Goal: Task Accomplishment & Management: Use online tool/utility

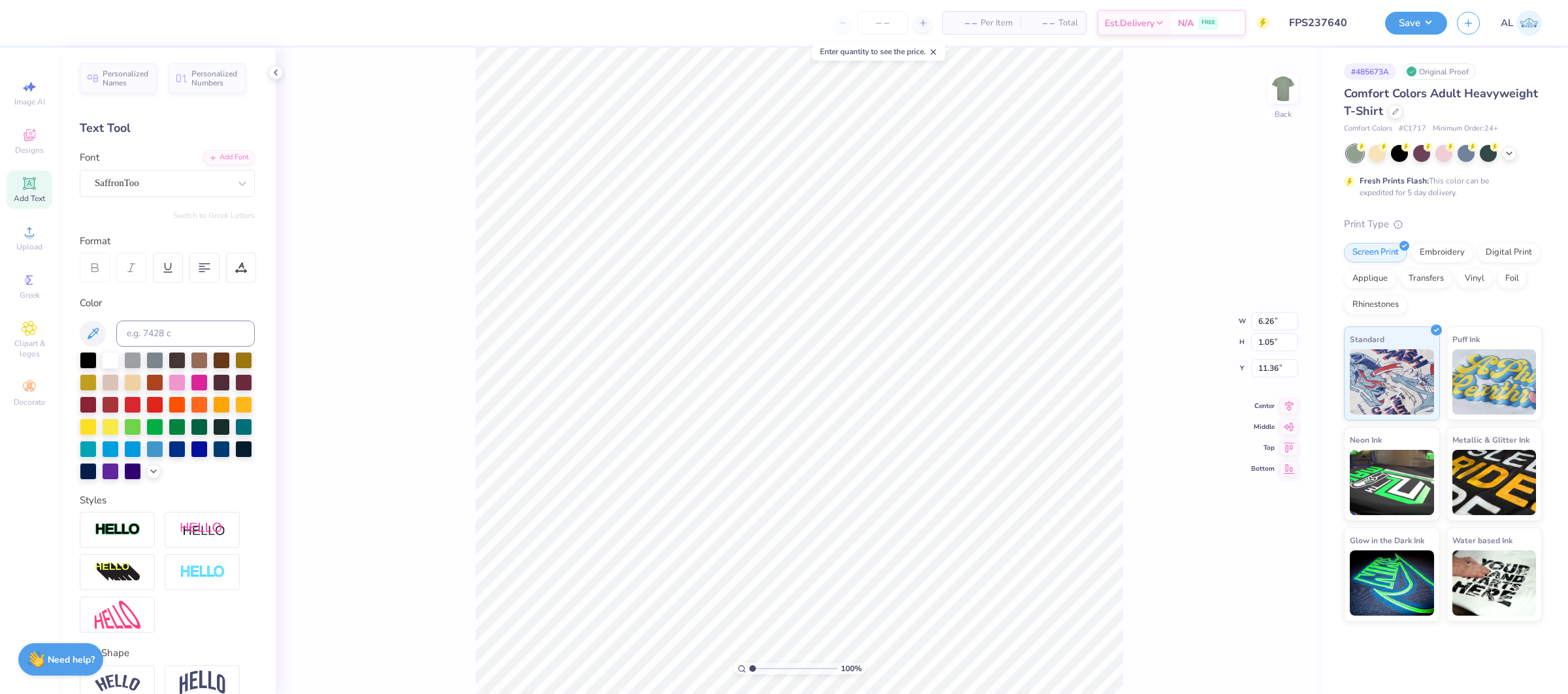
type textarea "Autumn Glow"
type input "3.85"
type input "0.35"
click at [835, 443] on li "Duplicate" at bounding box center [825, 447] width 102 height 25
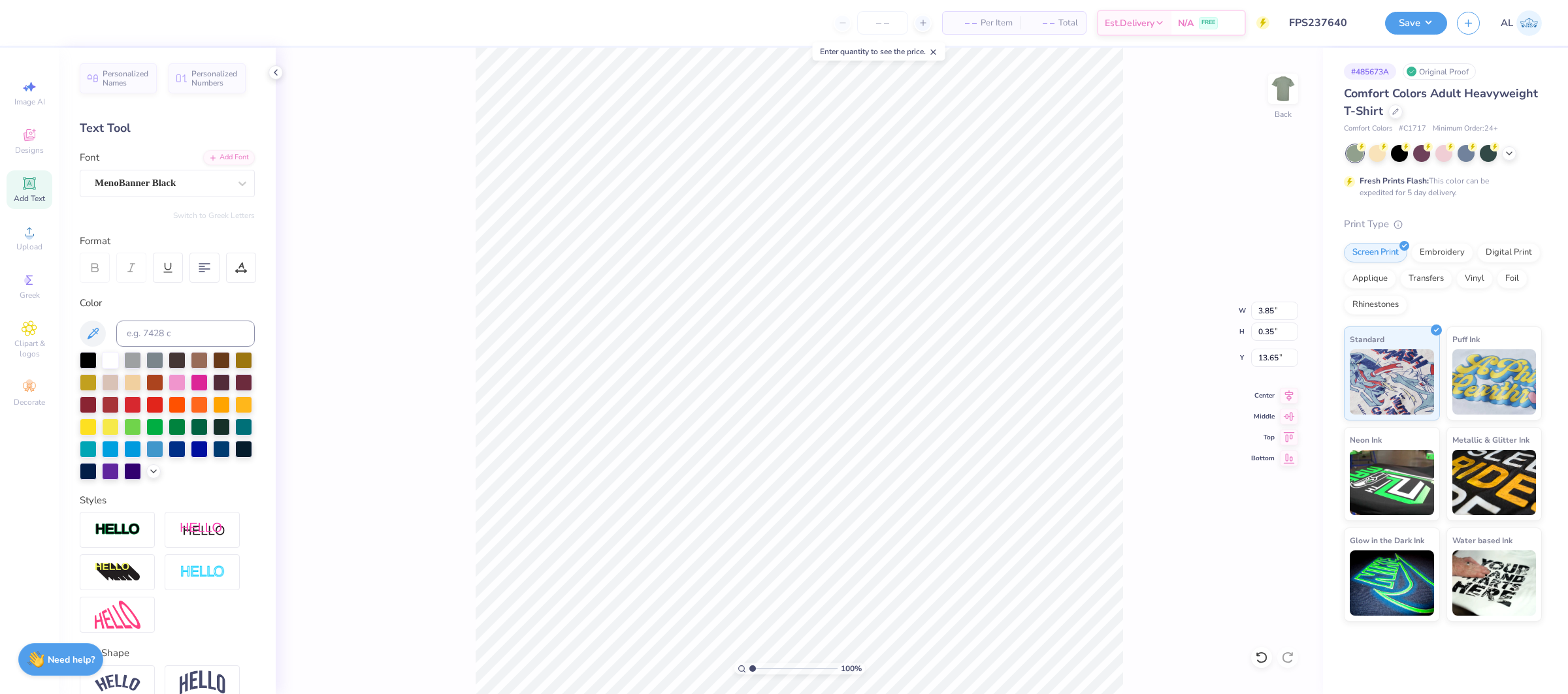
type input "14.65"
type textarea "2025"
type input "10.51"
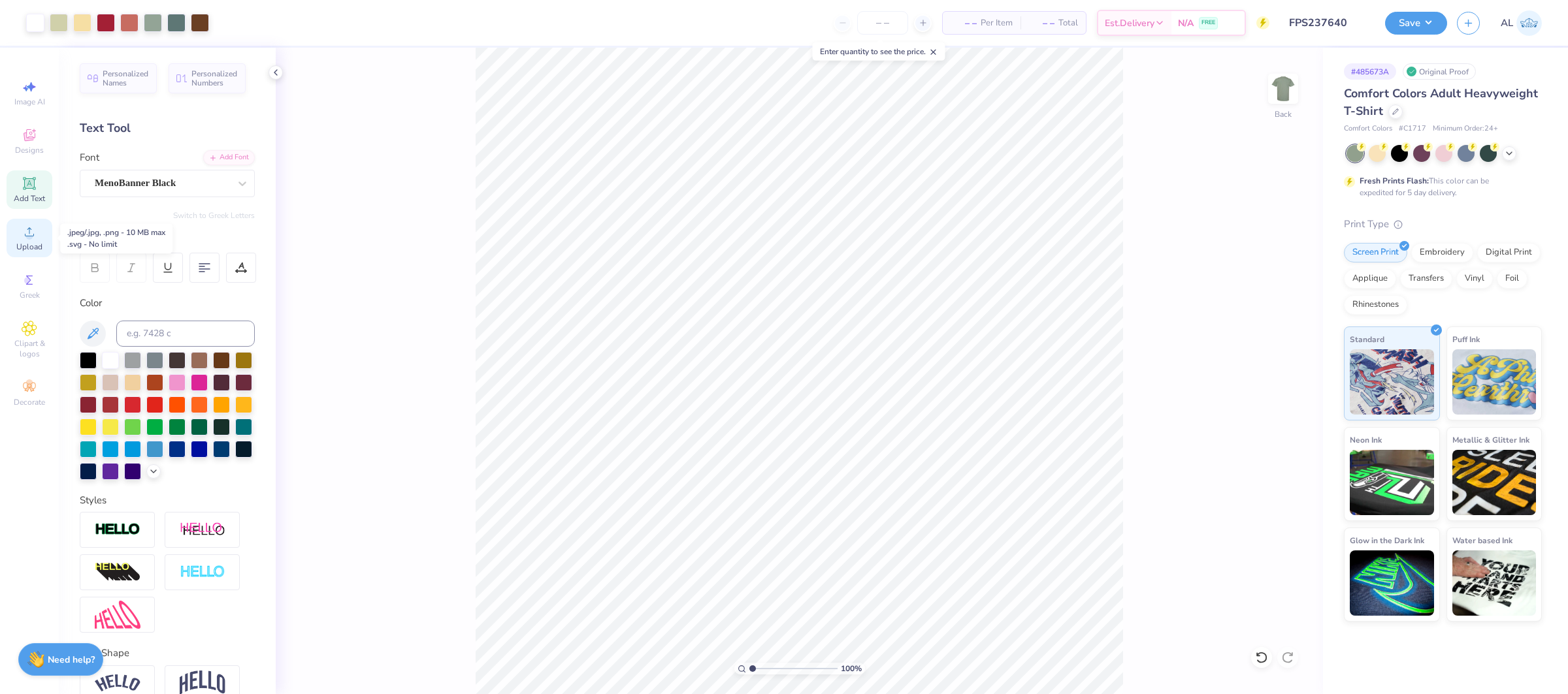
click at [34, 242] on span "Upload" at bounding box center [29, 247] width 26 height 11
click at [30, 242] on span "Upload" at bounding box center [29, 247] width 26 height 11
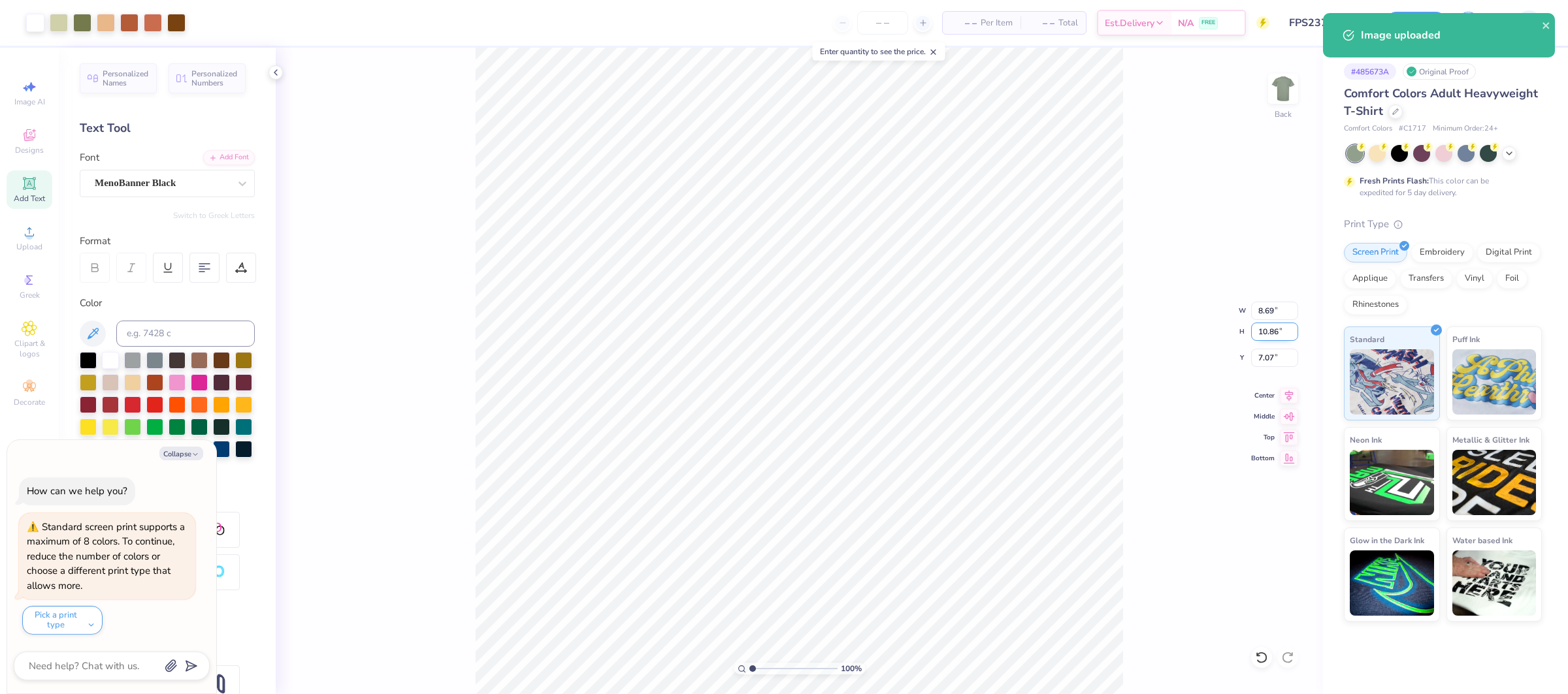
click at [1264, 335] on input "10.86" at bounding box center [1274, 331] width 47 height 19
type input "11"
type textarea "x"
type input "8.81"
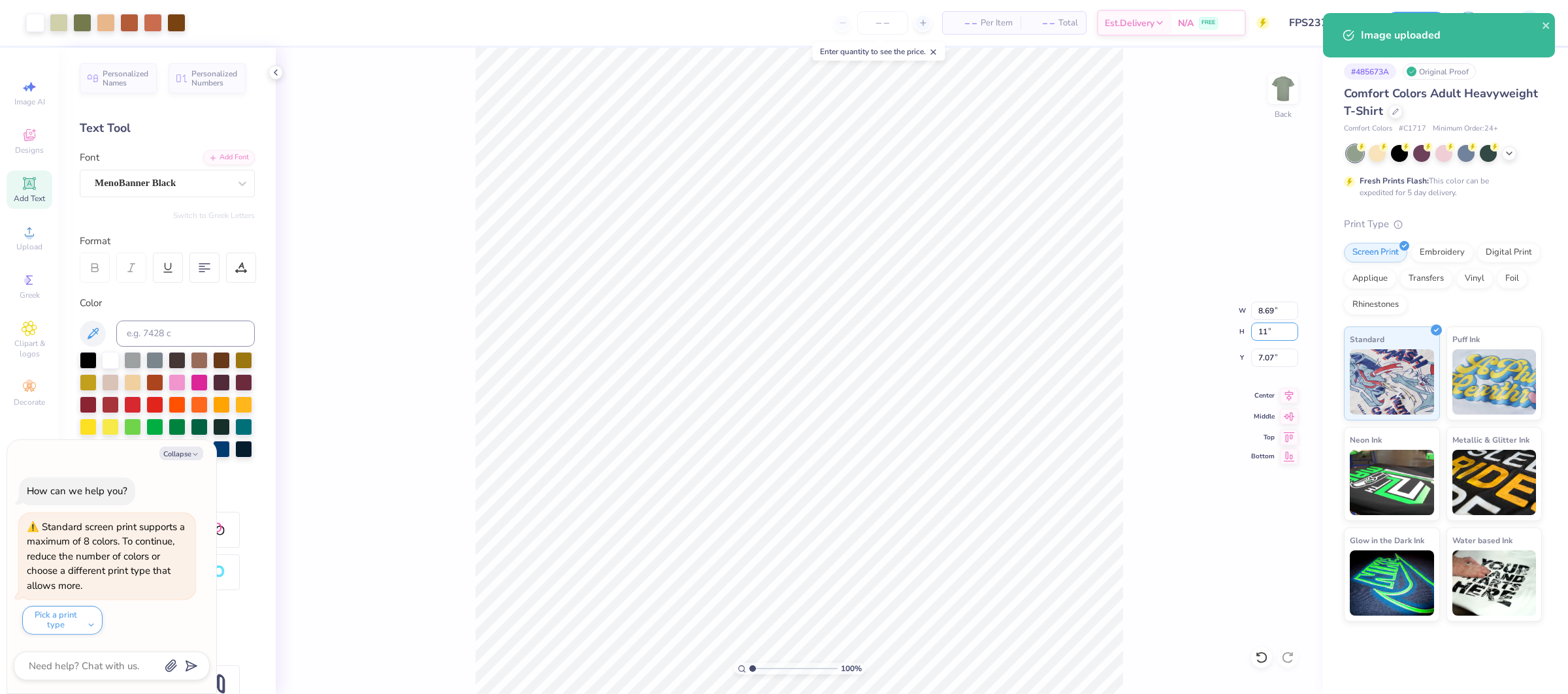
type input "11.00"
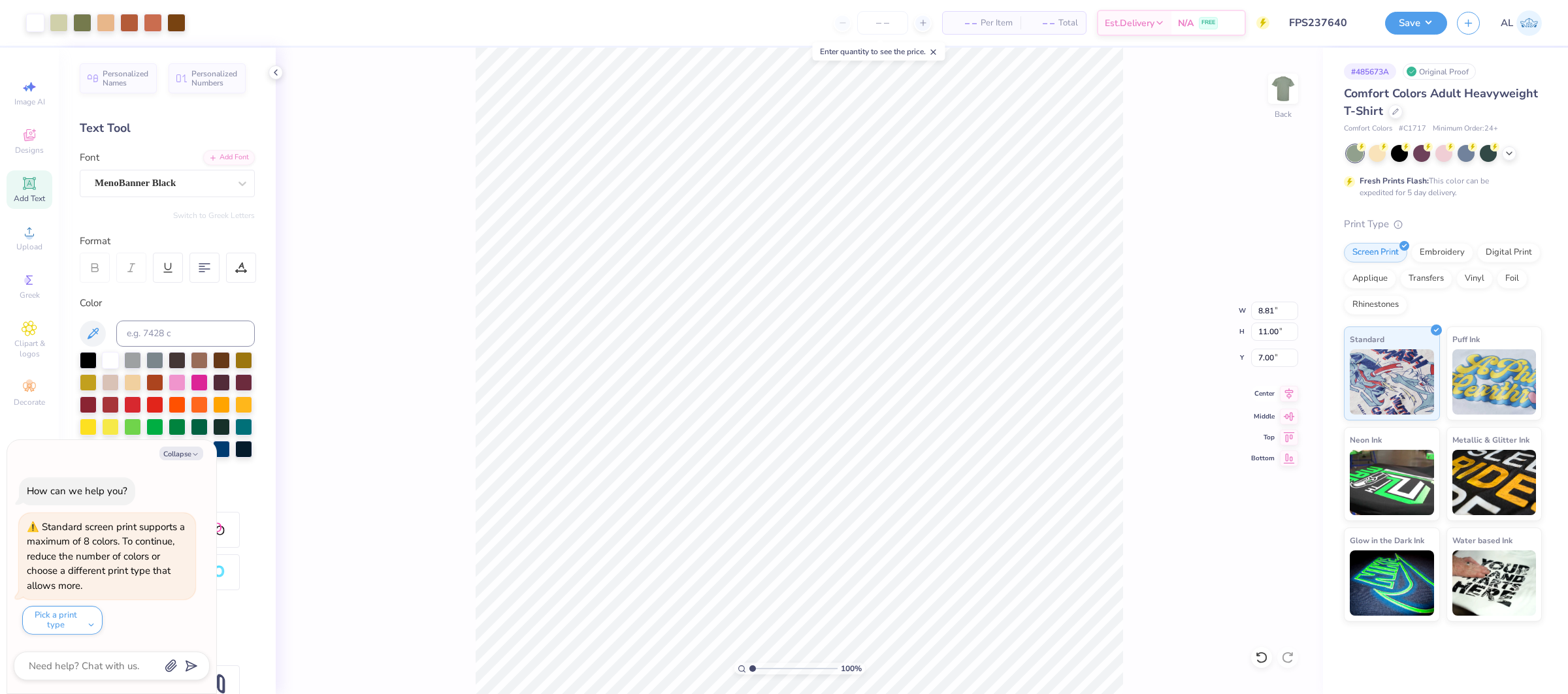
click at [1280, 396] on icon at bounding box center [1288, 394] width 19 height 16
click at [1269, 358] on input "7.00" at bounding box center [1274, 358] width 47 height 19
type input "2"
type textarea "x"
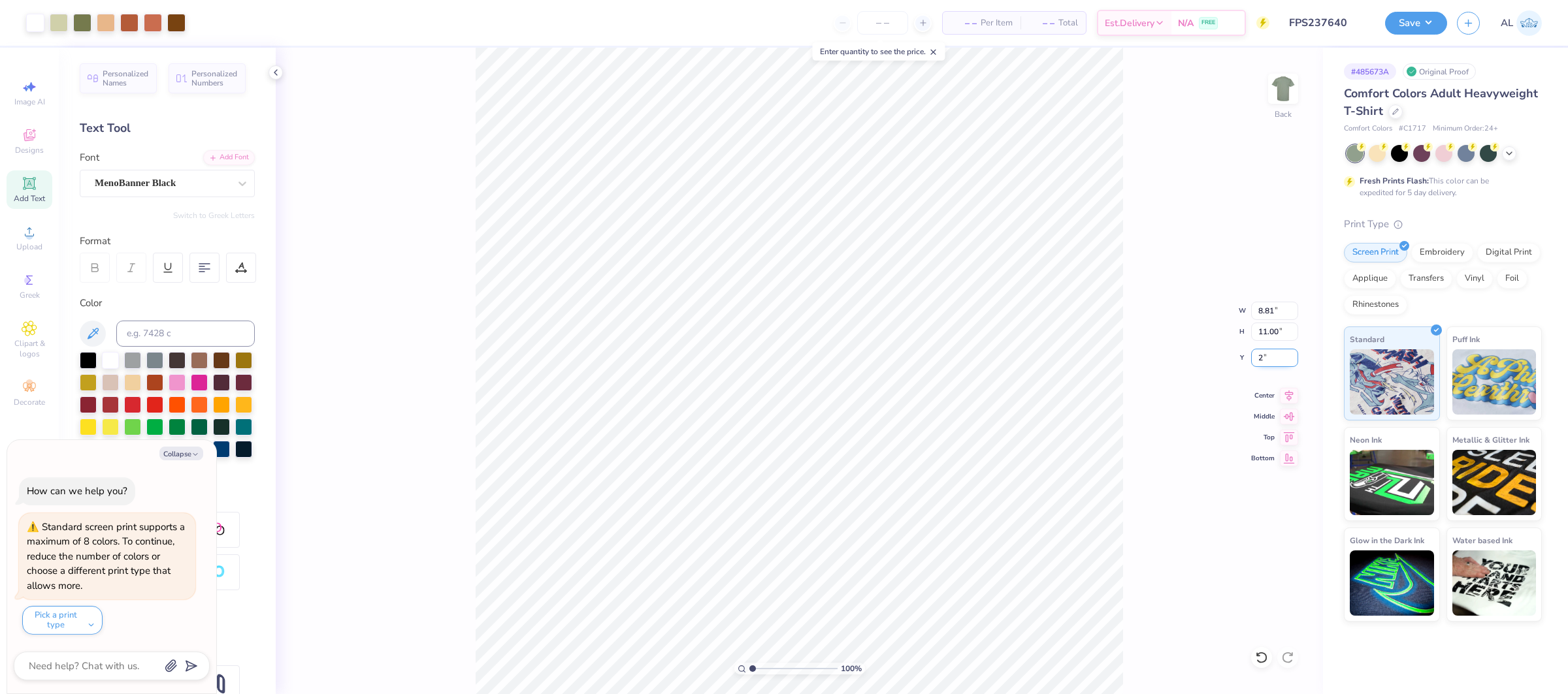
type input "2.00"
click at [869, 588] on li "Send to Back" at bounding box center [874, 595] width 102 height 25
type textarea "x"
type input "13.00"
type textarea "x"
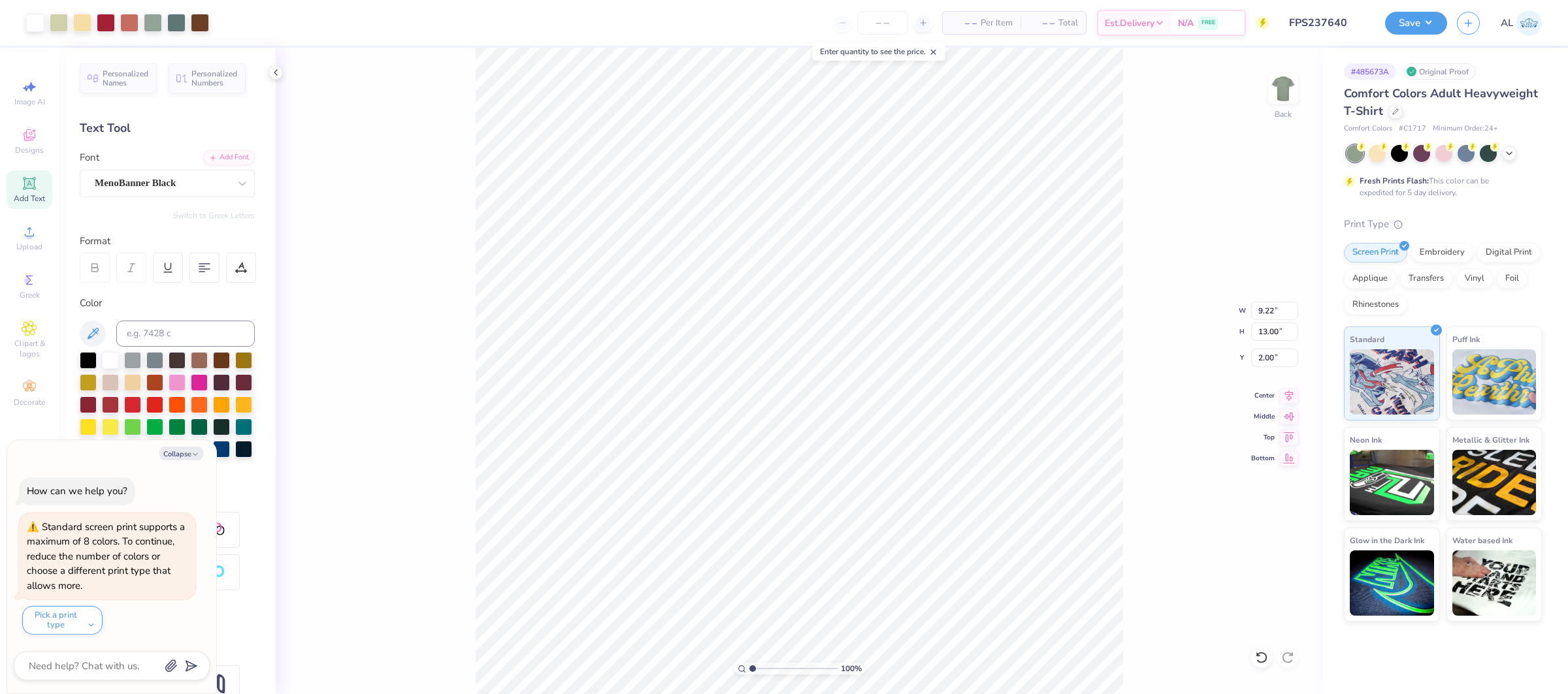
type input "10.27"
type textarea "x"
click at [1261, 309] on input "8.81" at bounding box center [1274, 310] width 47 height 19
type input "9.22"
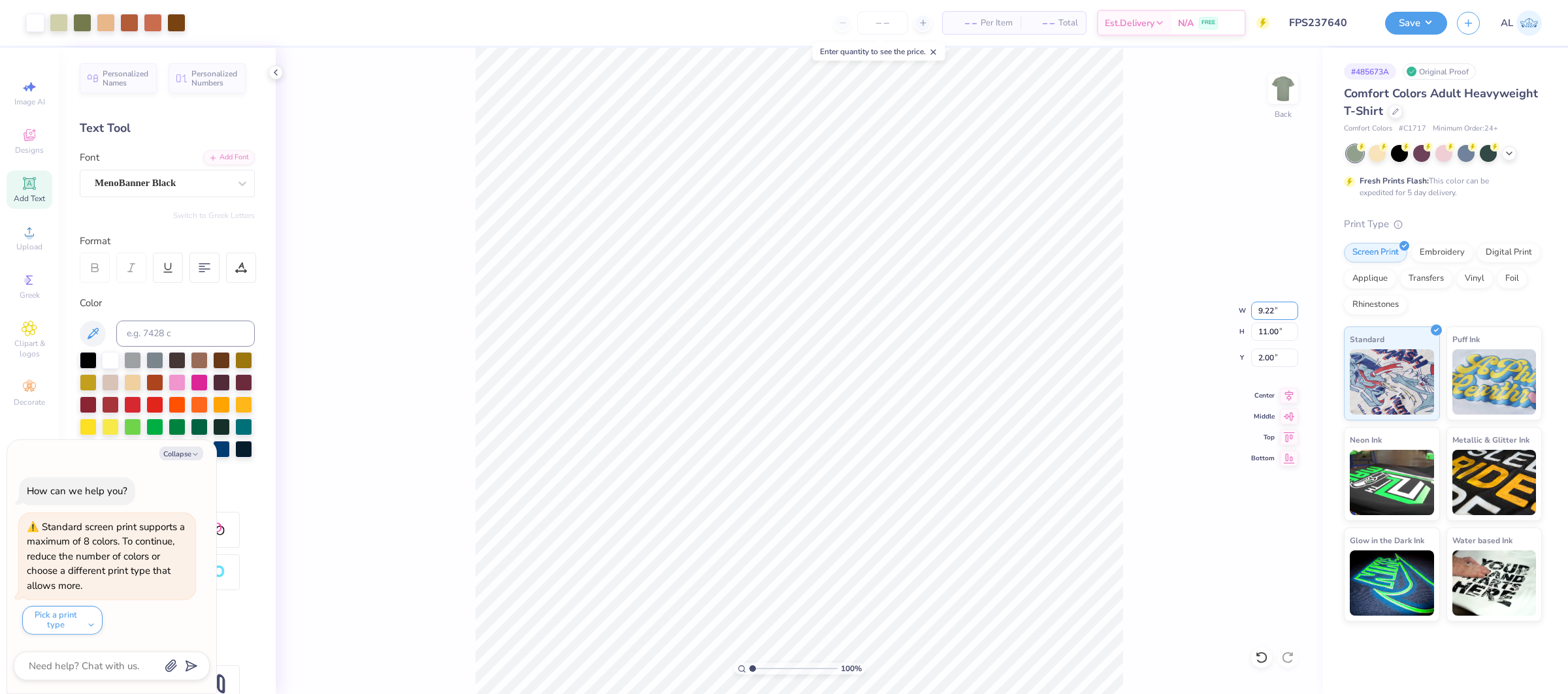
type textarea "x"
type input "11.52"
click at [1274, 358] on input "1.74" at bounding box center [1274, 358] width 47 height 19
click at [1271, 358] on input "1.74" at bounding box center [1274, 358] width 47 height 19
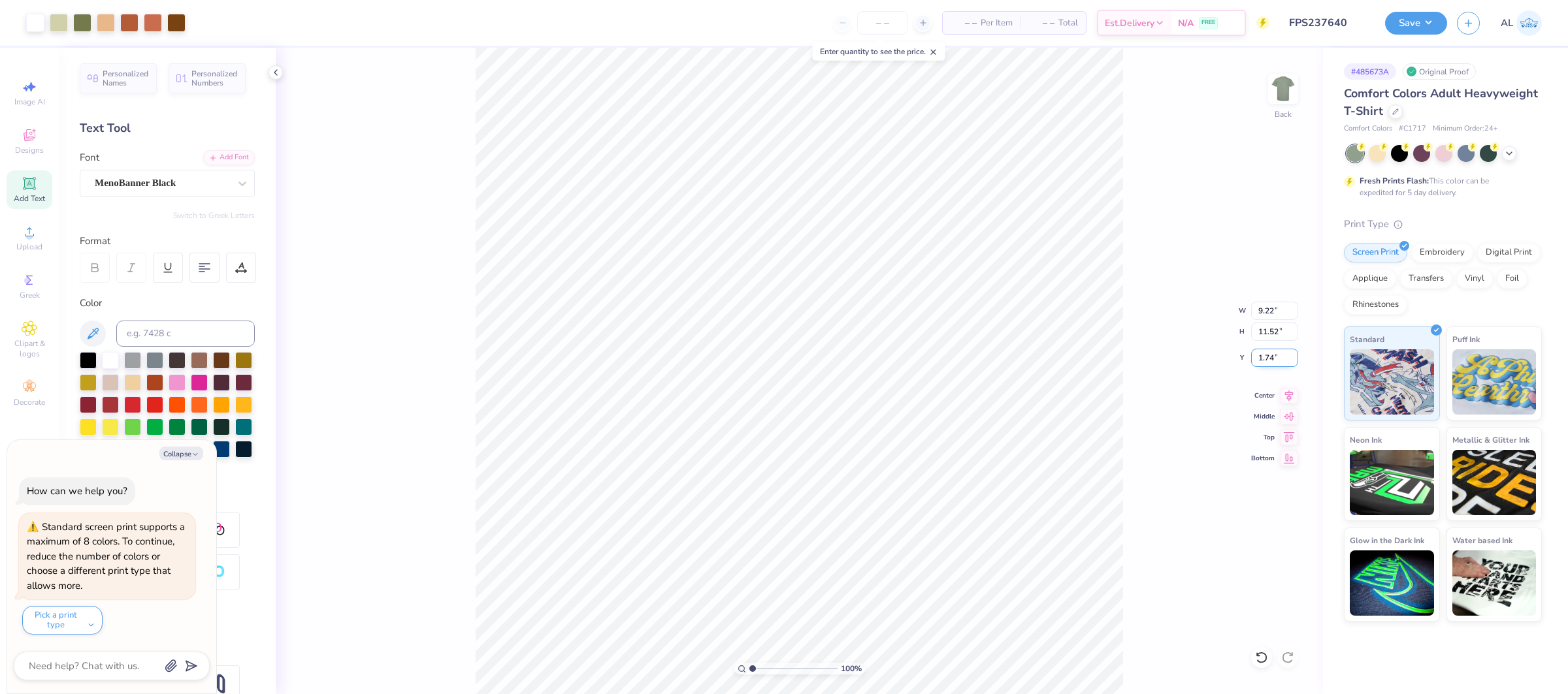
click at [1271, 358] on input "1.74" at bounding box center [1274, 358] width 47 height 19
type input "2"
type textarea "x"
type input "2.00"
click at [1280, 397] on icon at bounding box center [1288, 394] width 19 height 16
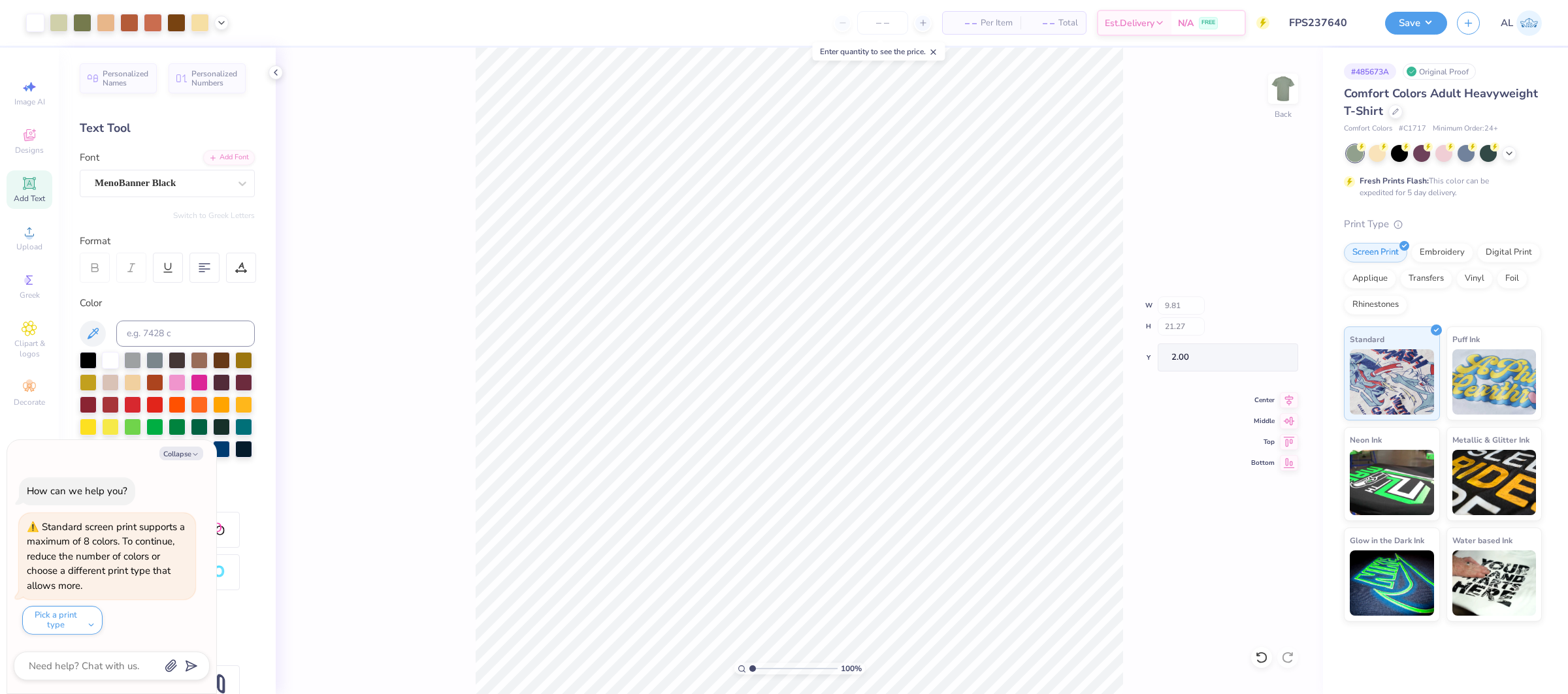
type textarea "x"
type input "9.22"
type input "13.00"
type textarea "x"
drag, startPoint x: 782, startPoint y: 668, endPoint x: 774, endPoint y: 668, distance: 8.0
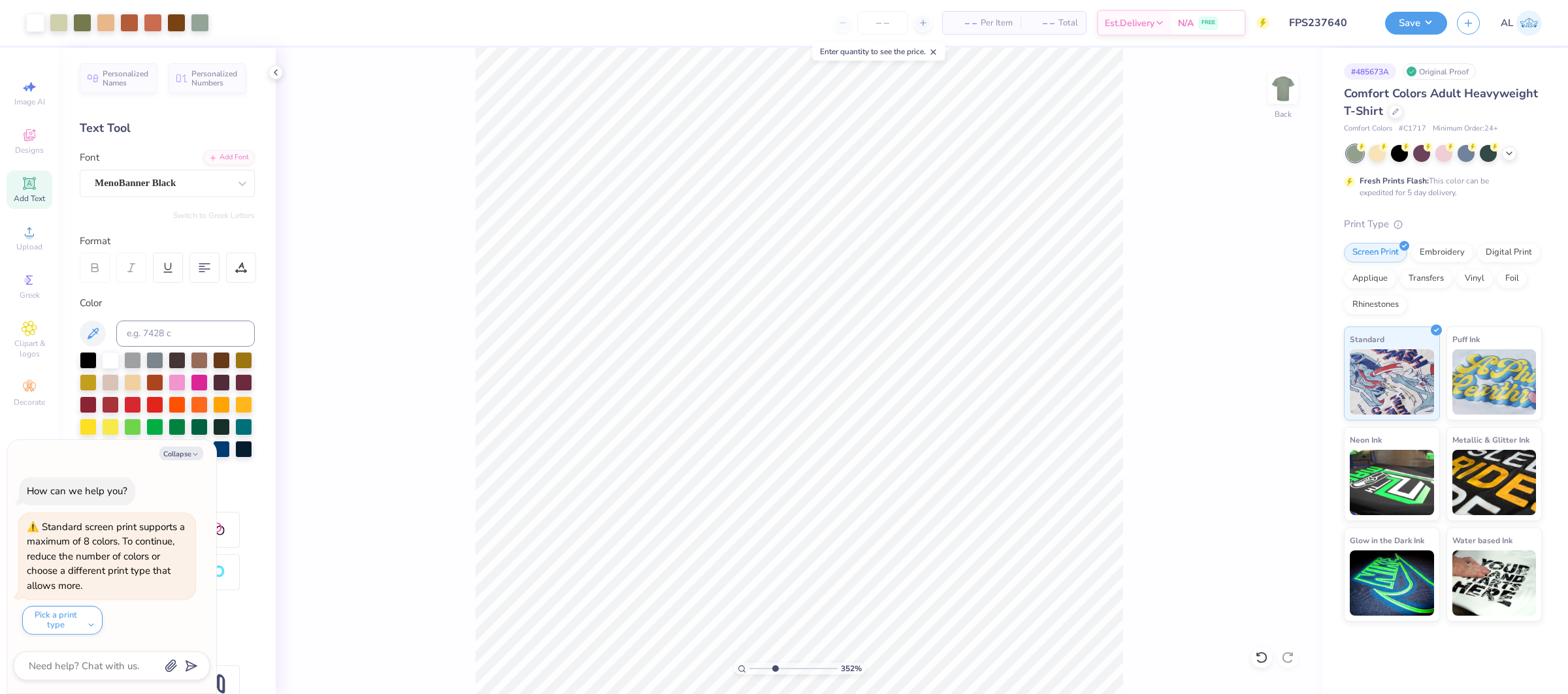
type input "3.52"
click at [774, 668] on input "range" at bounding box center [793, 669] width 88 height 12
type textarea "x"
type input "13.17"
drag, startPoint x: 773, startPoint y: 671, endPoint x: 892, endPoint y: 669, distance: 119.0
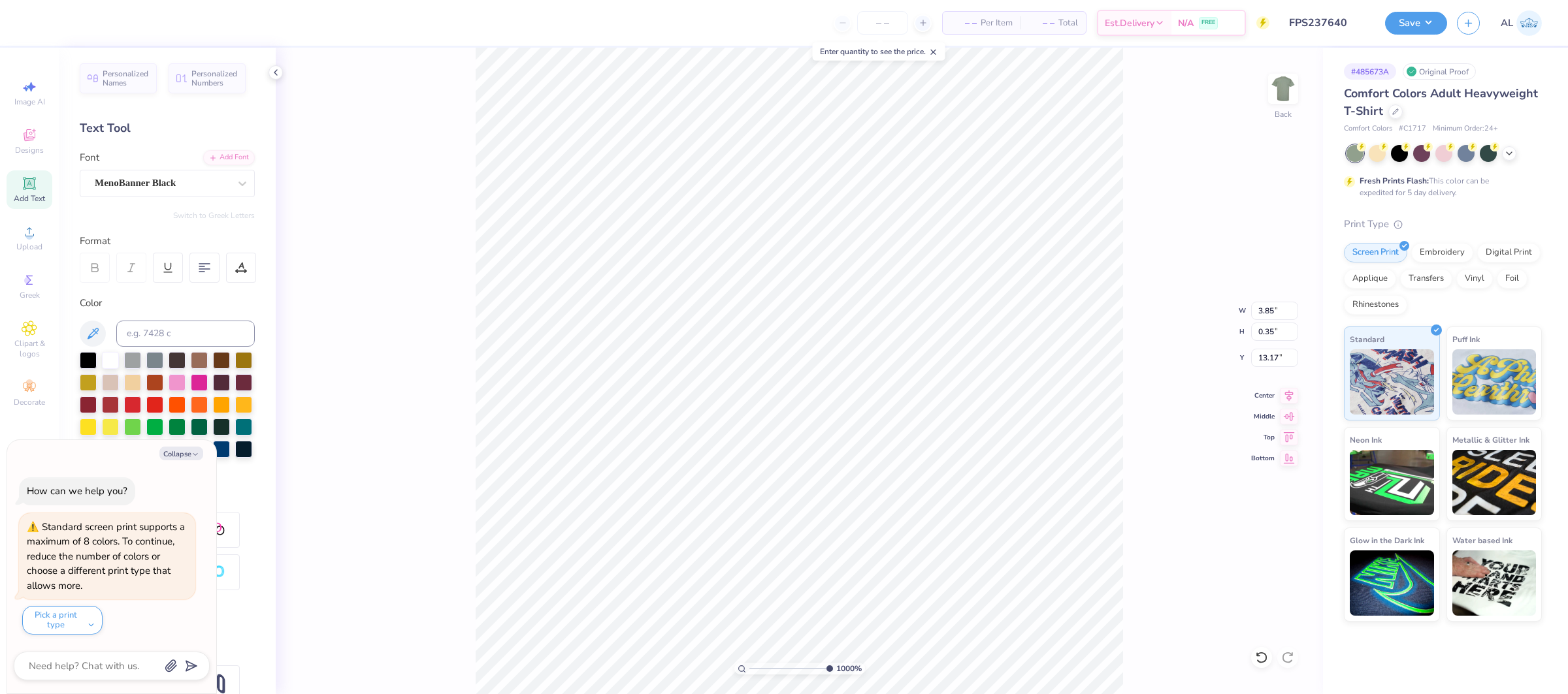
type input "10"
click at [833, 669] on input "range" at bounding box center [791, 669] width 84 height 12
click at [228, 263] on div at bounding box center [241, 267] width 30 height 30
type textarea "x"
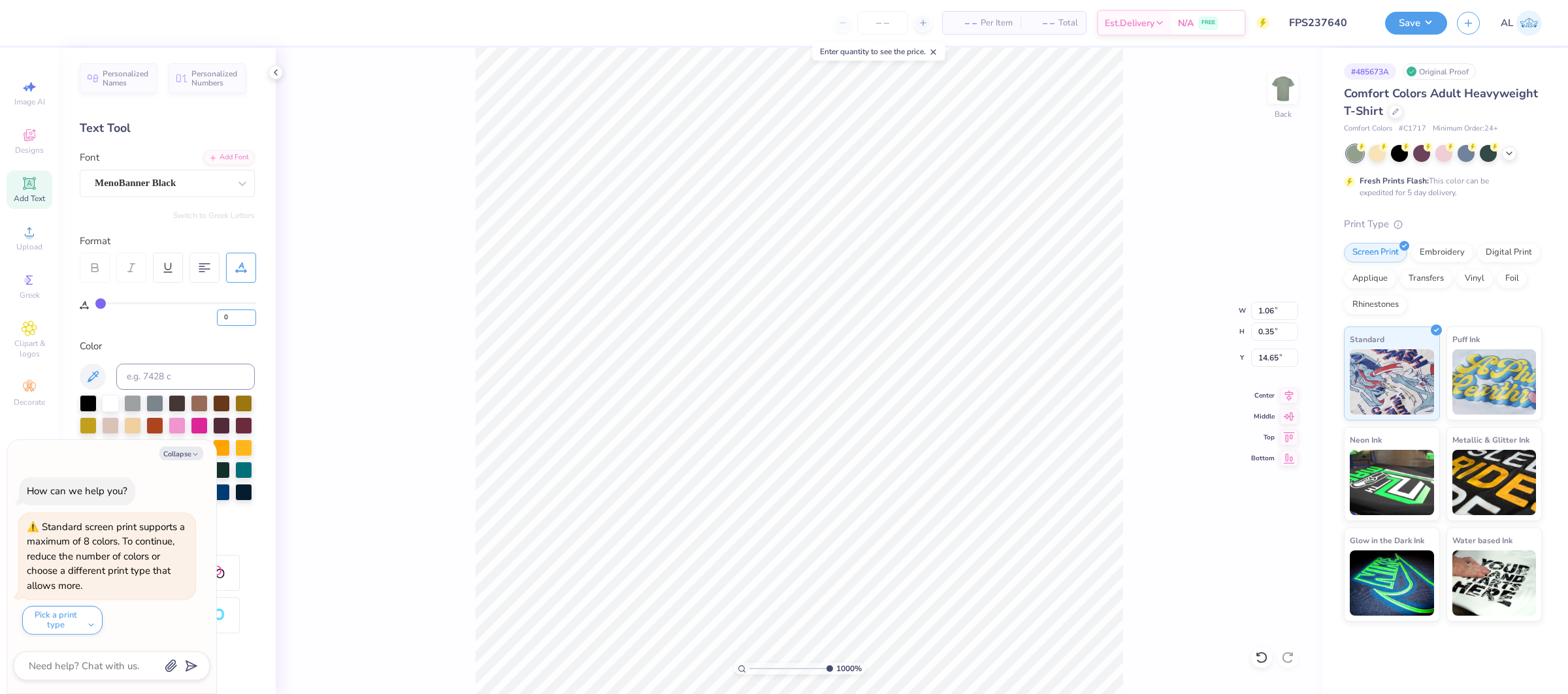
click at [222, 315] on input "0" at bounding box center [236, 317] width 39 height 17
type input "10"
type textarea "x"
type input "1.20"
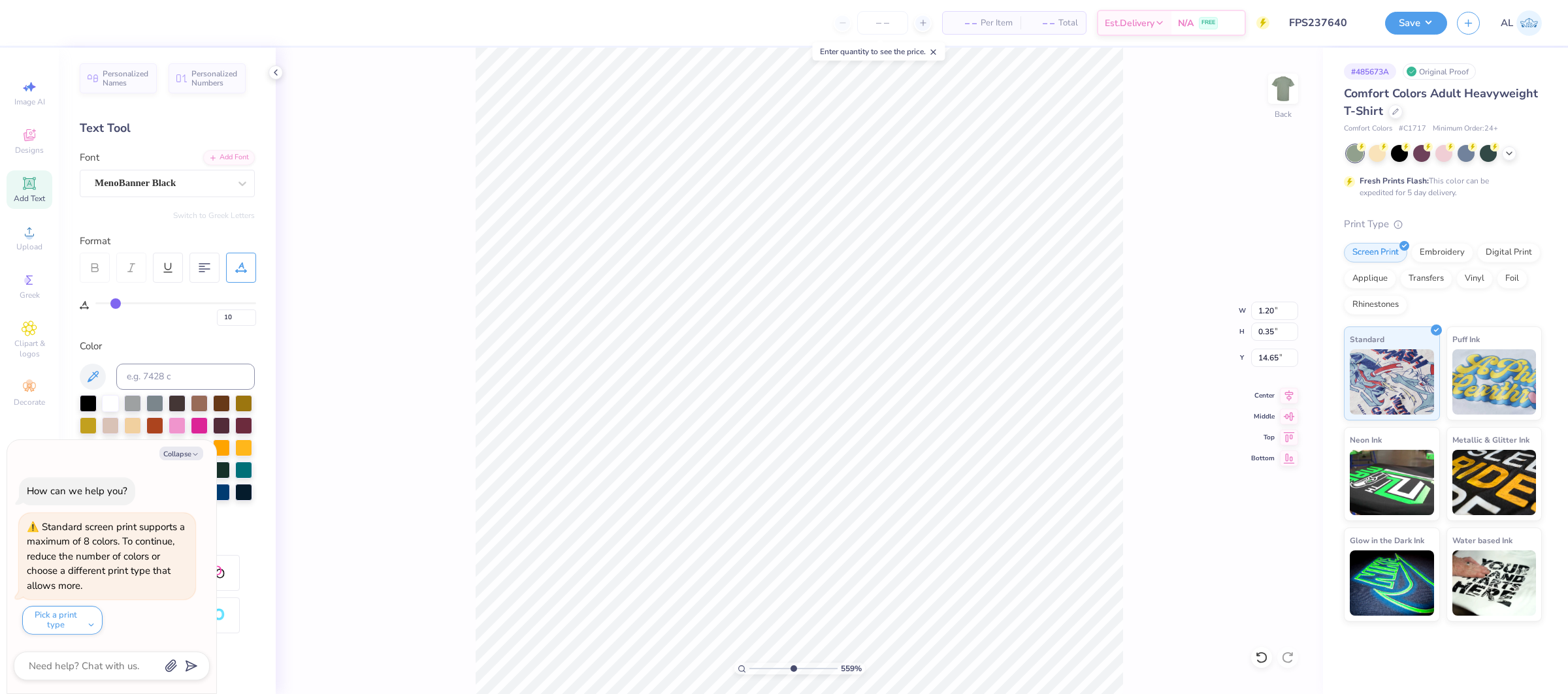
type input "5.59"
click at [790, 671] on input "range" at bounding box center [793, 669] width 88 height 12
type textarea "x"
type input "13.95"
type textarea "x"
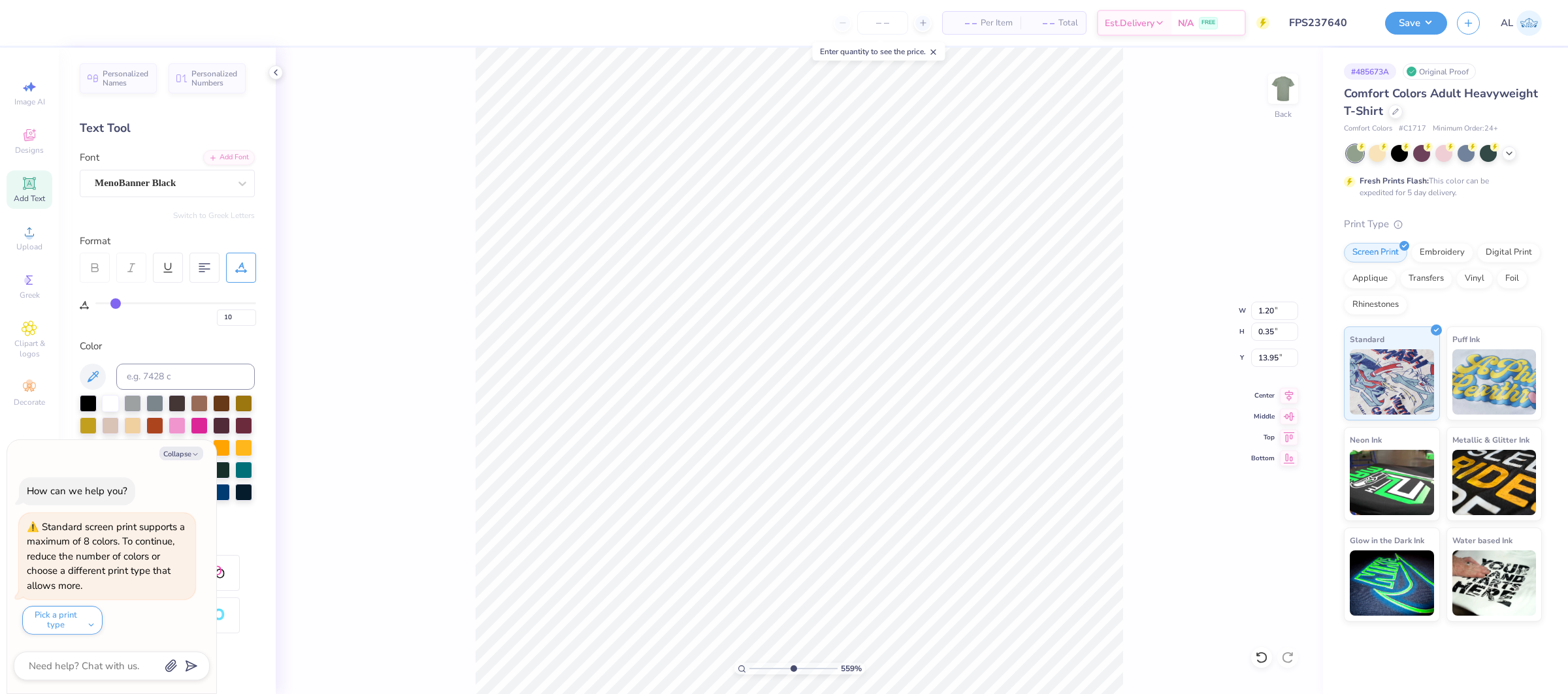
type input "13.17"
click at [749, 671] on input "range" at bounding box center [793, 669] width 88 height 12
drag, startPoint x: 756, startPoint y: 670, endPoint x: 772, endPoint y: 672, distance: 16.1
type input "3.28"
click at [772, 672] on input "range" at bounding box center [793, 669] width 88 height 12
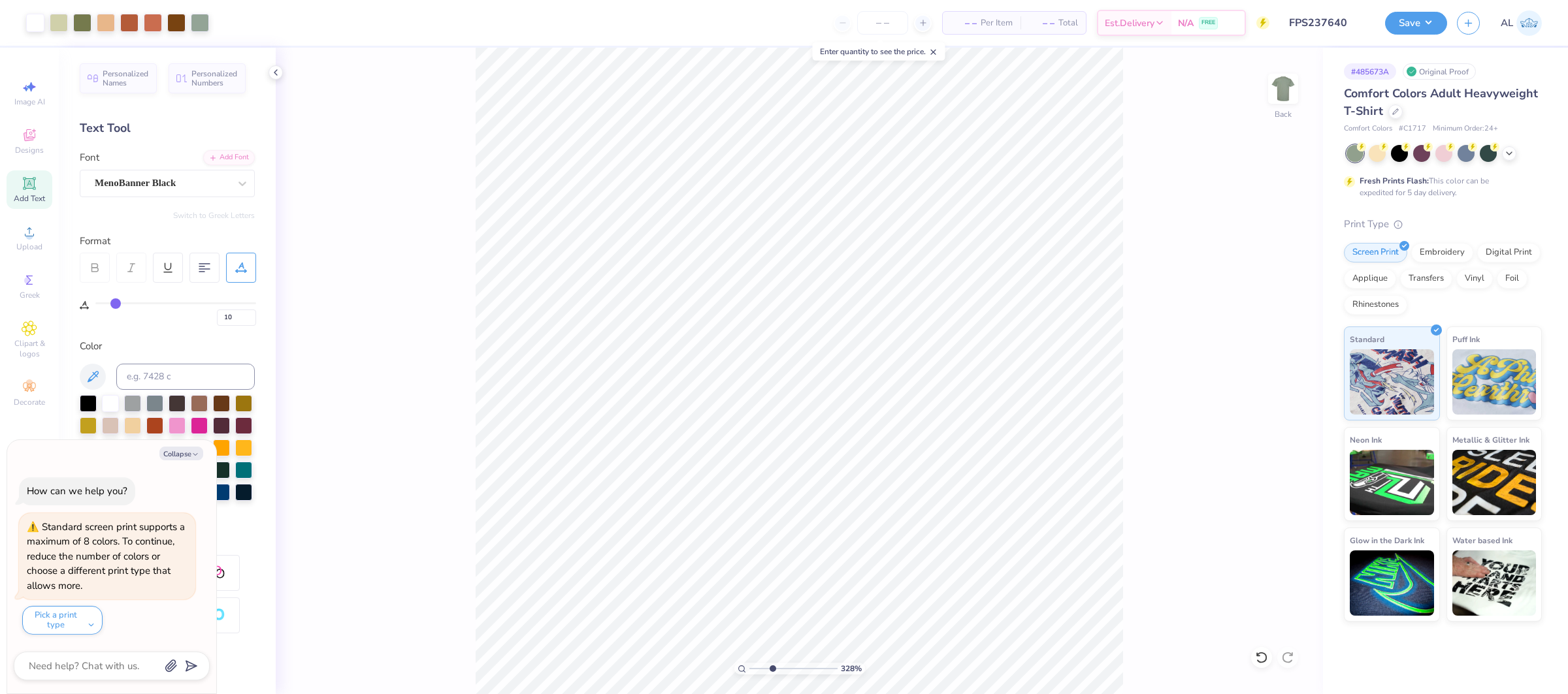
type textarea "x"
type input "0"
type textarea "x"
type input "10"
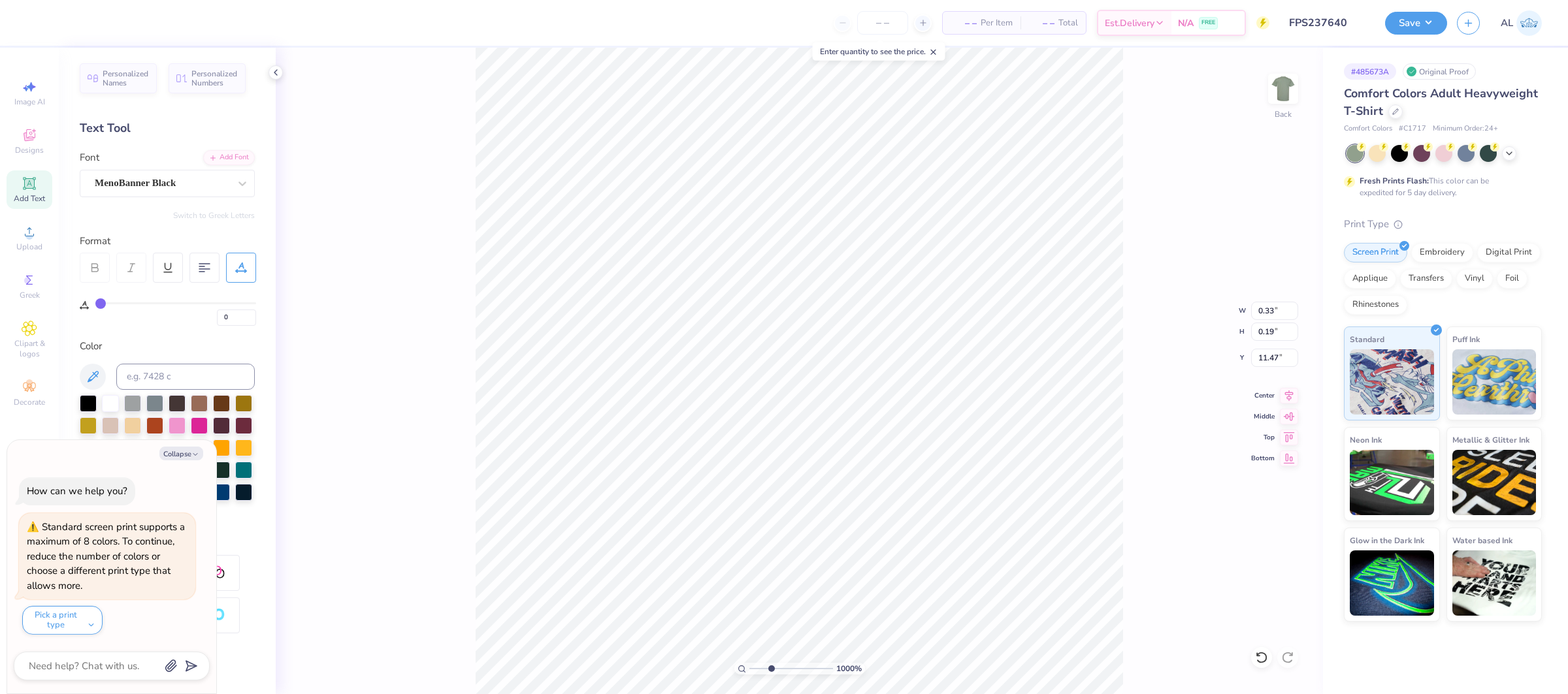
type textarea "x"
type input "11.47"
type input "10"
click at [833, 675] on input "range" at bounding box center [791, 669] width 84 height 12
type textarea "x"
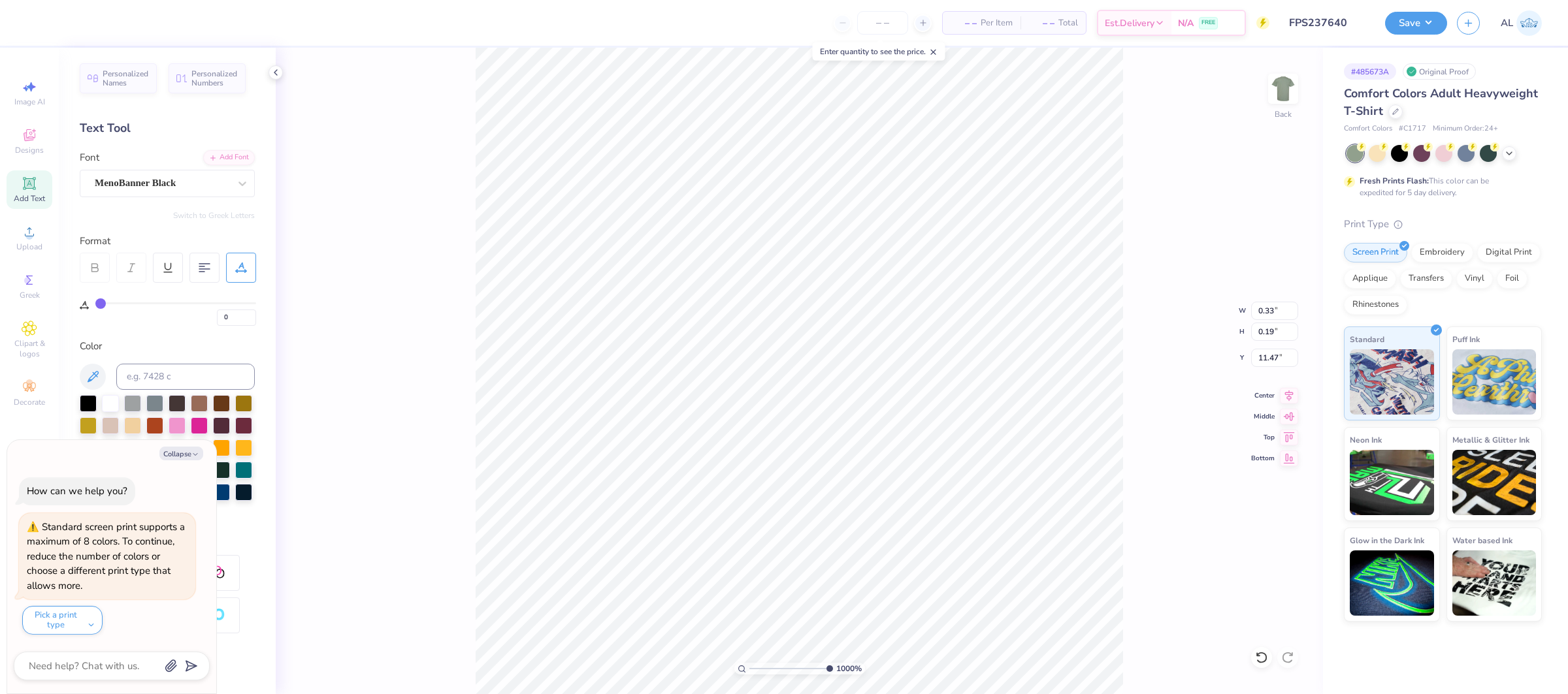
type input "9.22"
type input "11.52"
type input "2.00"
type textarea "x"
type input "7.54"
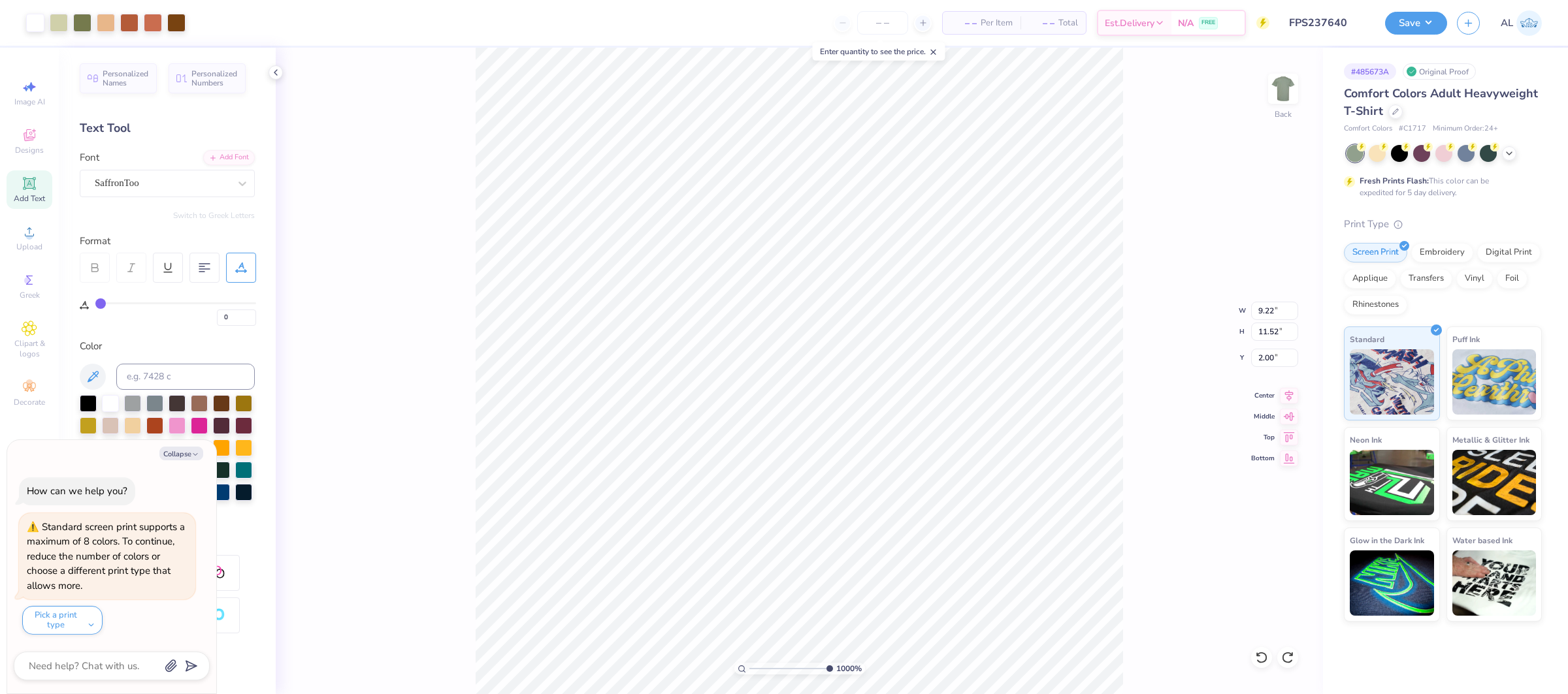
type input "1.34"
type input "11.21"
type textarea "x"
type input "11.24"
type textarea "x"
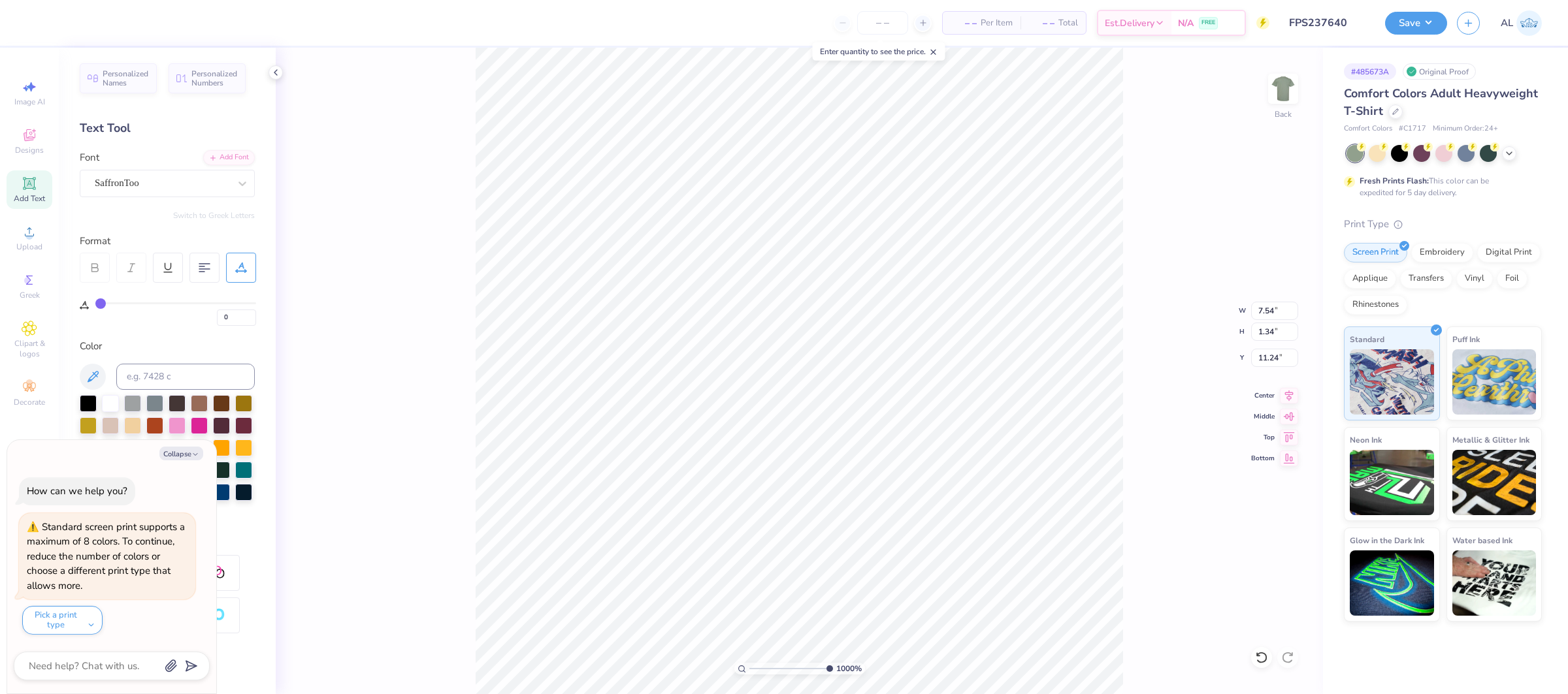
type input "6.47"
type input "1.15"
type input "11.44"
type textarea "x"
type input "11.37"
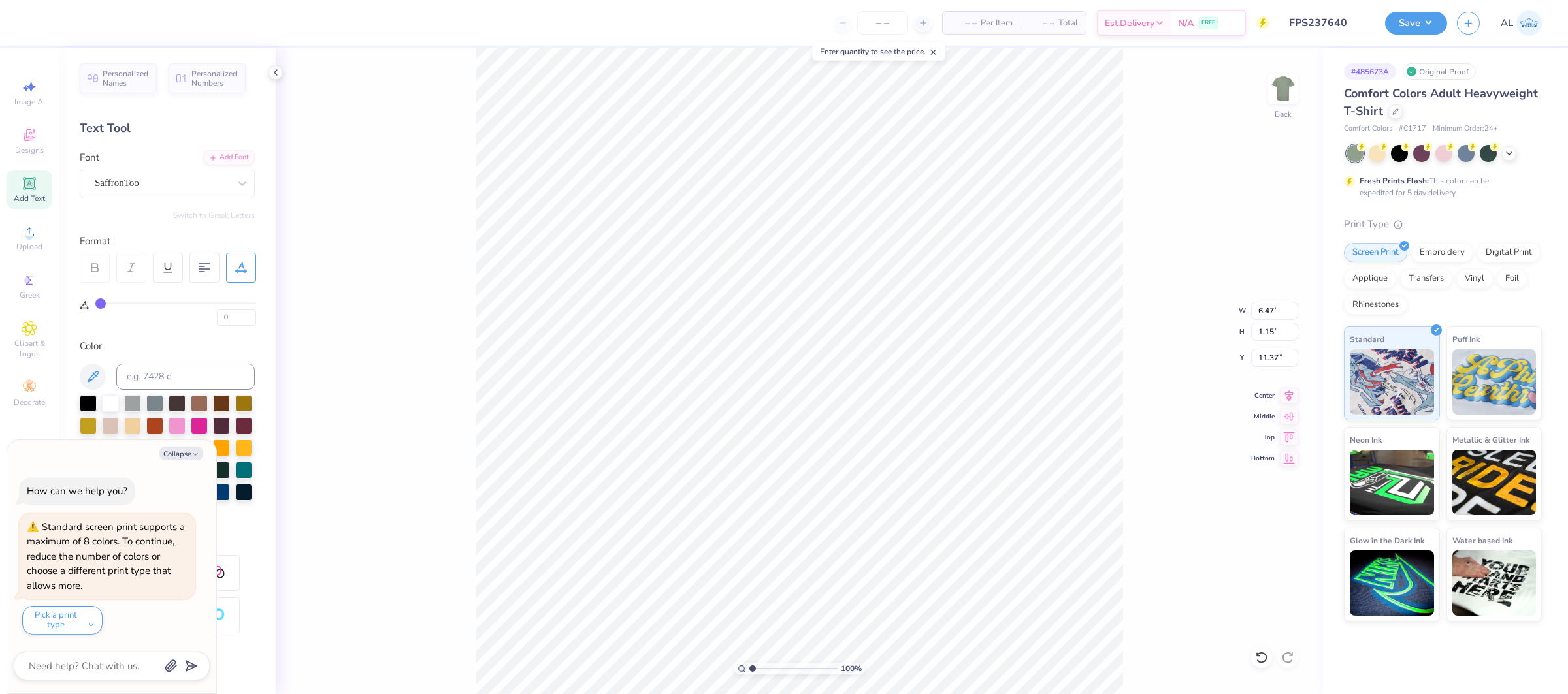
drag, startPoint x: 786, startPoint y: 667, endPoint x: 734, endPoint y: 666, distance: 52.0
type input "1"
click at [749, 667] on input "range" at bounding box center [793, 669] width 88 height 12
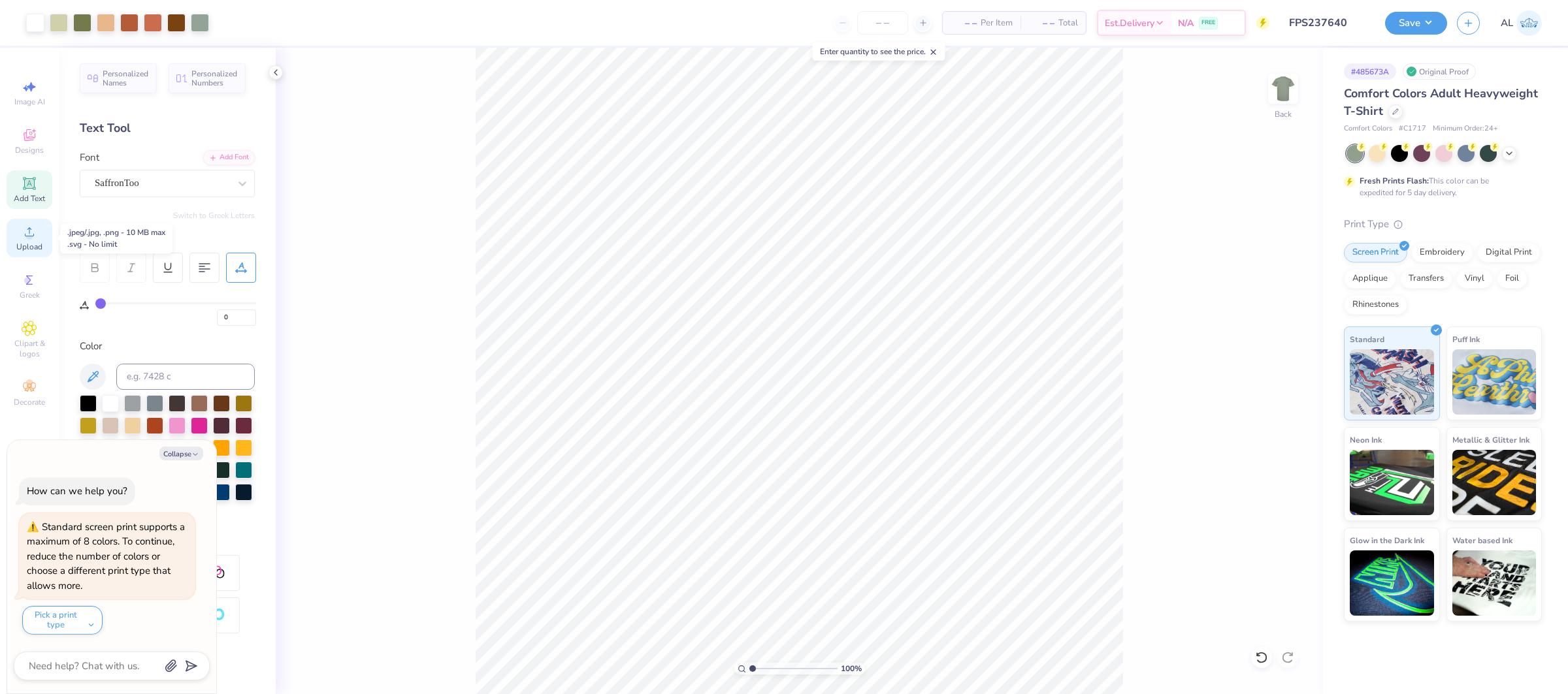
click at [34, 242] on span "Upload" at bounding box center [29, 247] width 26 height 11
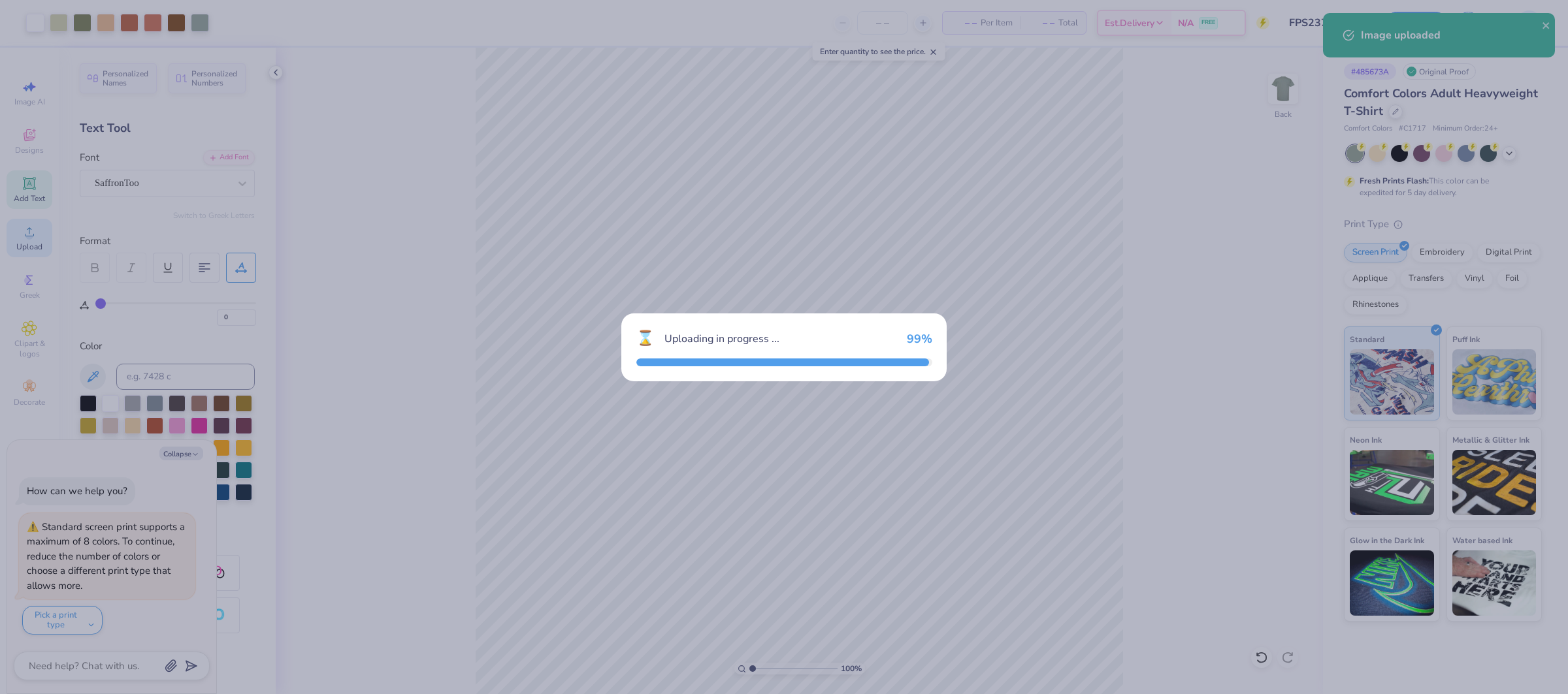
type textarea "x"
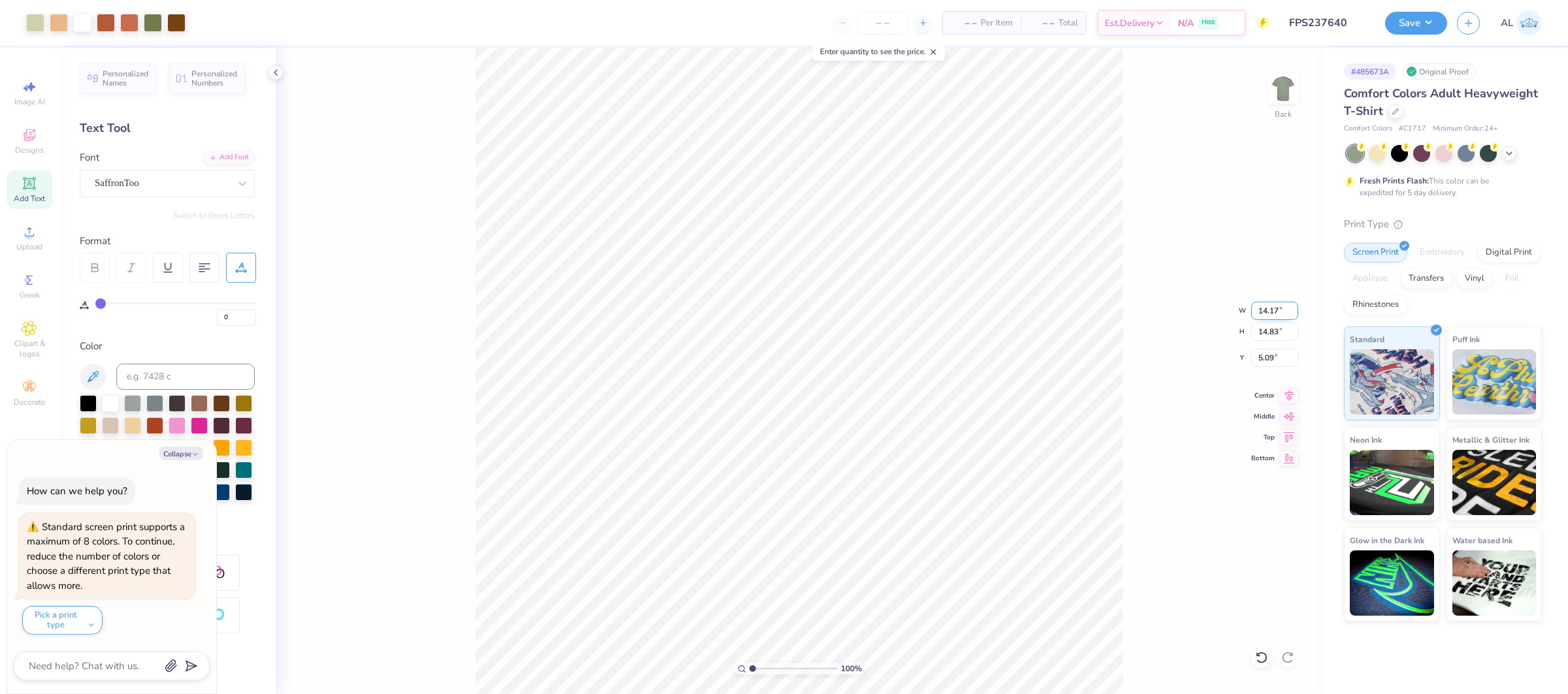
click at [1264, 307] on input "14.17" at bounding box center [1274, 310] width 47 height 19
type input "9.22"
type textarea "x"
type input "9.65"
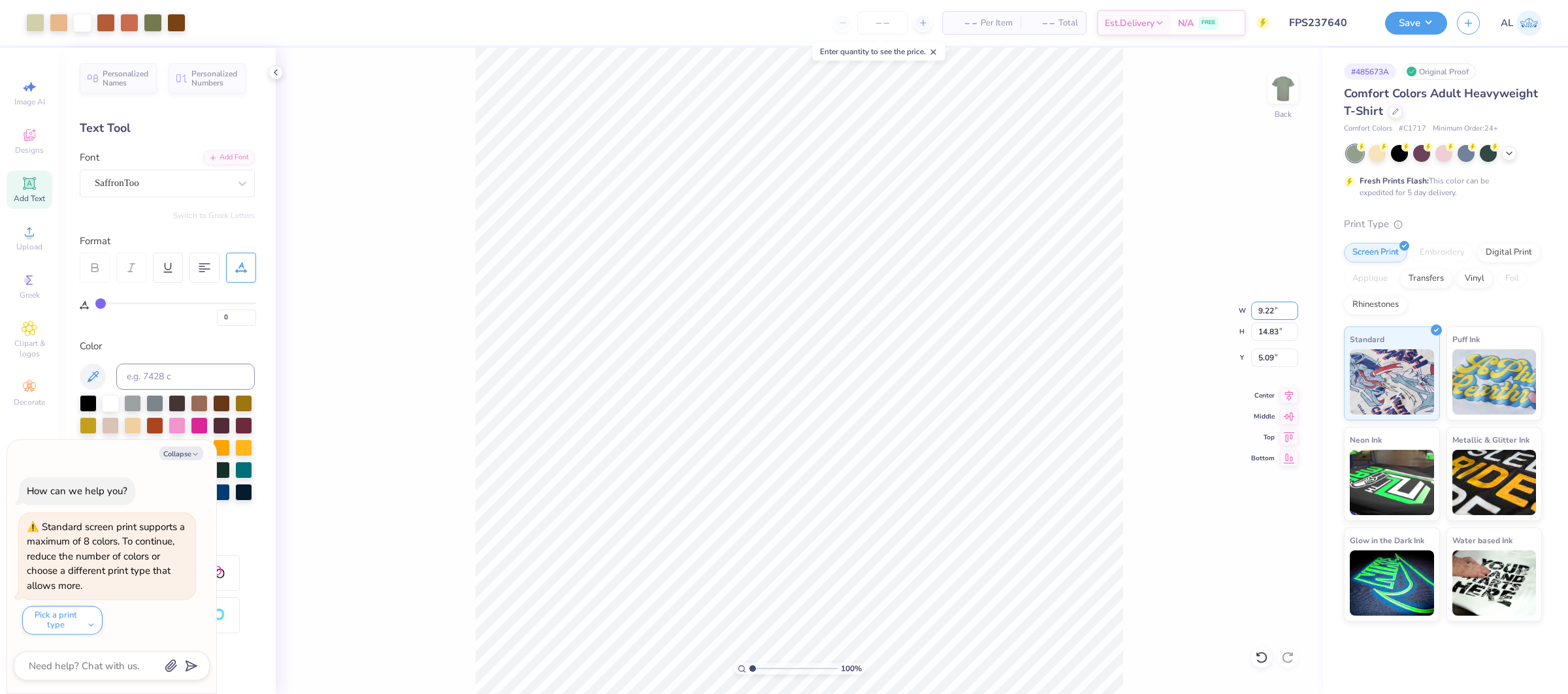
type input "7.68"
type textarea "x"
type input "5.1"
click at [788, 668] on input "range" at bounding box center [793, 669] width 88 height 12
type textarea "x"
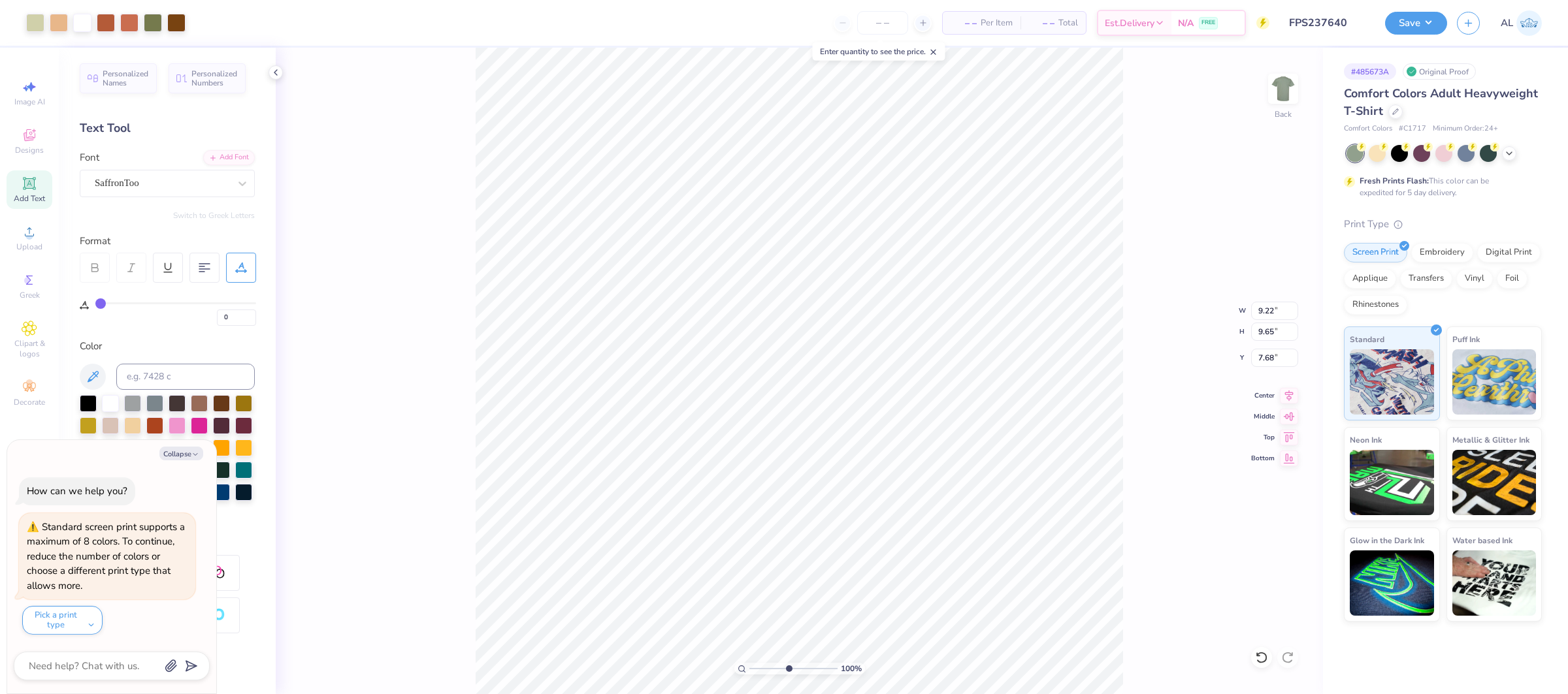
type input "3.52"
type textarea "x"
type input "3.40"
drag, startPoint x: 789, startPoint y: 668, endPoint x: 761, endPoint y: 668, distance: 28.0
type input "2.04"
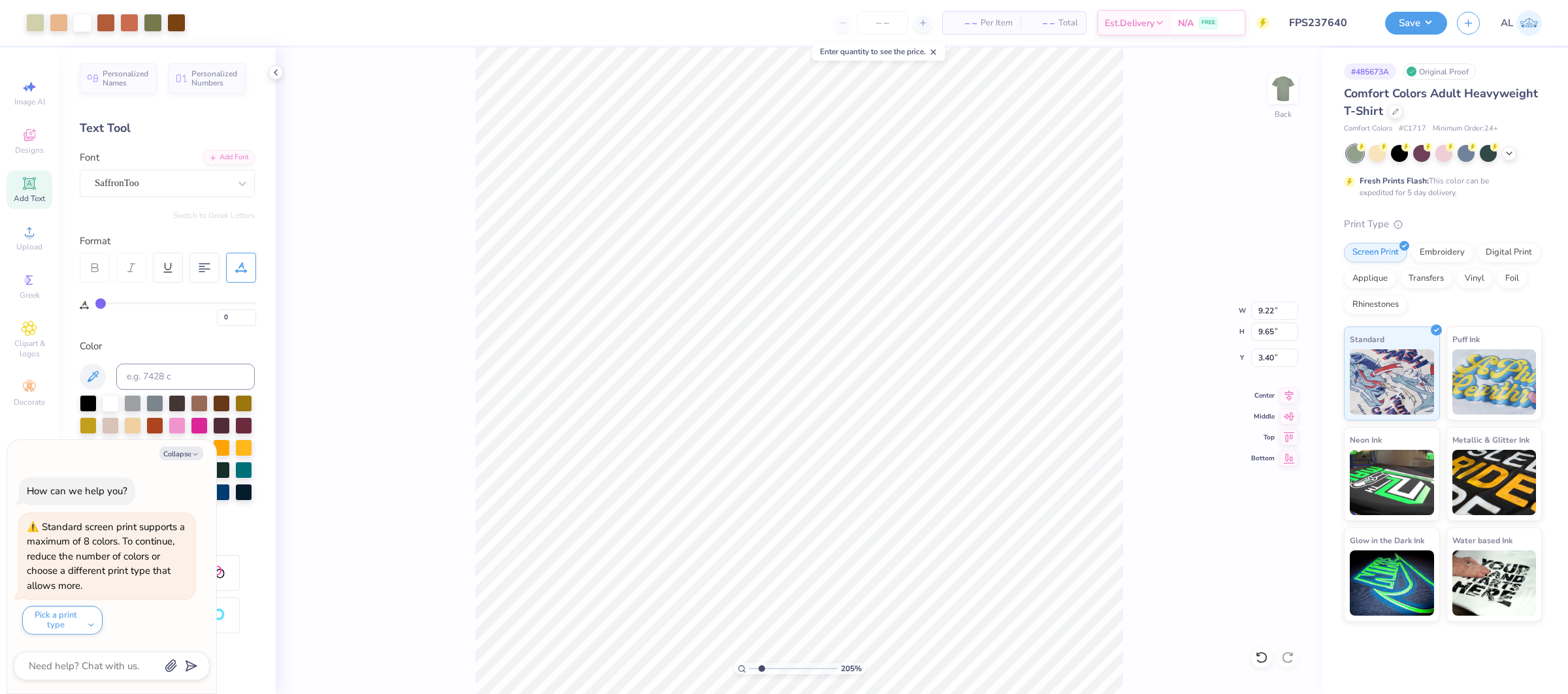
click at [761, 668] on input "range" at bounding box center [793, 669] width 88 height 12
type textarea "x"
type input "1"
click at [809, 671] on li "Send to Back" at bounding box center [807, 676] width 102 height 25
type textarea "x"
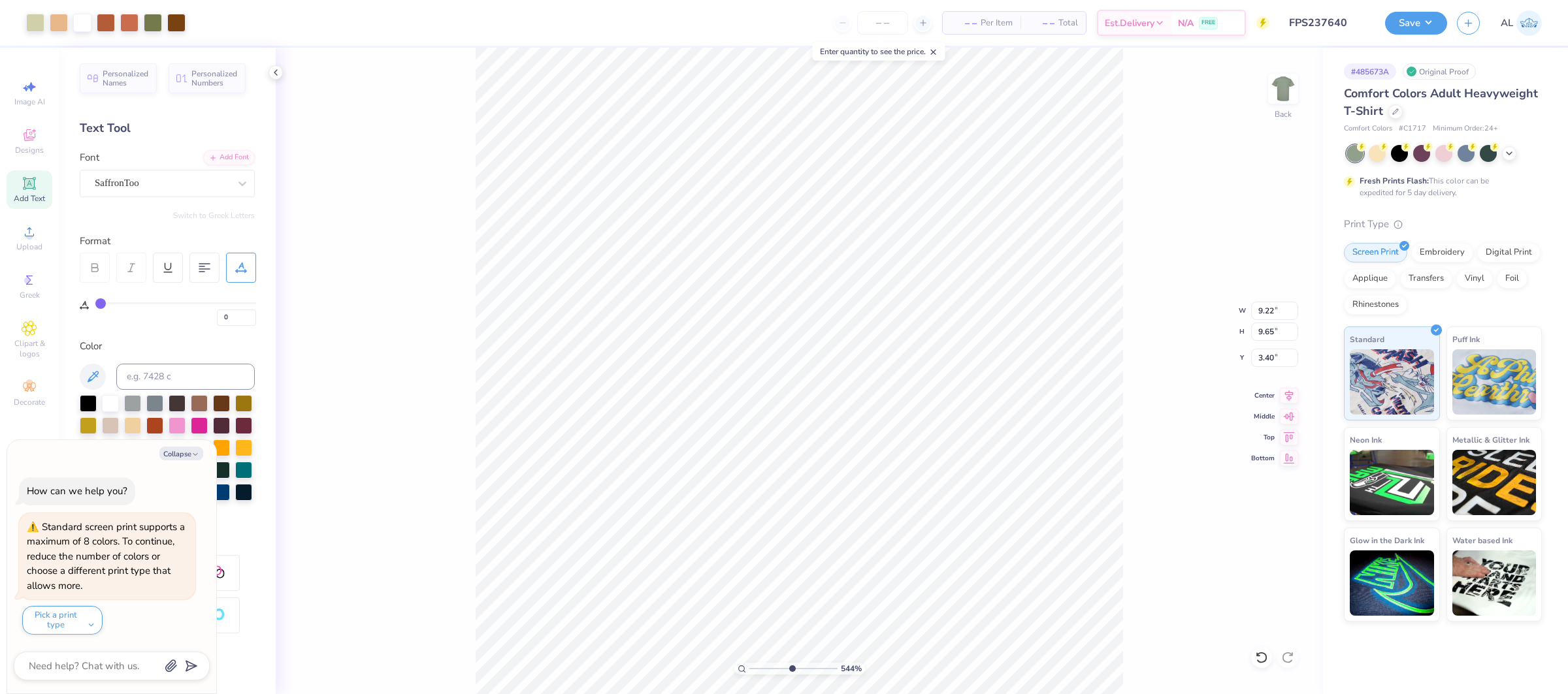
type input "1"
drag, startPoint x: 791, startPoint y: 666, endPoint x: 728, endPoint y: 672, distance: 63.3
click at [749, 672] on input "range" at bounding box center [793, 669] width 88 height 12
type textarea "x"
type input "9.97"
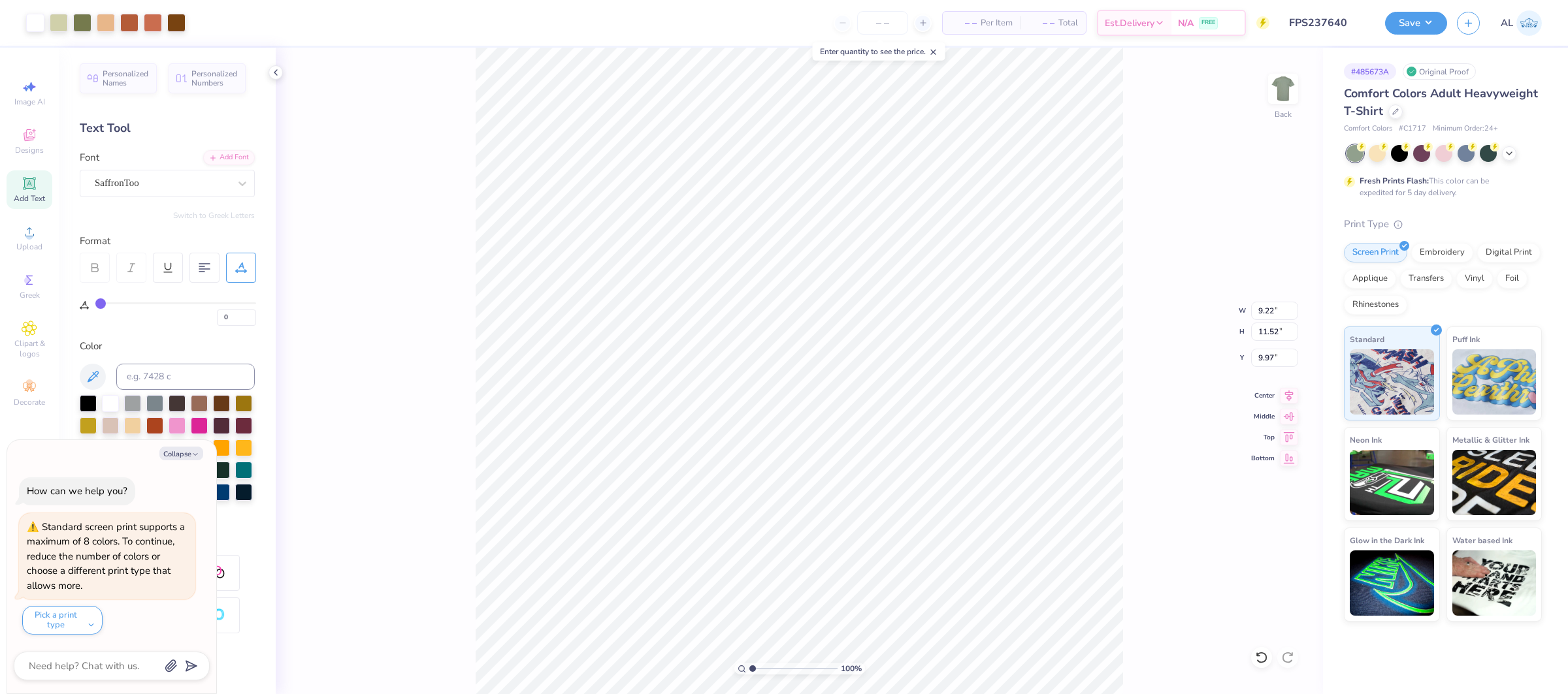
type textarea "x"
type input "11.66"
type textarea "x"
type input "12.98"
type textarea "x"
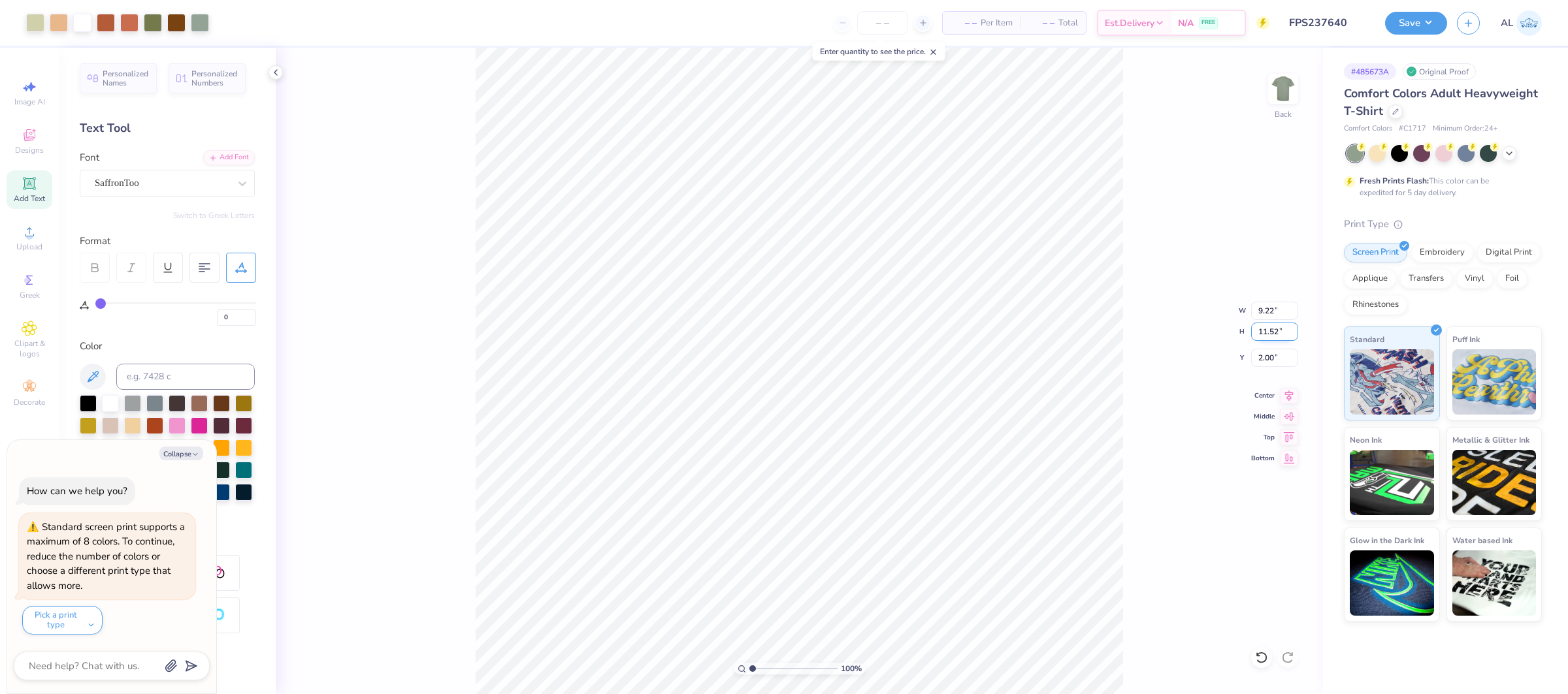
click at [1263, 332] on input "11.52" at bounding box center [1274, 331] width 47 height 19
type input "2"
type textarea "x"
type input "1.60"
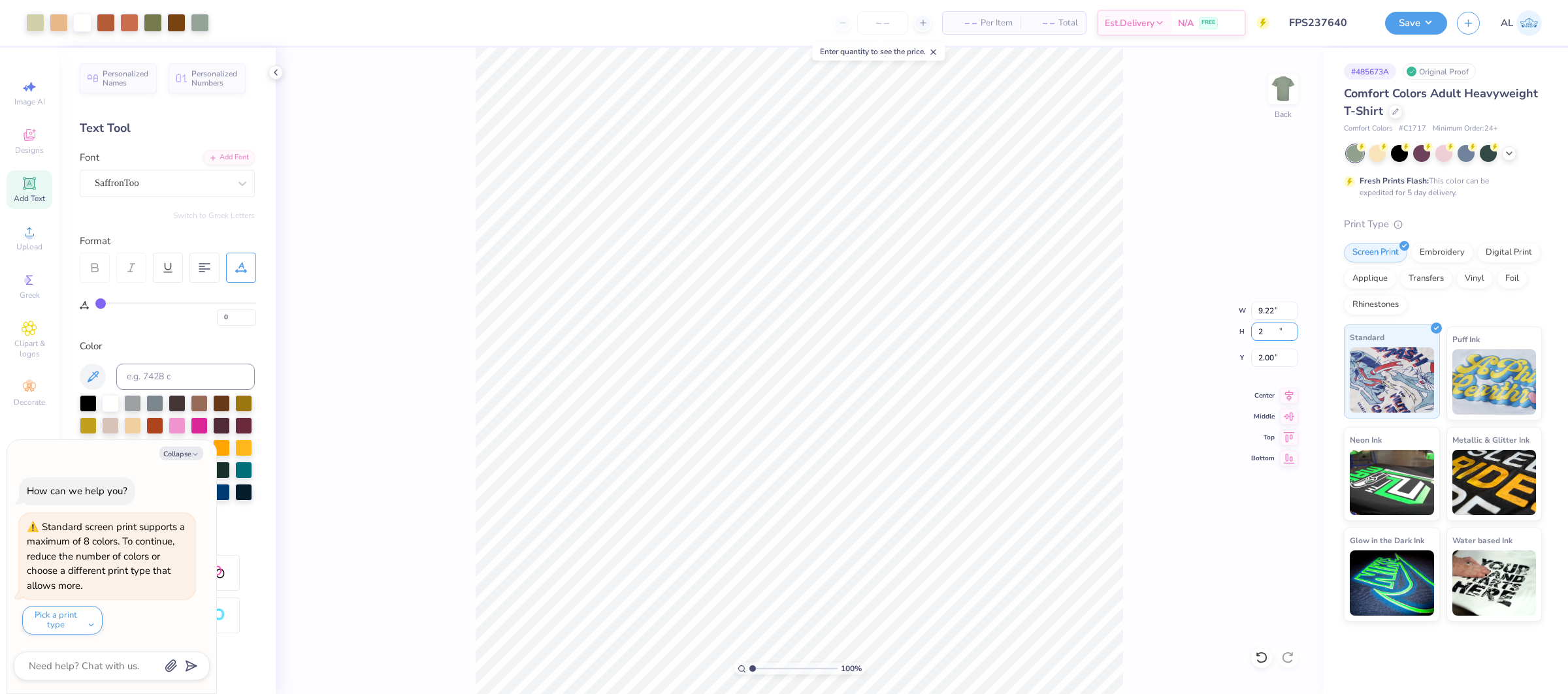
type input "2.00"
type input "6.76"
click at [1267, 329] on input "2.00" at bounding box center [1274, 331] width 47 height 19
type input "12"
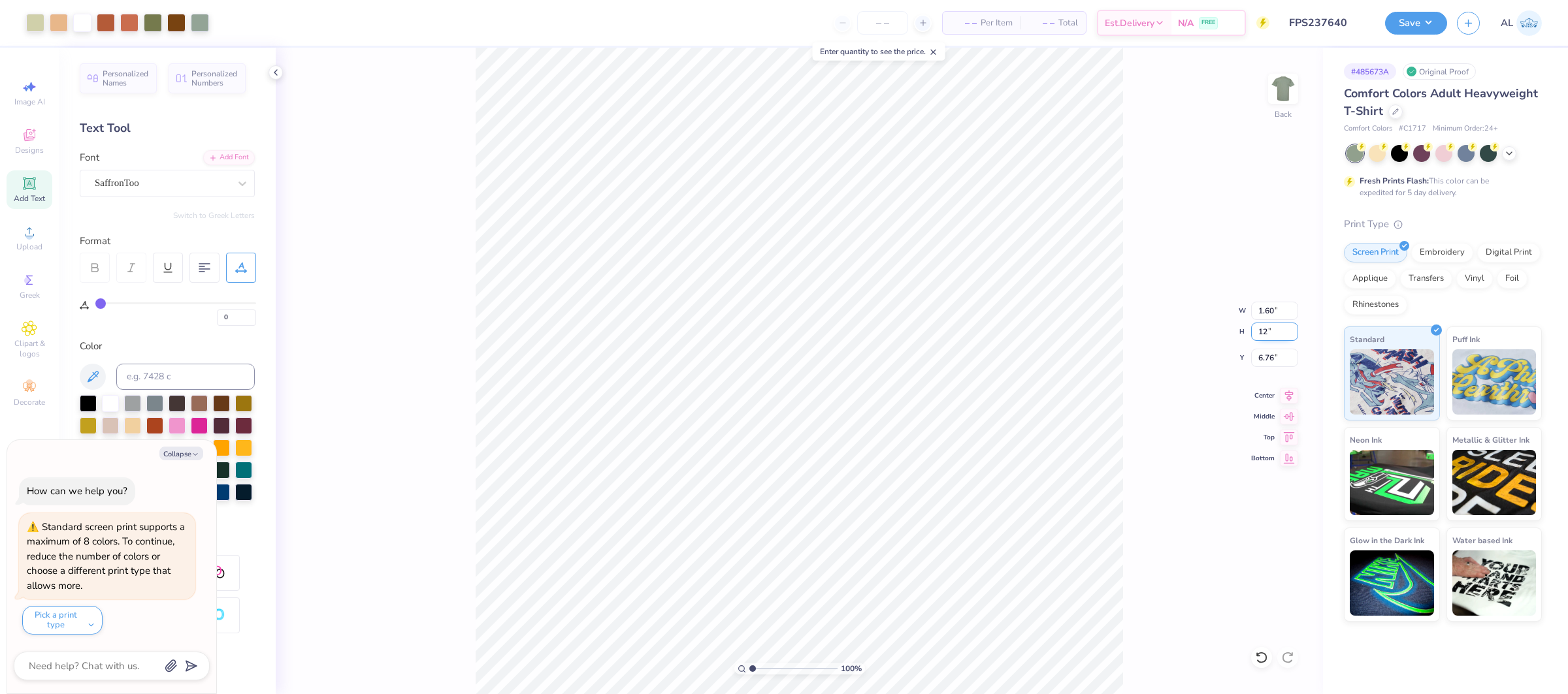
type textarea "x"
type input "9.61"
type input "12.00"
click at [1263, 361] on input "1.76" at bounding box center [1274, 358] width 47 height 19
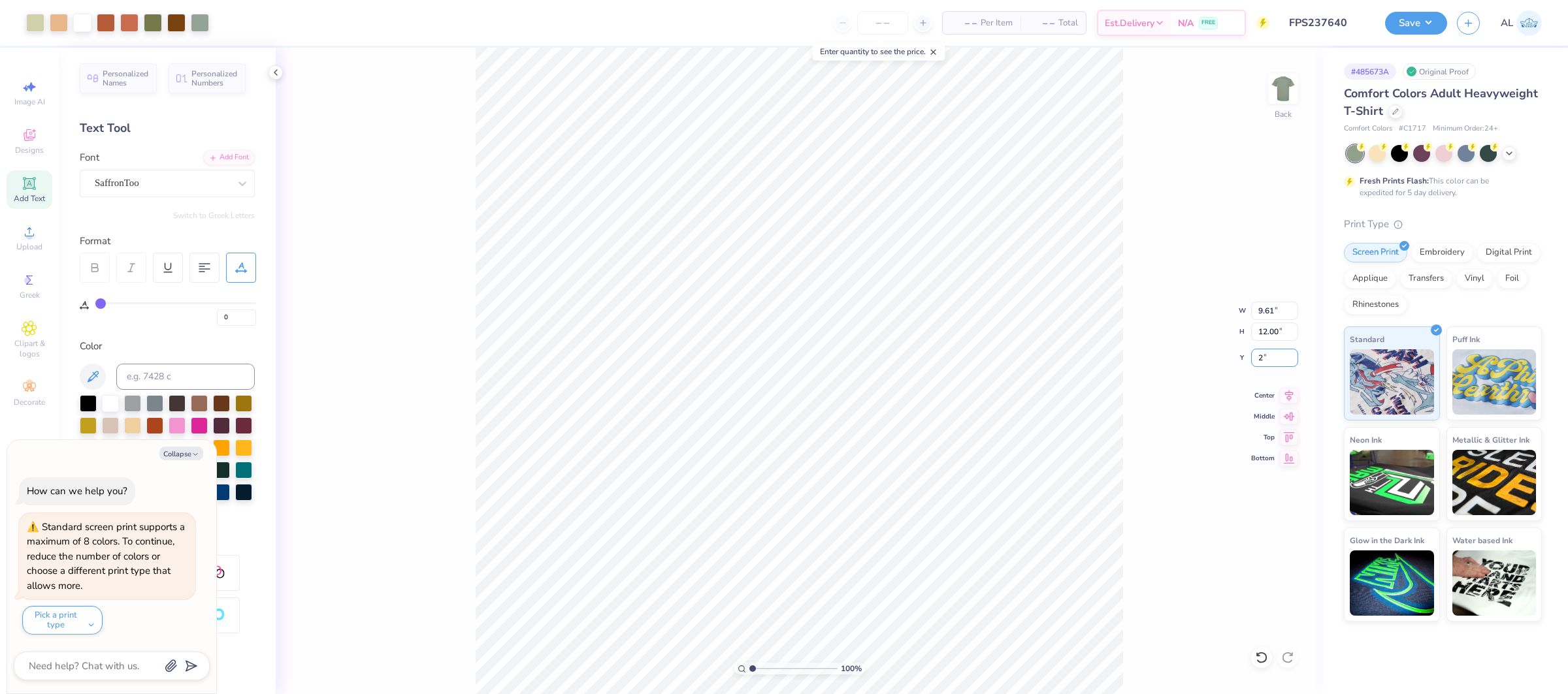
type input "2"
type textarea "x"
type input "2.00"
click at [1286, 395] on icon at bounding box center [1288, 393] width 9 height 11
click at [1411, 21] on button "Save" at bounding box center [1416, 20] width 62 height 22
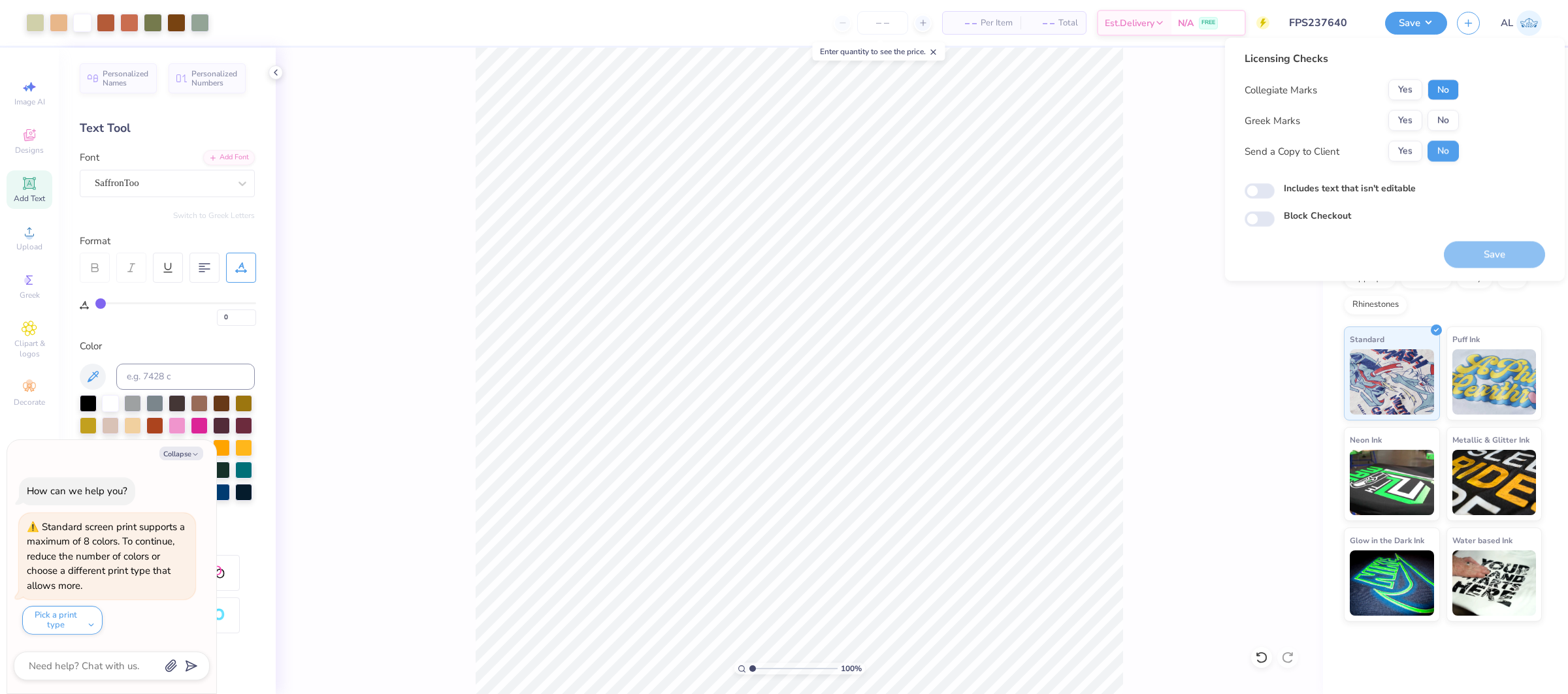
click at [1442, 91] on button "No" at bounding box center [1443, 90] width 31 height 20
click at [1413, 119] on button "Yes" at bounding box center [1404, 120] width 34 height 20
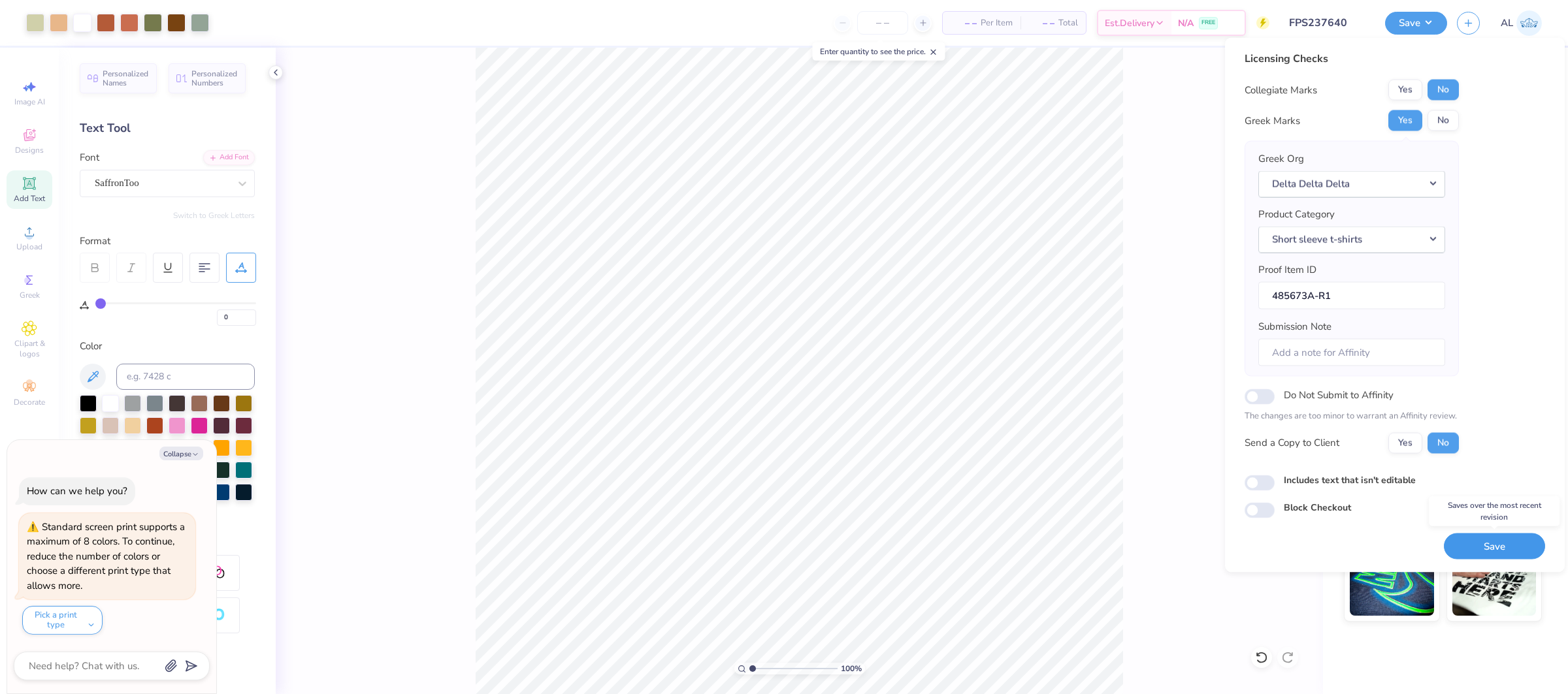
click at [1486, 547] on button "Save" at bounding box center [1494, 546] width 101 height 26
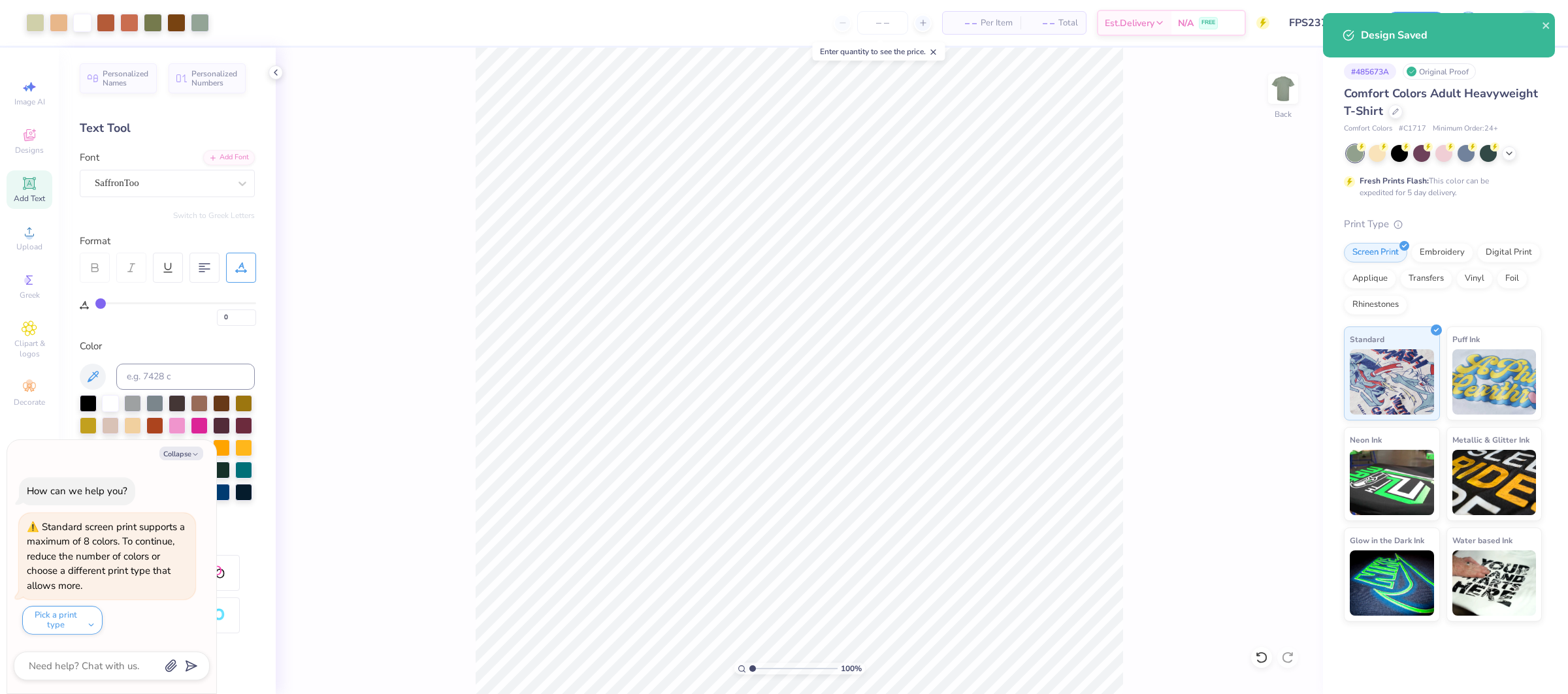
type textarea "x"
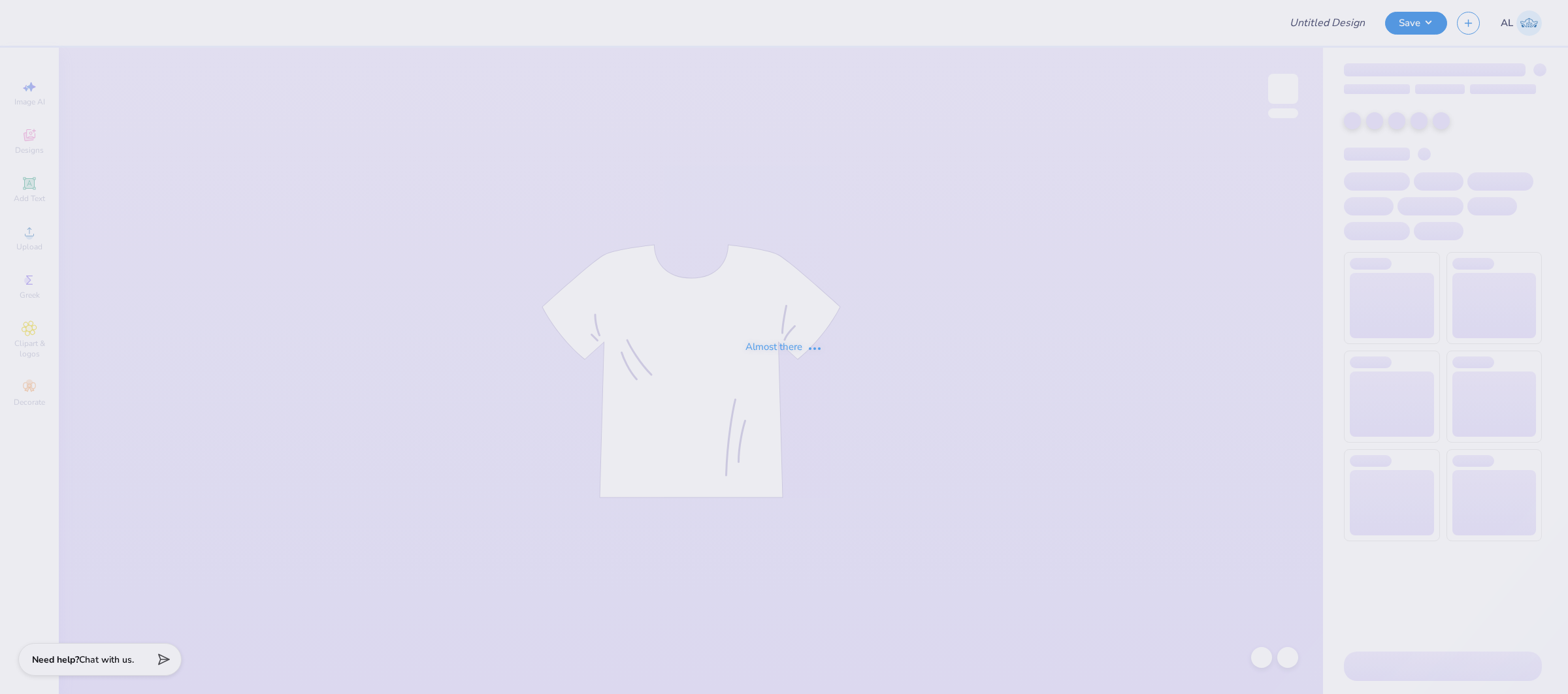
type input "FPS237684"
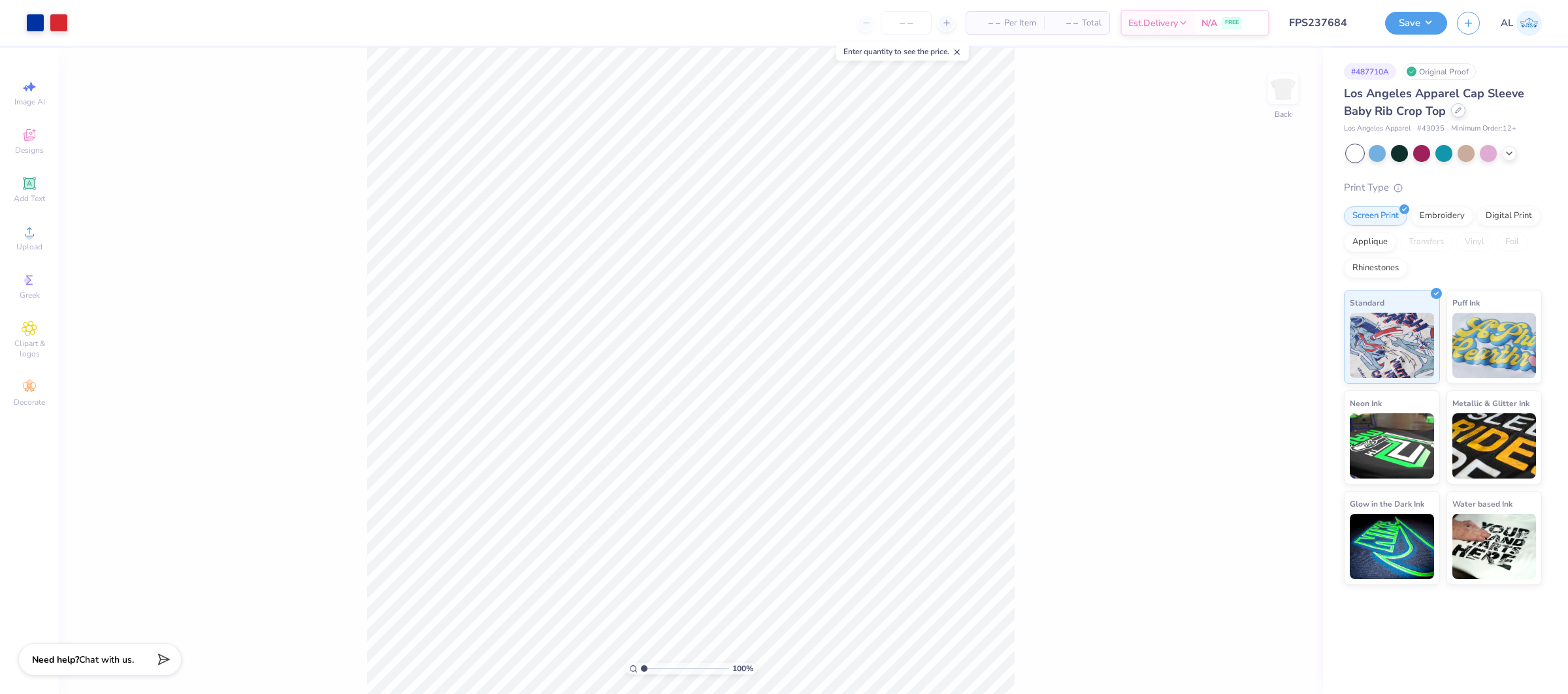
click at [1457, 113] on div at bounding box center [1458, 110] width 15 height 15
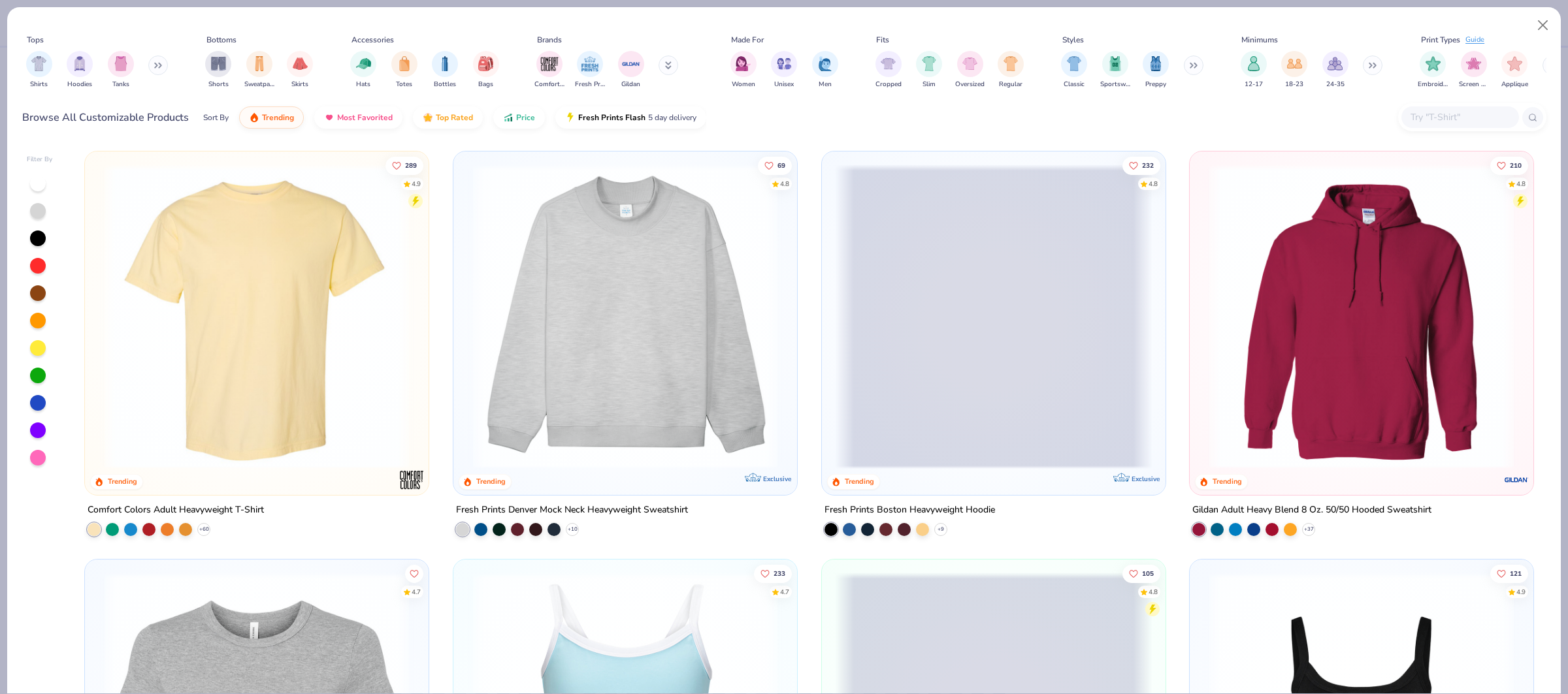
click at [1455, 115] on input "text" at bounding box center [1459, 117] width 100 height 15
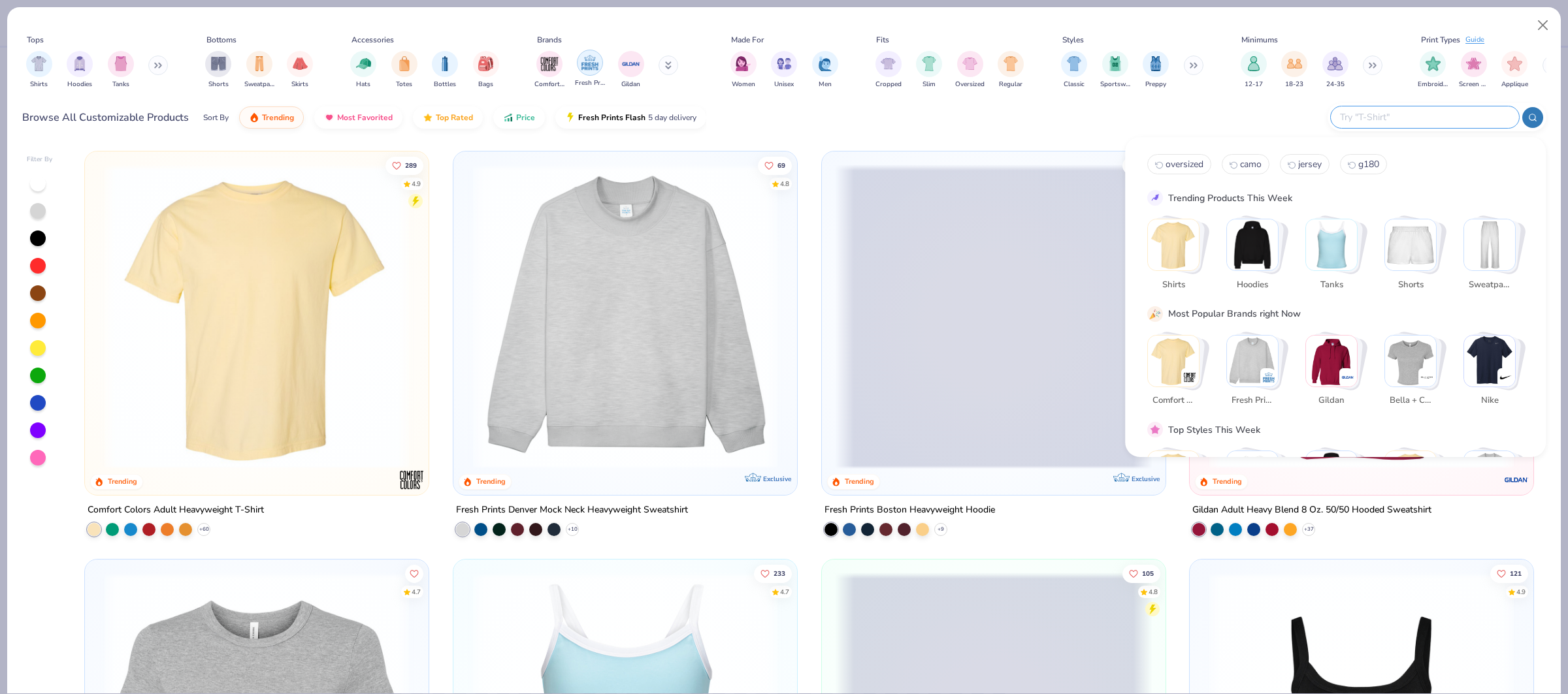
click at [588, 63] on img "filter for Fresh Prints" at bounding box center [590, 62] width 20 height 19
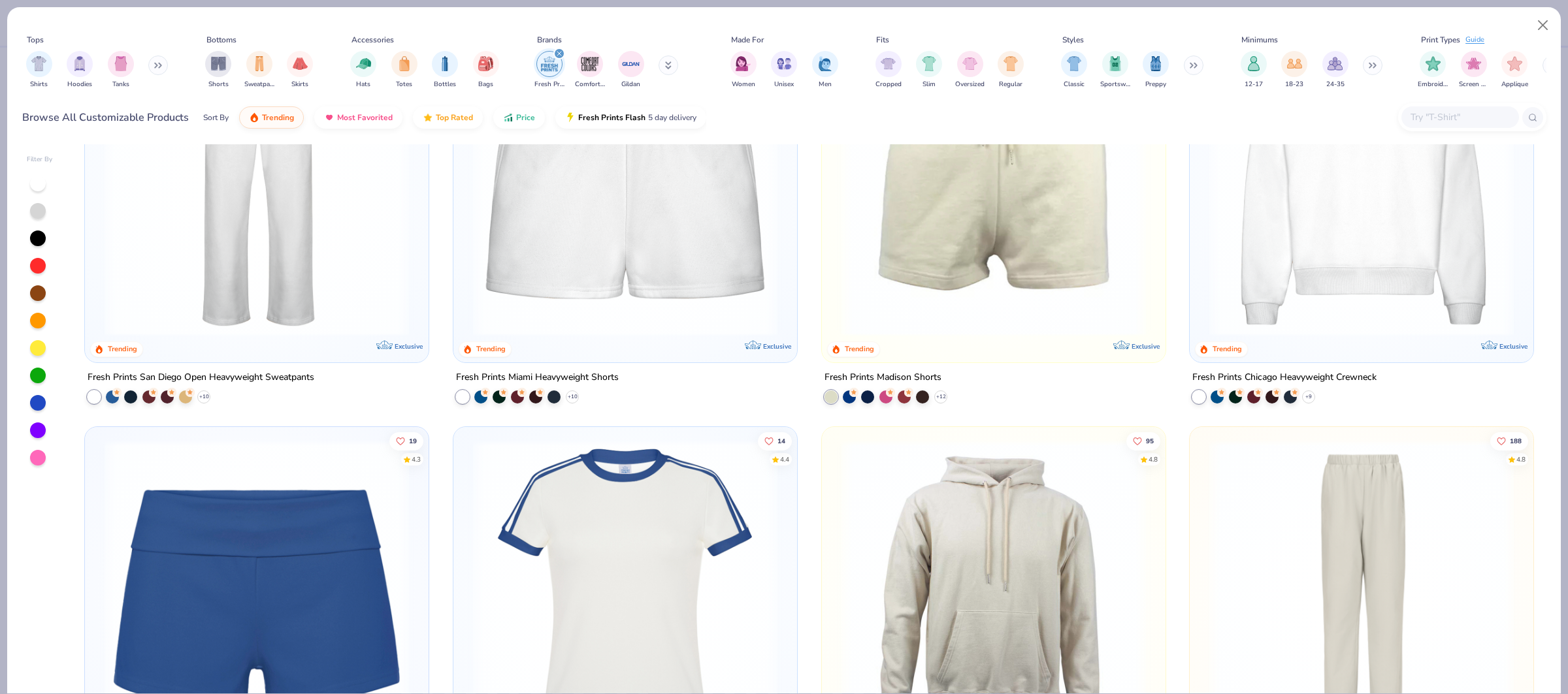
scroll to position [807, 0]
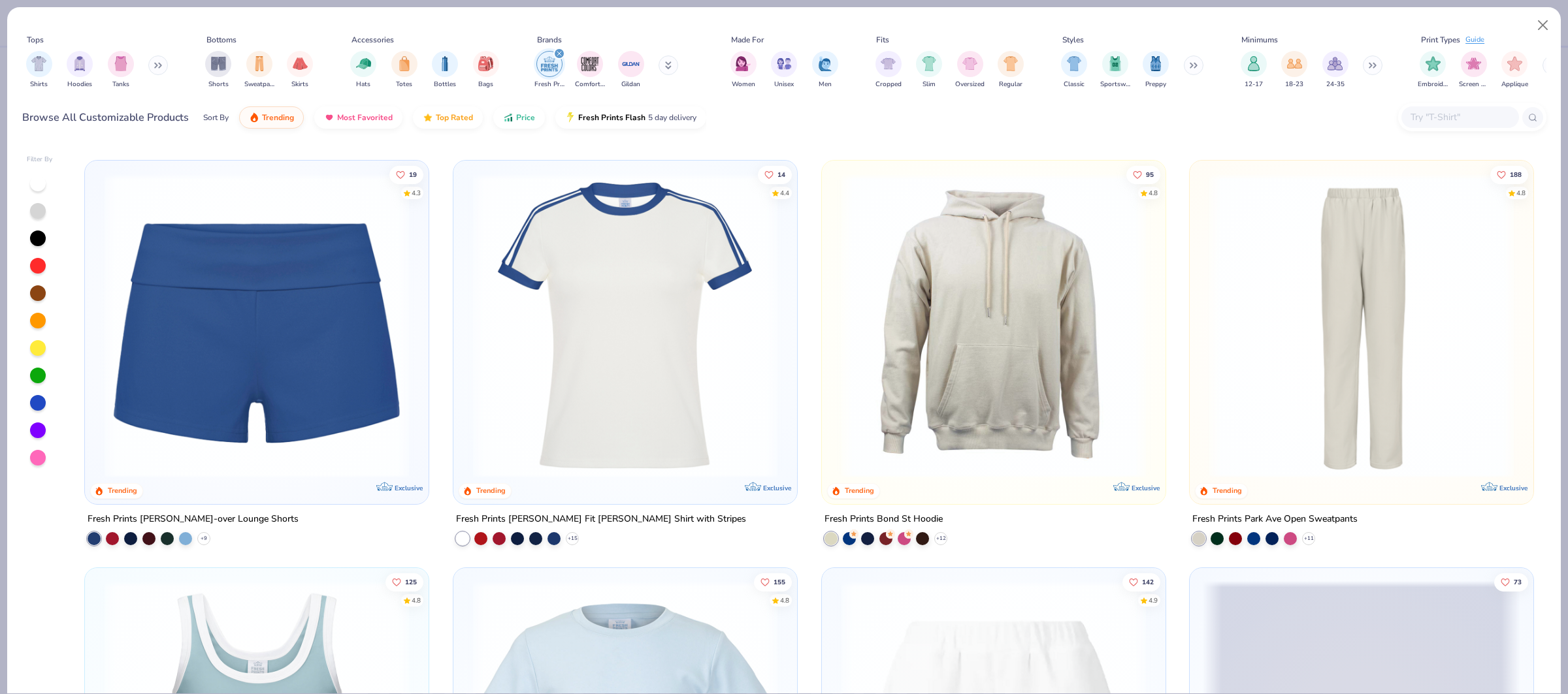
click at [652, 295] on img at bounding box center [625, 325] width 318 height 304
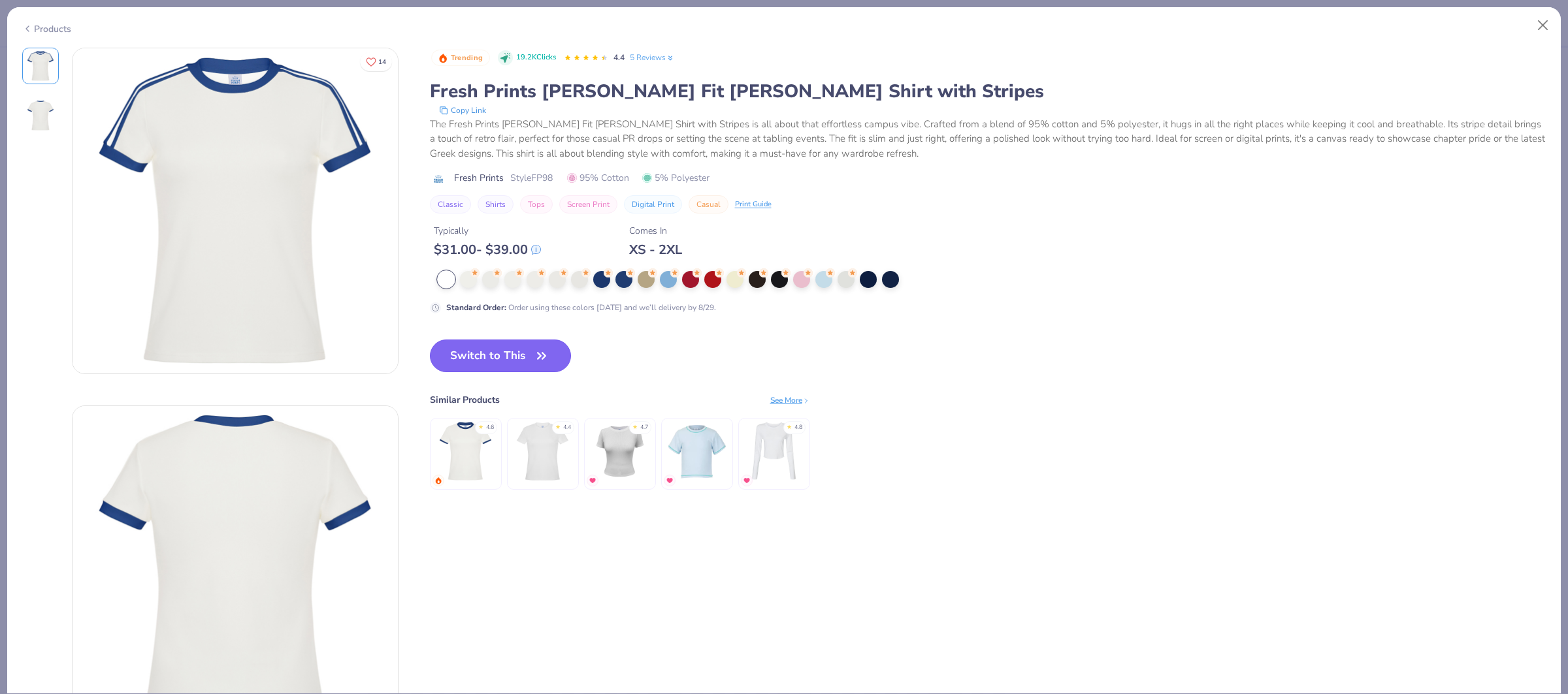
click at [513, 356] on button "Switch to This" at bounding box center [500, 355] width 141 height 32
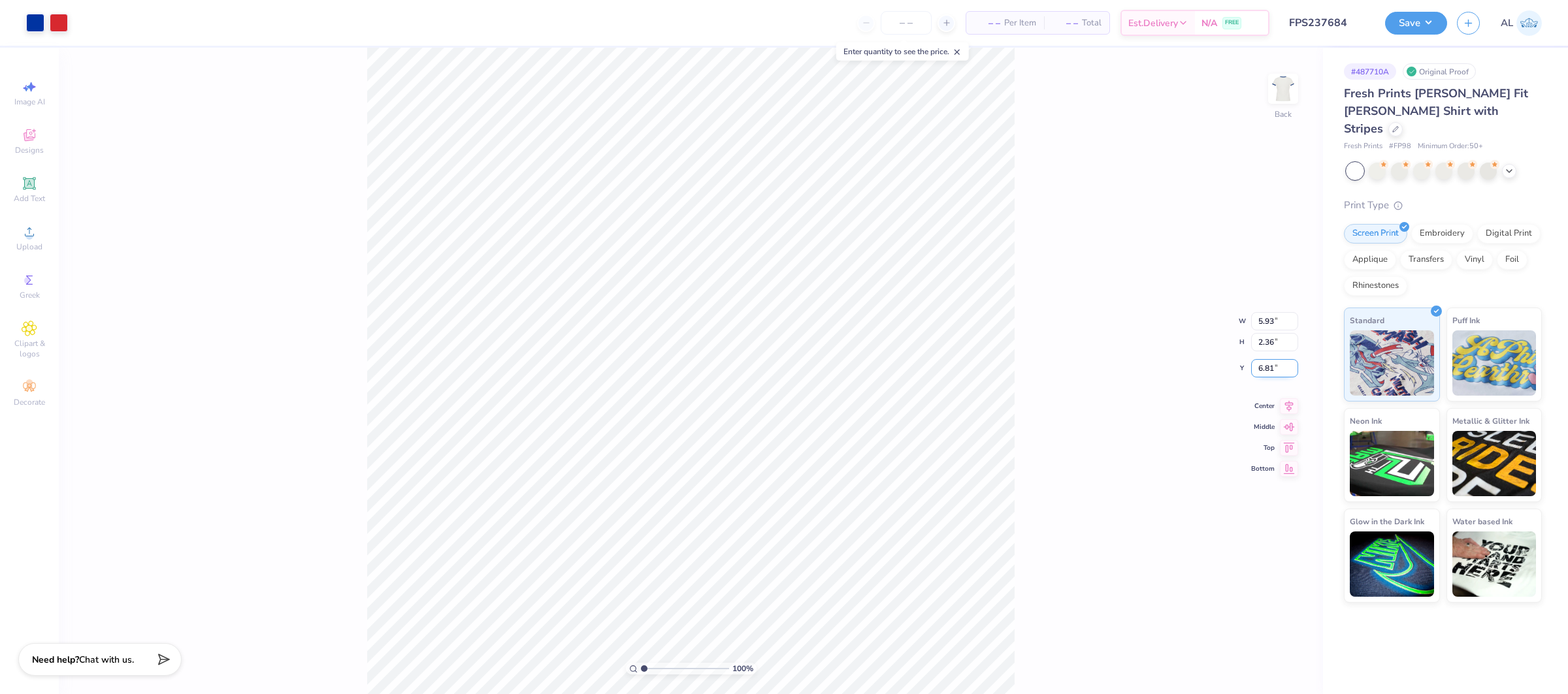
click at [1266, 370] on input "6.81" at bounding box center [1274, 367] width 47 height 19
click at [1267, 368] on input "6.81" at bounding box center [1274, 367] width 47 height 19
type input "3.00"
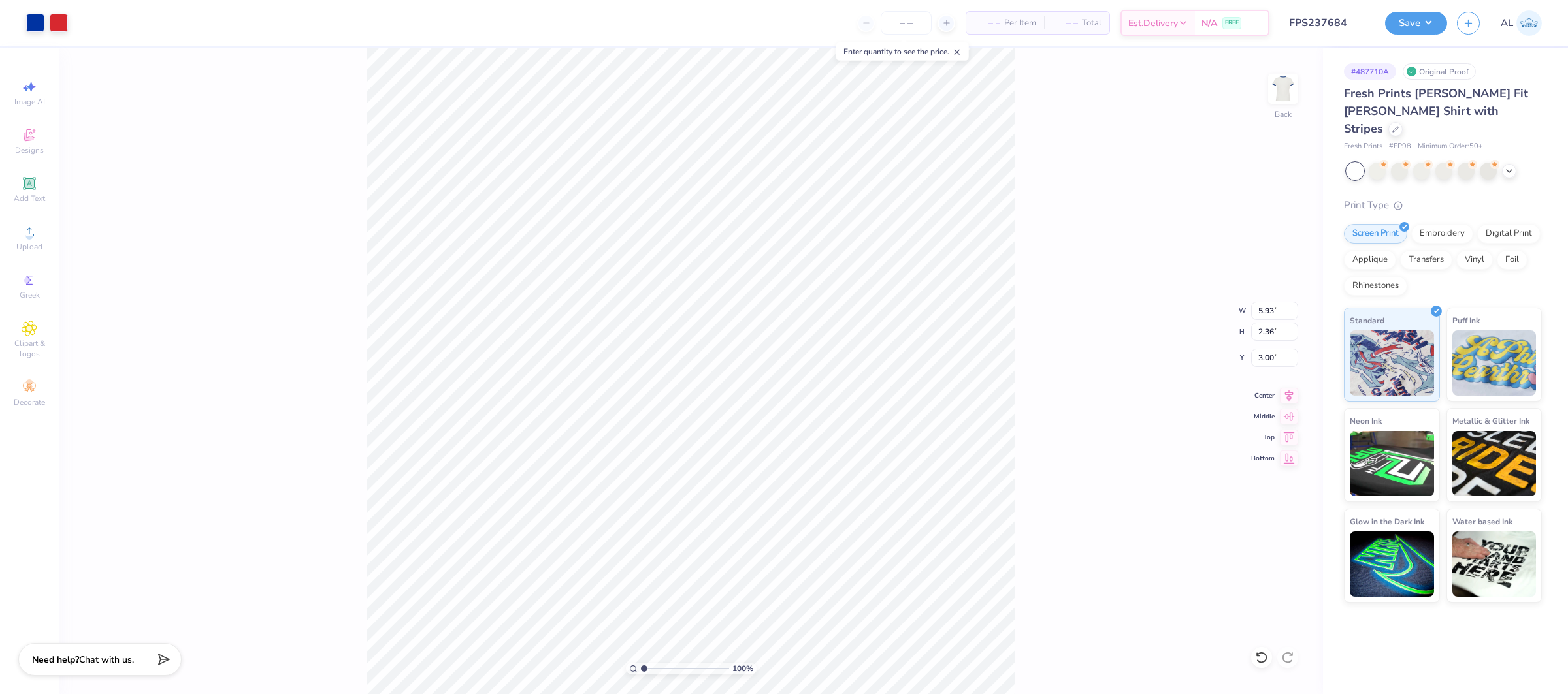
click at [1029, 355] on div "100 % Back W 5.93 5.93 " H 2.36 2.36 " Y 3.00 3.00 " Center Middle Top Bottom" at bounding box center [690, 370] width 1264 height 646
click at [413, 143] on div "100 % Back" at bounding box center [690, 370] width 1264 height 646
click at [36, 24] on div at bounding box center [35, 21] width 19 height 19
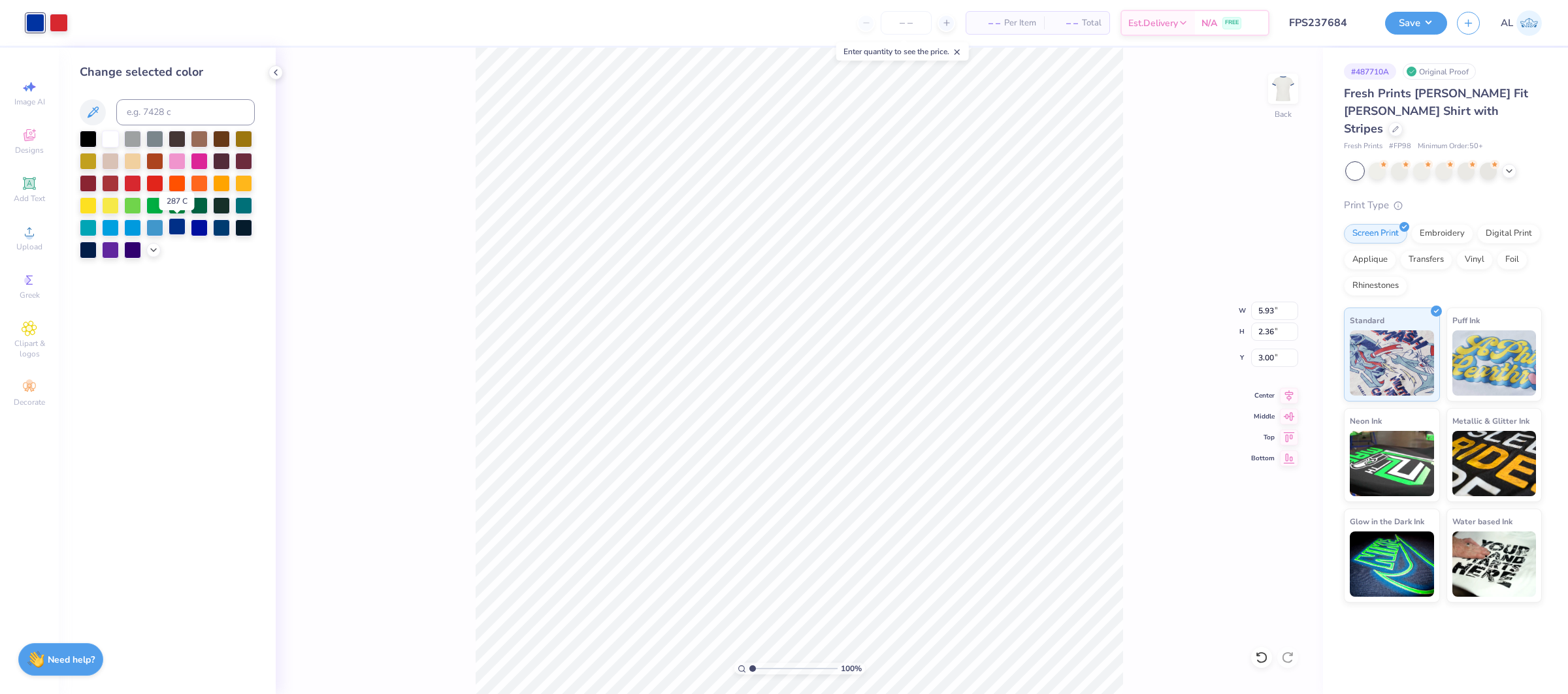
click at [178, 230] on div at bounding box center [176, 226] width 17 height 17
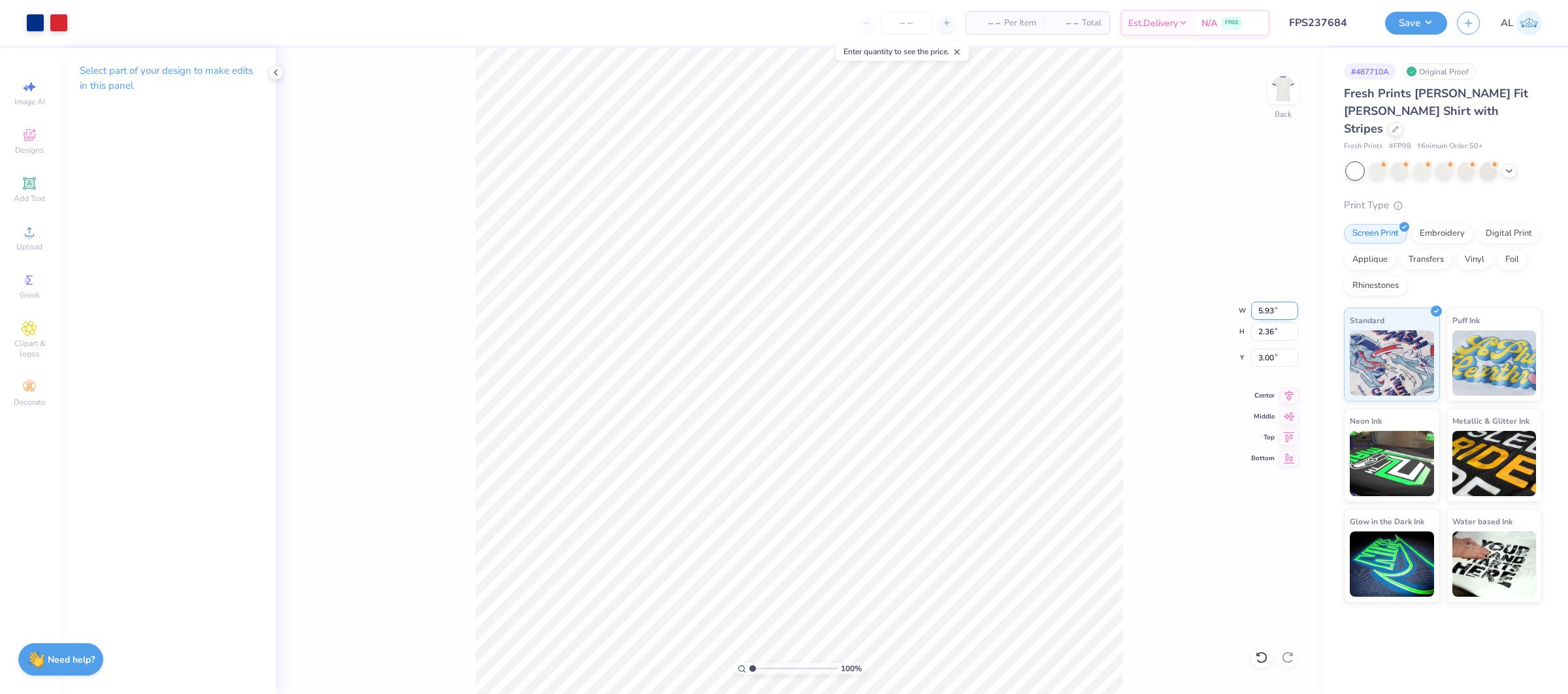
click at [1257, 308] on input "5.93" at bounding box center [1274, 310] width 47 height 19
type input "6.00"
type input "2.39"
click at [1261, 356] on input "2.99" at bounding box center [1274, 358] width 47 height 19
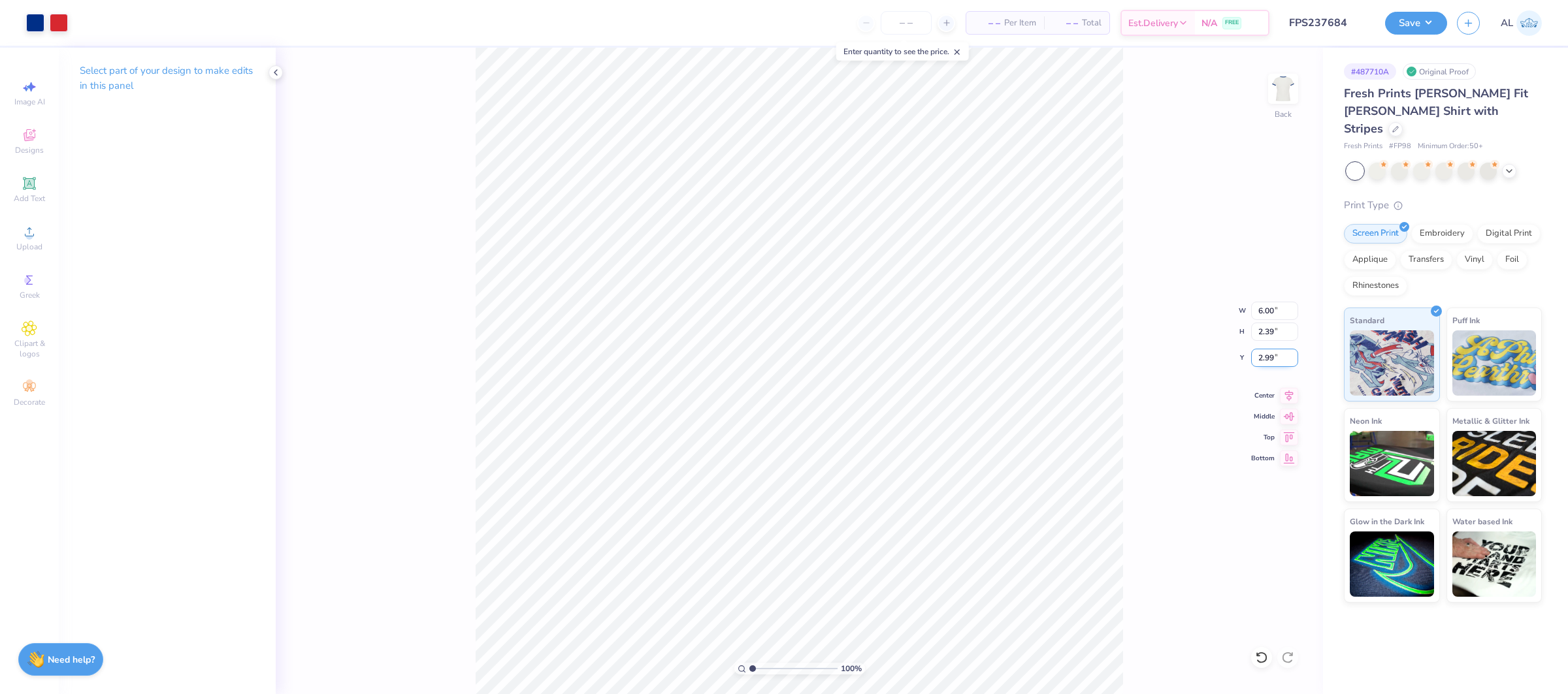
click at [1261, 356] on input "2.99" at bounding box center [1274, 358] width 47 height 19
type input "3.00"
drag, startPoint x: 752, startPoint y: 666, endPoint x: 766, endPoint y: 665, distance: 14.0
click at [766, 665] on input "range" at bounding box center [793, 669] width 88 height 12
click at [678, 666] on div "100 %" at bounding box center [800, 371] width 647 height 647
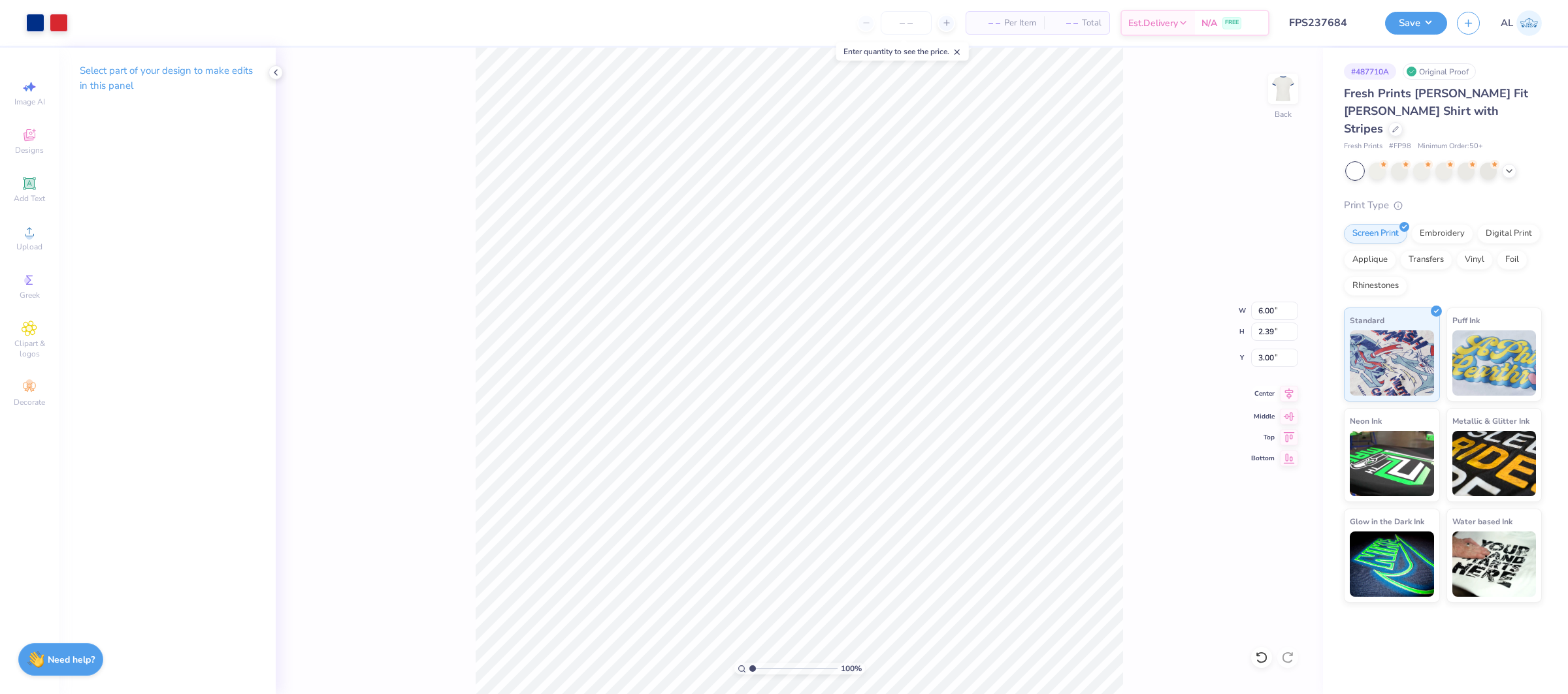
click at [1284, 397] on icon at bounding box center [1288, 394] width 19 height 16
click at [1412, 24] on button "Save" at bounding box center [1416, 20] width 62 height 22
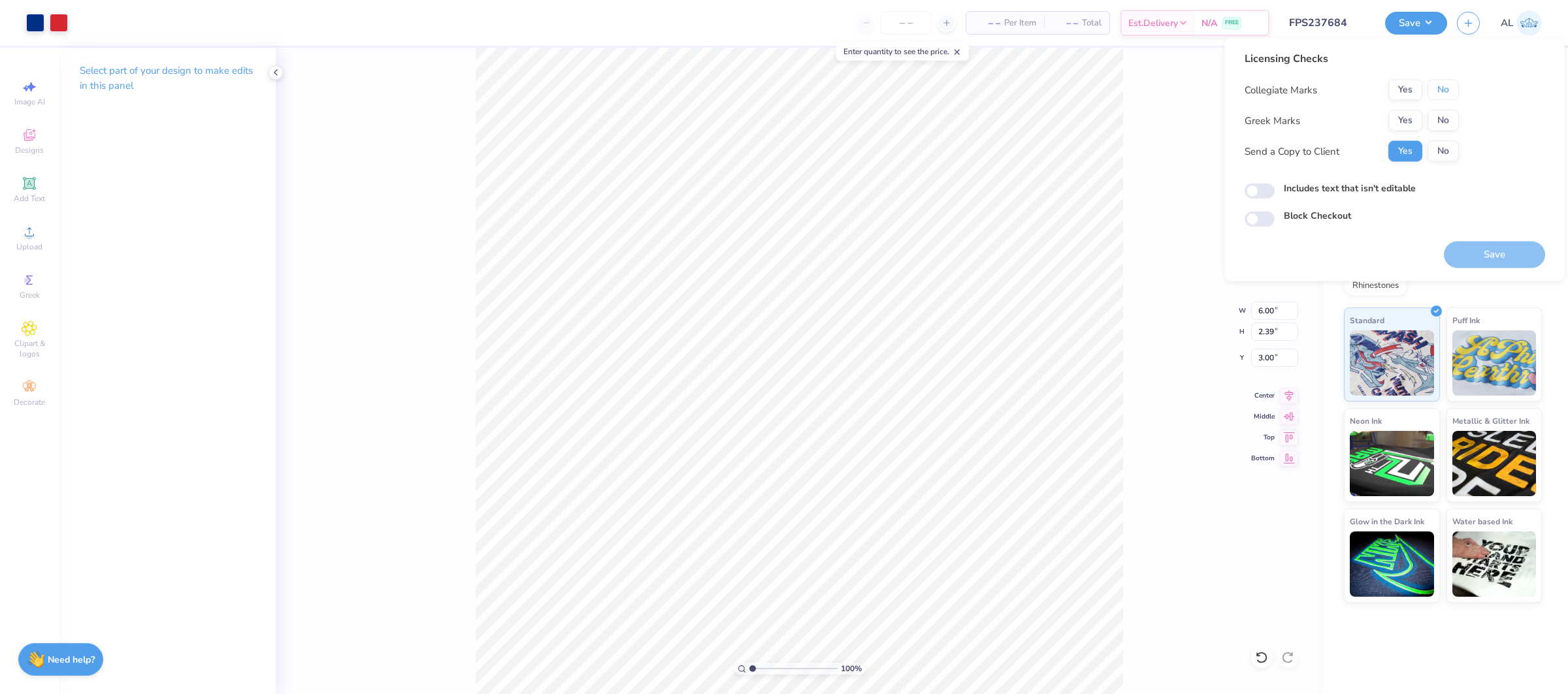
drag, startPoint x: 1441, startPoint y: 94, endPoint x: 1440, endPoint y: 102, distance: 8.1
click at [1441, 94] on button "No" at bounding box center [1443, 90] width 31 height 20
click at [1439, 121] on button "No" at bounding box center [1443, 120] width 31 height 20
click at [1486, 247] on button "Save" at bounding box center [1494, 254] width 101 height 26
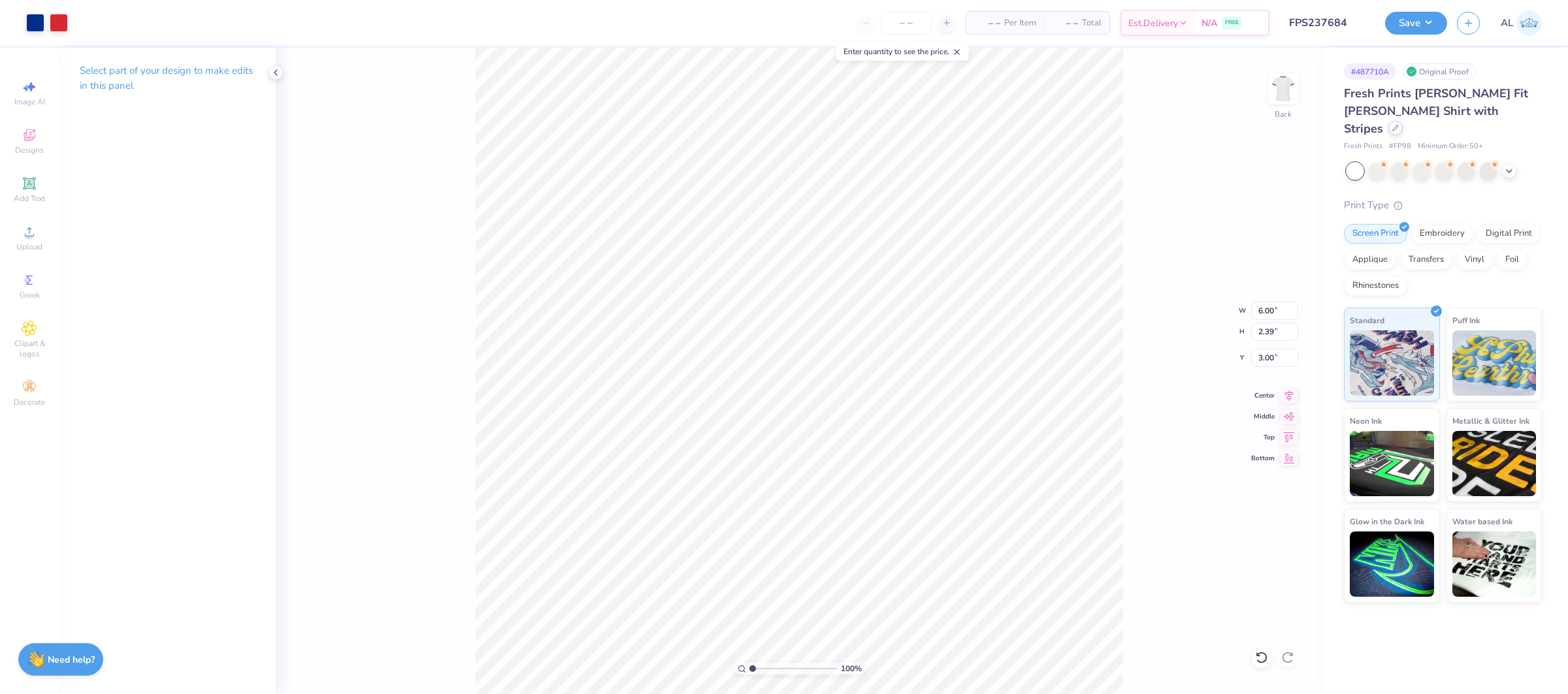
click at [1398, 125] on icon at bounding box center [1394, 128] width 7 height 7
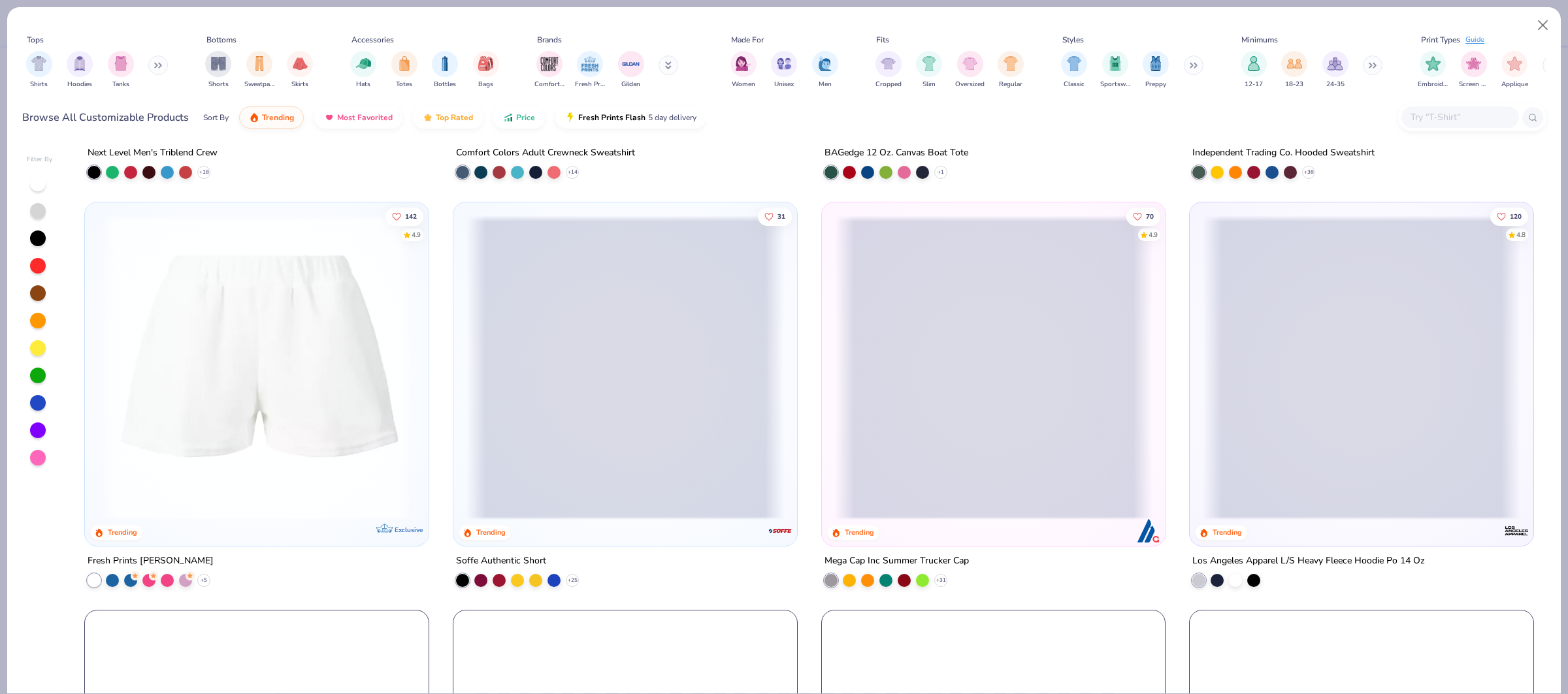
scroll to position [3670, 0]
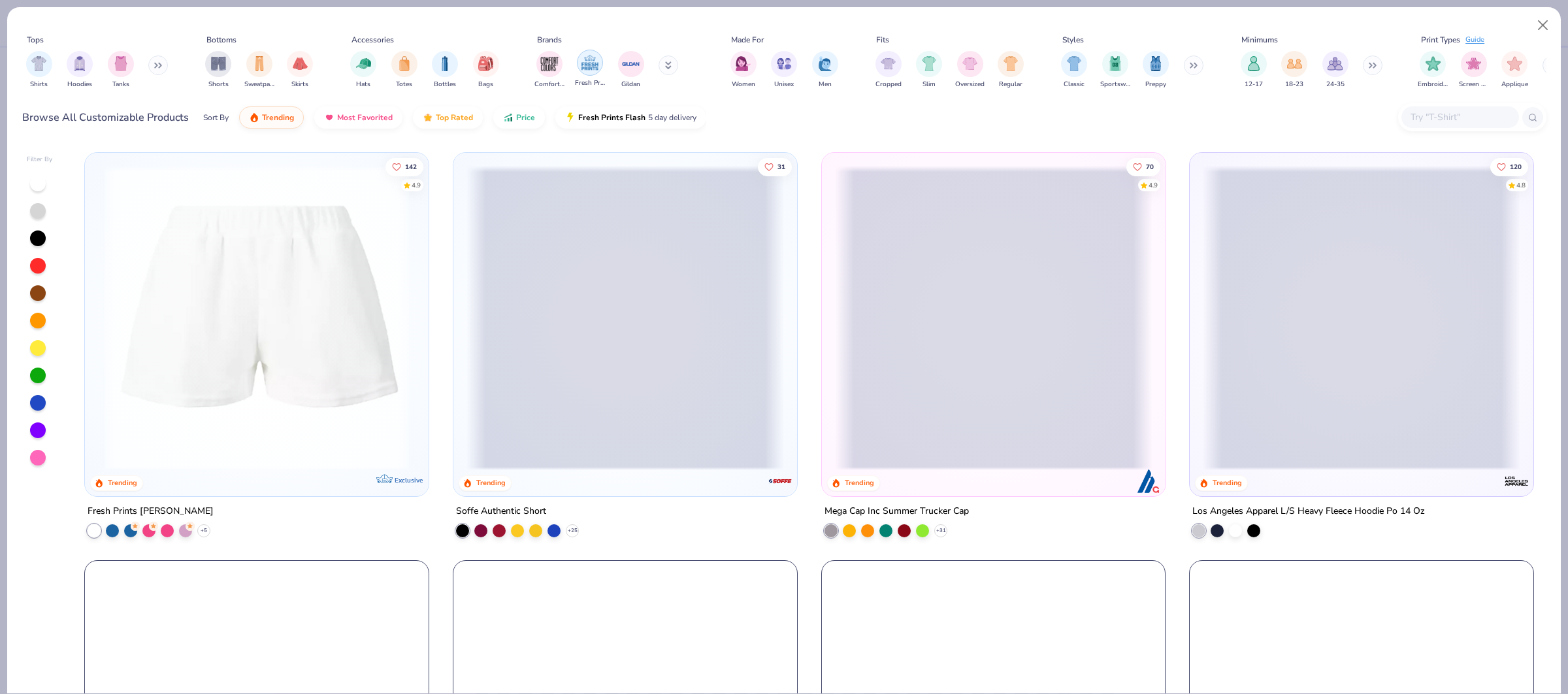
click at [583, 62] on img "filter for Fresh Prints" at bounding box center [590, 62] width 20 height 19
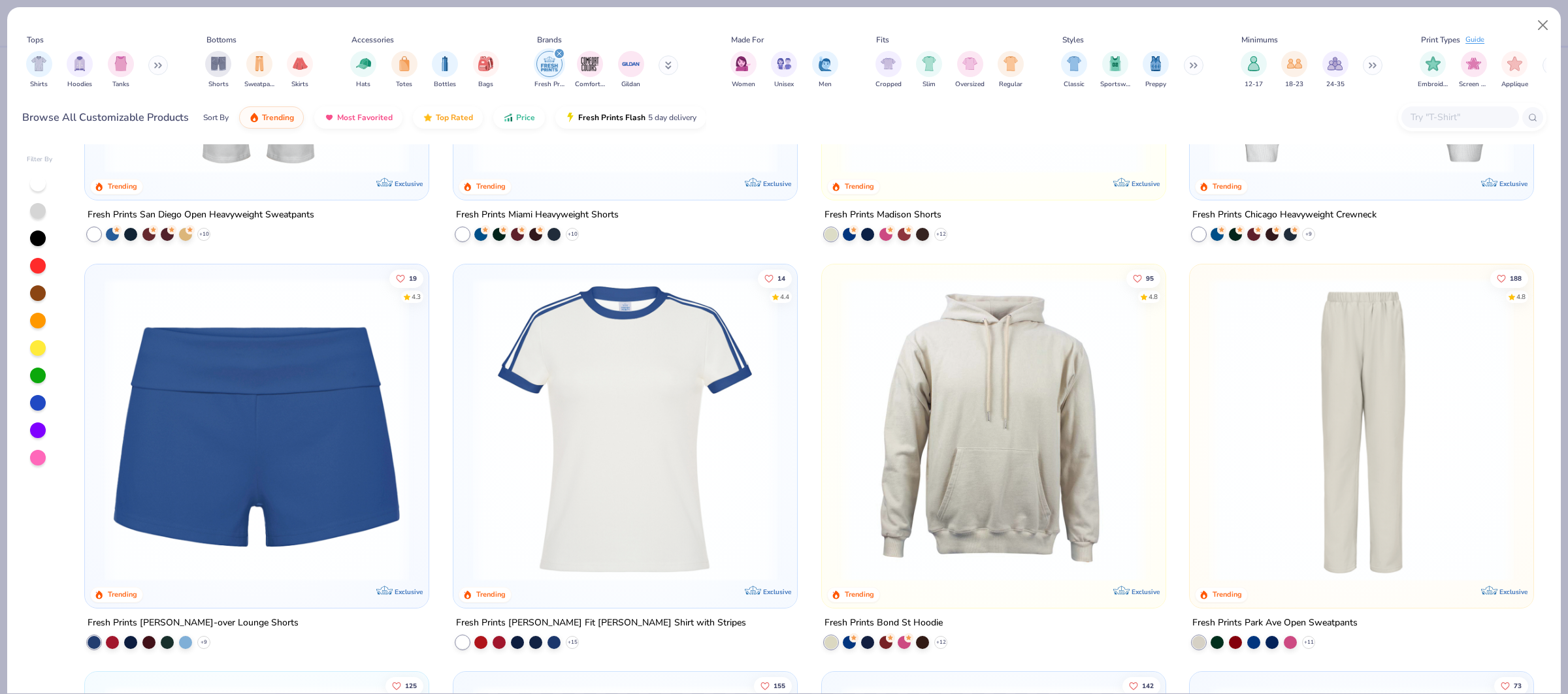
scroll to position [885, 0]
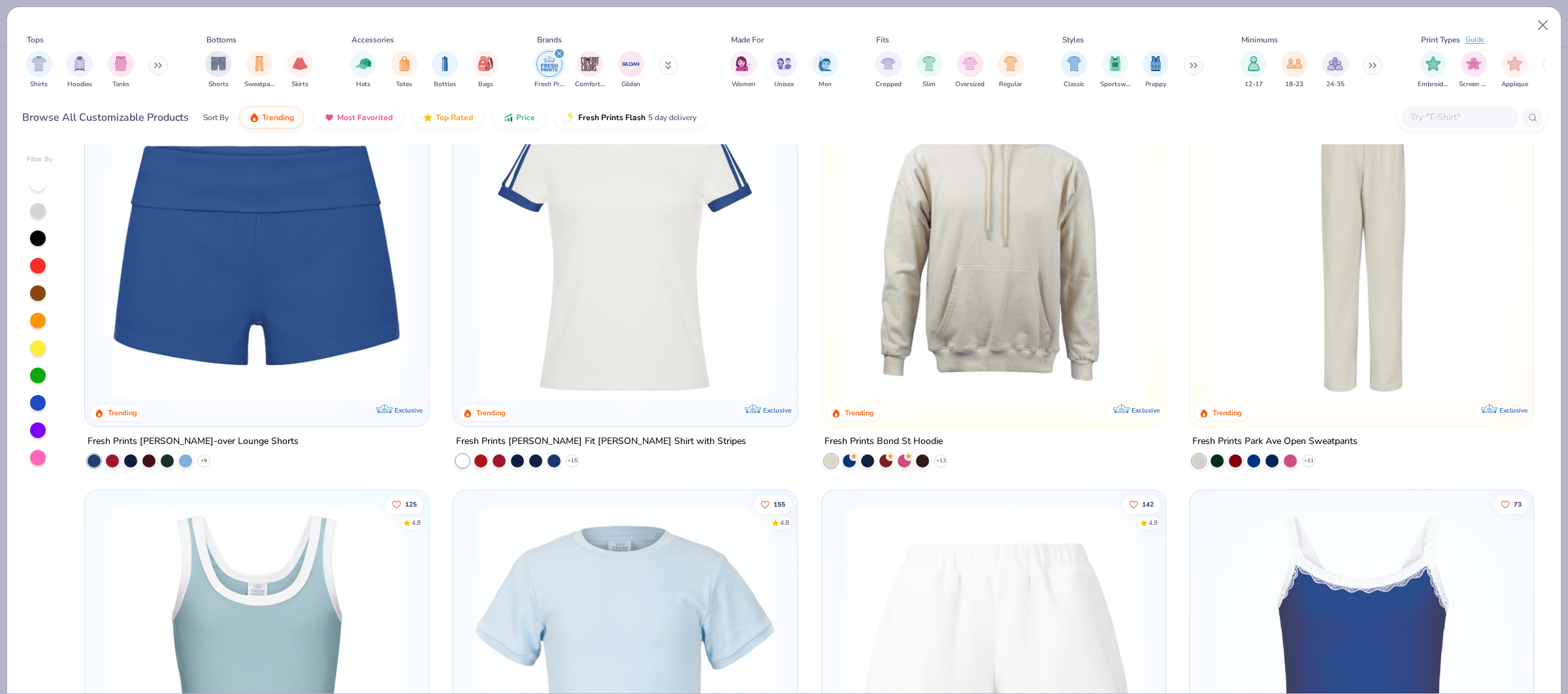
click at [527, 309] on img at bounding box center [625, 248] width 318 height 304
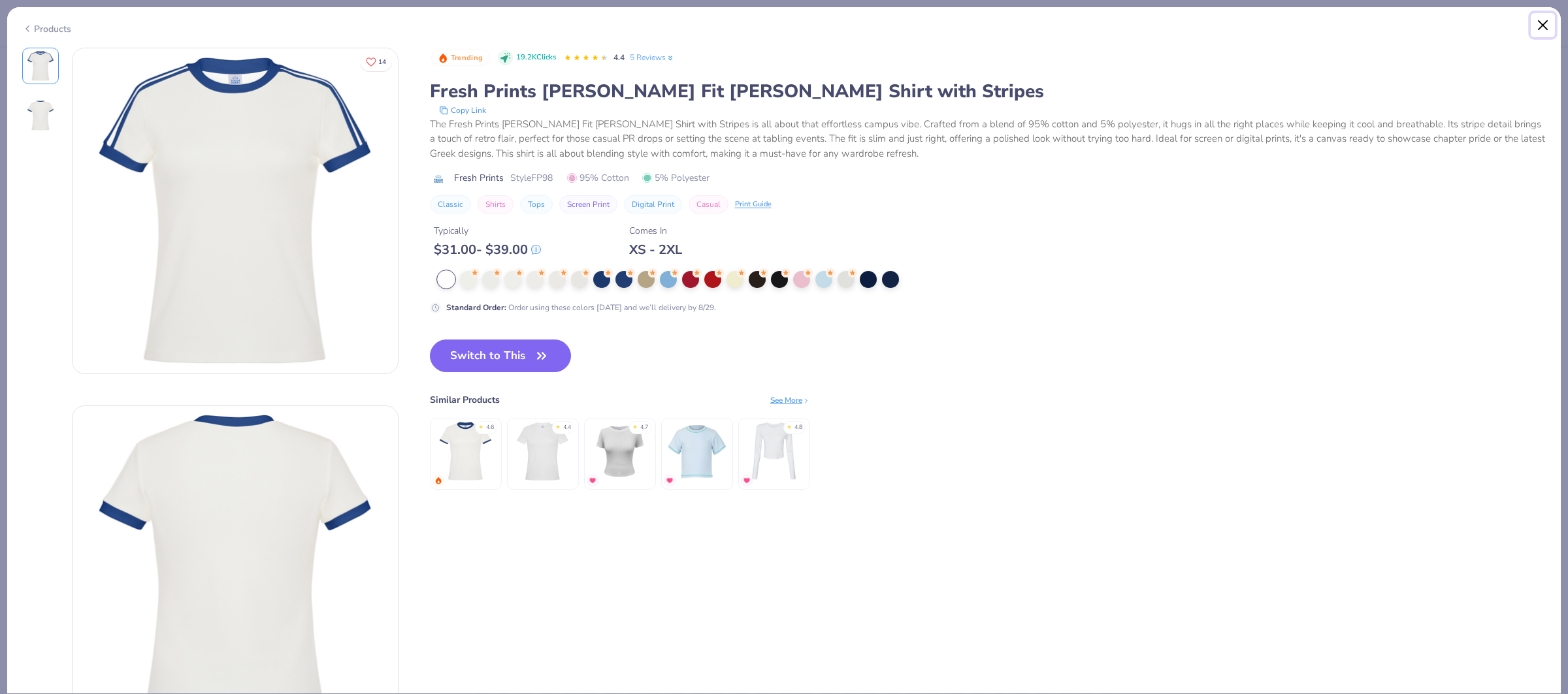
click at [1544, 30] on button "Close" at bounding box center [1542, 24] width 24 height 24
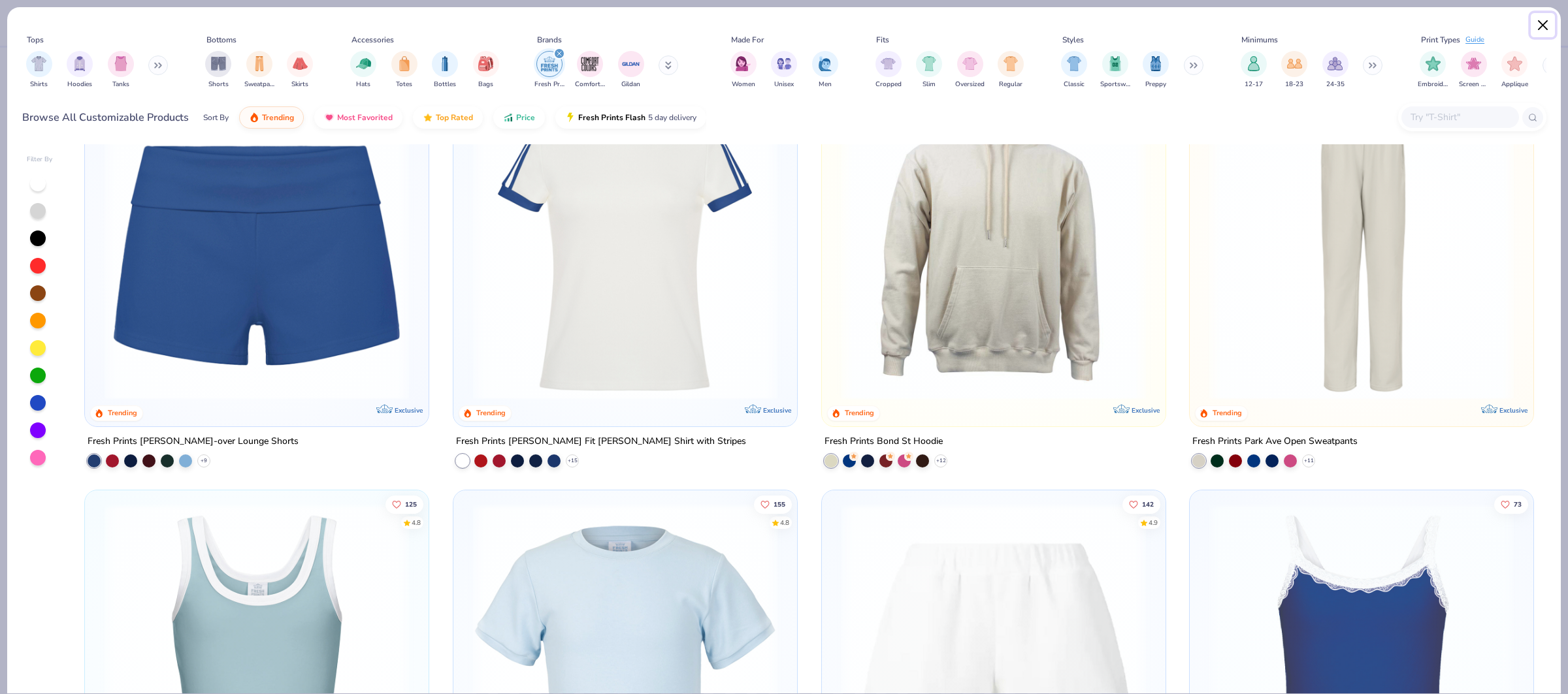
click at [1540, 24] on button "Close" at bounding box center [1542, 24] width 24 height 24
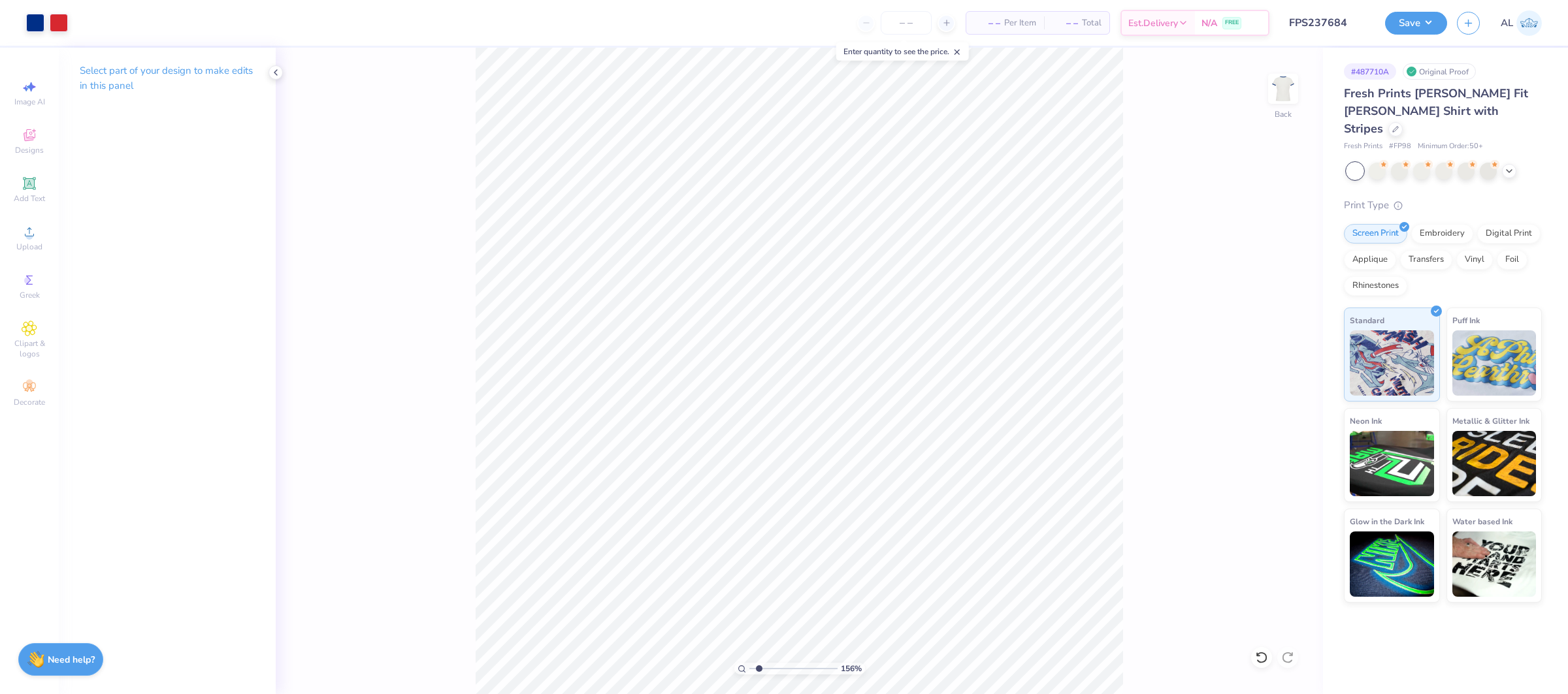
type input "1.78"
drag, startPoint x: 755, startPoint y: 670, endPoint x: 768, endPoint y: 664, distance: 14.3
click at [759, 670] on input "range" at bounding box center [793, 669] width 88 height 12
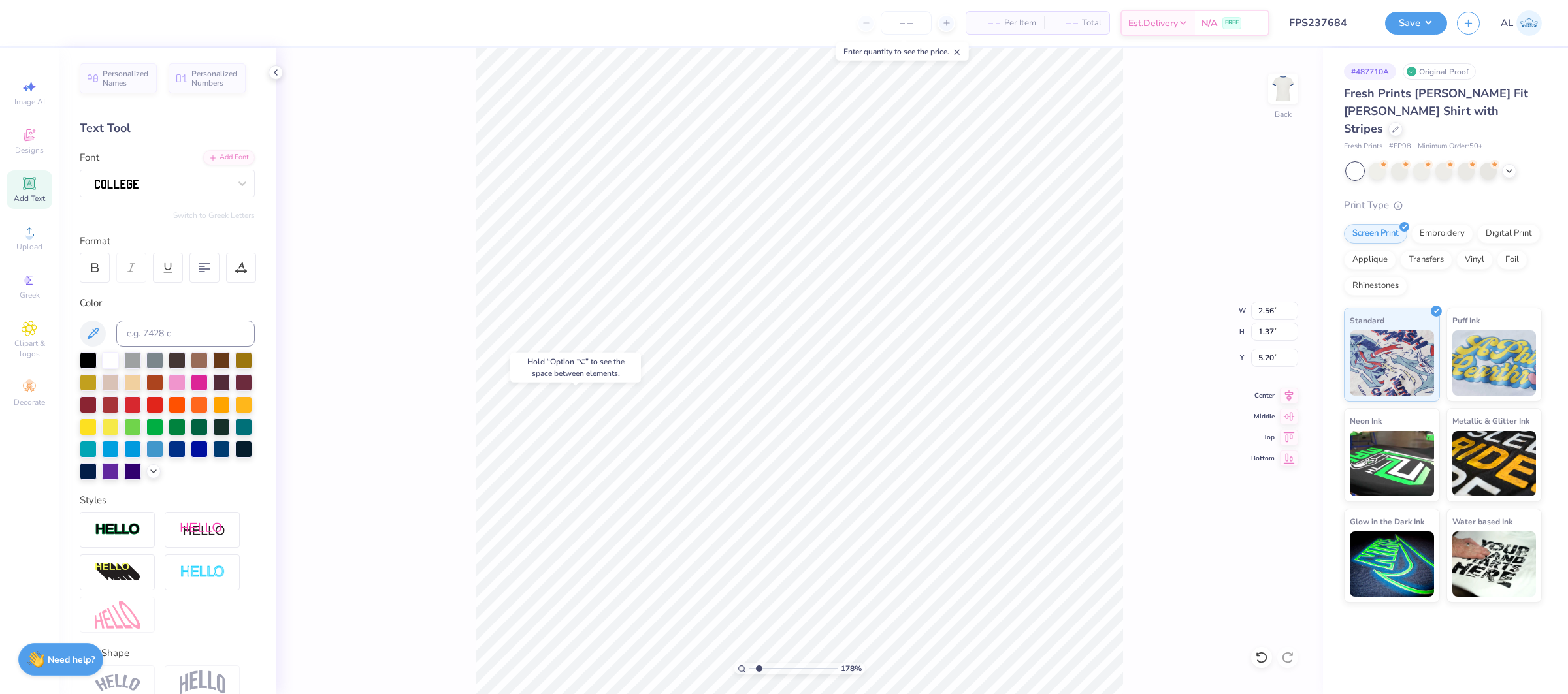
type input "4.02"
click at [181, 189] on div at bounding box center [162, 182] width 137 height 20
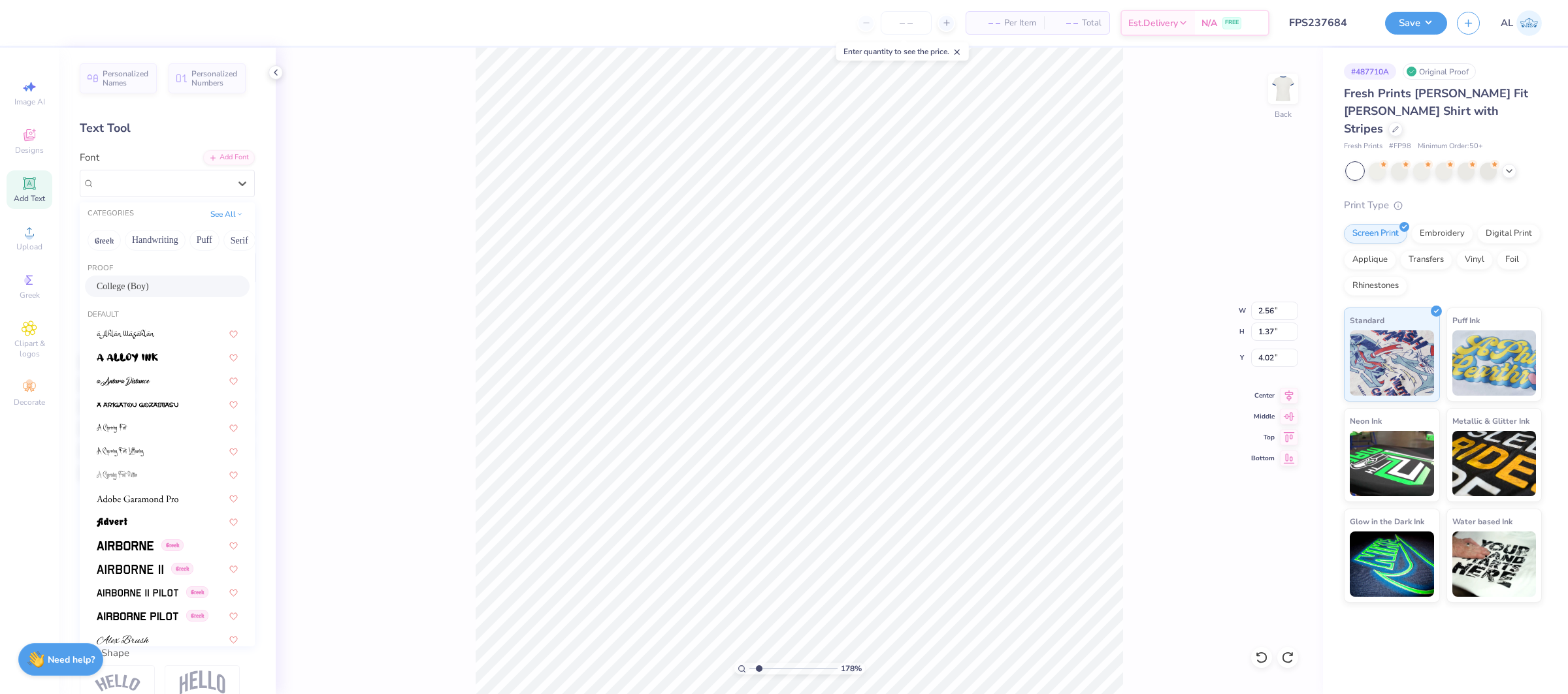
click at [177, 284] on div "College (Boy)" at bounding box center [167, 287] width 141 height 14
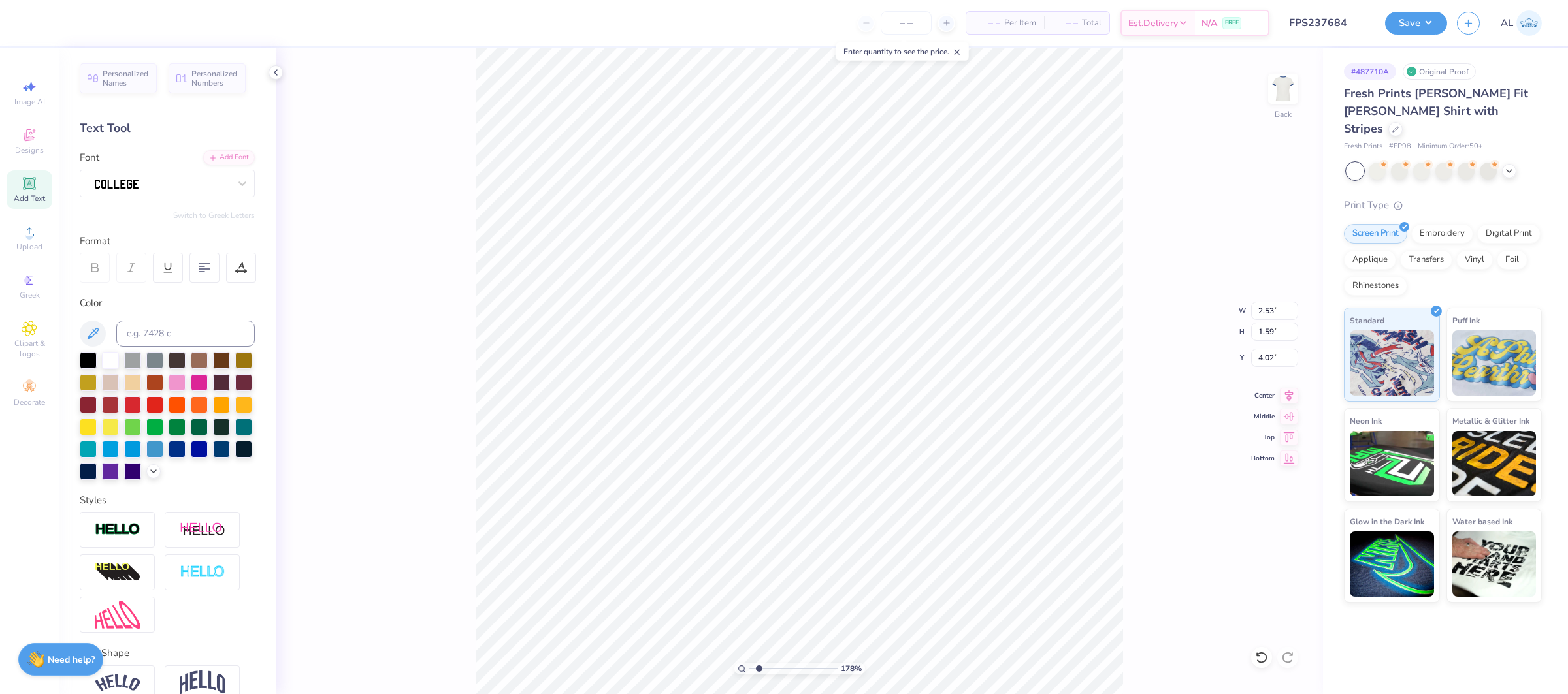
type input "2.53"
type input "1.59"
type input "4.08"
type input "6.00"
type input "0.68"
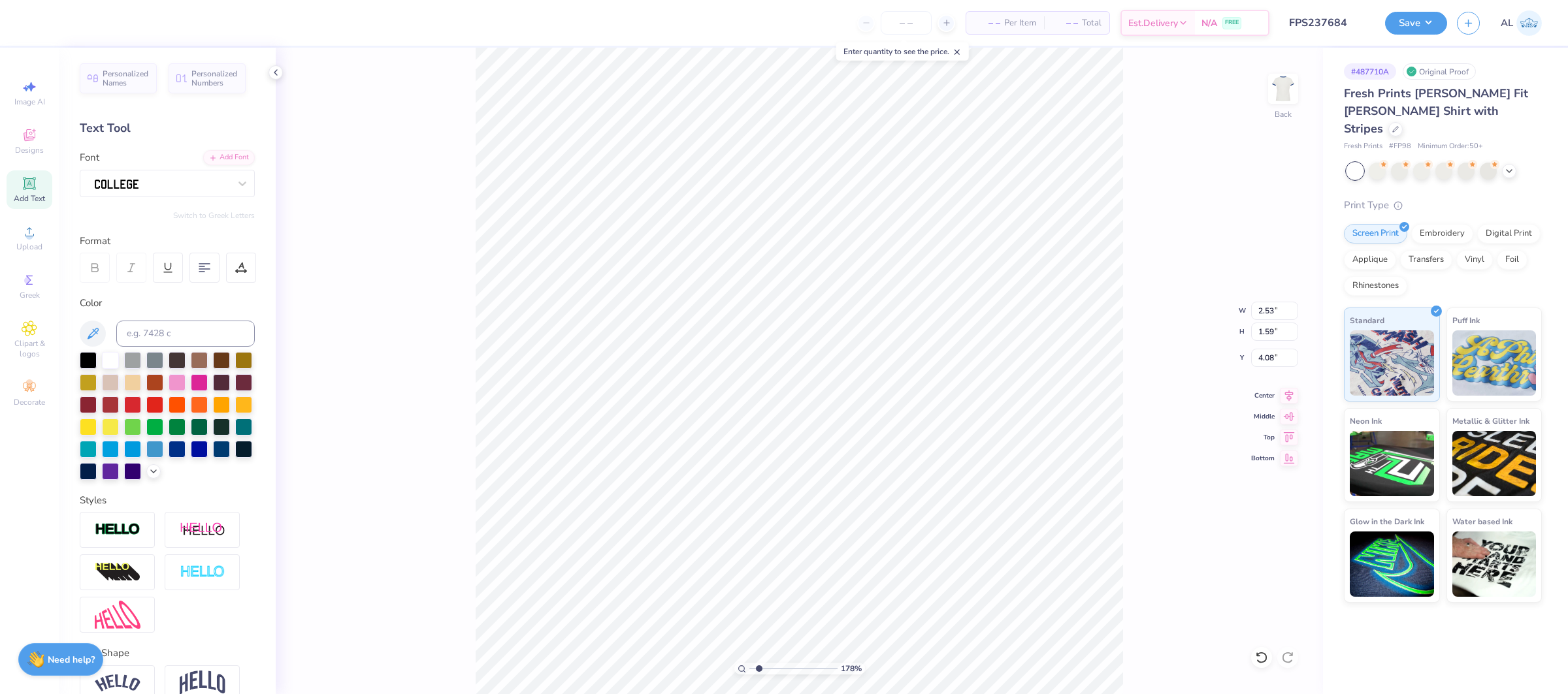
type input "3.00"
click at [157, 187] on div at bounding box center [162, 182] width 137 height 20
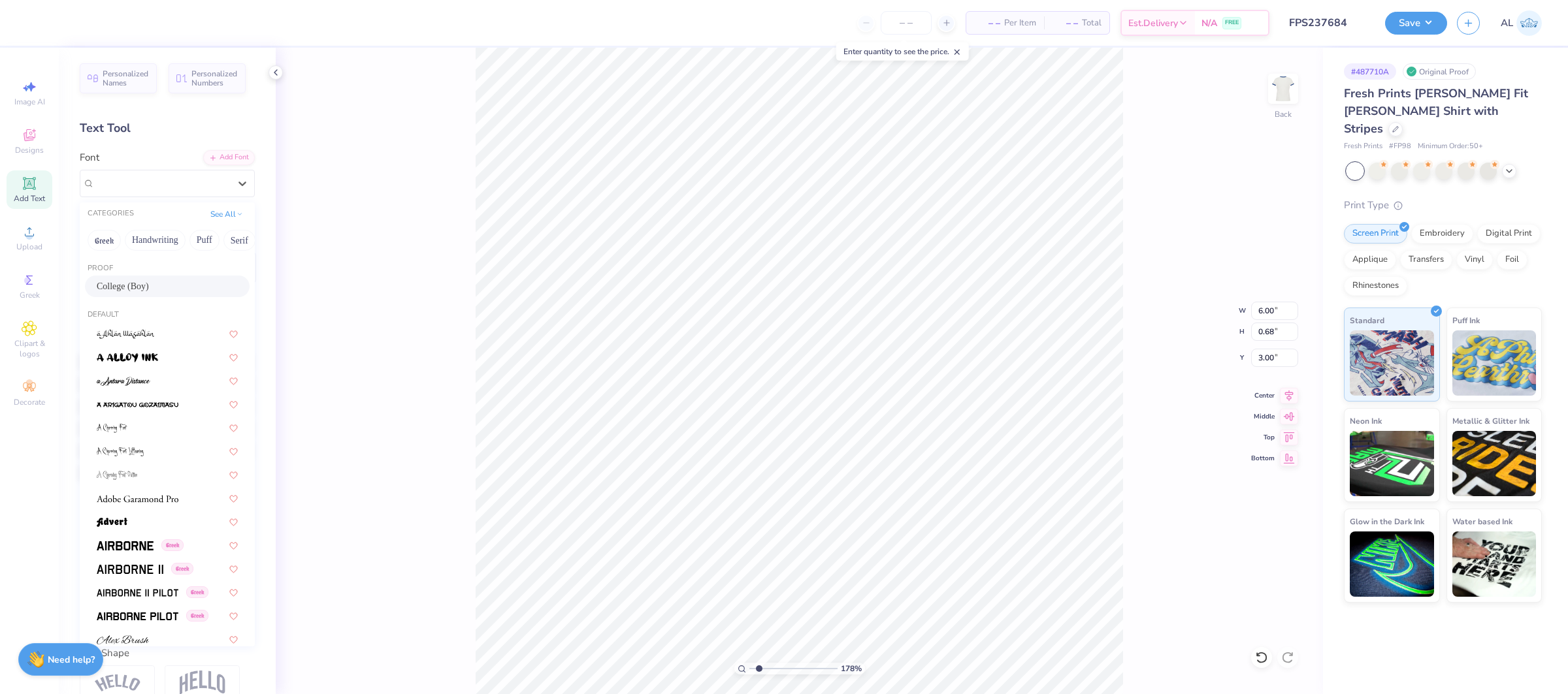
click at [170, 290] on div "College (Boy)" at bounding box center [167, 287] width 141 height 14
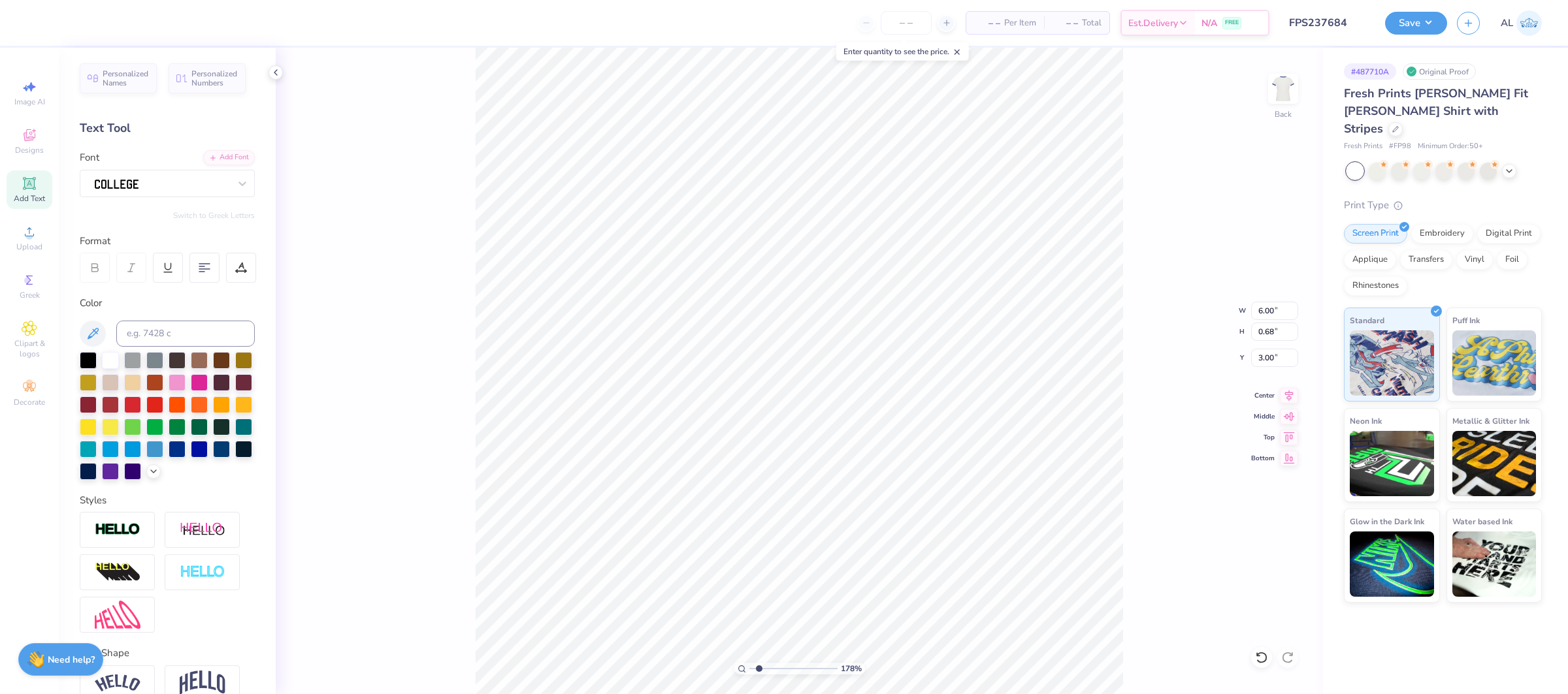
type input "5.98"
type input "0.79"
type input "3.03"
drag, startPoint x: 763, startPoint y: 670, endPoint x: 746, endPoint y: 670, distance: 17.0
type input "1"
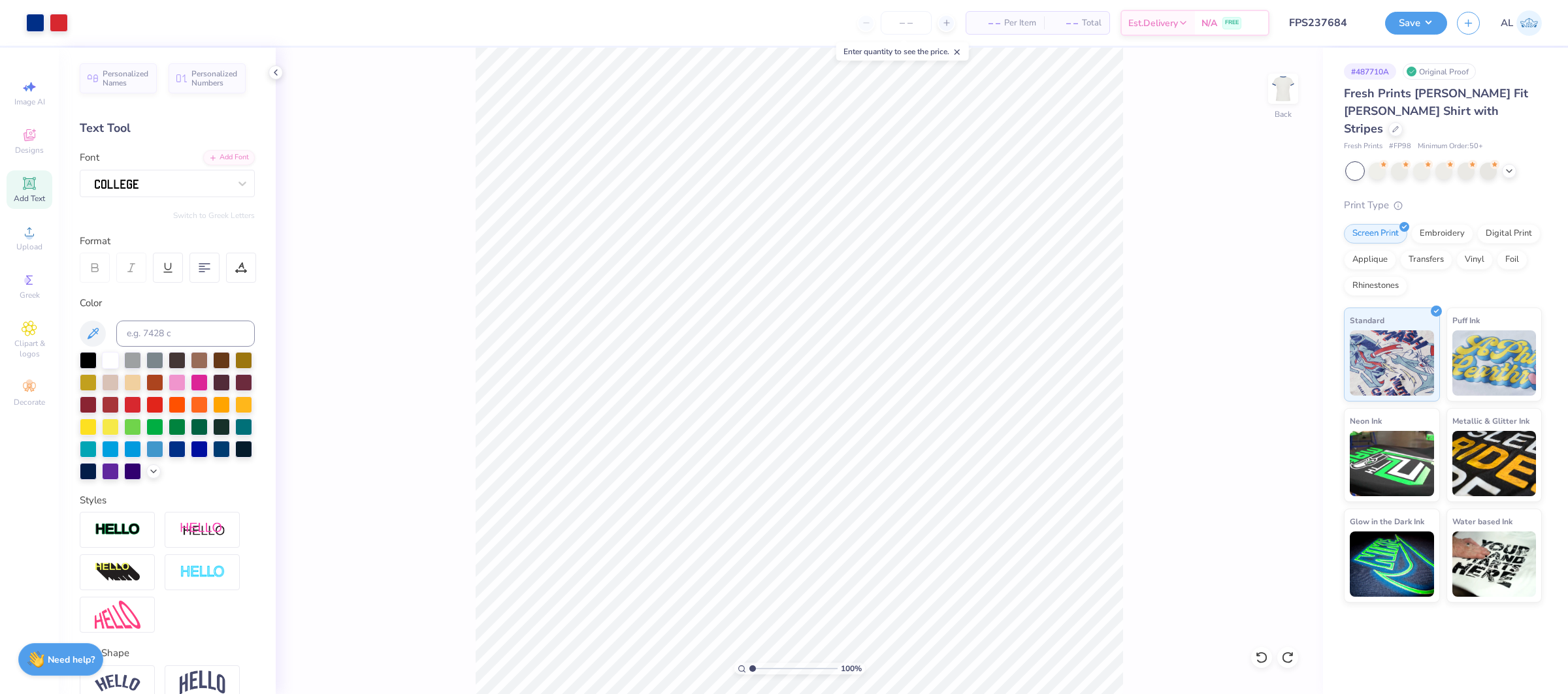
click at [749, 670] on input "range" at bounding box center [793, 669] width 88 height 12
click at [16, 238] on div "Upload" at bounding box center [29, 238] width 46 height 39
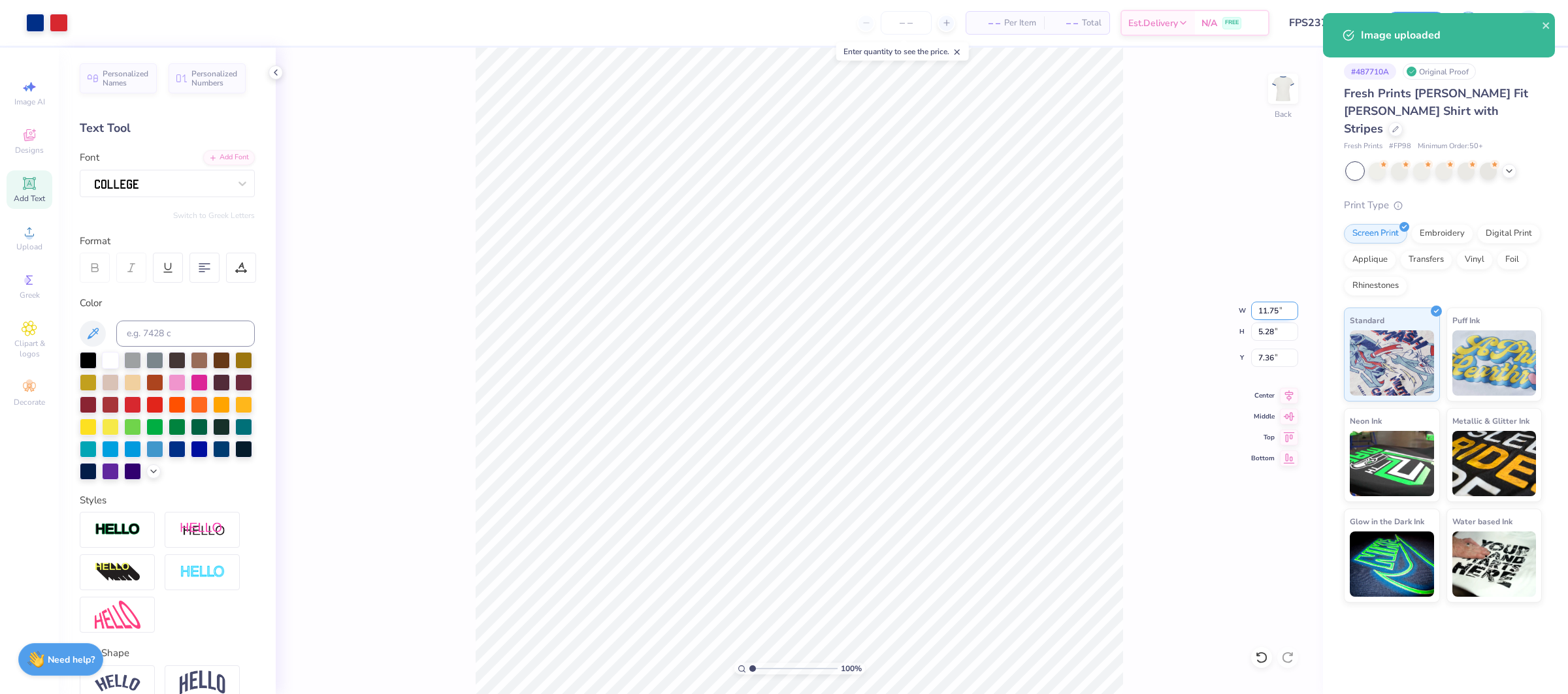
click at [1263, 305] on input "11.75" at bounding box center [1274, 310] width 47 height 19
click at [1275, 310] on input "11.75" at bounding box center [1274, 310] width 47 height 19
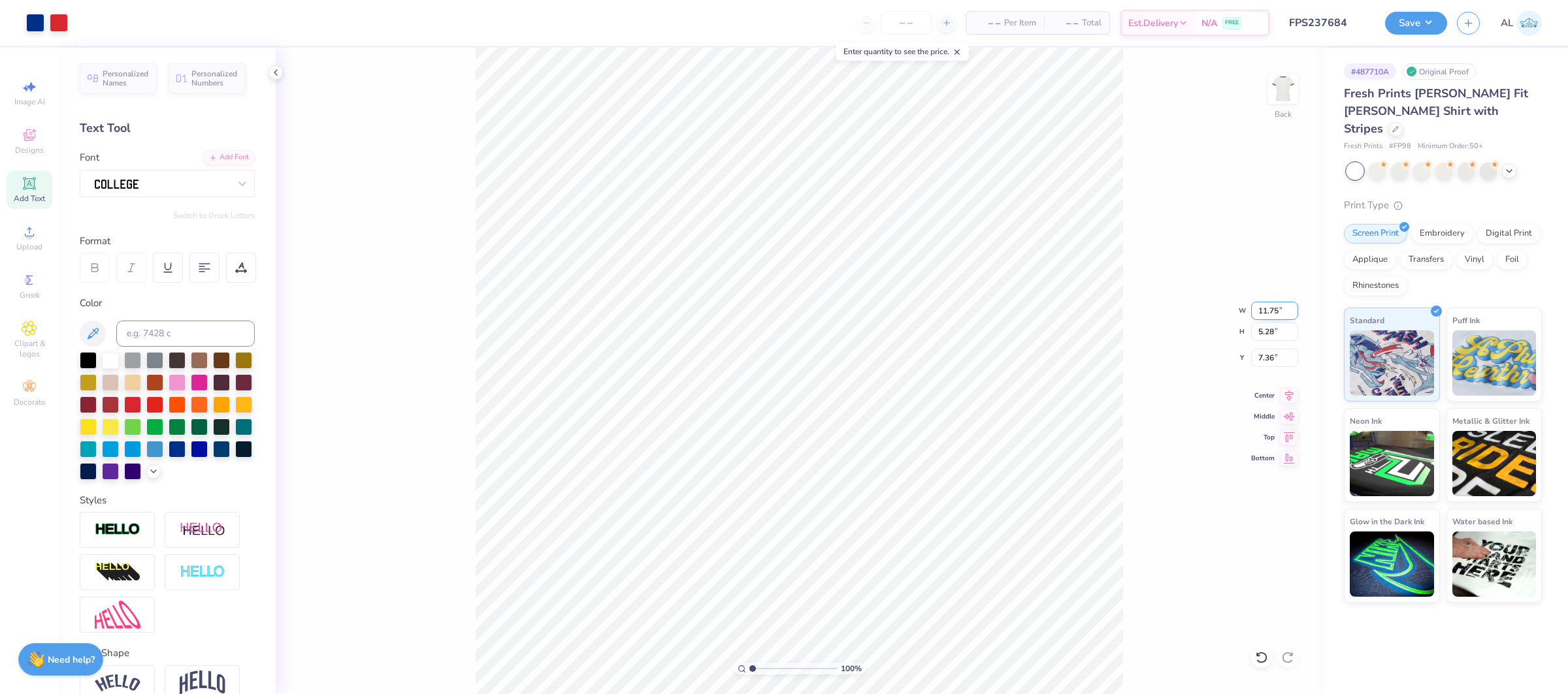
click at [1275, 310] on input "11.75" at bounding box center [1274, 310] width 47 height 19
type input "6.00"
type input "2.70"
type input "8.65"
type input "13.34"
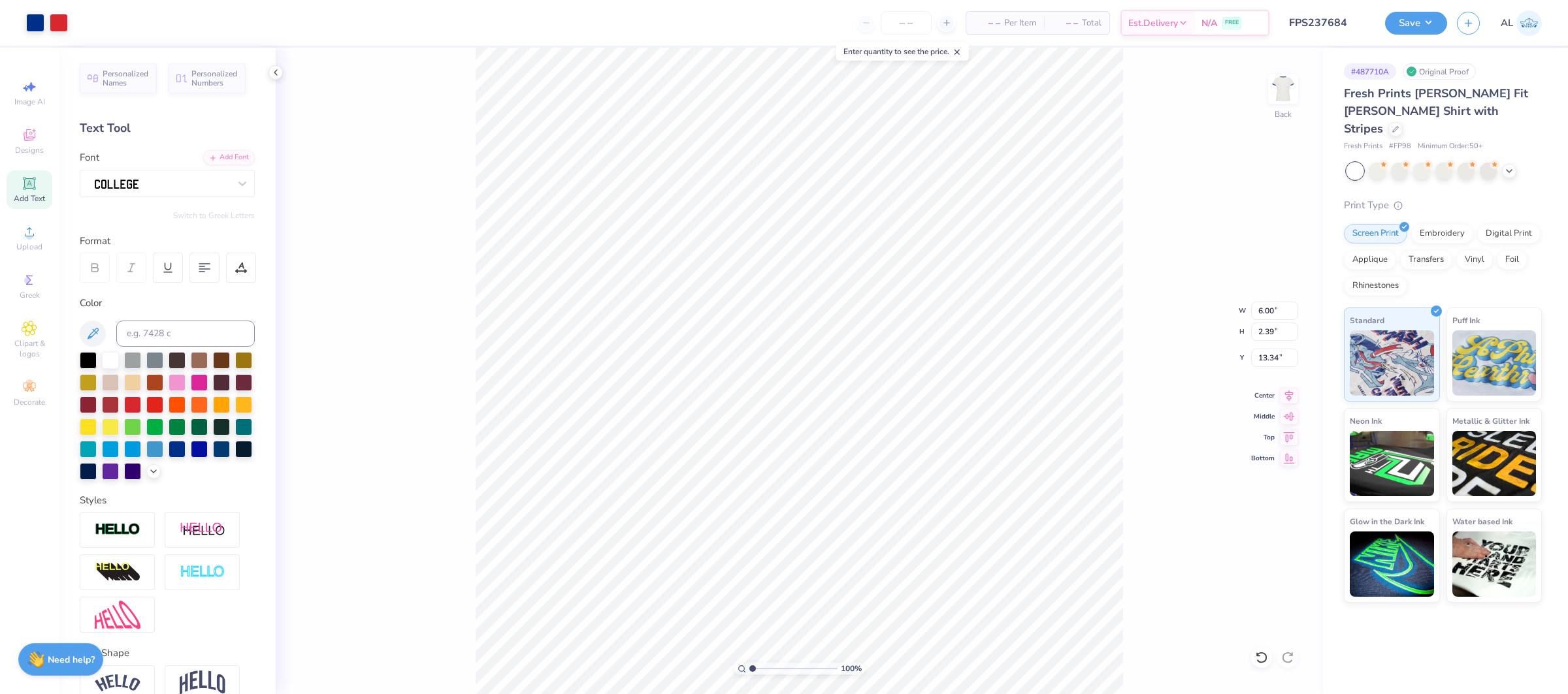
type input "2.70"
type input "3.00"
click at [1290, 391] on icon at bounding box center [1288, 394] width 19 height 16
click at [1263, 311] on input "6.00" at bounding box center [1274, 310] width 47 height 19
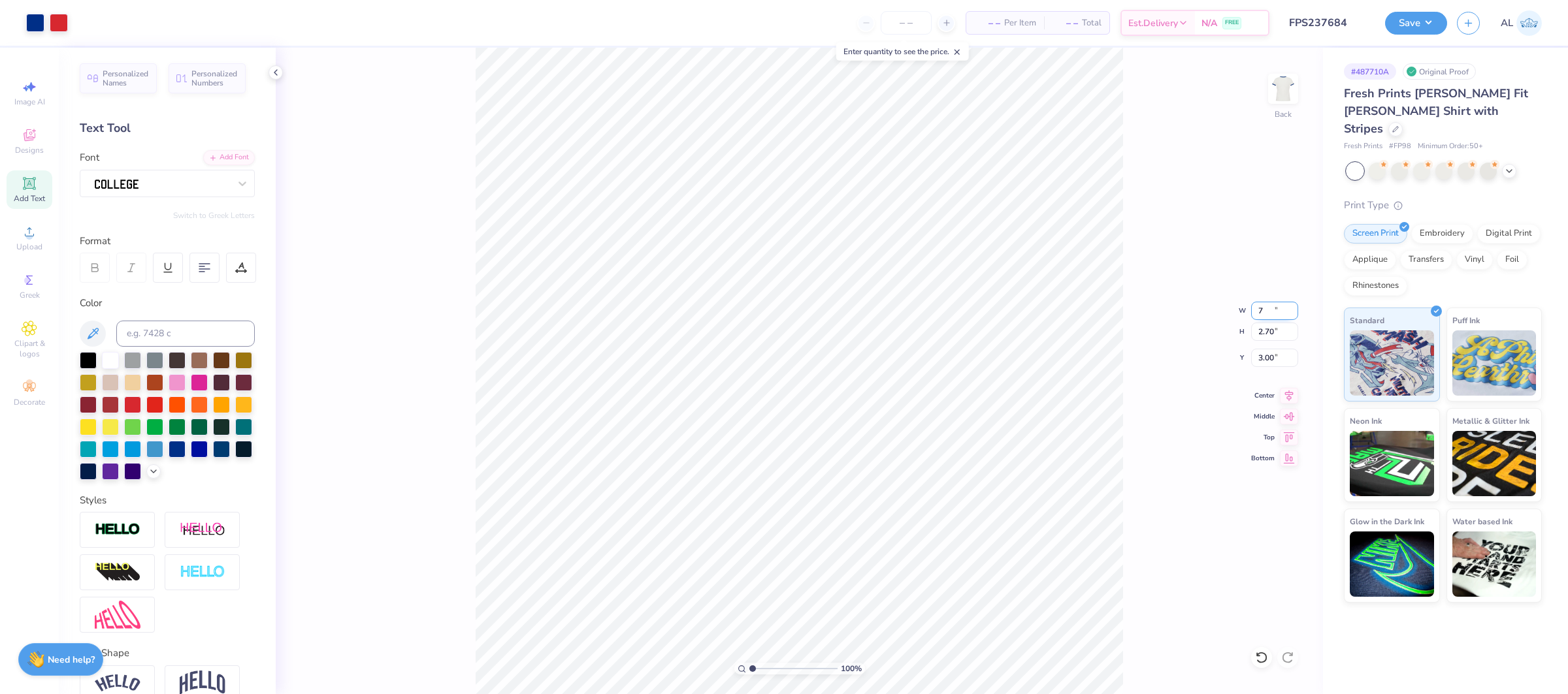
type input "7.00"
type input "3.15"
click at [1286, 391] on icon at bounding box center [1288, 394] width 19 height 16
click at [1267, 358] on input "2.78" at bounding box center [1274, 358] width 47 height 19
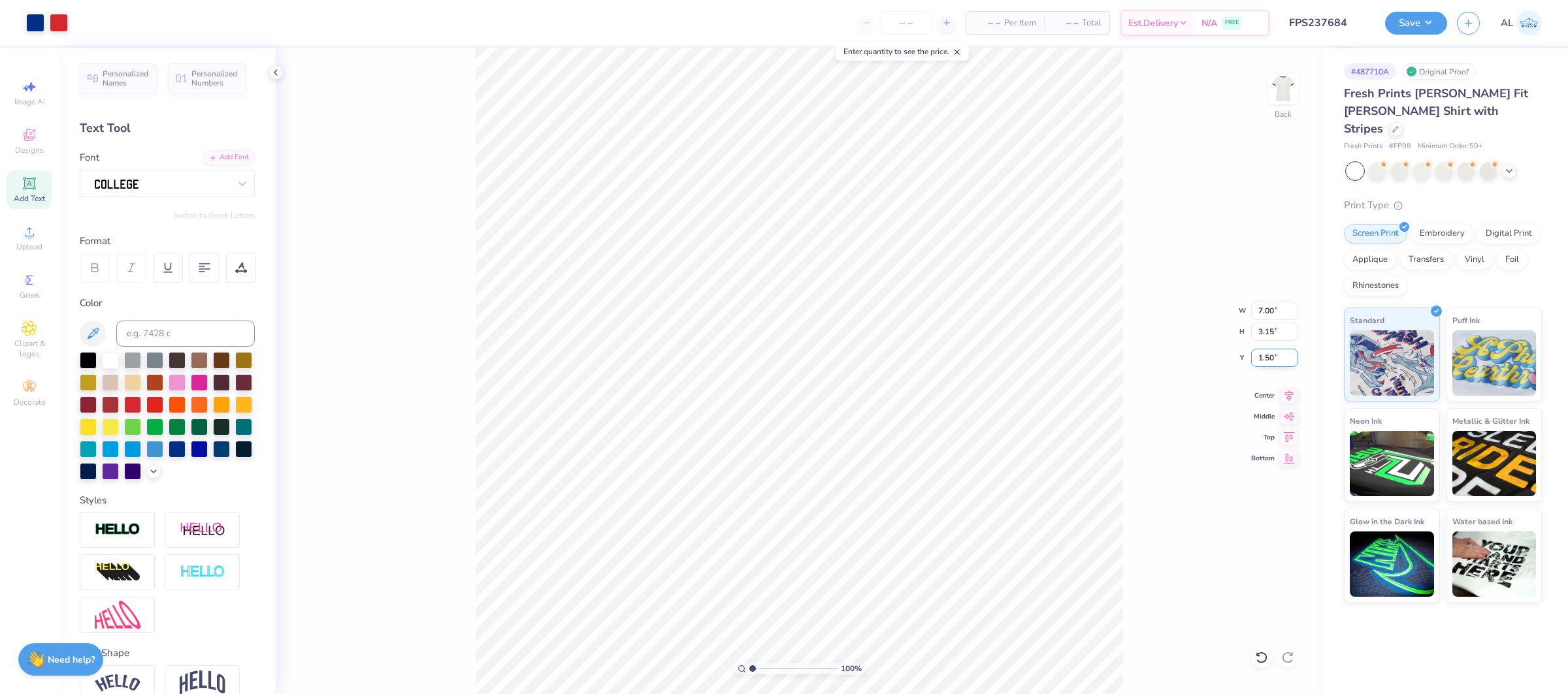
click at [1267, 358] on input "1.50" at bounding box center [1274, 358] width 47 height 19
type input "2.00"
click at [1279, 395] on icon at bounding box center [1288, 394] width 19 height 16
type input "7.25"
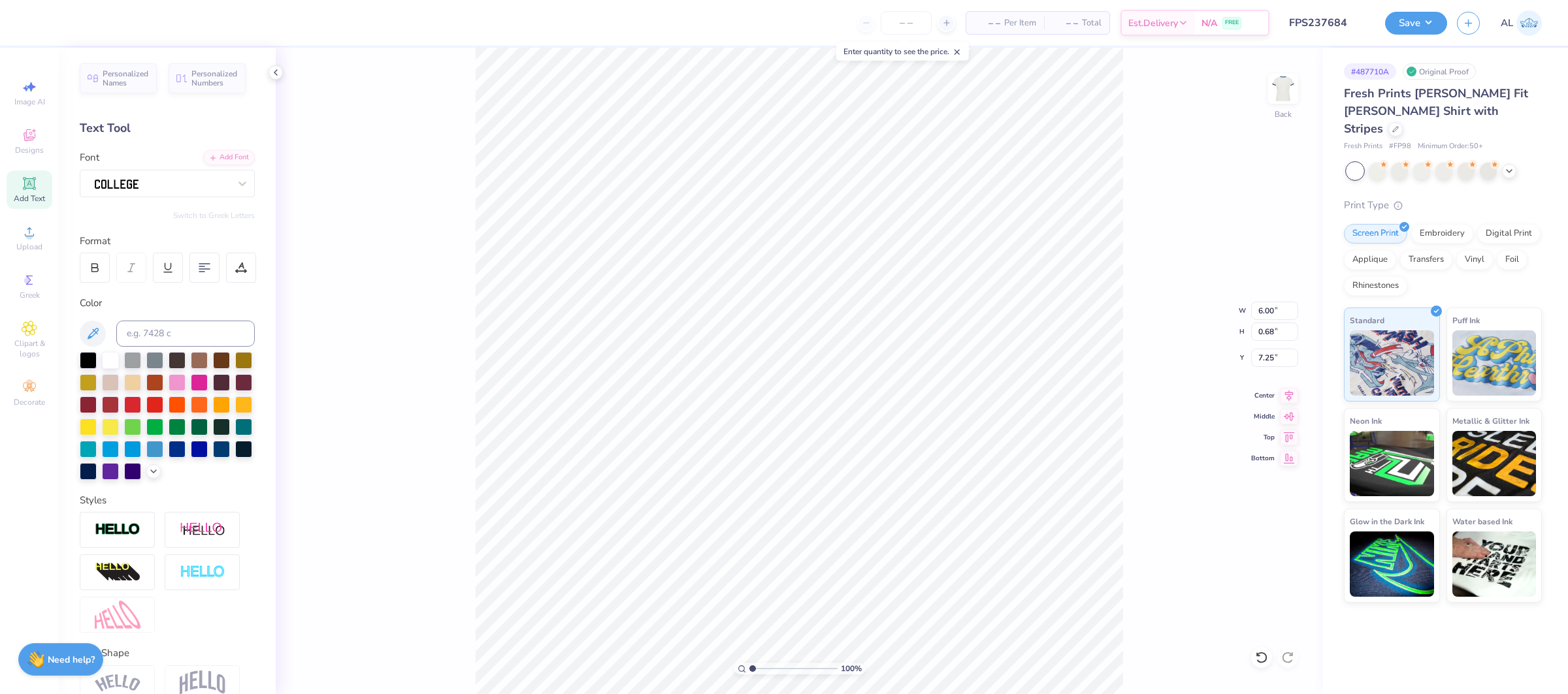
scroll to position [64, 0]
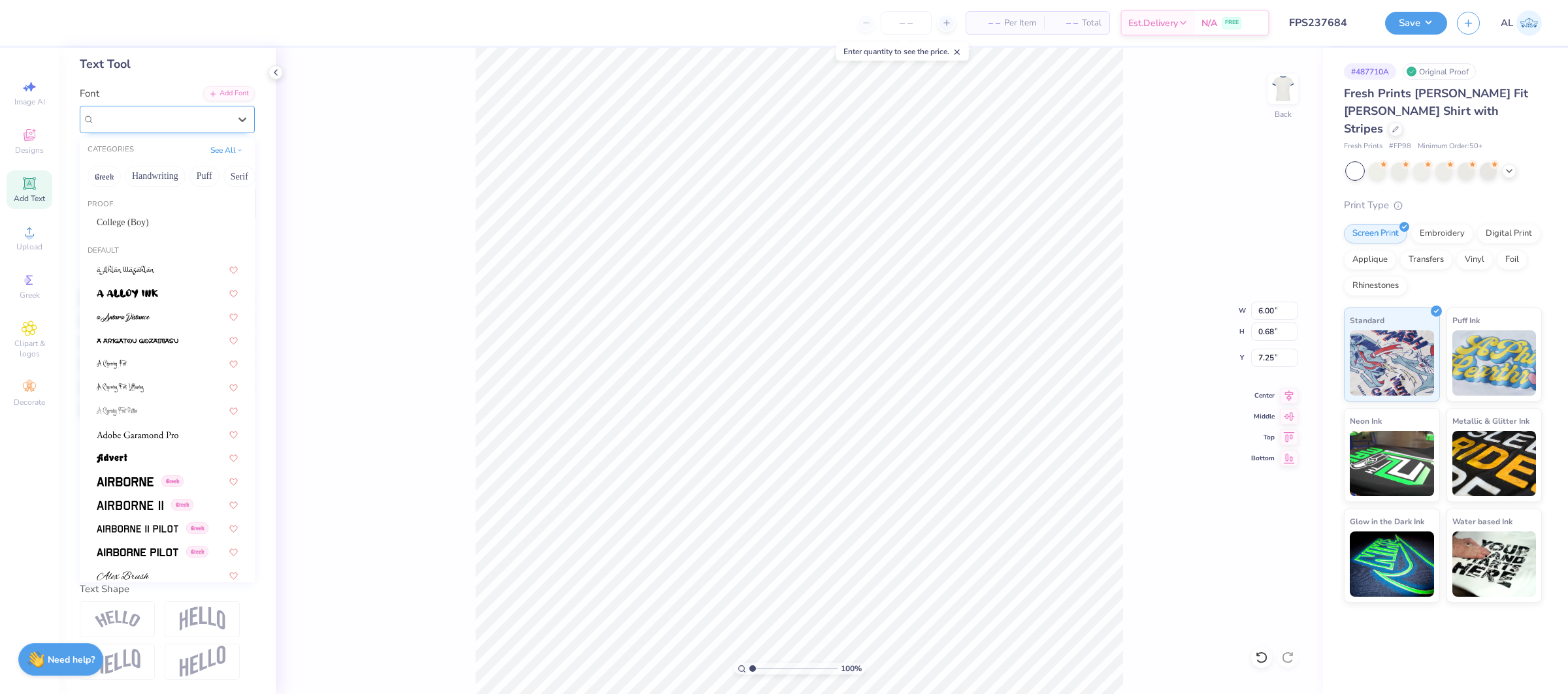
click at [137, 112] on div at bounding box center [162, 119] width 137 height 20
click at [160, 224] on div "College (Boy)" at bounding box center [167, 222] width 141 height 14
type input "5.98"
type input "0.79"
type input "7.29"
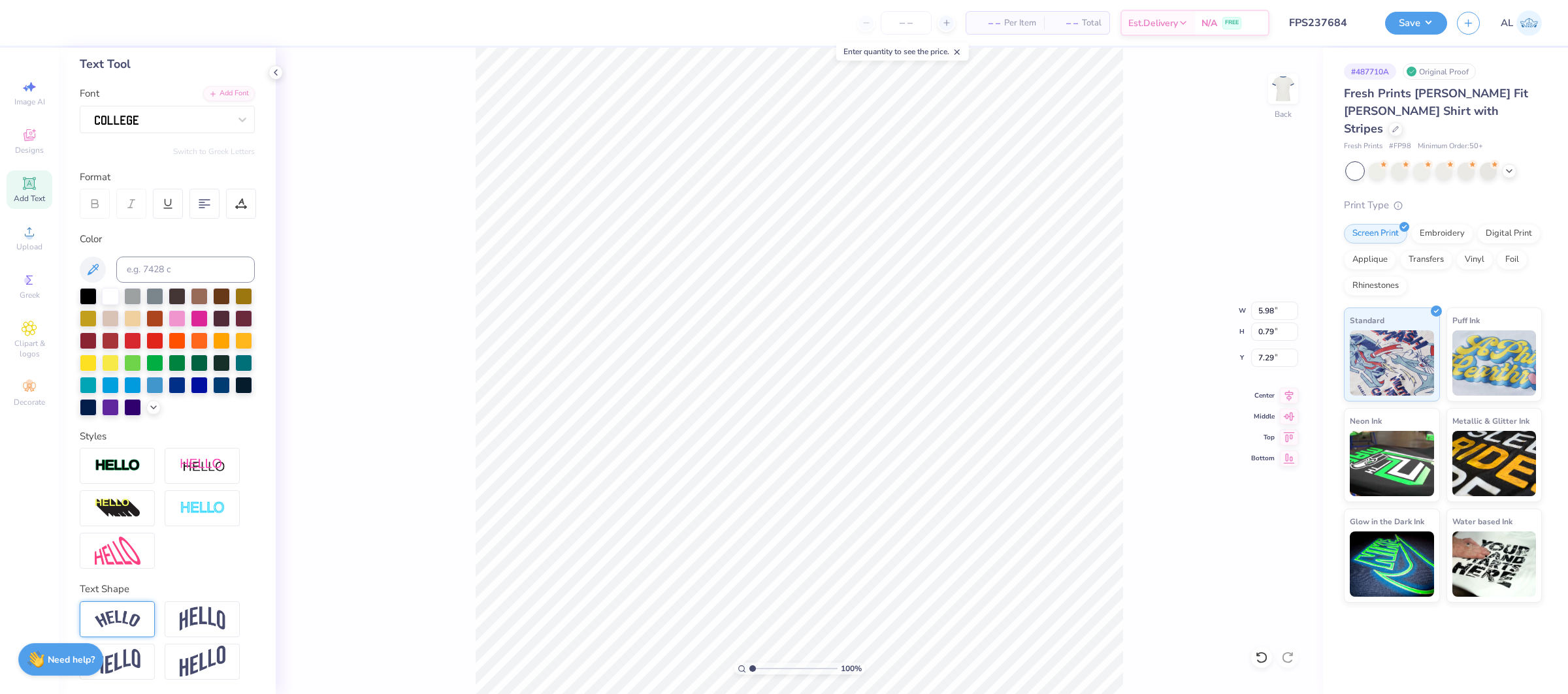
click at [118, 619] on img at bounding box center [117, 619] width 46 height 18
type input "6.97"
type input "1.67"
type input "2.00"
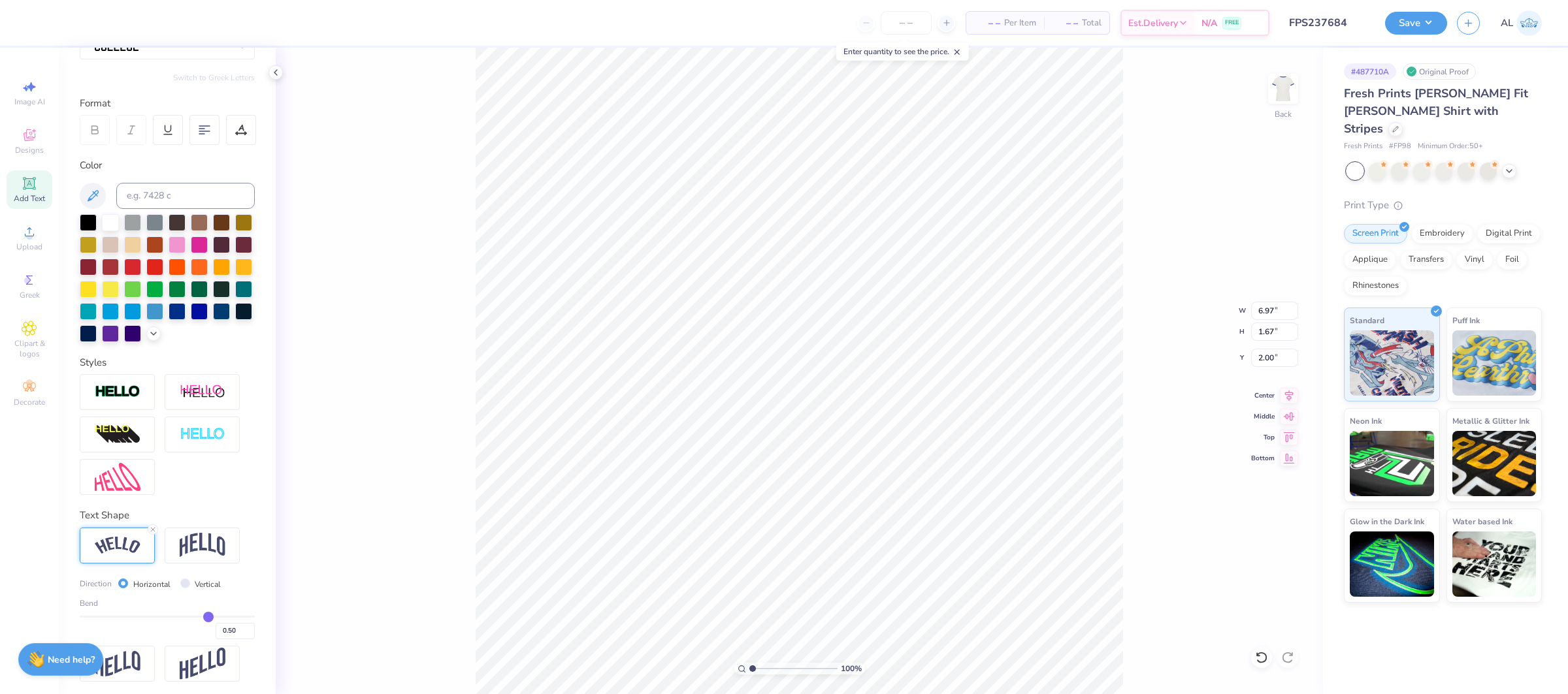
scroll to position [141, 0]
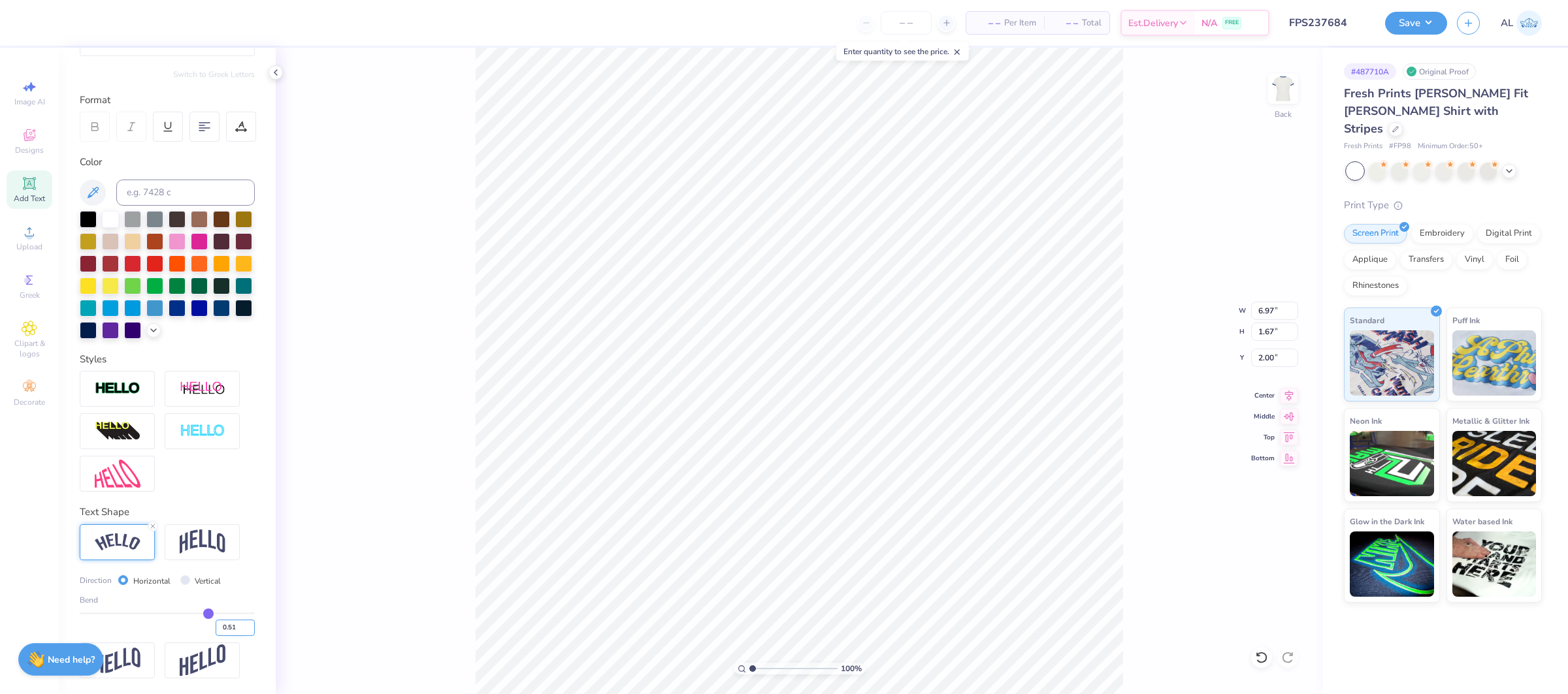
click at [253, 623] on input "0.51" at bounding box center [235, 628] width 39 height 17
click at [253, 623] on input "0.52" at bounding box center [235, 628] width 39 height 17
click at [253, 623] on input "0.53" at bounding box center [235, 628] width 39 height 17
type input "0.54"
click at [253, 623] on input "0.54" at bounding box center [235, 628] width 39 height 17
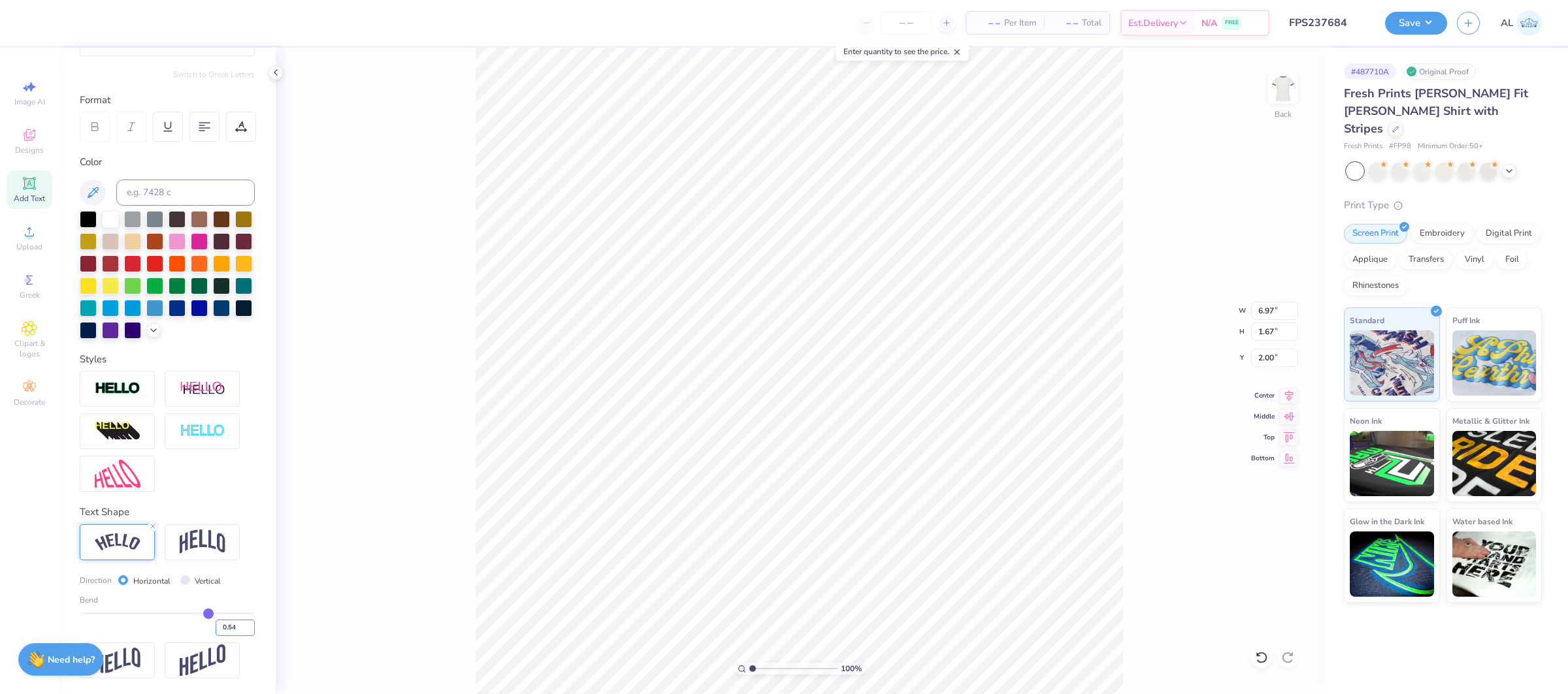
type input "0.54"
type input "7.05"
type input "1.80"
type input "1.93"
type input "0.55"
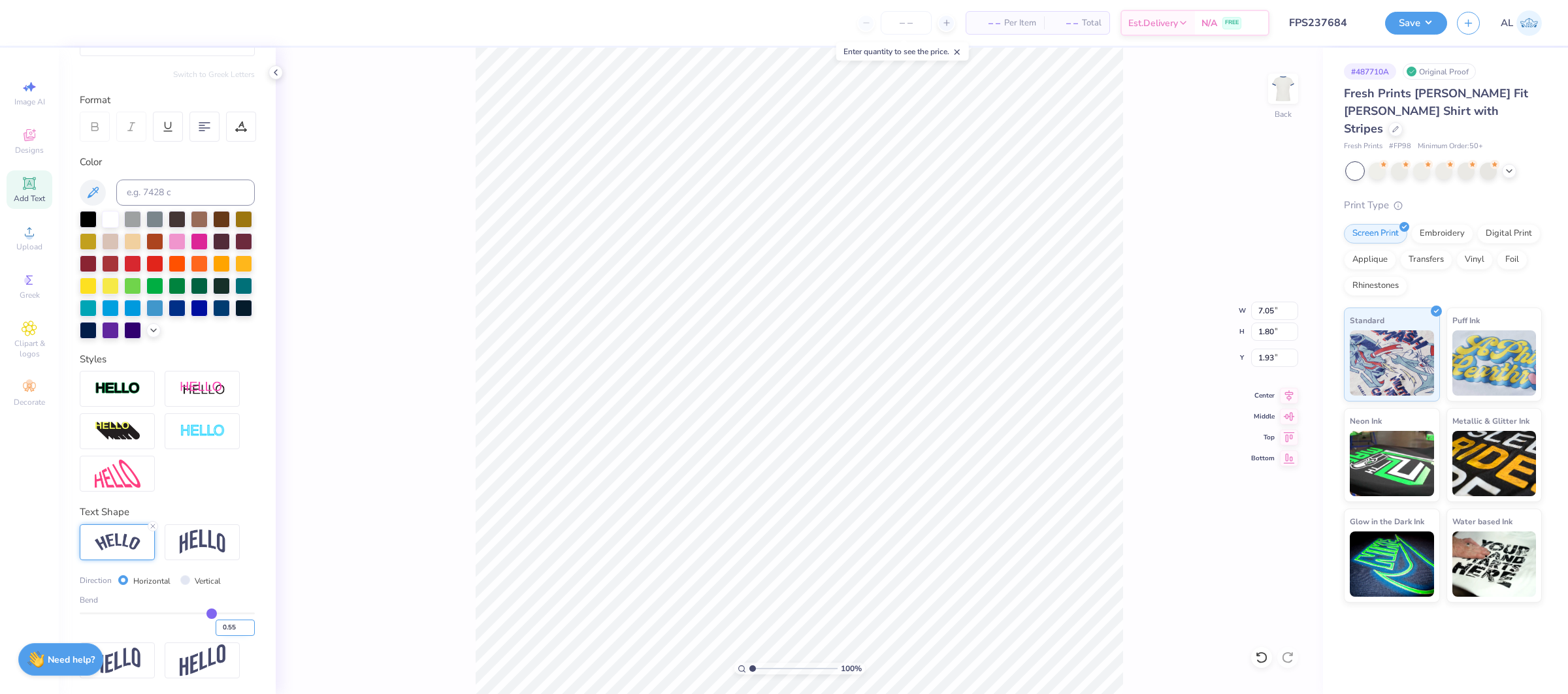
click at [253, 623] on input "0.55" at bounding box center [235, 628] width 39 height 17
type input "0.55"
type input "7.06"
type input "1.84"
type input "1.91"
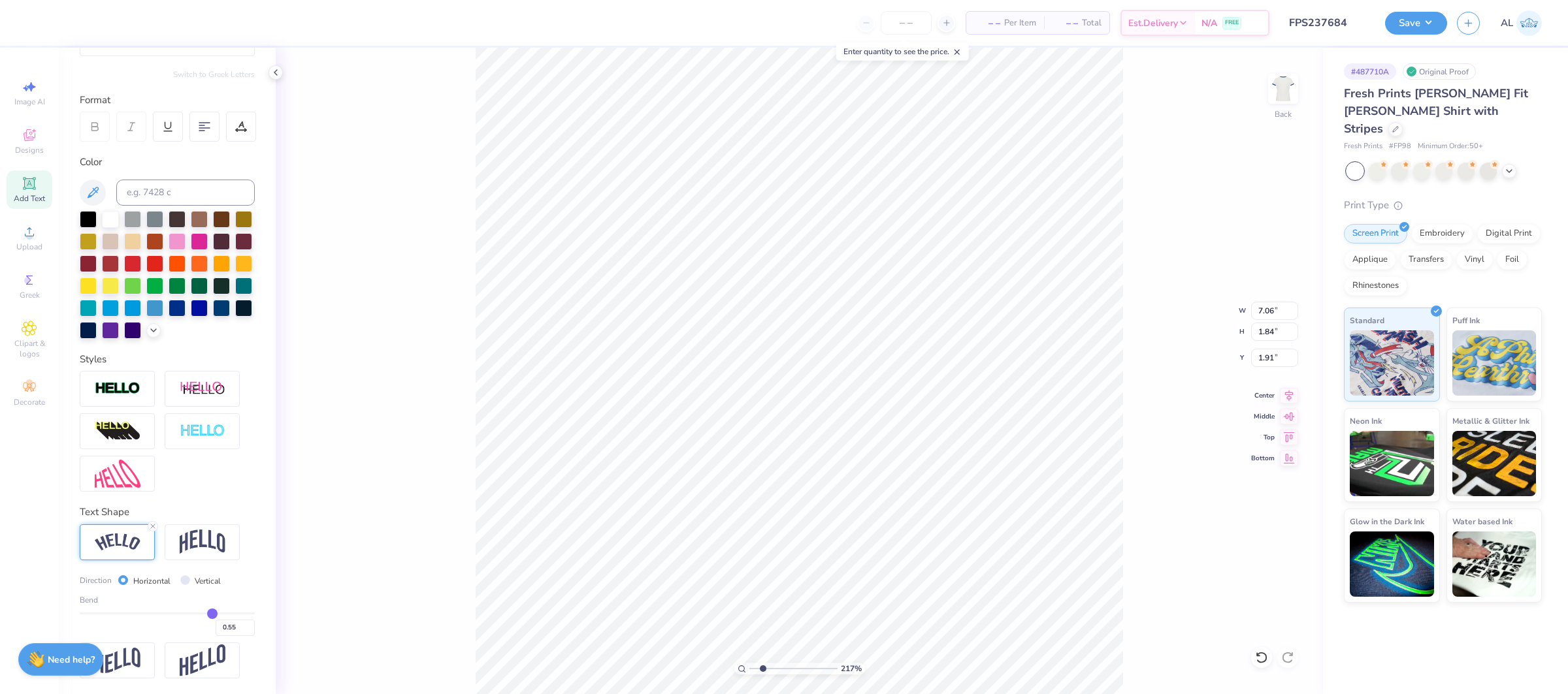
type input "2.18"
click at [763, 669] on input "range" at bounding box center [793, 669] width 88 height 12
type input "7.00"
type input "3.15"
type input "2.00"
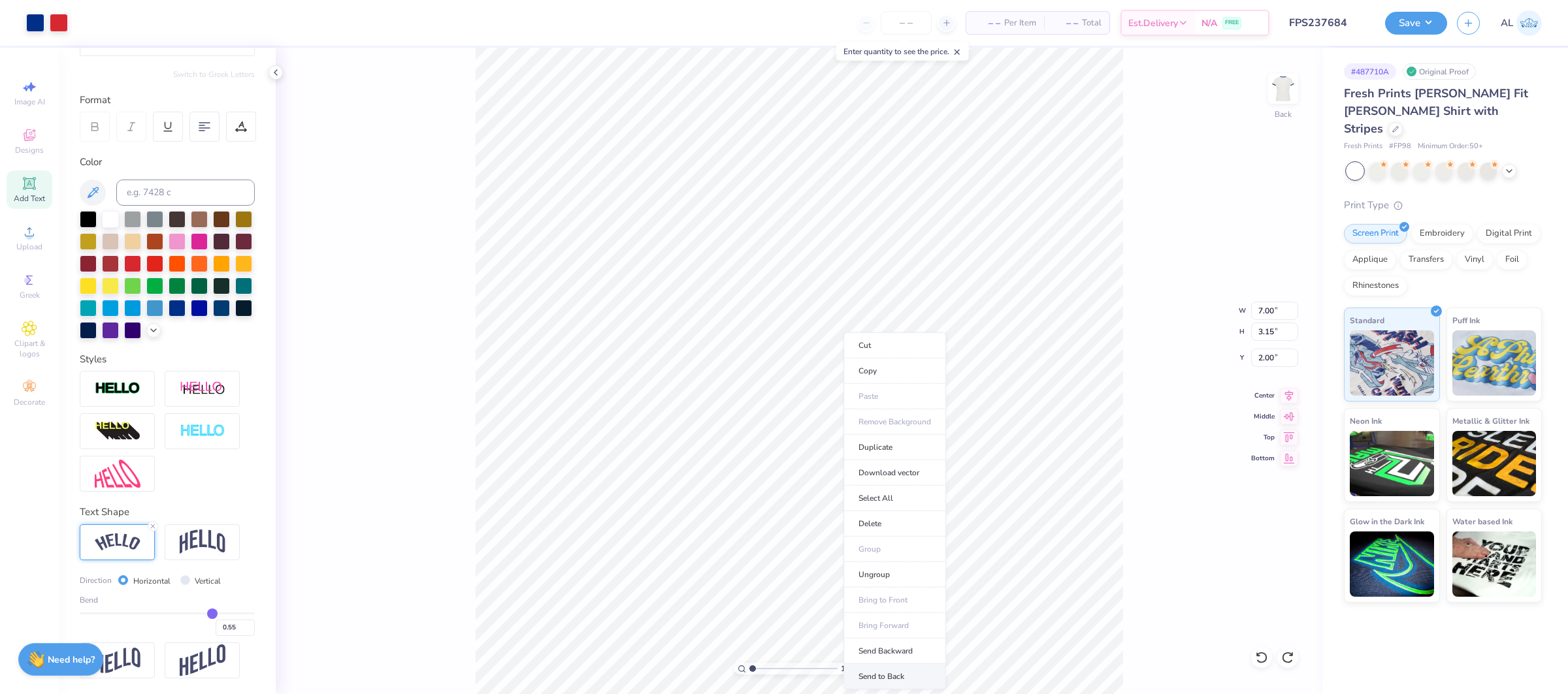
click at [921, 681] on li "Send to Back" at bounding box center [894, 676] width 102 height 25
drag, startPoint x: 780, startPoint y: 669, endPoint x: 764, endPoint y: 675, distance: 17.1
type input "2.34"
click at [764, 675] on input "range" at bounding box center [793, 669] width 88 height 12
type input "7.06"
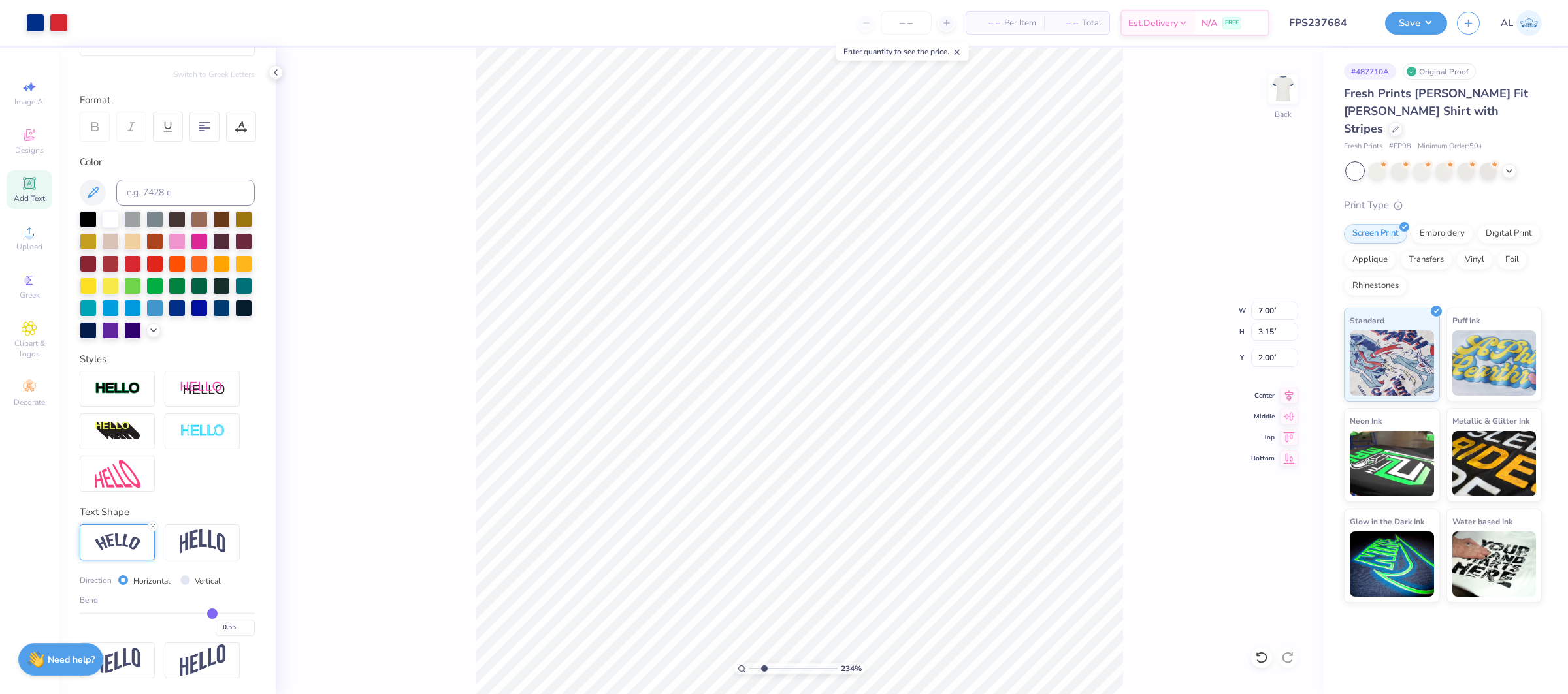
type input "1.84"
type input "2.00"
click at [249, 623] on input "0.56" at bounding box center [235, 628] width 39 height 17
click at [249, 623] on input "0.57" at bounding box center [235, 628] width 39 height 17
type input "0.58"
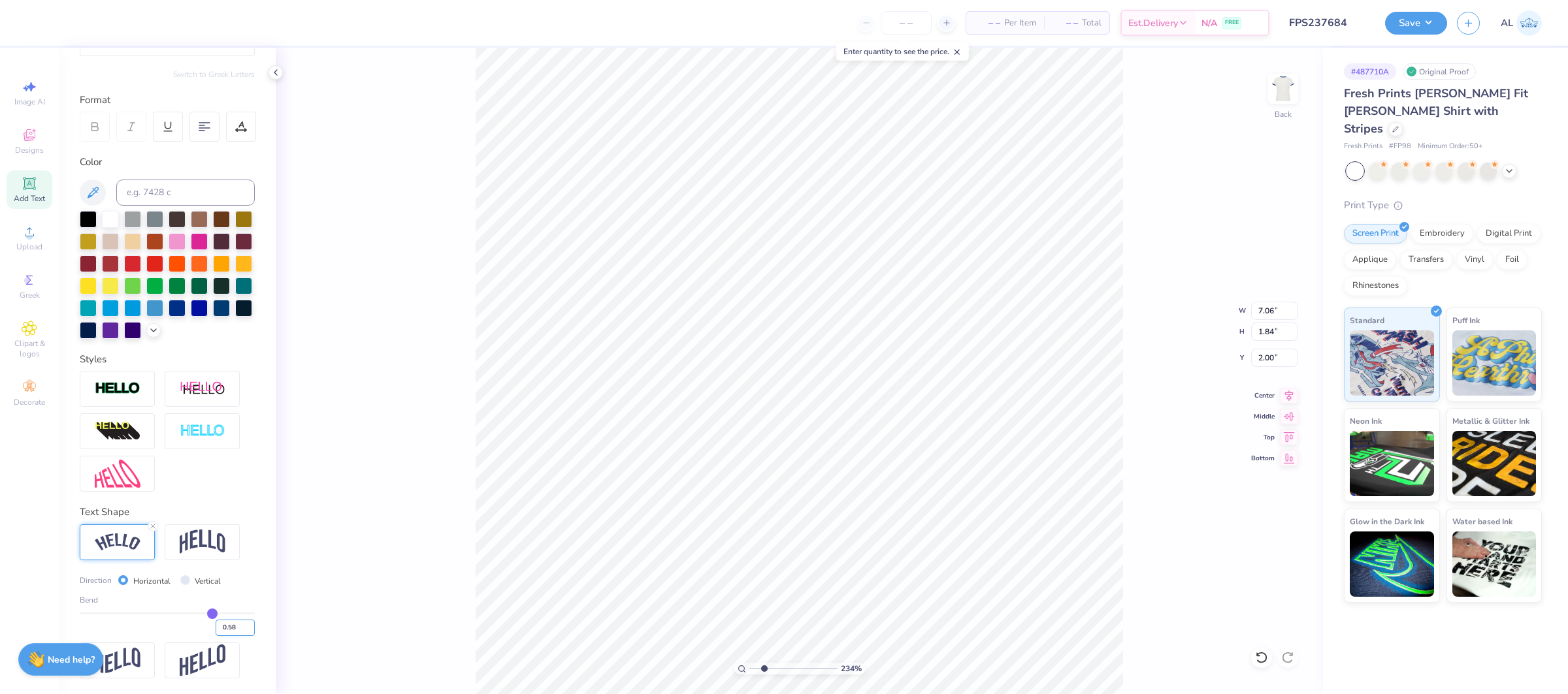
click at [249, 623] on input "0.58" at bounding box center [235, 628] width 39 height 17
type input "0.58"
type input "7.11"
type input "1.95"
type input "2.03"
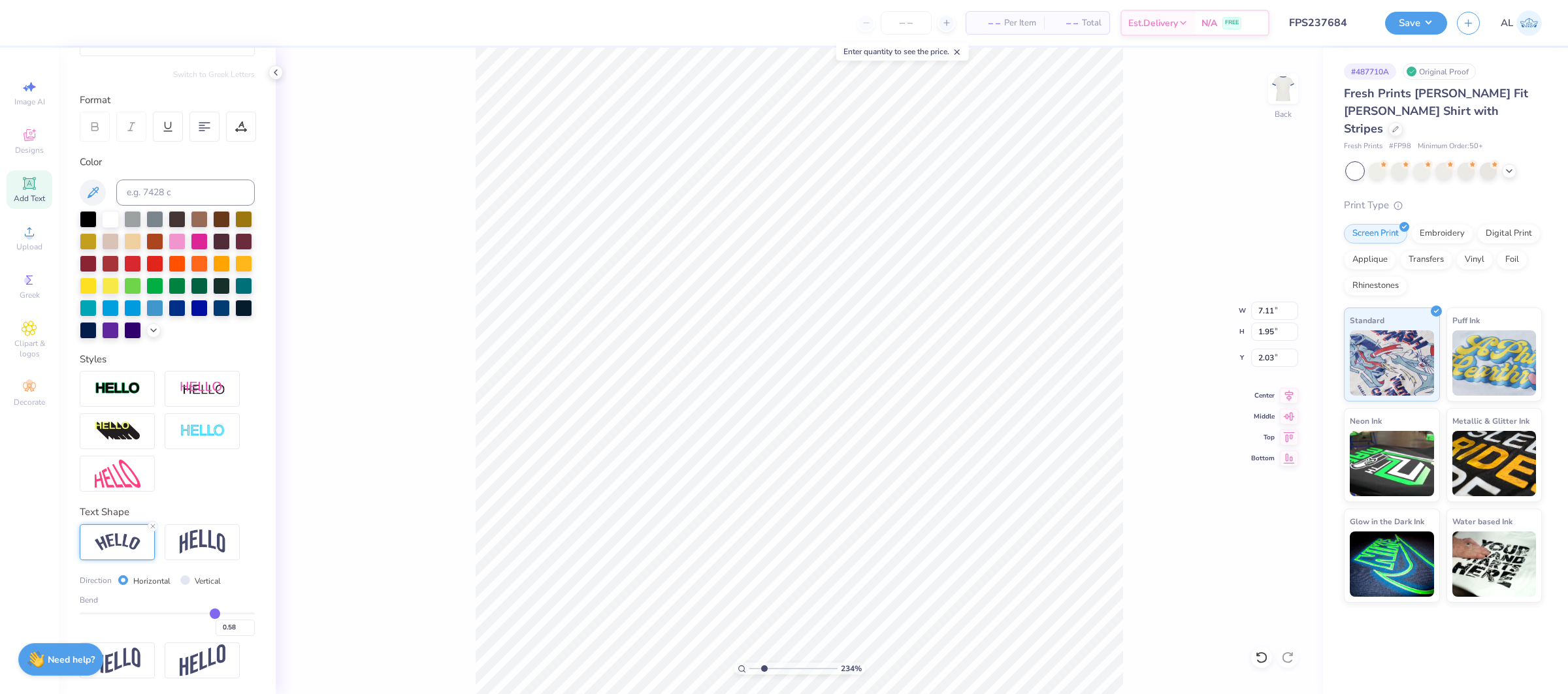
type input "7.19"
type input "1.97"
type input "7.22"
type input "1.98"
type input "0.59"
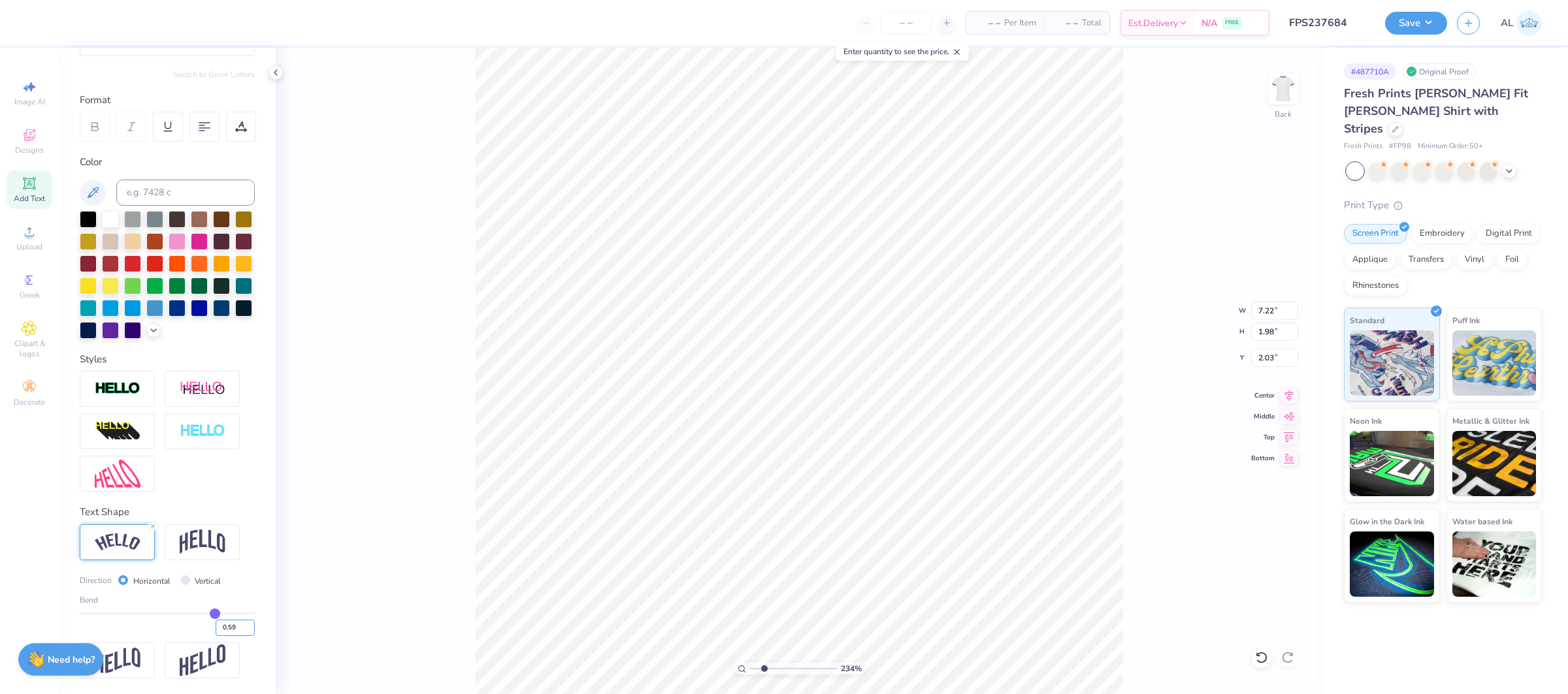
click at [253, 624] on input "0.59" at bounding box center [235, 628] width 39 height 17
type input "0.59"
type input "7.24"
type input "2.01"
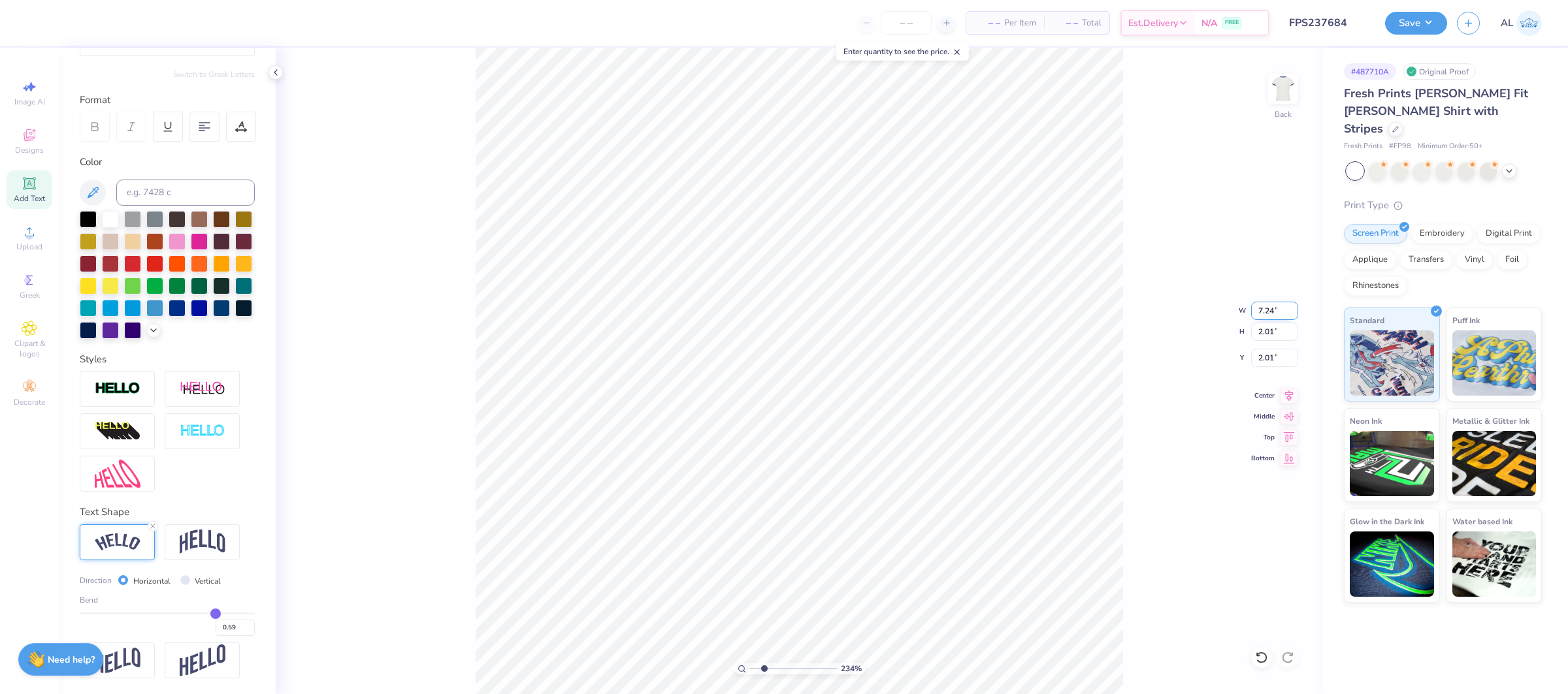
click at [1267, 305] on input "7.24" at bounding box center [1274, 310] width 47 height 19
type input "7.17"
type input "2.00"
type input "7.00"
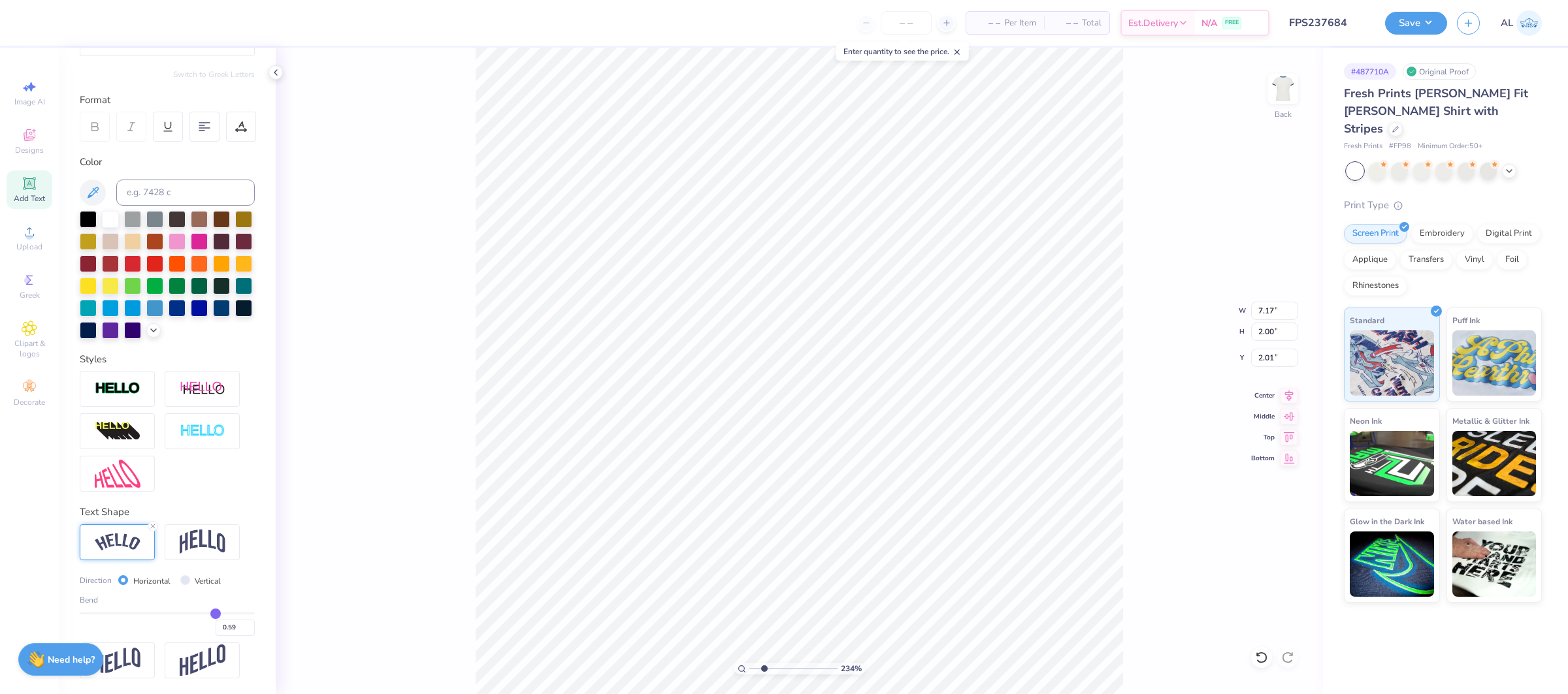
type input "3.15"
type input "2.00"
type input "2.56"
type input "1.37"
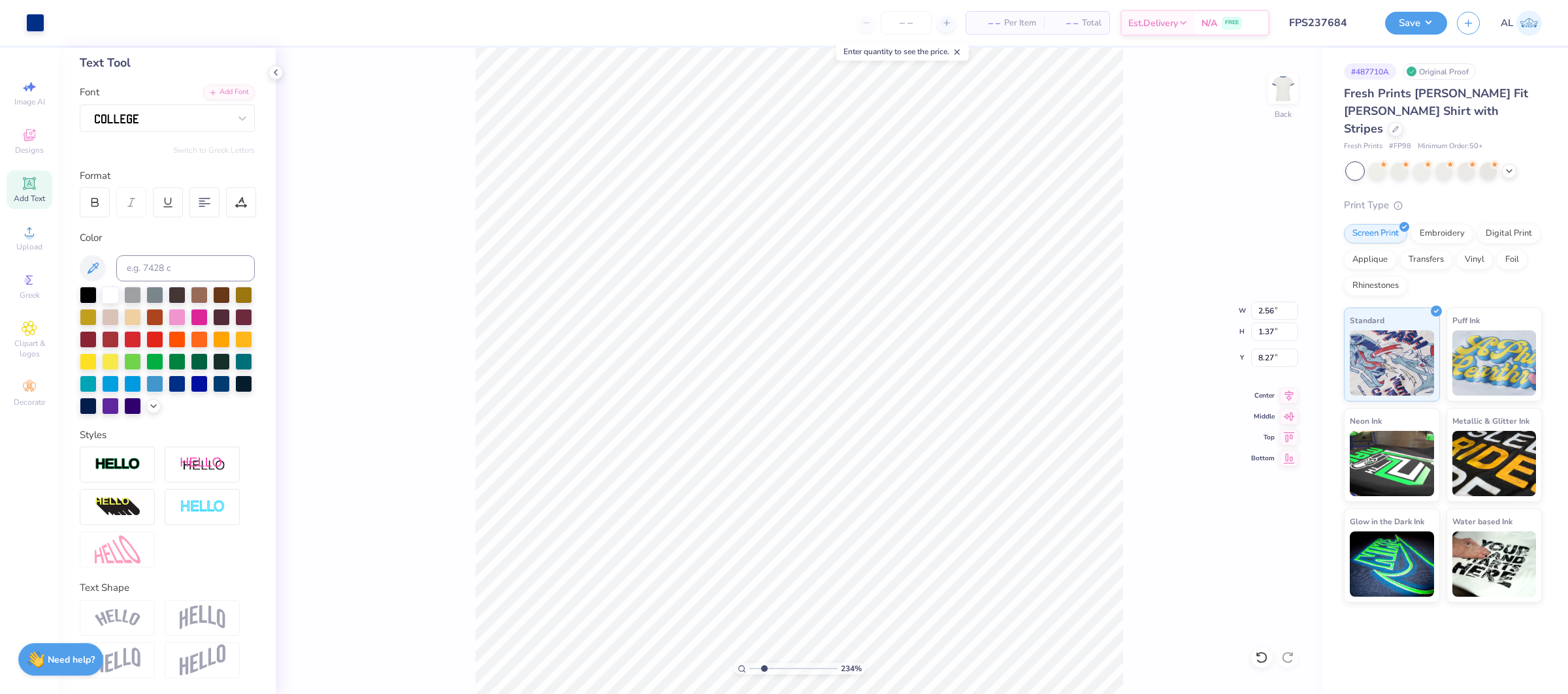
scroll to position [64, 0]
type input "3.85"
type input "4.44"
type input "0.65"
type input "3.68"
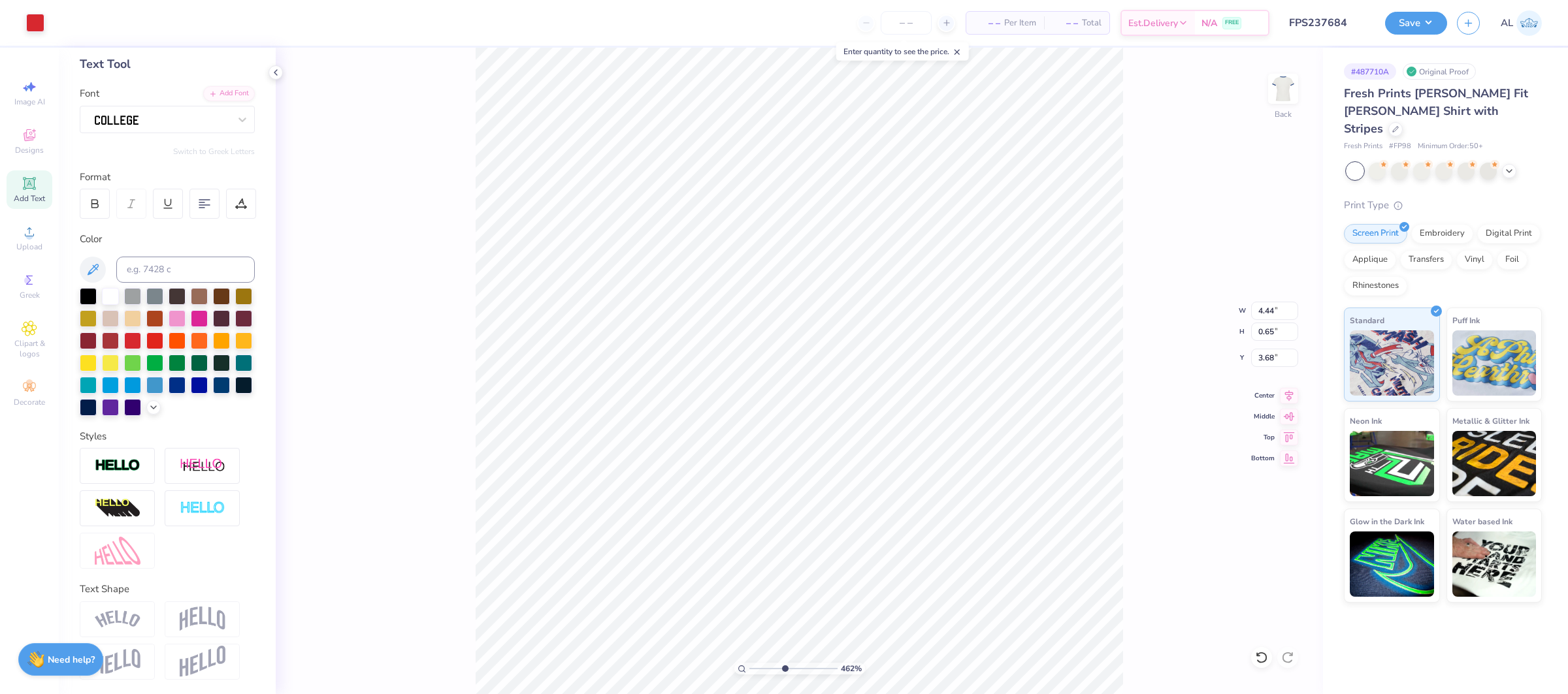
type input "4.62"
drag, startPoint x: 772, startPoint y: 670, endPoint x: 784, endPoint y: 664, distance: 13.4
click at [784, 671] on input "range" at bounding box center [793, 669] width 88 height 12
type input "4.40"
type input "0.64"
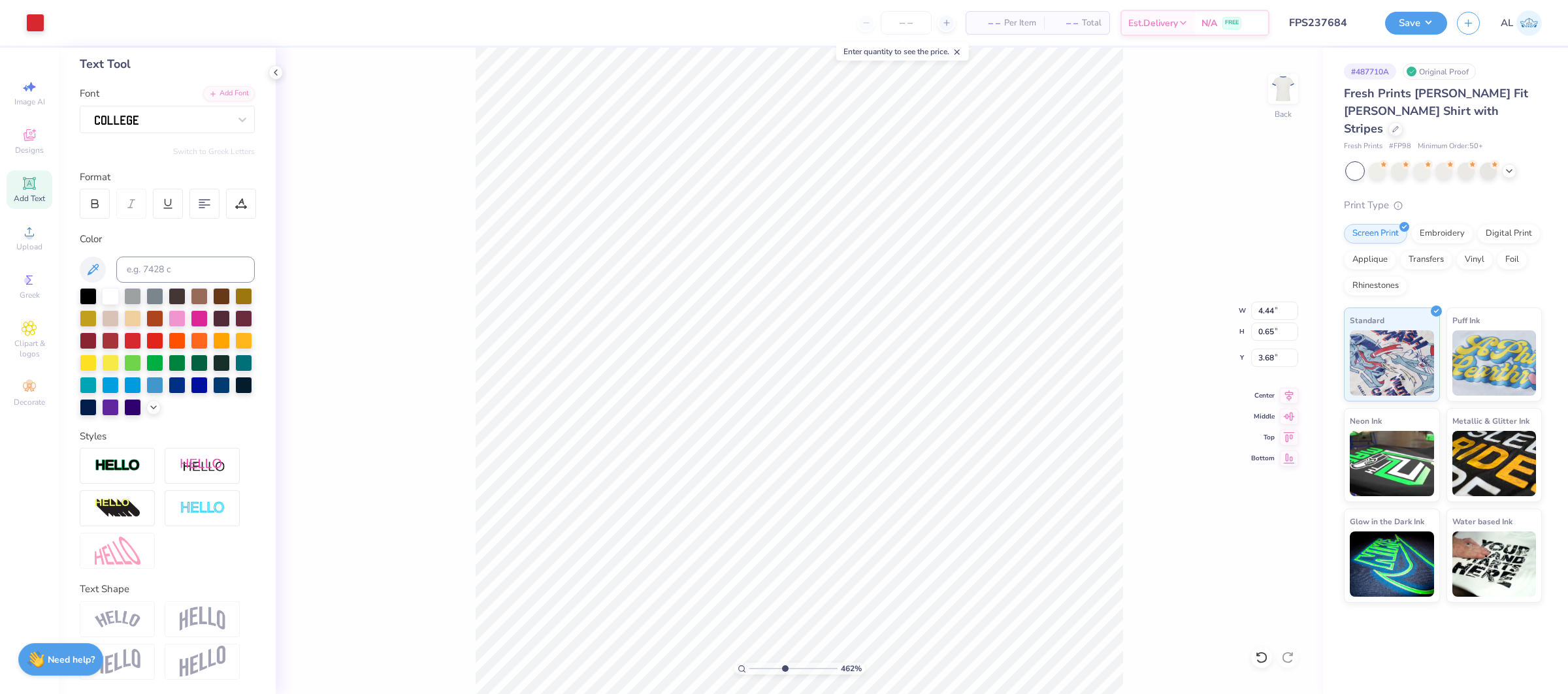
type input "3.69"
type input "2.51"
type input "1.35"
click at [143, 128] on div at bounding box center [162, 119] width 137 height 20
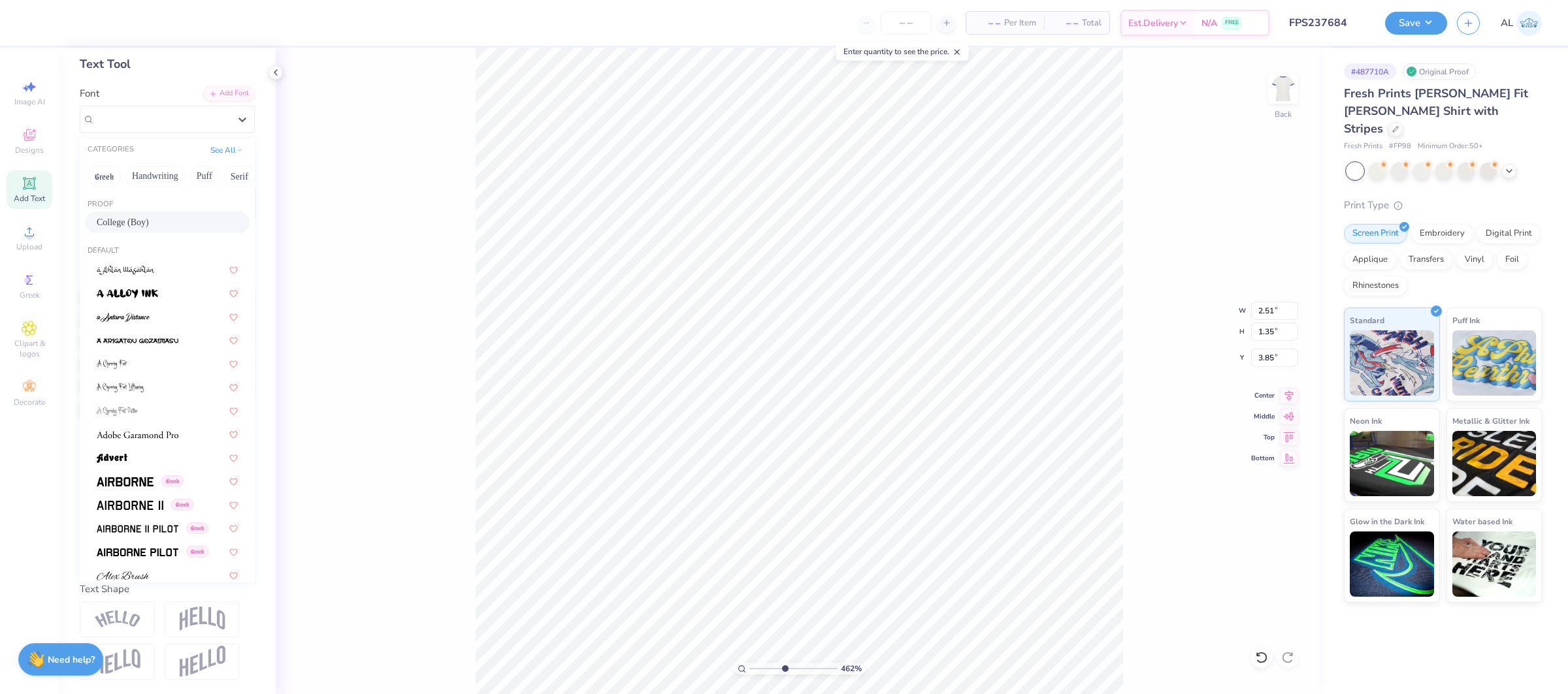
click at [143, 218] on div "College (Boy)" at bounding box center [167, 222] width 141 height 14
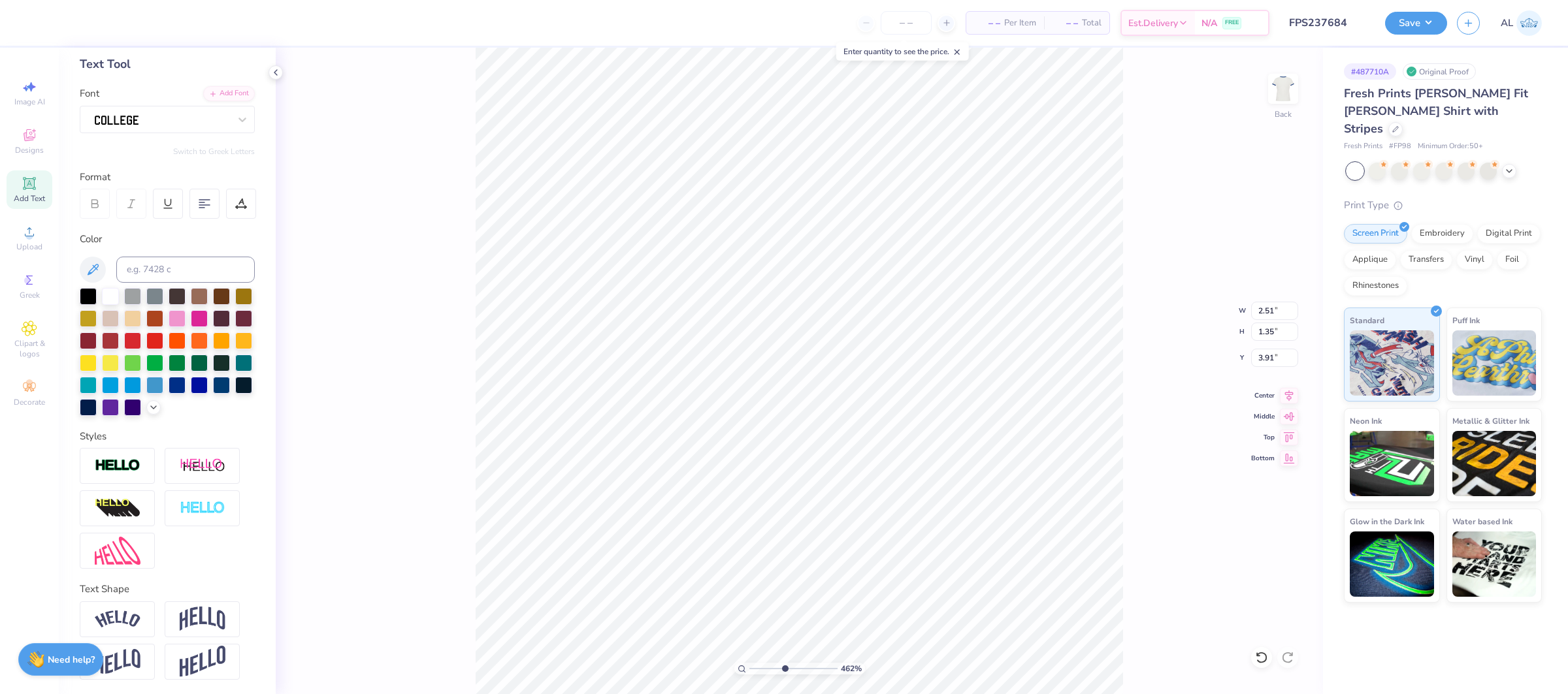
type input "2.49"
type input "1.56"
type input "3.59"
type input "1"
drag, startPoint x: 767, startPoint y: 667, endPoint x: 750, endPoint y: 665, distance: 17.1
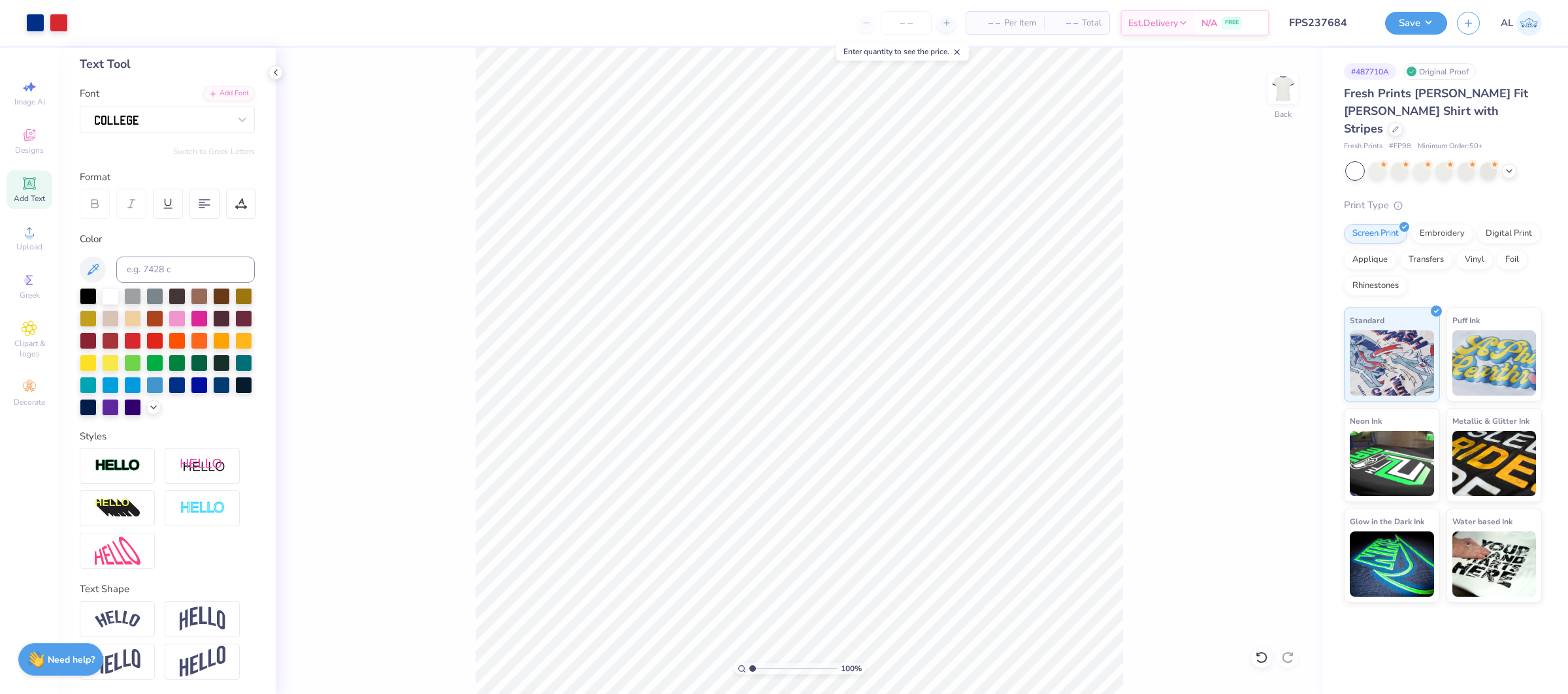
click at [750, 665] on input "range" at bounding box center [793, 669] width 88 height 12
type input "7.59"
click at [1259, 312] on input "7.17" at bounding box center [1274, 310] width 47 height 19
type input "7.00"
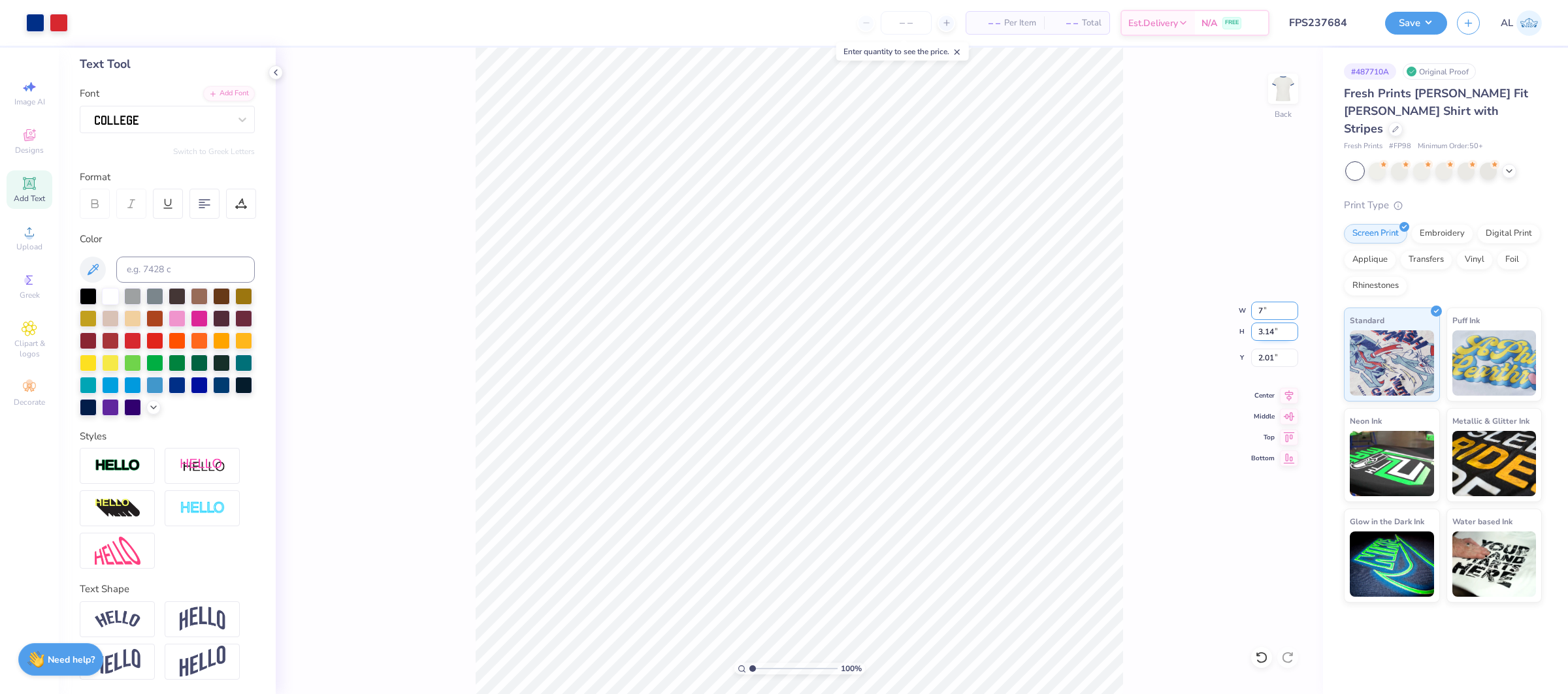
type input "3.06"
click at [1274, 362] on input "2.05" at bounding box center [1274, 358] width 47 height 19
type input "2.00"
click at [1287, 392] on icon at bounding box center [1288, 394] width 19 height 16
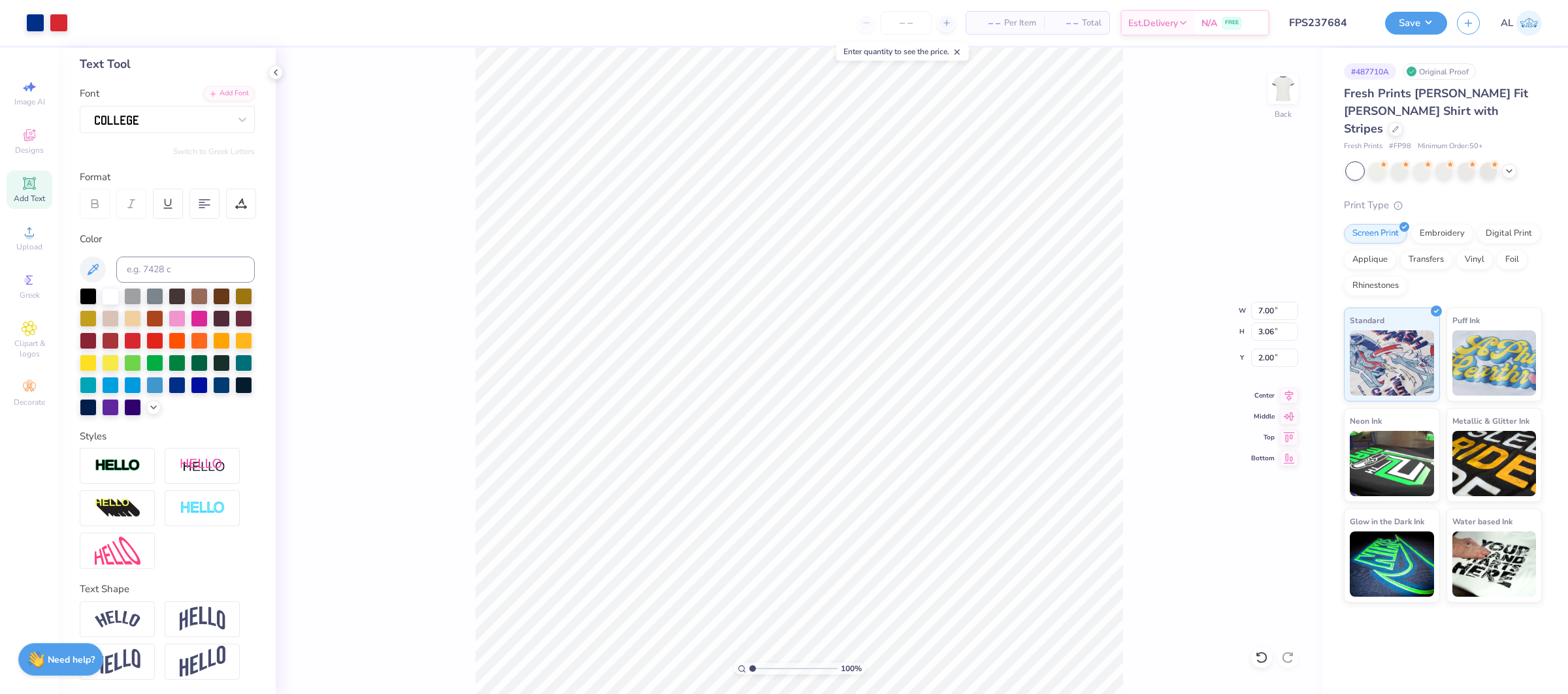
click at [1386, 29] on div "Save" at bounding box center [1416, 22] width 62 height 22
click at [1399, 26] on button "Save" at bounding box center [1416, 20] width 62 height 22
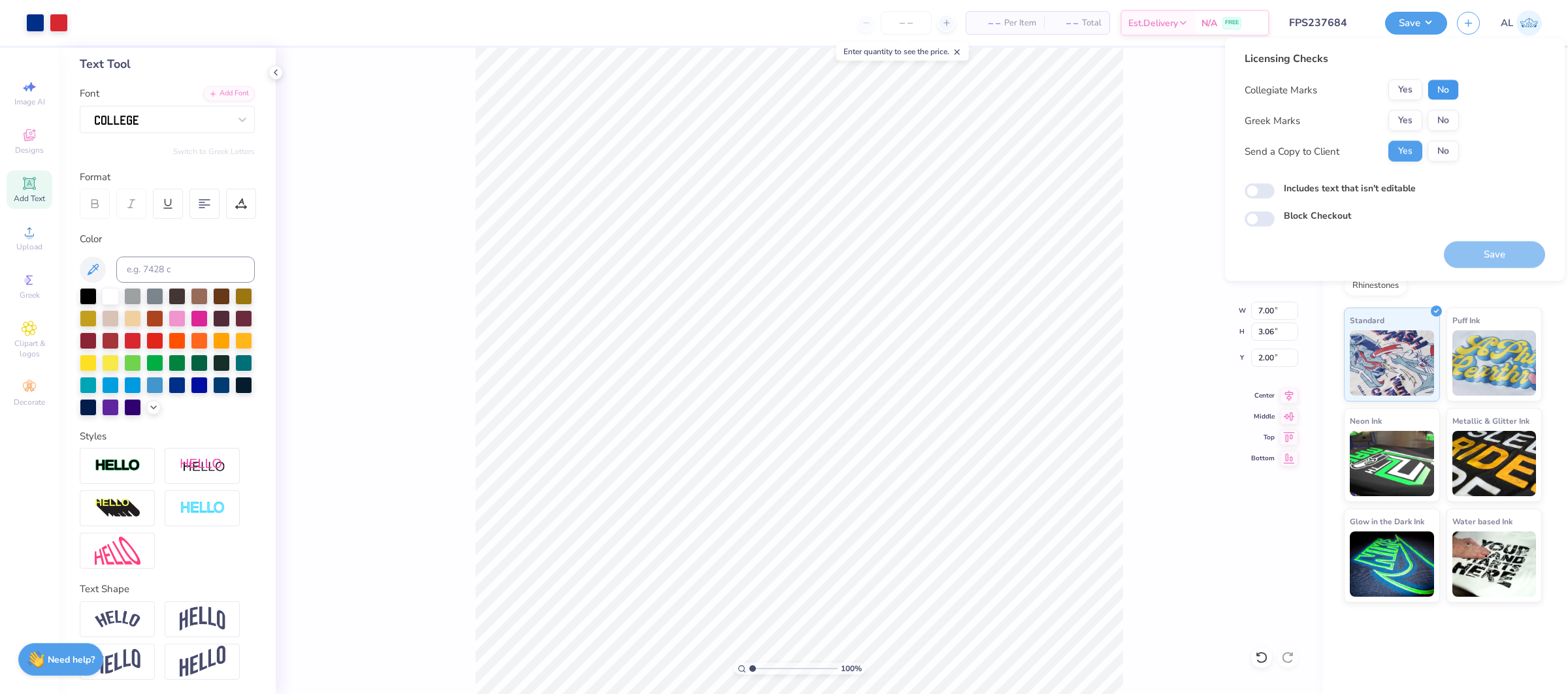
click at [1445, 86] on button "No" at bounding box center [1443, 90] width 31 height 20
click at [1444, 117] on button "No" at bounding box center [1443, 120] width 31 height 20
click at [1497, 253] on button "Save" at bounding box center [1494, 254] width 101 height 26
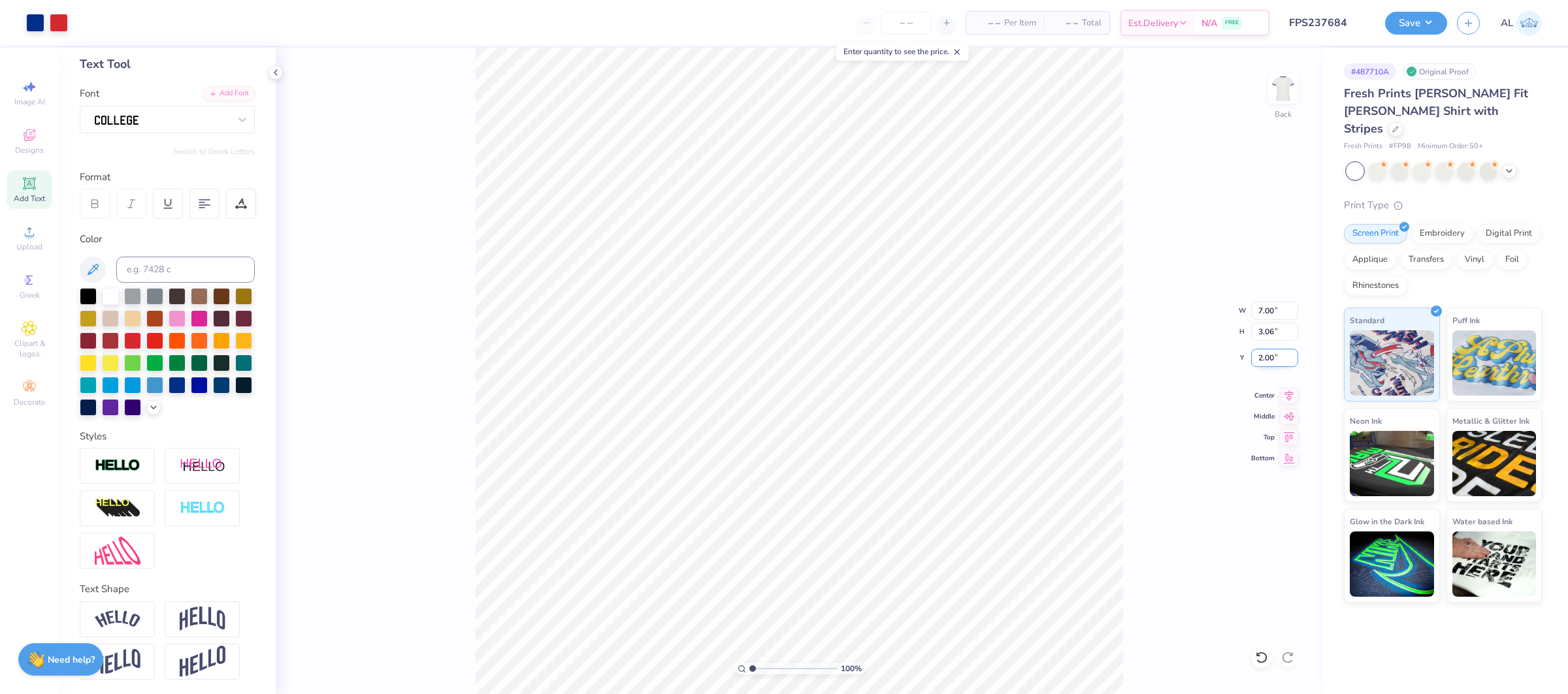
drag, startPoint x: 1269, startPoint y: 355, endPoint x: 1282, endPoint y: 353, distance: 13.2
click at [1269, 355] on input "2.00" at bounding box center [1274, 358] width 47 height 19
type input "2.50"
click at [1428, 29] on button "Save" at bounding box center [1416, 20] width 62 height 22
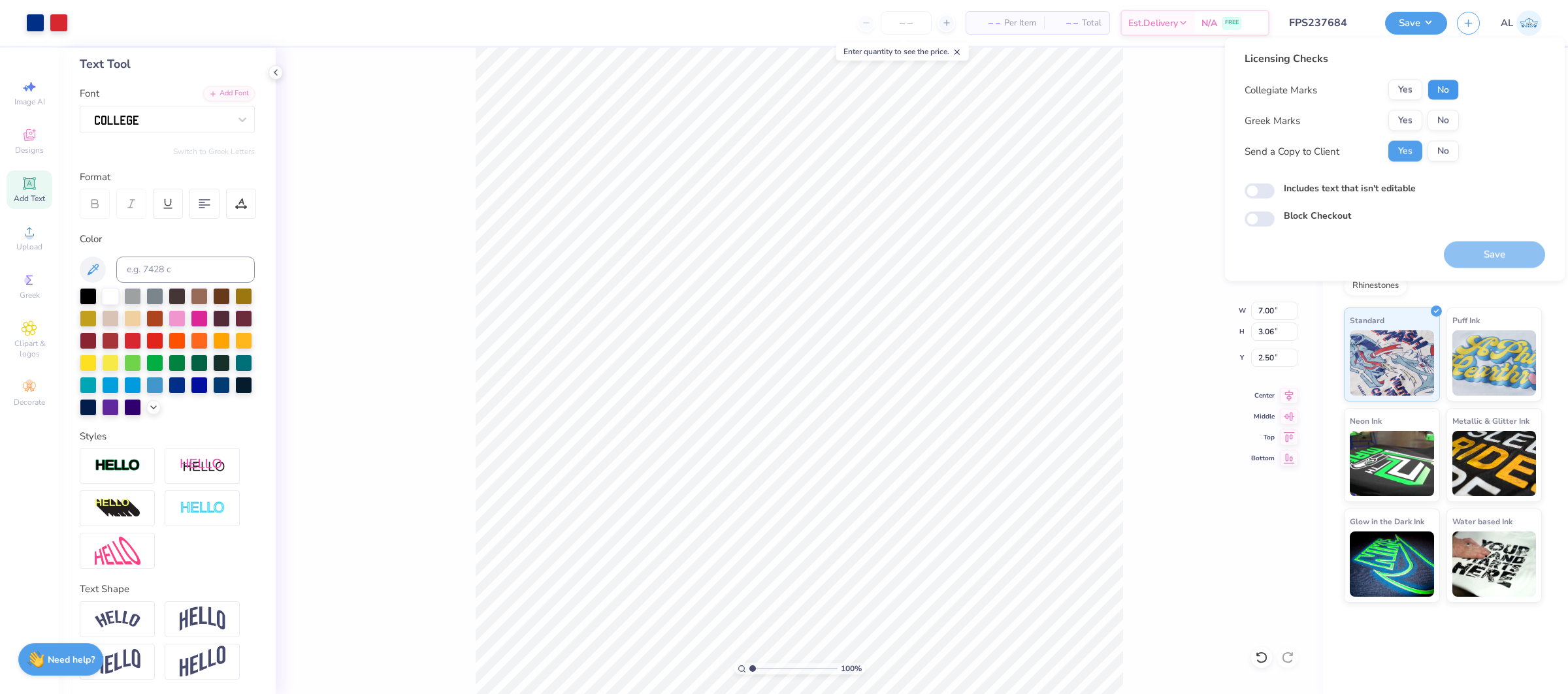
click at [1441, 91] on button "No" at bounding box center [1443, 90] width 31 height 20
click at [1402, 115] on button "Yes" at bounding box center [1404, 120] width 34 height 20
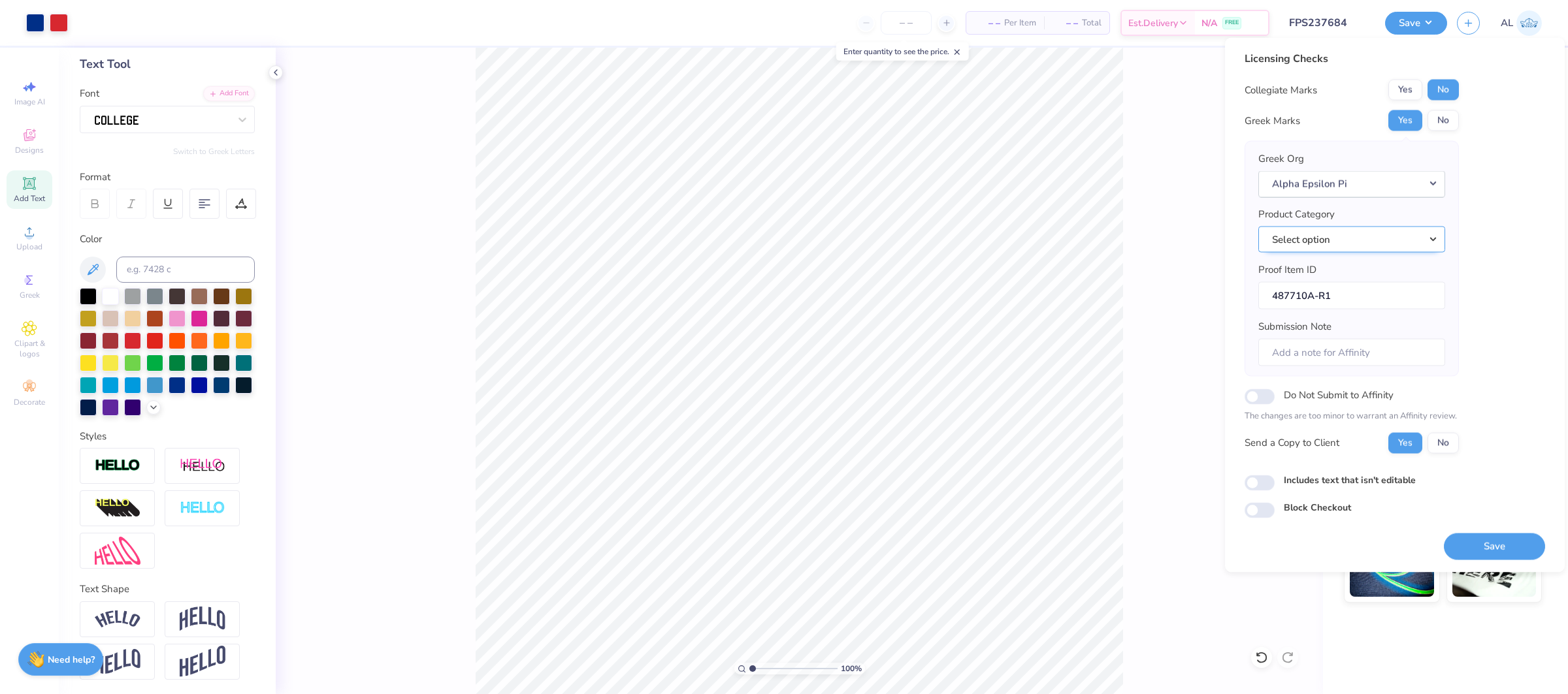
click at [1392, 232] on button "Select option" at bounding box center [1352, 239] width 187 height 26
click at [1372, 318] on link "Short sleeve t-shirts" at bounding box center [1351, 328] width 176 height 21
click at [1476, 545] on button "Save" at bounding box center [1494, 546] width 101 height 26
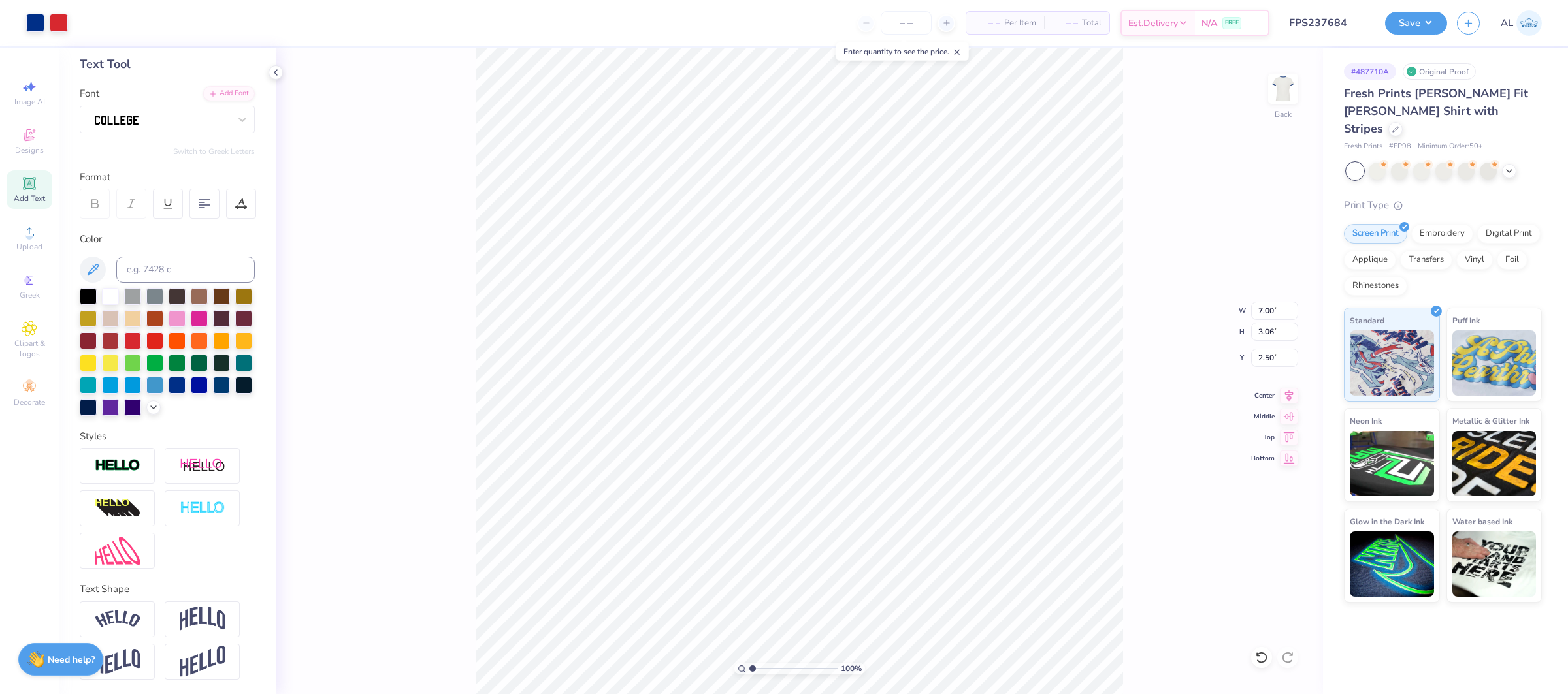
click at [1459, 108] on div "Fresh Prints [PERSON_NAME] Fit [PERSON_NAME] Shirt with Stripes" at bounding box center [1442, 111] width 198 height 53
click at [1402, 121] on div at bounding box center [1394, 128] width 15 height 15
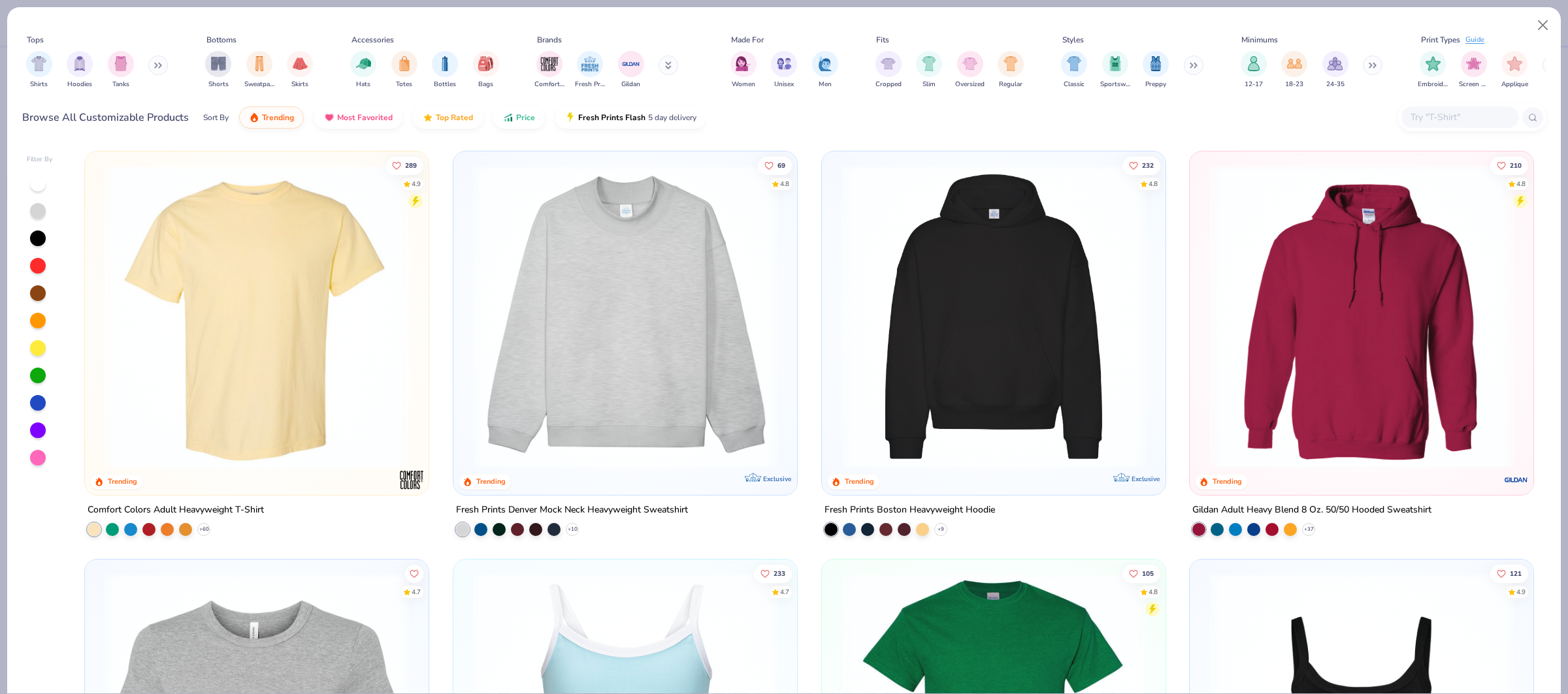
click at [1451, 119] on input "text" at bounding box center [1459, 117] width 100 height 15
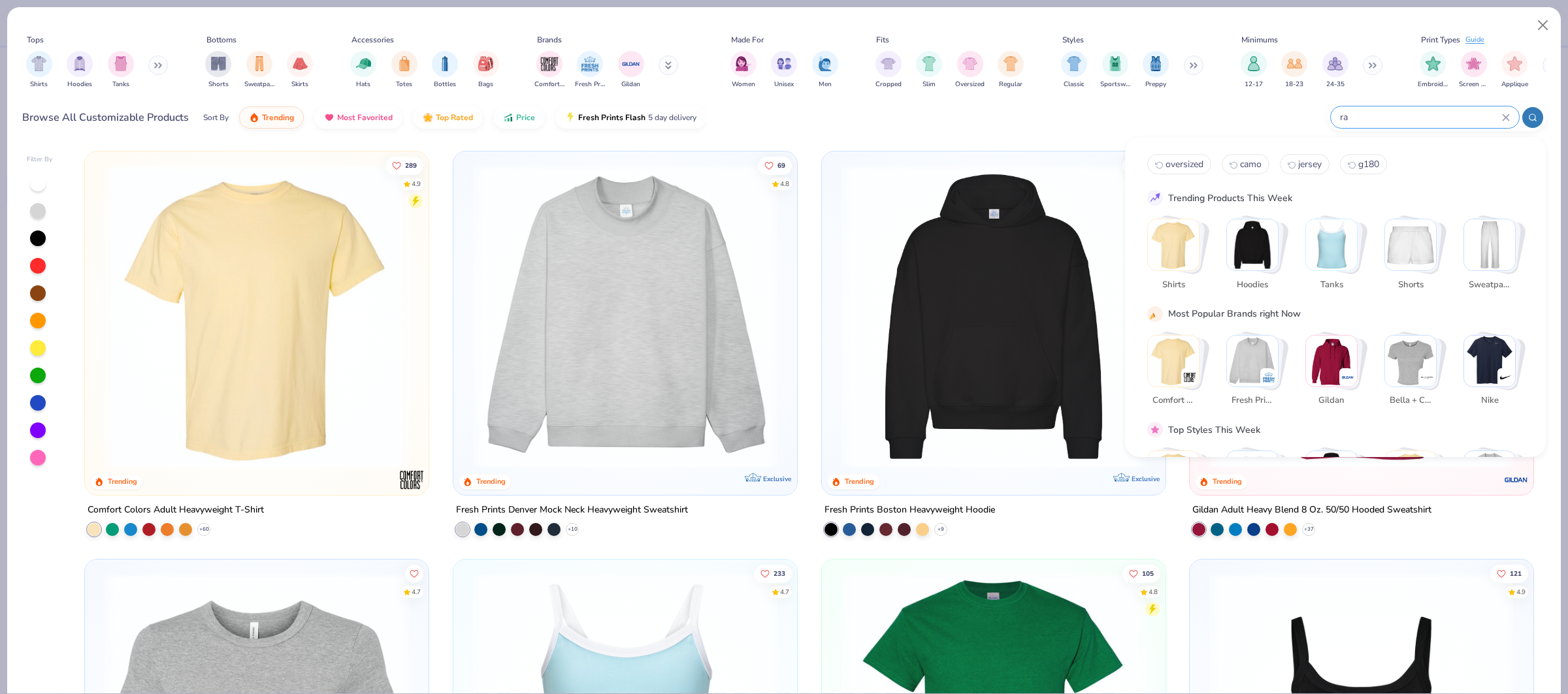
type input "r"
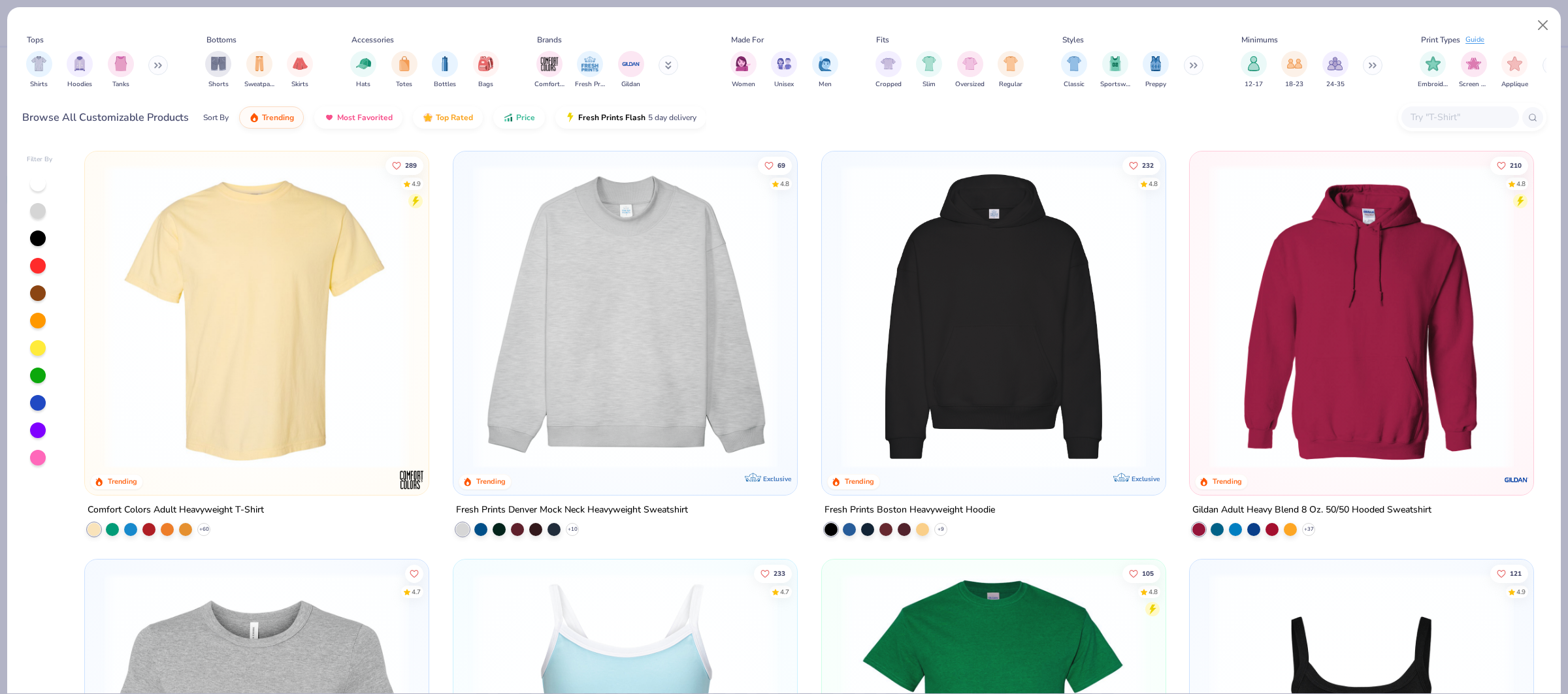
click at [263, 315] on img at bounding box center [256, 317] width 318 height 304
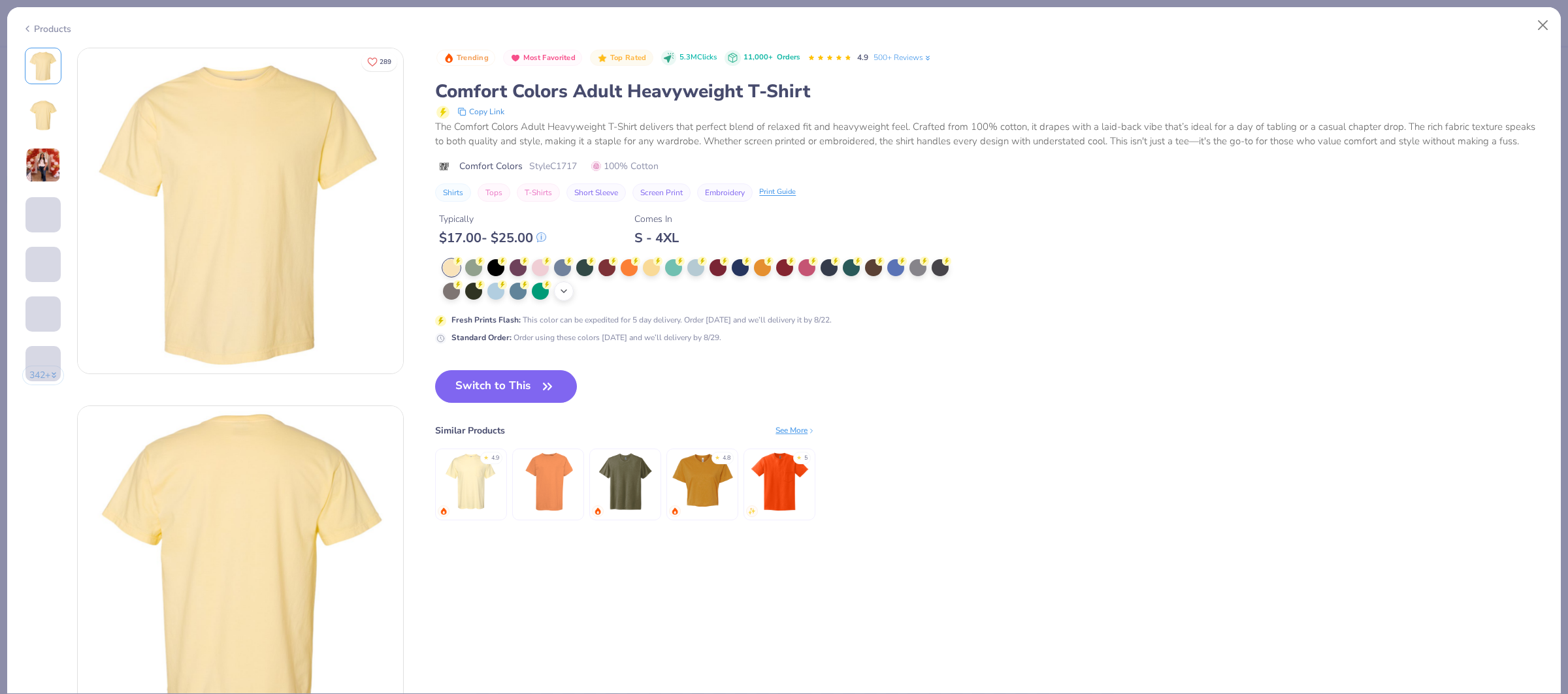
click at [568, 284] on div "+ 38" at bounding box center [564, 291] width 20 height 19
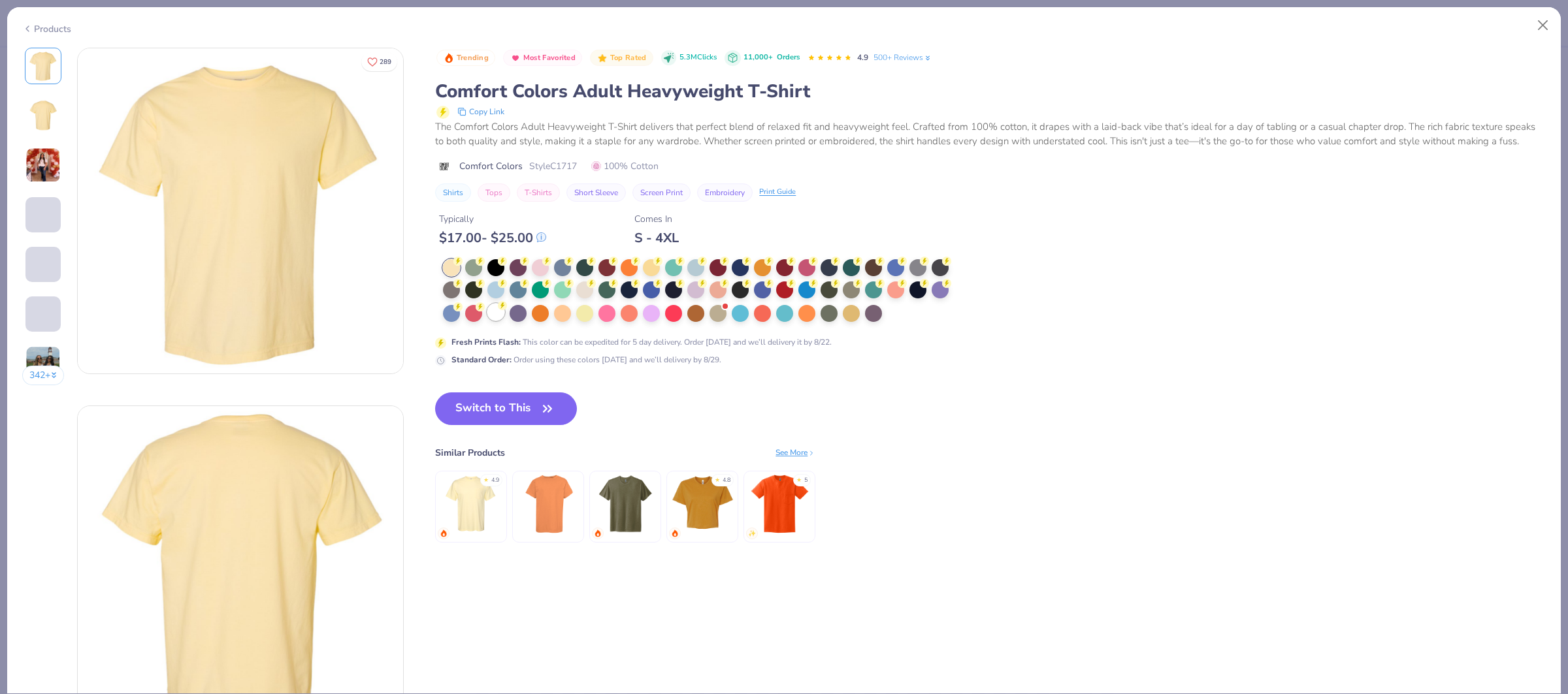
click at [492, 313] on div at bounding box center [495, 311] width 17 height 17
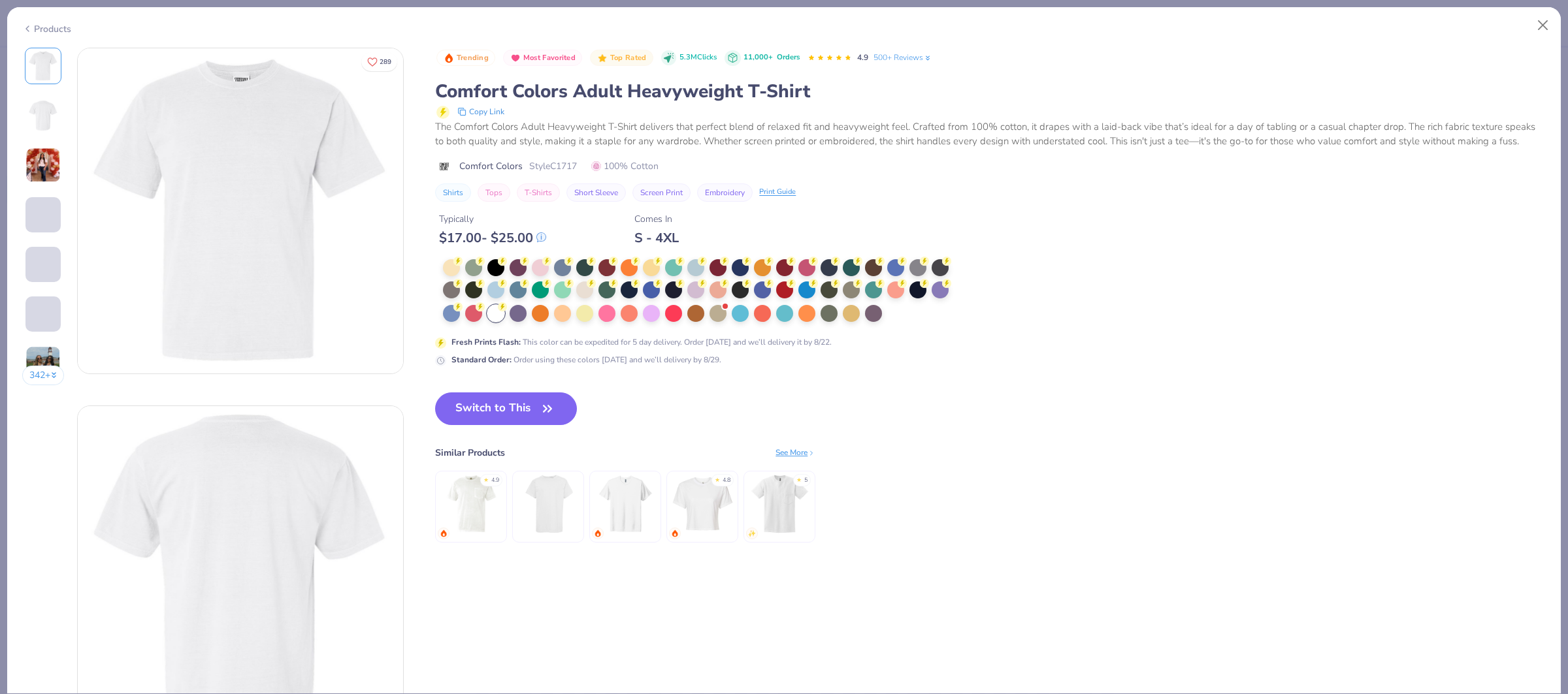
click at [484, 415] on button "Switch to This" at bounding box center [505, 408] width 141 height 32
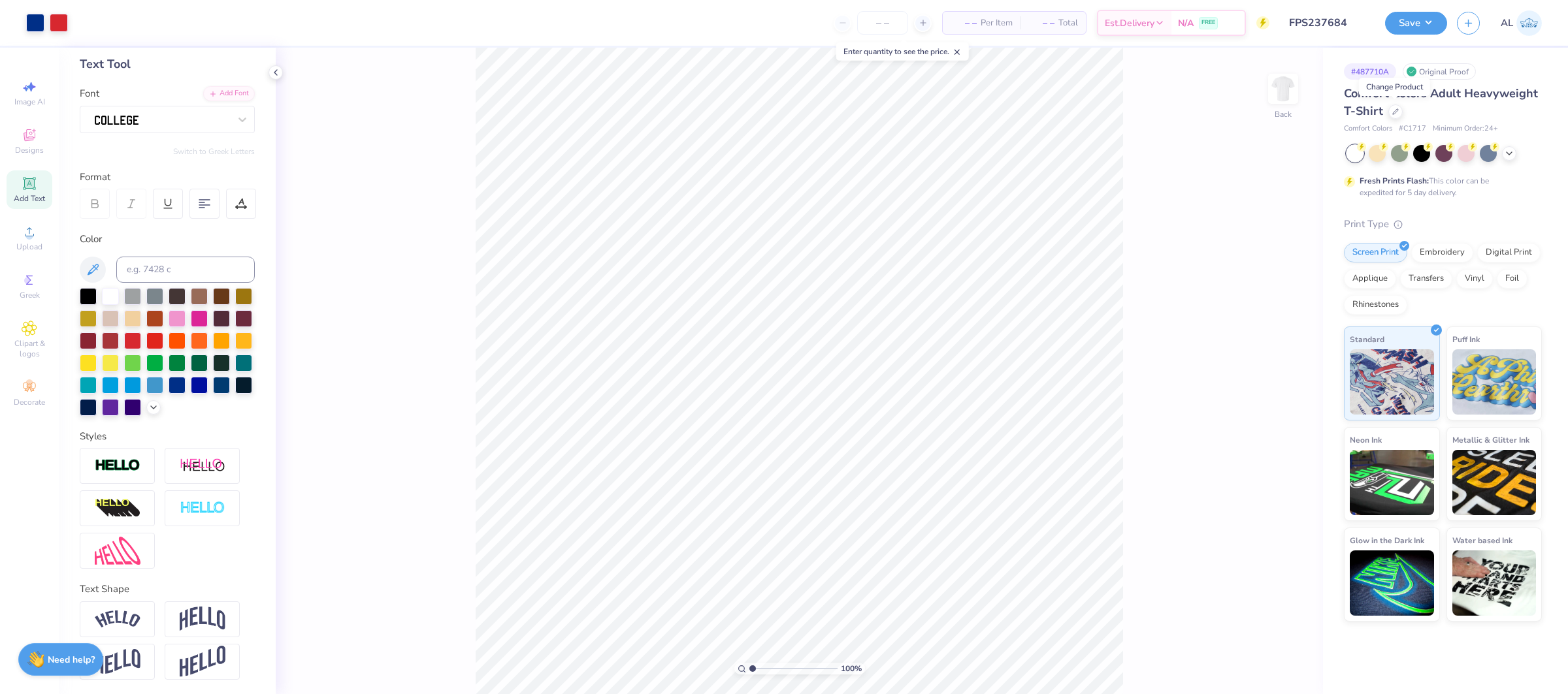
click at [1132, 376] on div "100 % Back" at bounding box center [800, 370] width 1047 height 646
click at [1267, 324] on input "7.00" at bounding box center [1274, 321] width 47 height 19
type input "10.00"
type input "4.37"
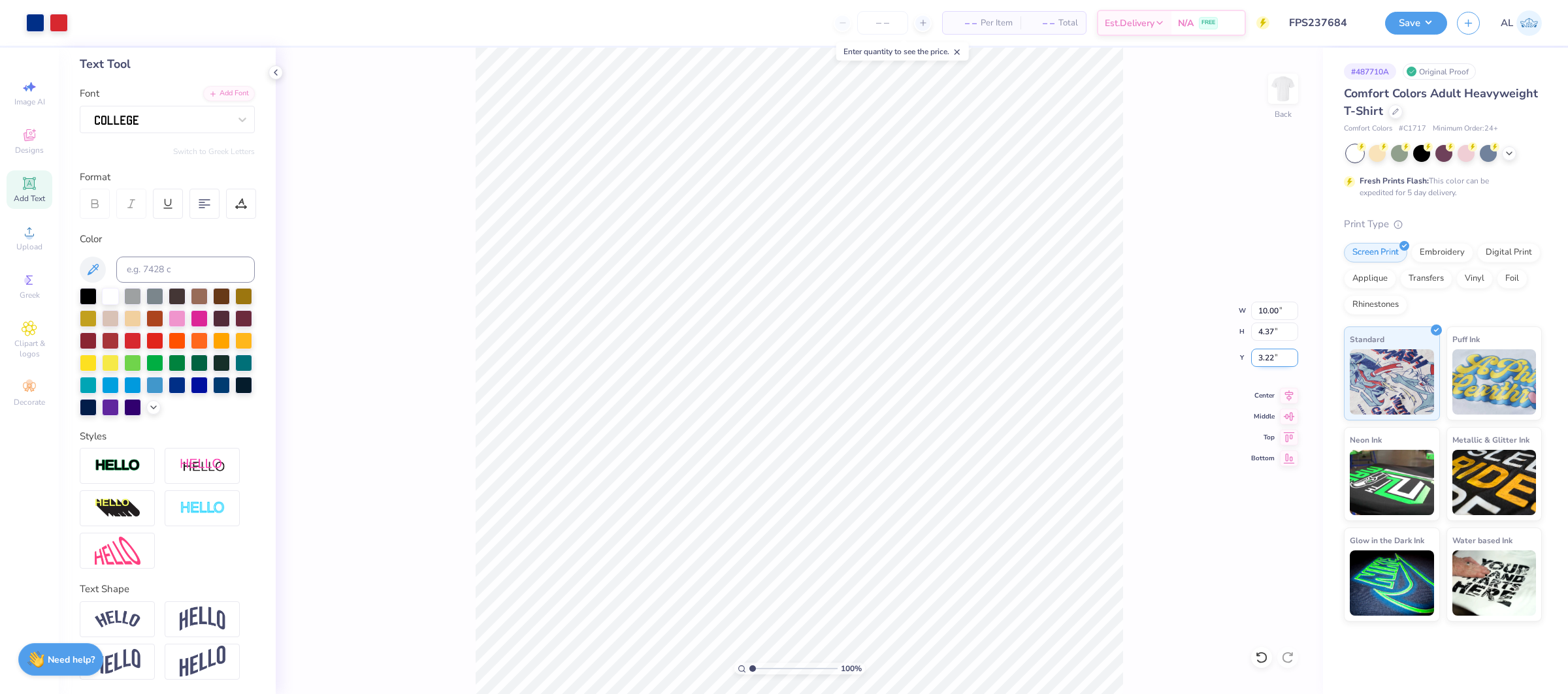
click at [1255, 355] on input "3.22" at bounding box center [1274, 358] width 47 height 19
type input "3.00"
click at [1290, 397] on icon at bounding box center [1288, 394] width 19 height 16
click at [498, 11] on div "Art colors – – Per Item – – Total Est. Delivery N/A FREE Design Title FPS237684…" at bounding box center [784, 347] width 1568 height 694
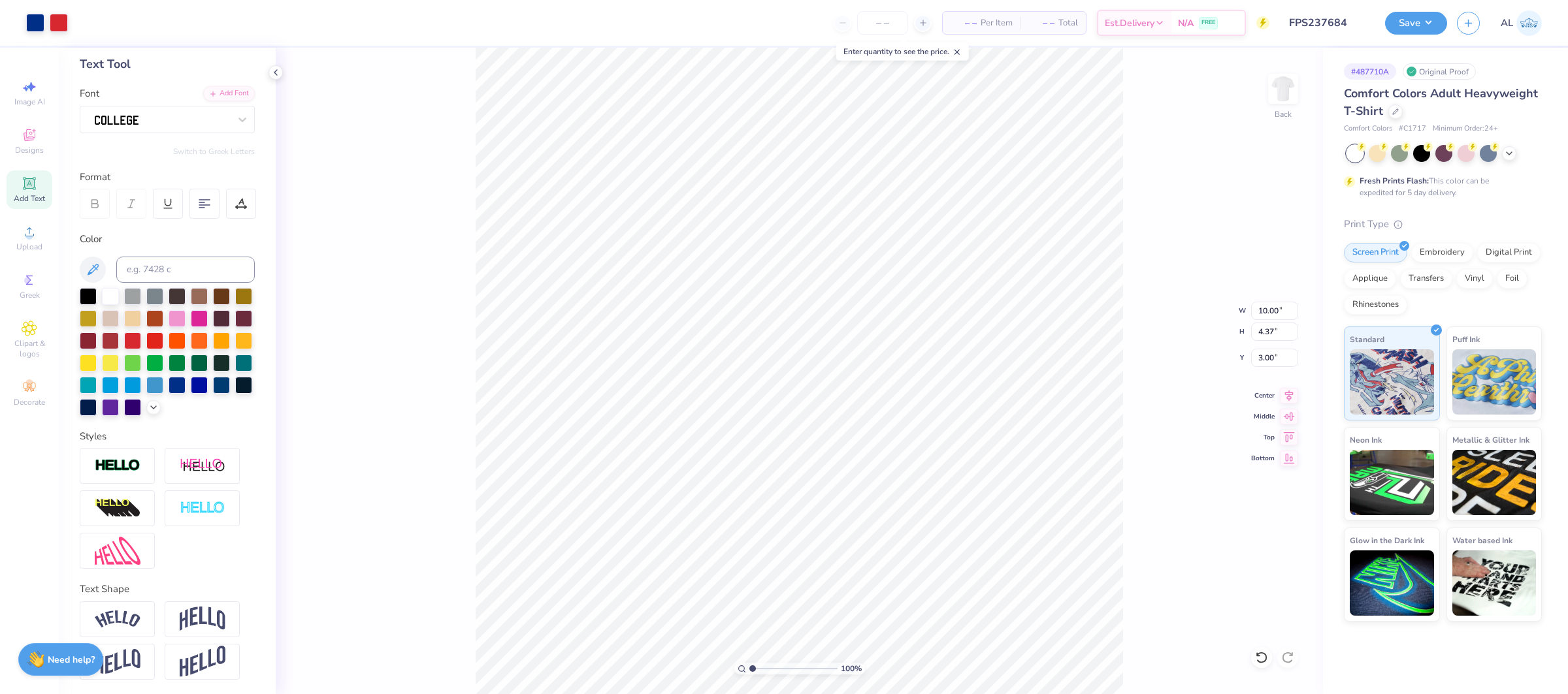
click at [509, 25] on div "– – Per Item – – Total Est. Delivery N/A FREE" at bounding box center [674, 22] width 1192 height 46
click at [1259, 359] on input "3.00" at bounding box center [1274, 358] width 47 height 19
click at [1392, 24] on button "Save" at bounding box center [1416, 20] width 62 height 22
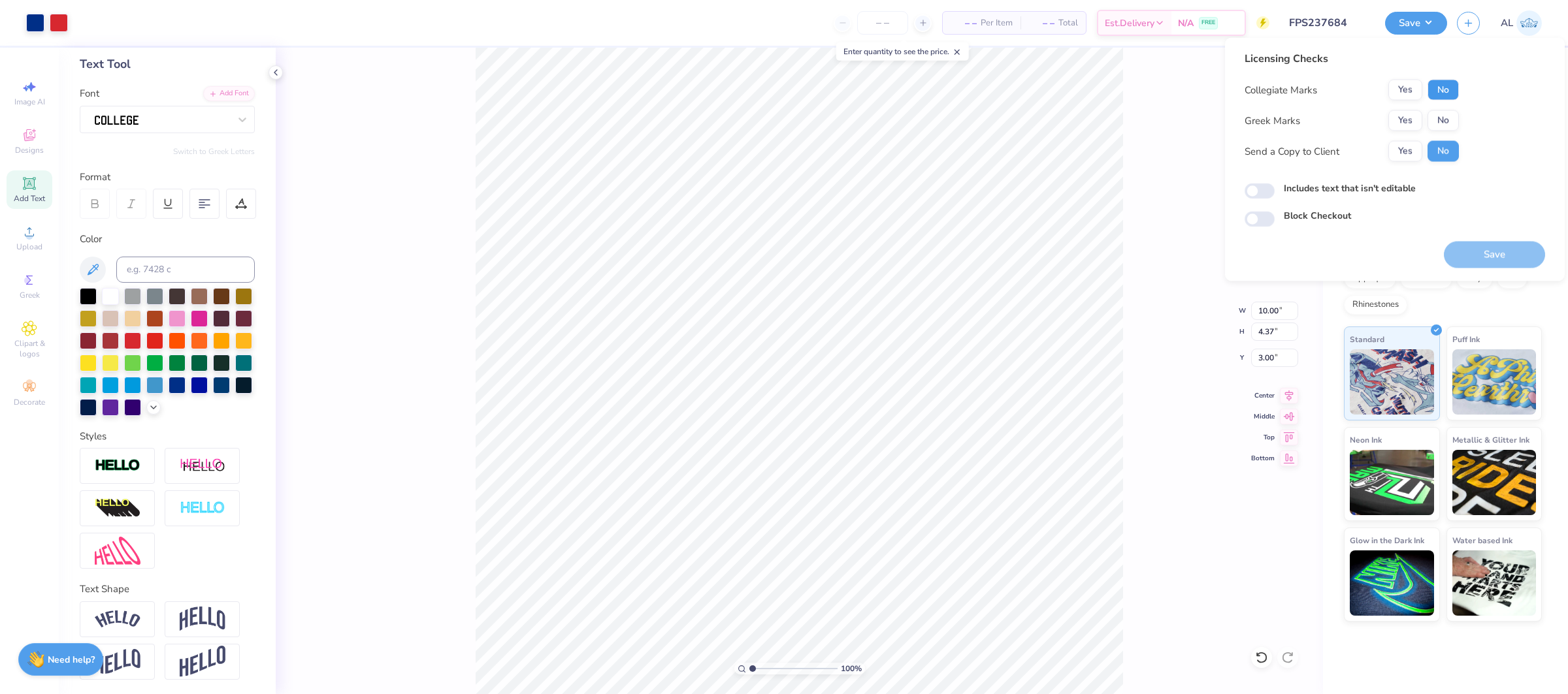
click at [1445, 90] on button "No" at bounding box center [1443, 90] width 31 height 20
click at [1417, 113] on button "Yes" at bounding box center [1404, 120] width 34 height 20
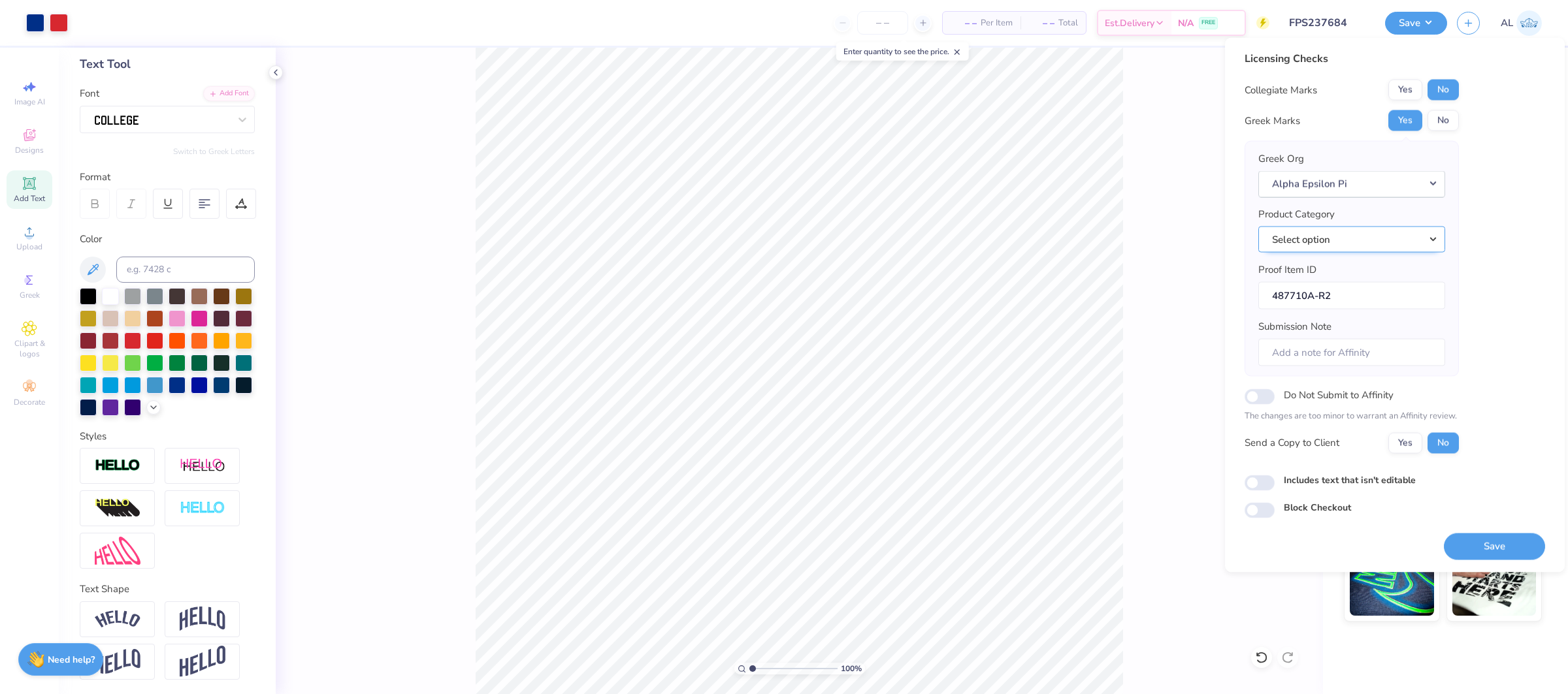
click at [1400, 244] on button "Select option" at bounding box center [1352, 239] width 187 height 26
click at [1335, 328] on link "Short sleeve t-shirts" at bounding box center [1351, 338] width 176 height 21
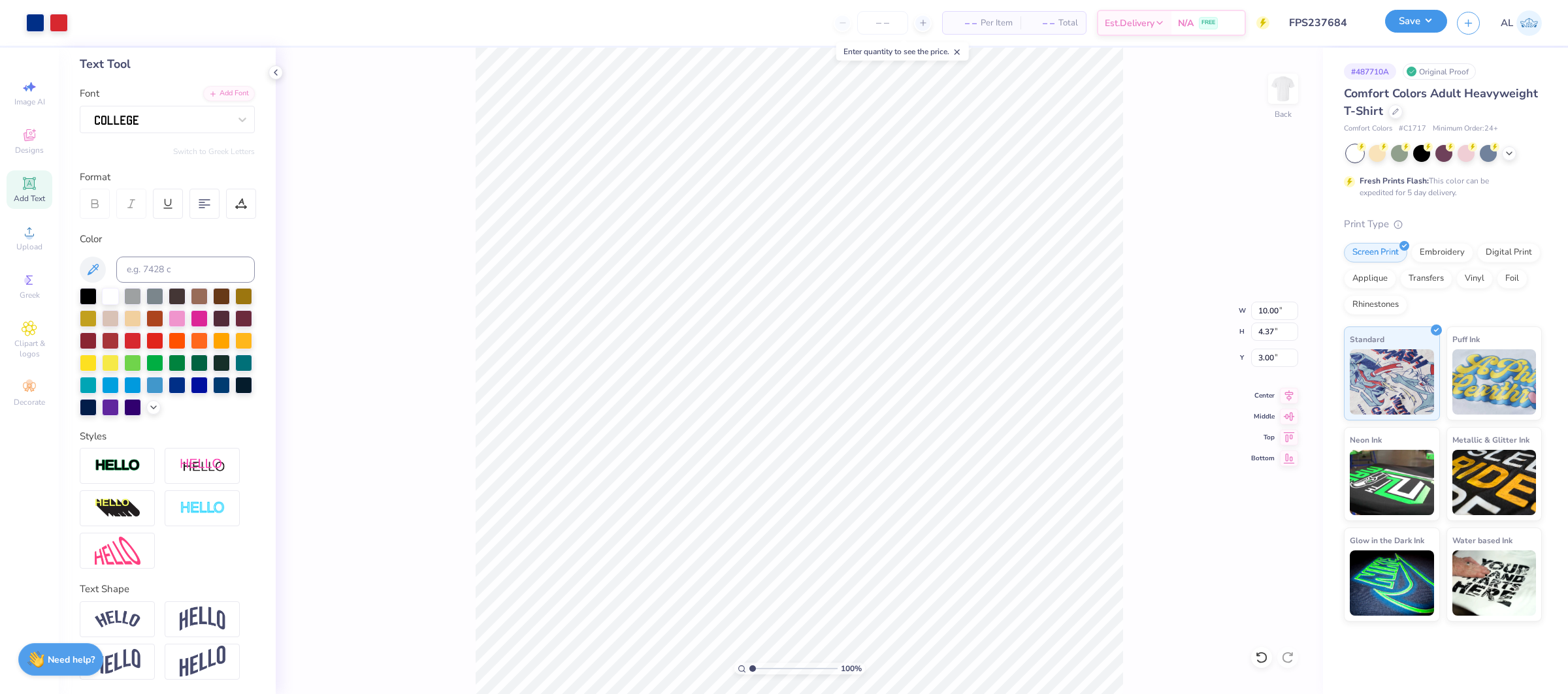
click at [1399, 19] on button "Save" at bounding box center [1416, 20] width 62 height 22
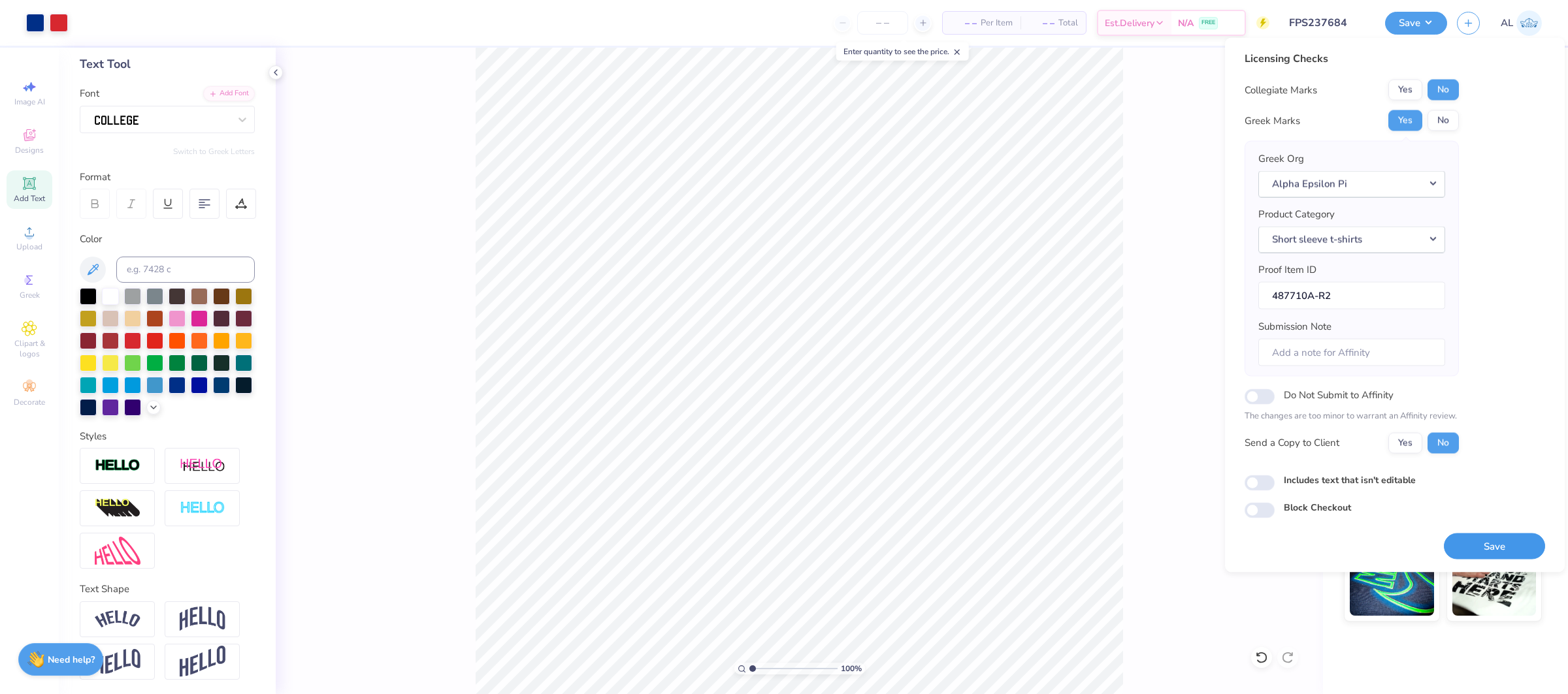
click at [1509, 542] on button "Save" at bounding box center [1494, 546] width 101 height 26
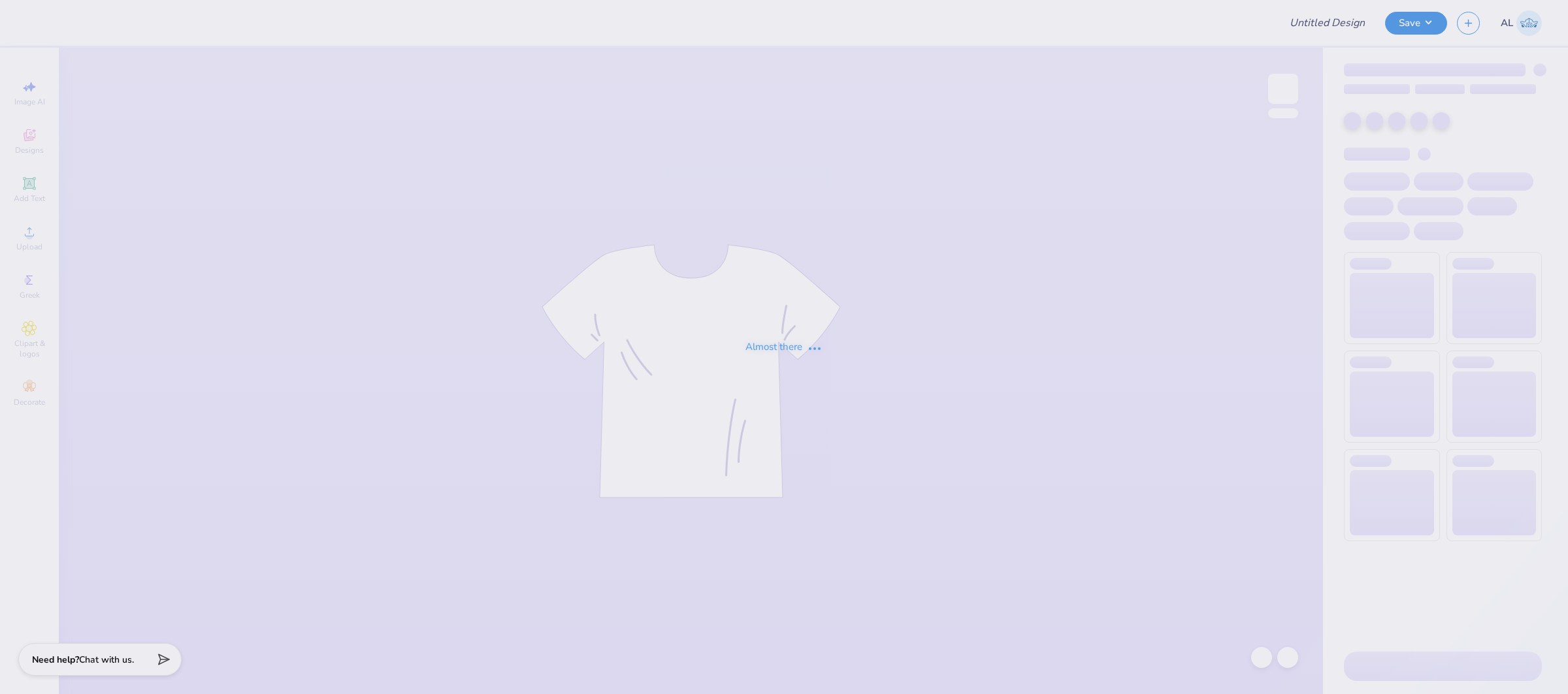
type input "FPS237485"
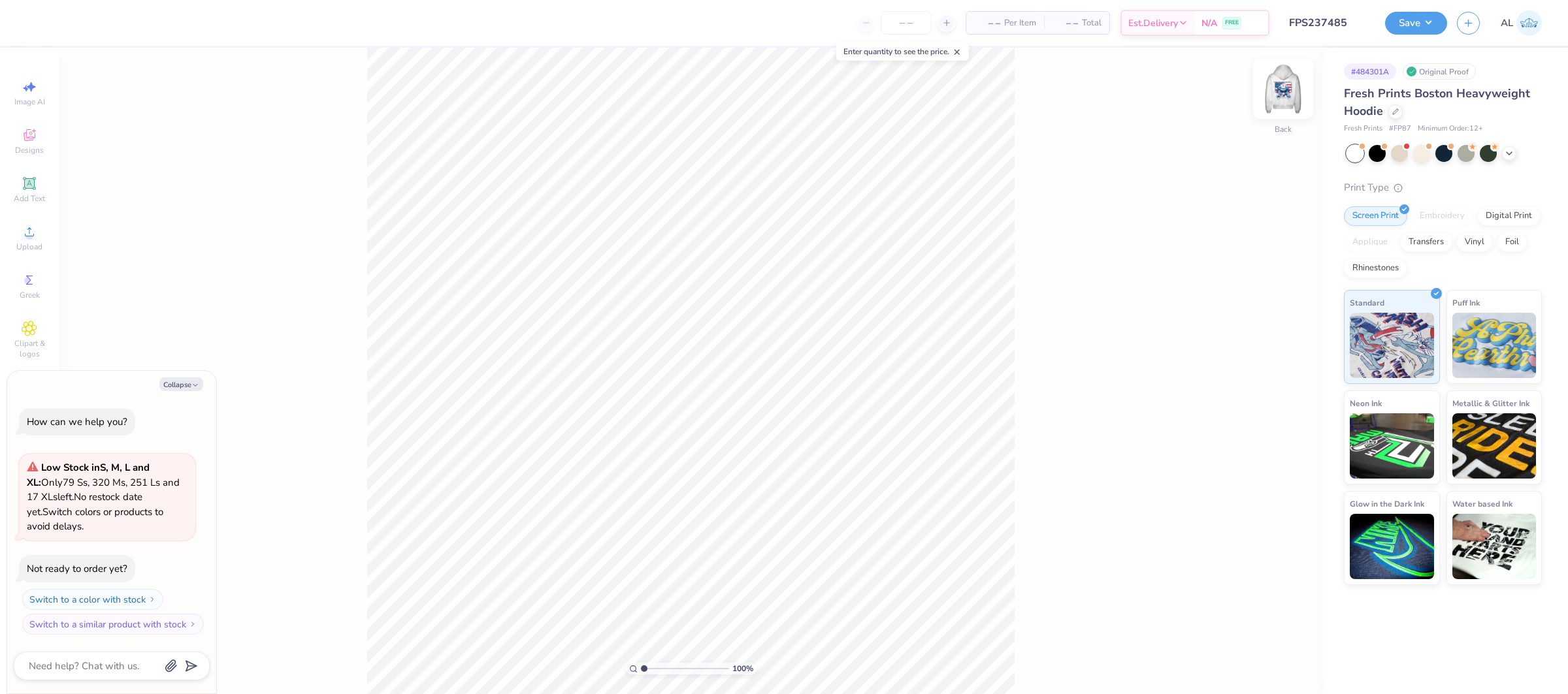
click at [1275, 82] on img at bounding box center [1283, 89] width 53 height 53
type textarea "x"
type input "0.59"
type input "6.26"
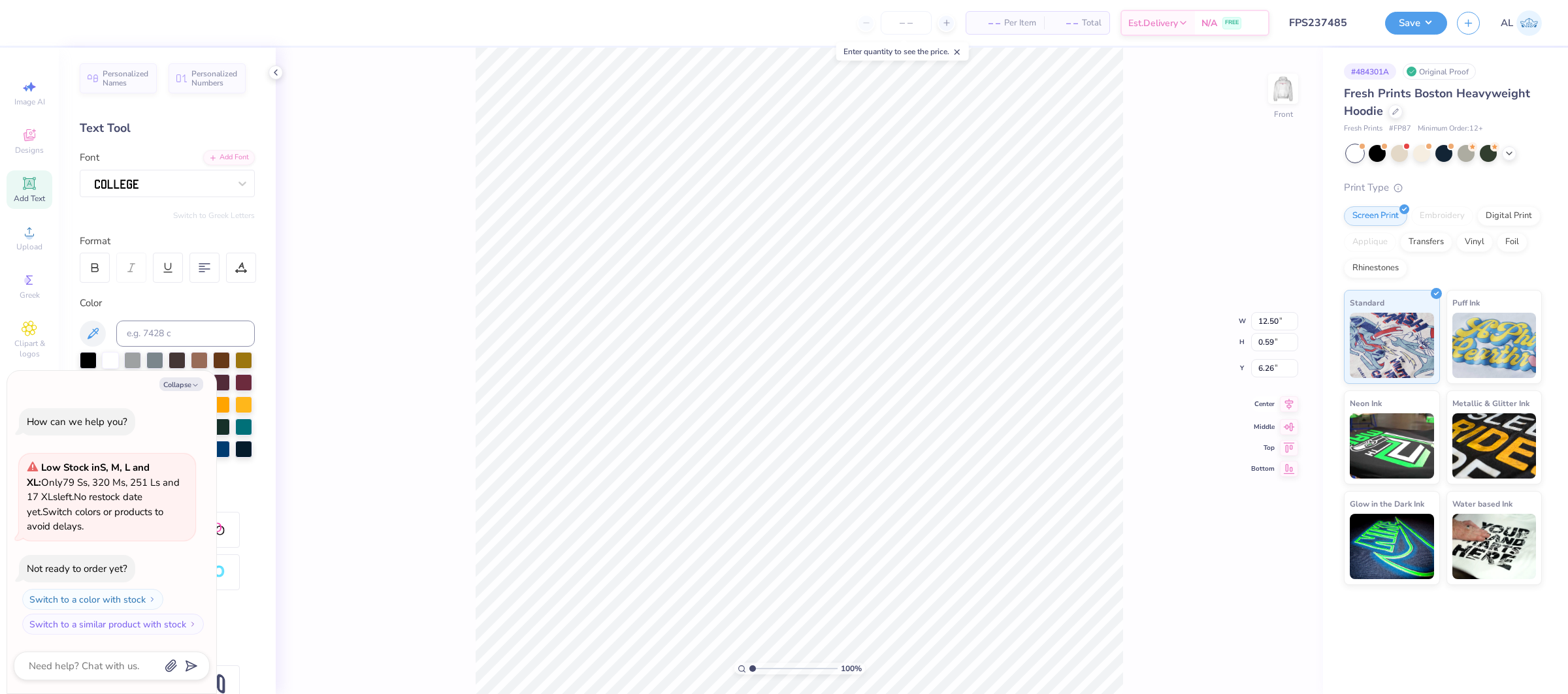
click at [1291, 407] on icon at bounding box center [1288, 405] width 19 height 16
type textarea "x"
type input "0.59"
type input "0.47"
click at [199, 189] on div at bounding box center [162, 182] width 137 height 20
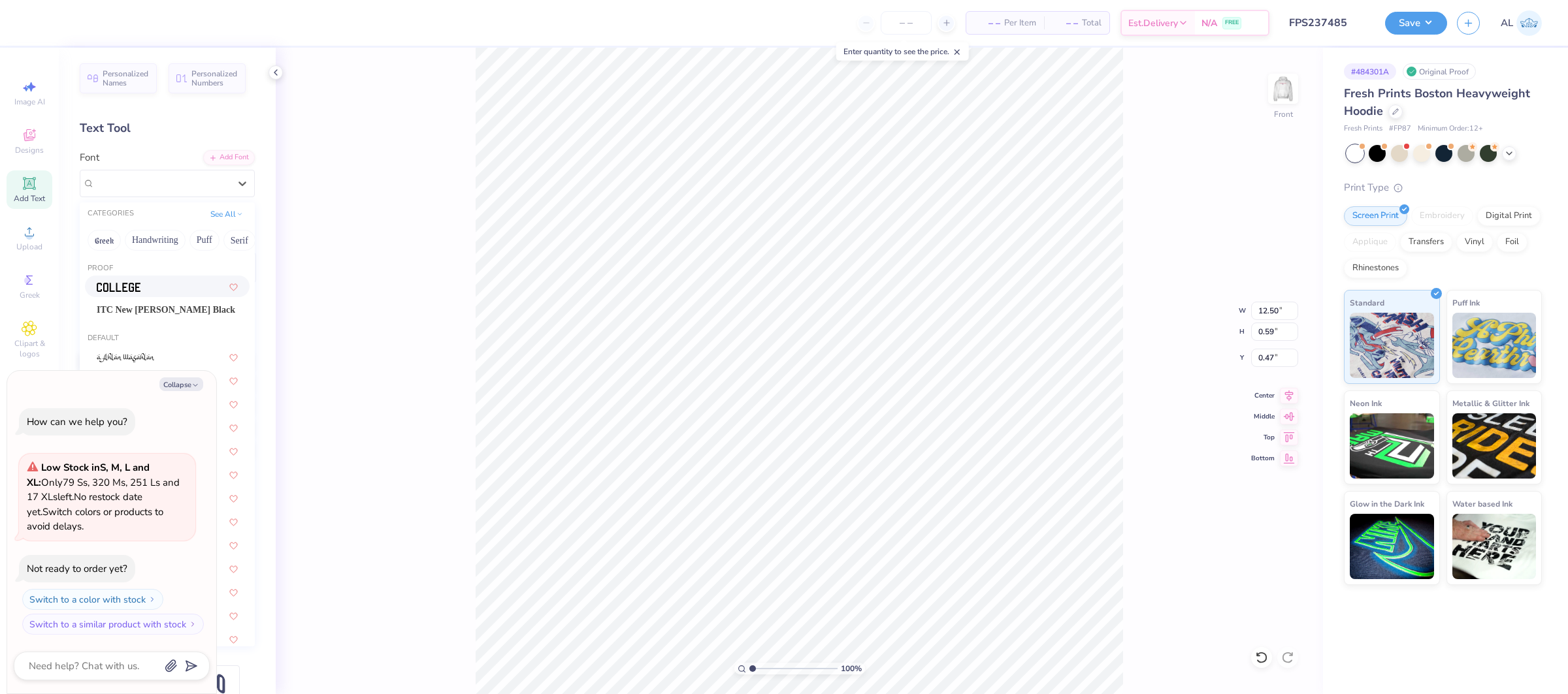
click at [179, 284] on div at bounding box center [167, 287] width 141 height 14
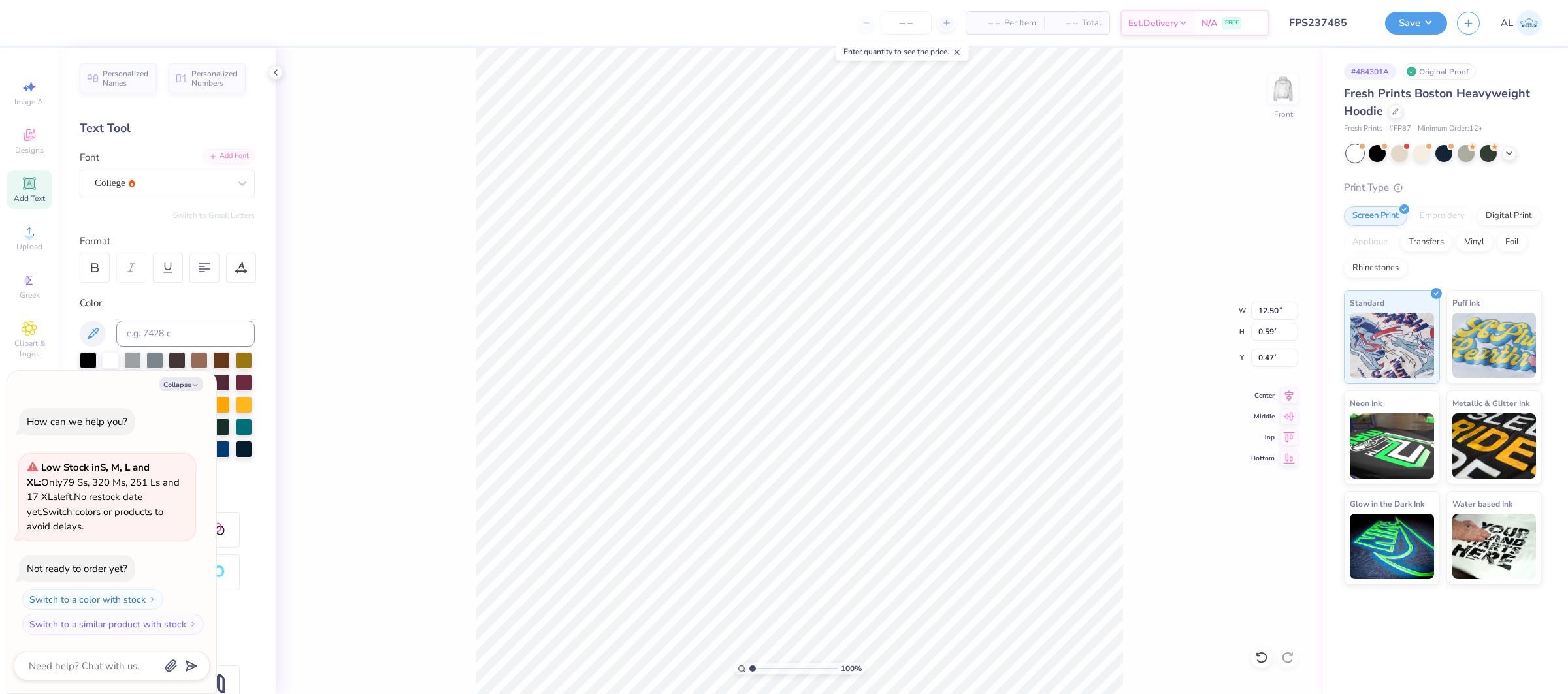
click at [234, 163] on div "Add Font" at bounding box center [228, 156] width 52 height 15
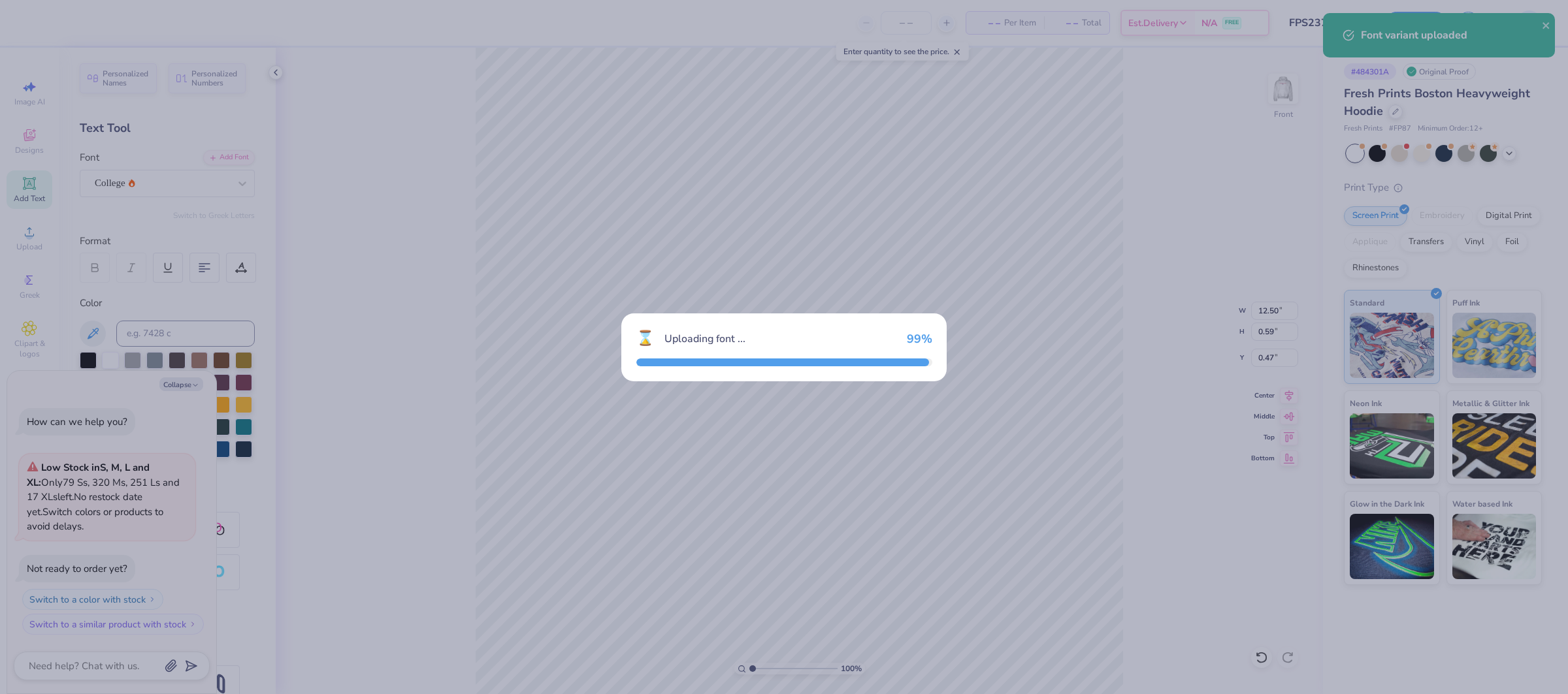
type textarea "x"
type input "11.44"
type input "0.80"
type input "6.15"
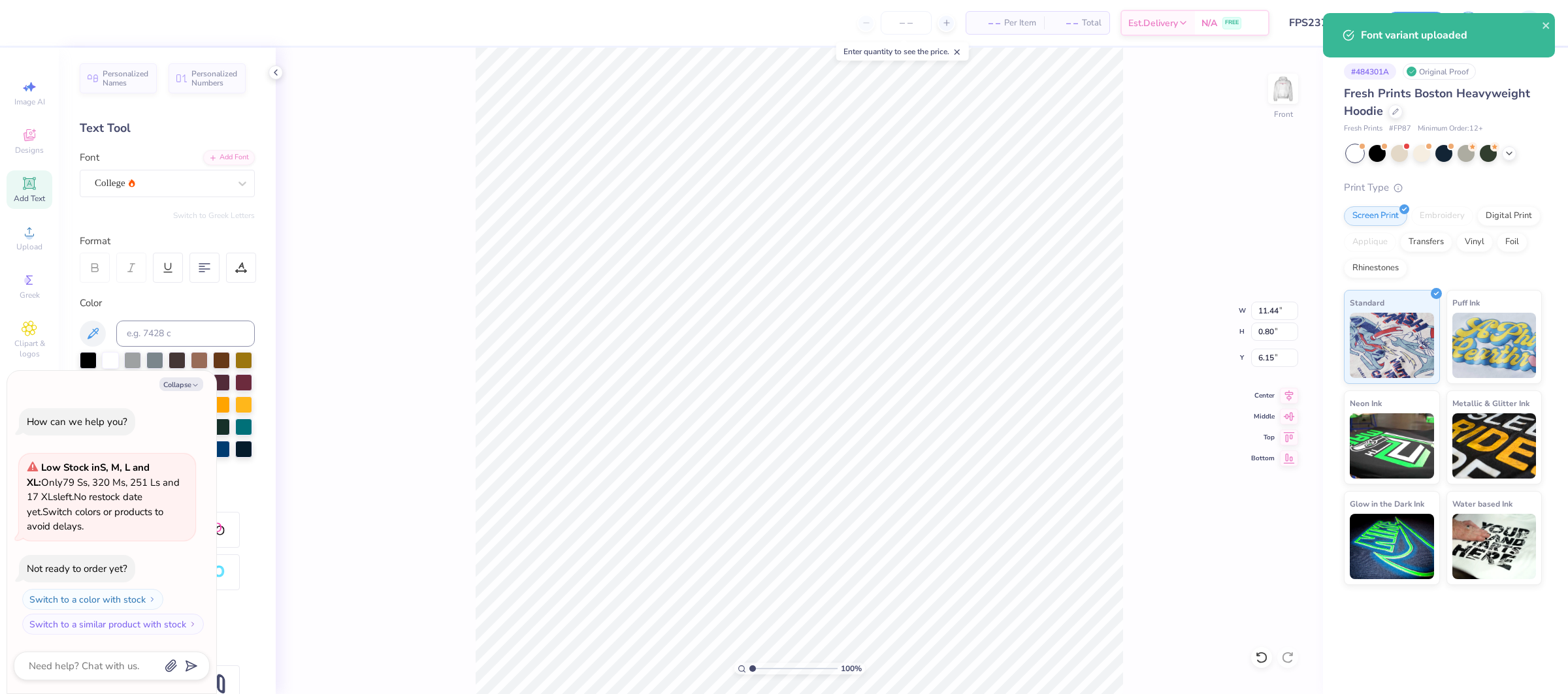
type textarea "x"
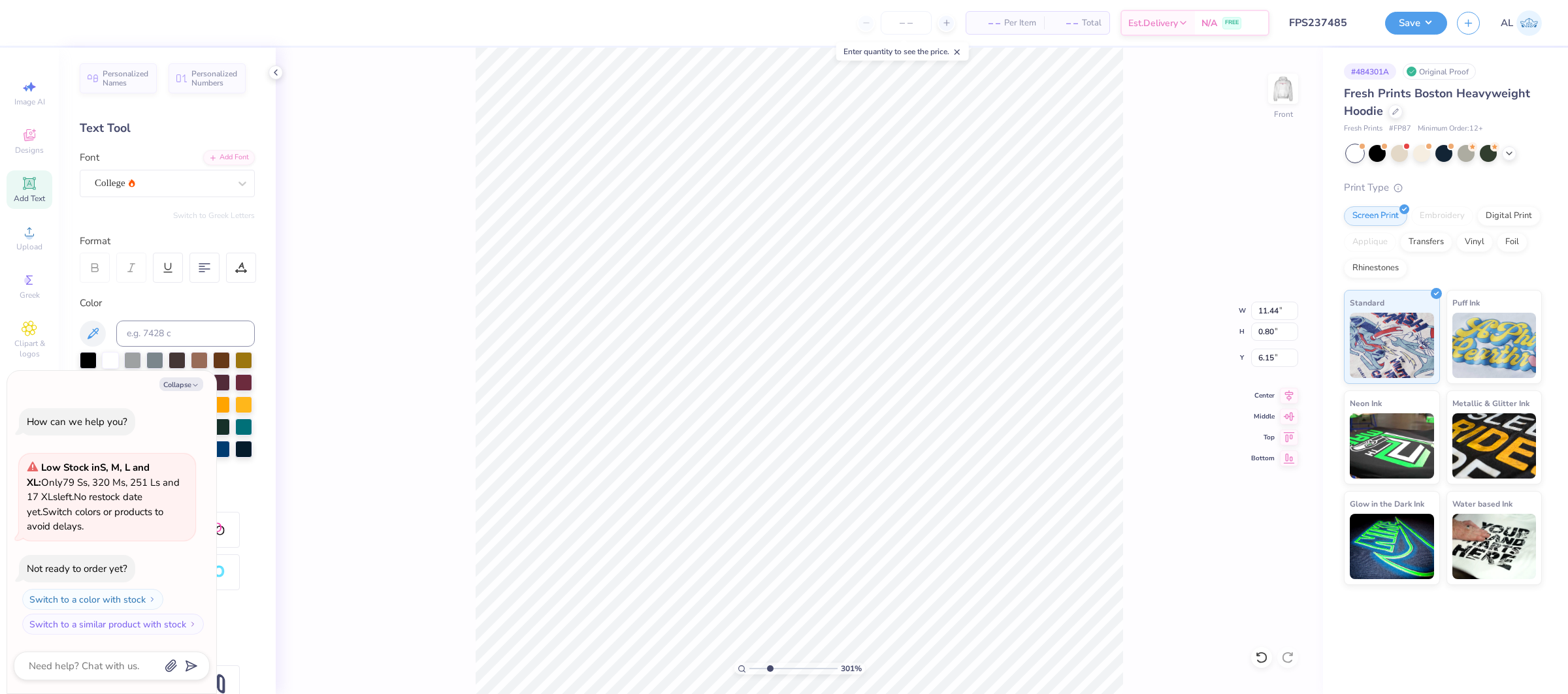
type input "3.02"
drag, startPoint x: 776, startPoint y: 669, endPoint x: 769, endPoint y: 664, distance: 8.6
click at [769, 664] on input "range" at bounding box center [793, 669] width 88 height 12
type textarea "x"
type input "12.50"
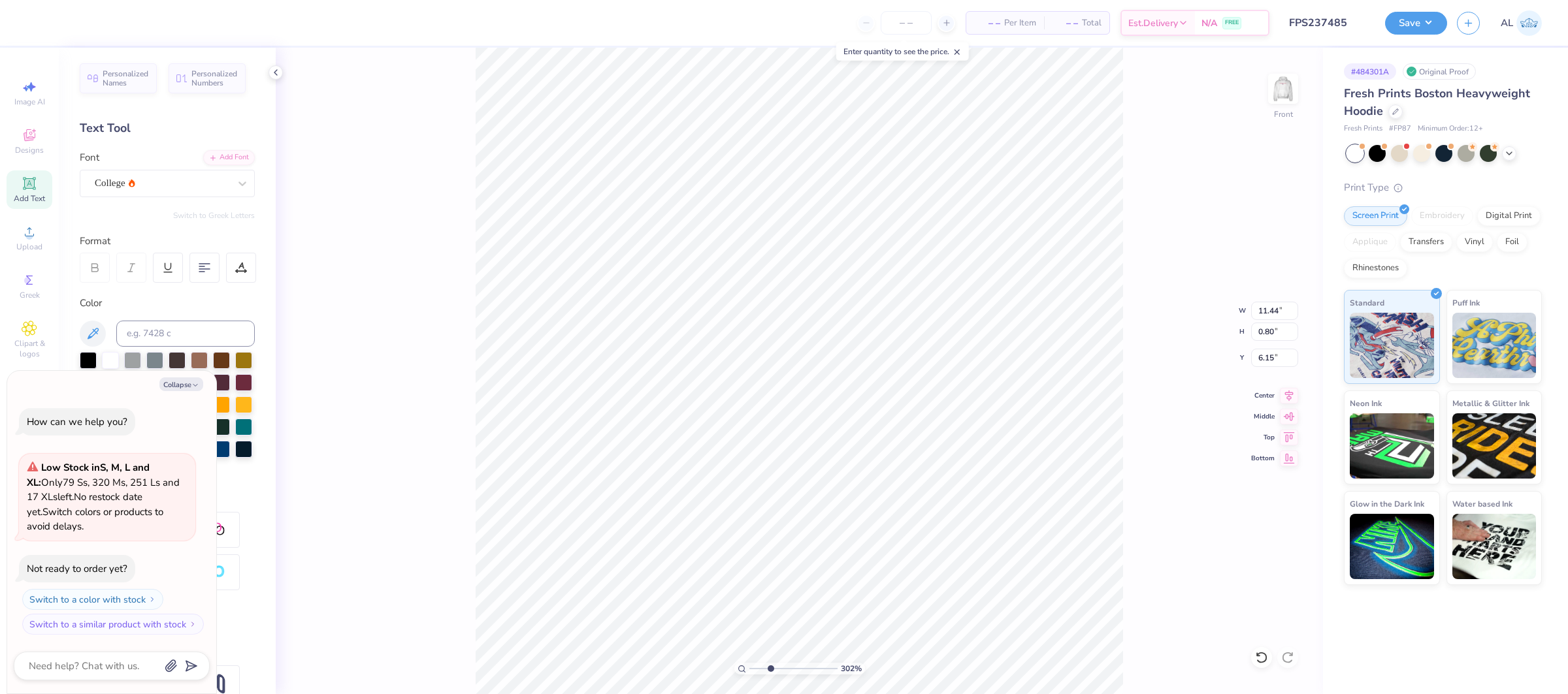
type input "12.68"
type input "6.00"
type textarea "x"
type input "1"
click at [755, 614] on li "Send to Back" at bounding box center [746, 612] width 102 height 25
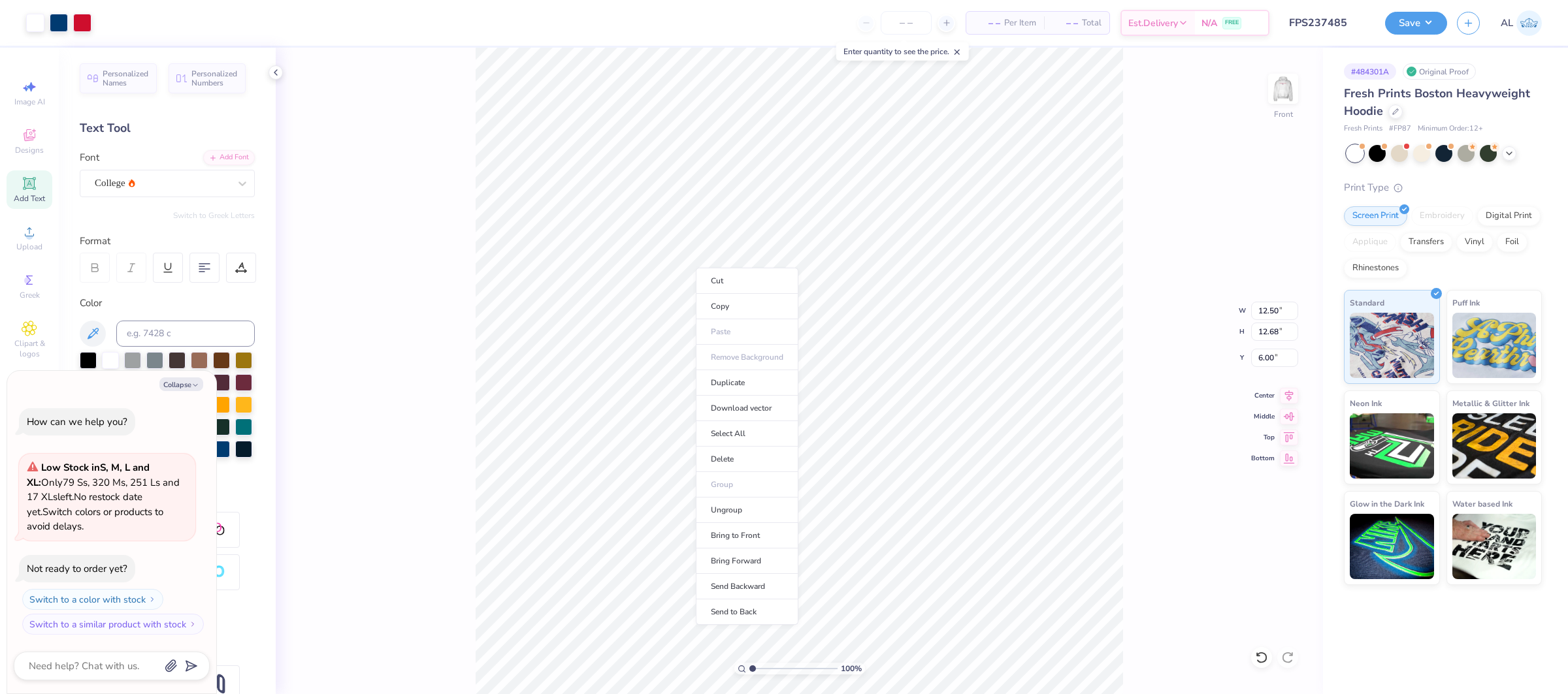
type textarea "x"
drag, startPoint x: 743, startPoint y: 670, endPoint x: 761, endPoint y: 672, distance: 18.1
type input "1.99"
click at [761, 672] on input "range" at bounding box center [793, 669] width 88 height 12
click at [852, 672] on span "199 %" at bounding box center [850, 669] width 20 height 12
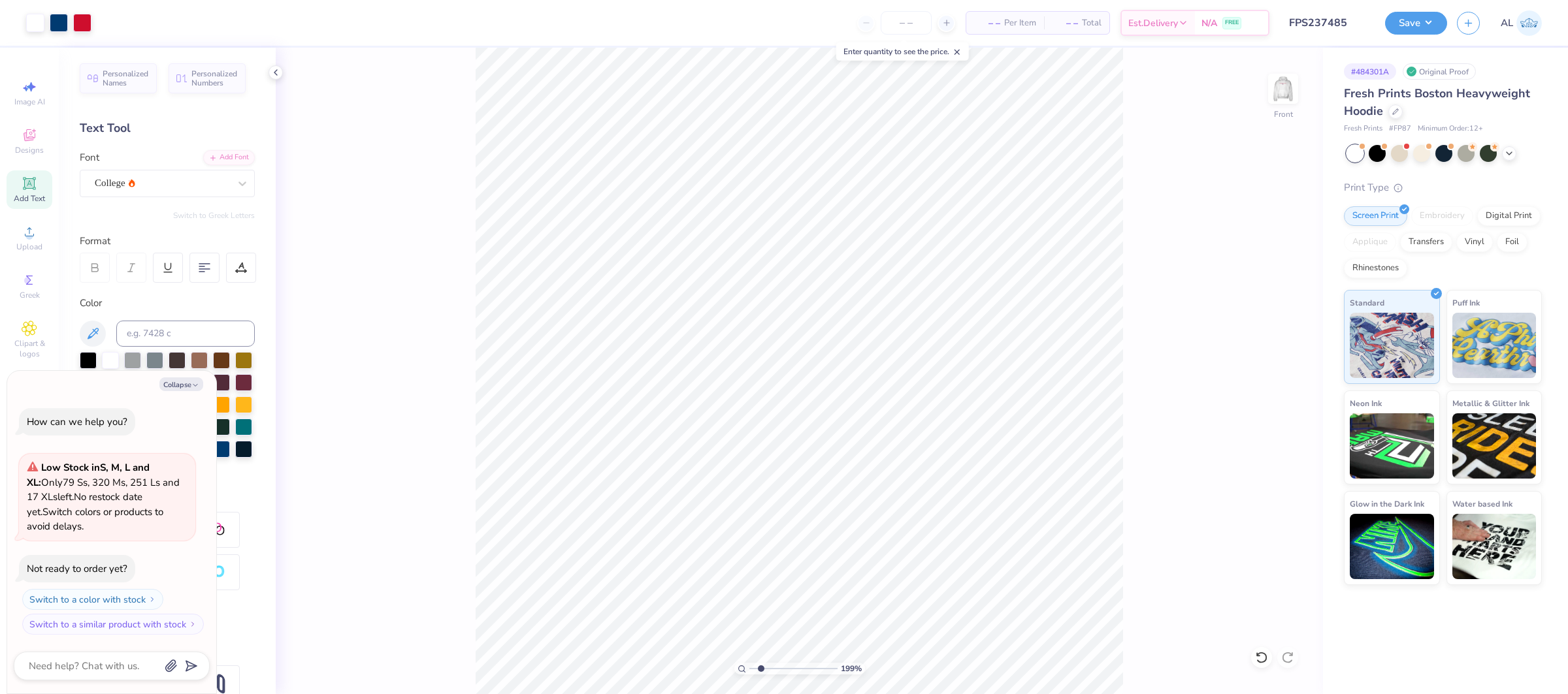
type textarea "x"
click at [1266, 307] on input "11.44" at bounding box center [1274, 310] width 47 height 19
type input "12.5"
type textarea "x"
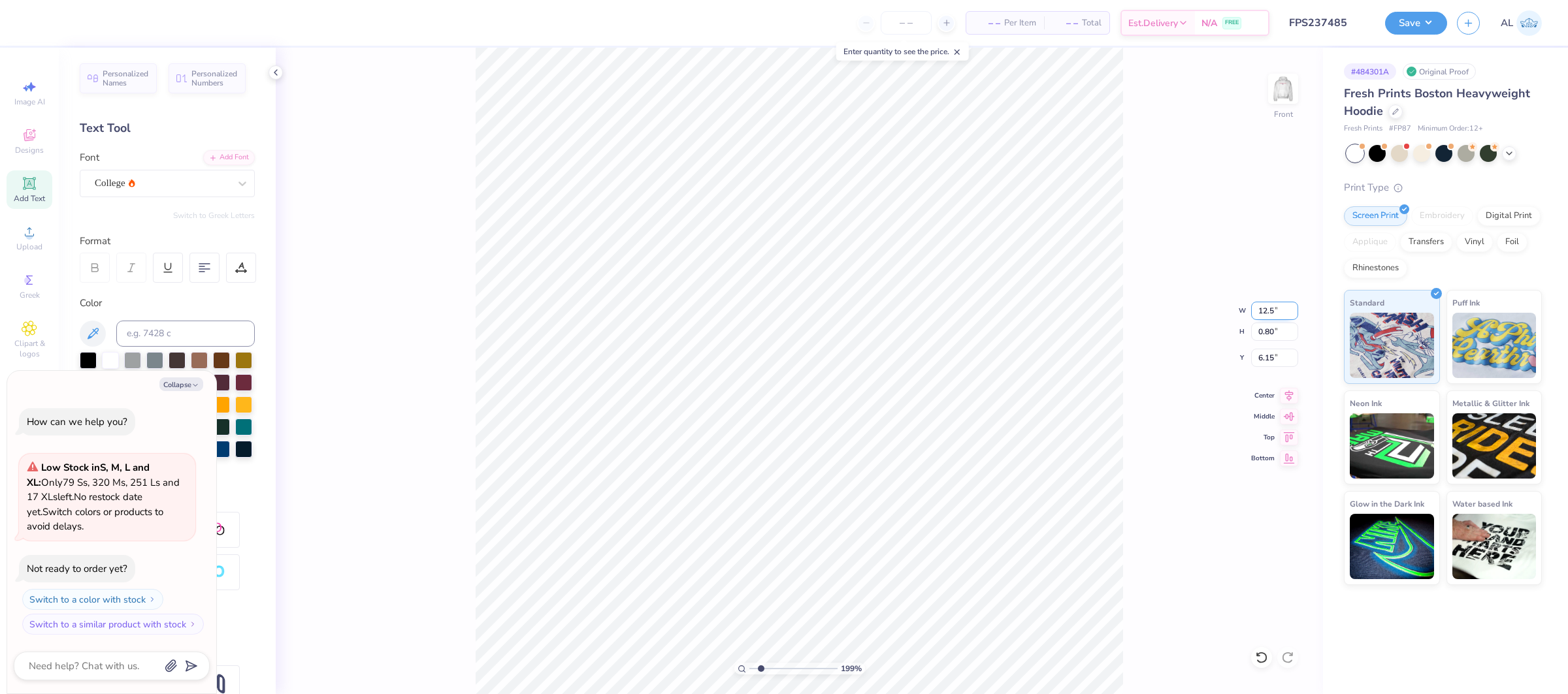
type input "12.50"
type input "0.88"
type input "6.11"
type textarea "x"
type input "5.89"
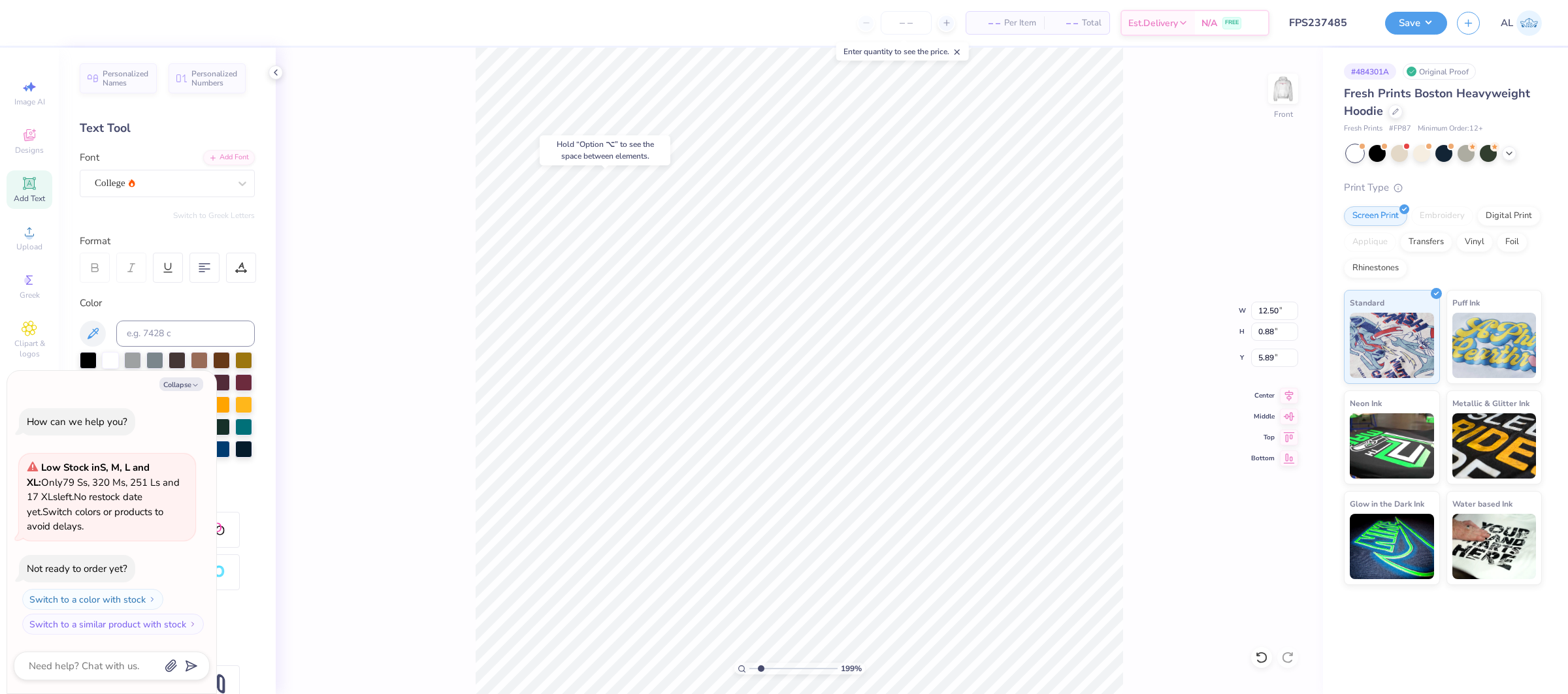
click at [449, 289] on div "199 % Front W 12.50 12.50 " H 0.88 0.88 " Y 5.89 5.89 " Center Middle Top Bottom" at bounding box center [800, 370] width 1047 height 646
type textarea "x"
type input "1.44"
click at [756, 668] on input "range" at bounding box center [793, 669] width 88 height 12
type textarea "x"
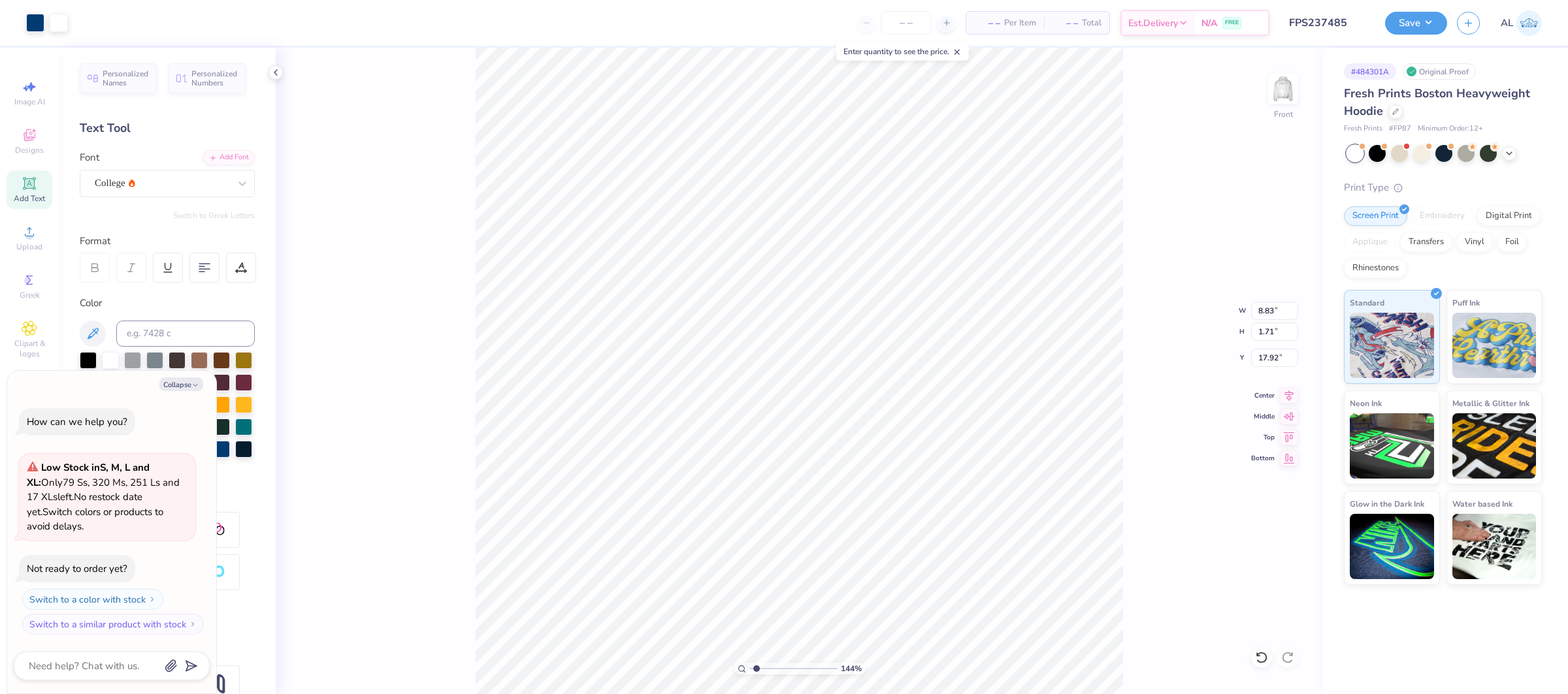
type input "19.36"
type textarea "x"
type input "2.87"
type input "18.21"
type textarea "x"
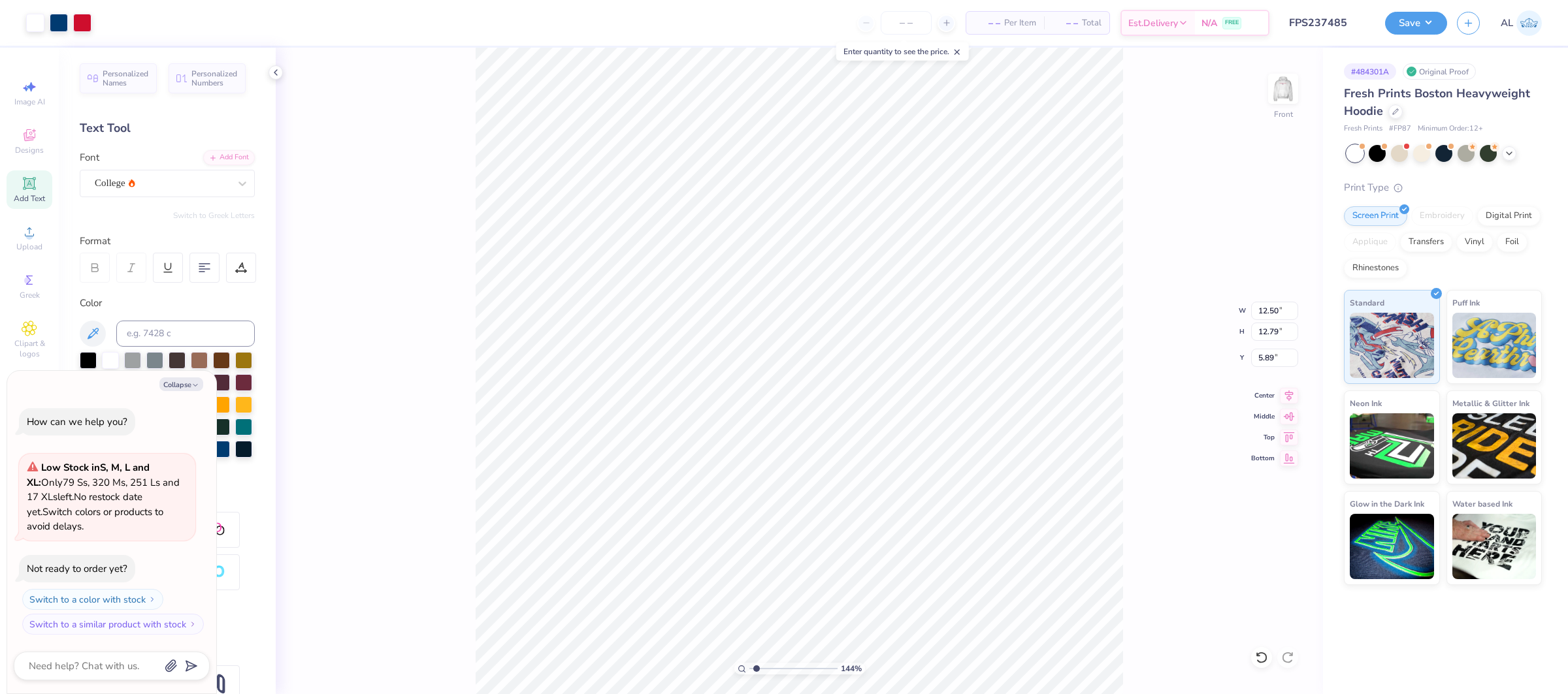
type input "7.11"
type input "7.27"
type input "11.41"
type textarea "x"
type input "13.64"
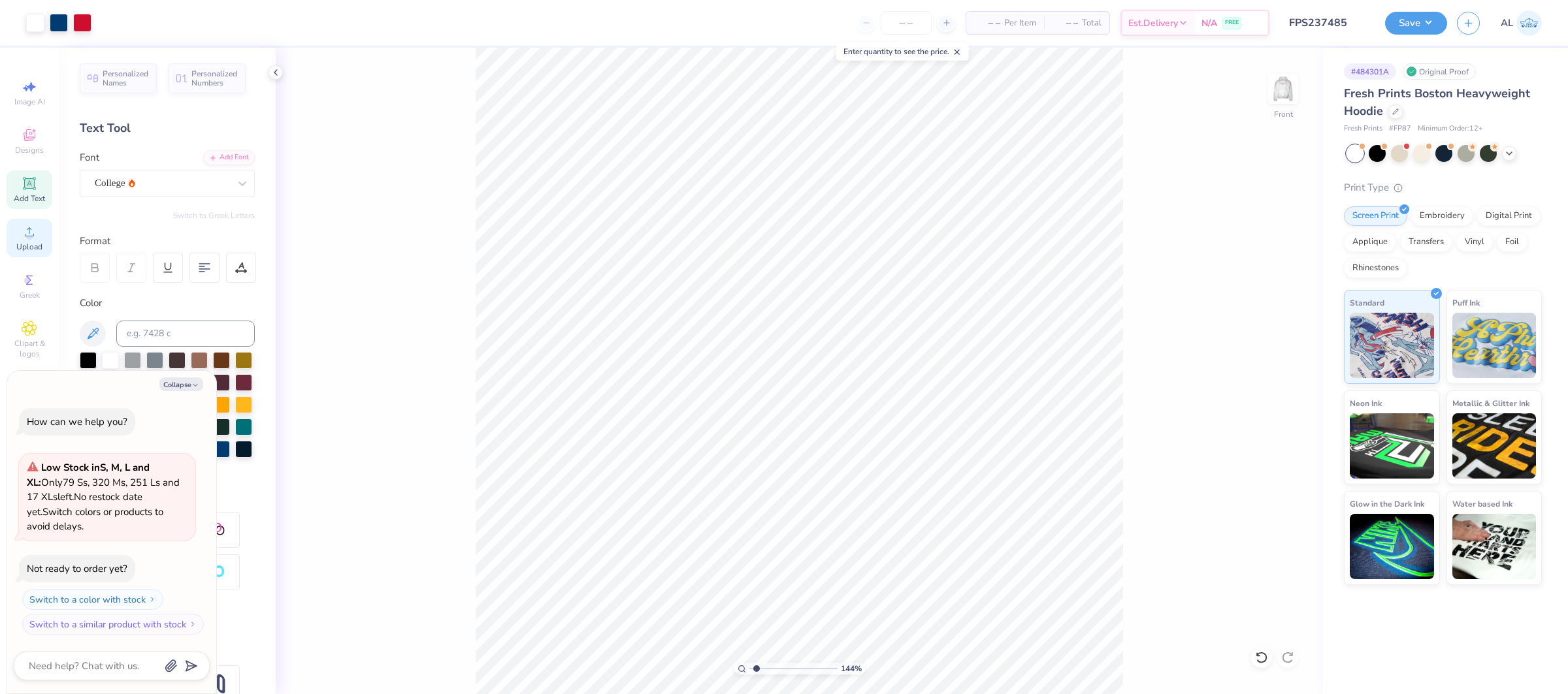
click at [40, 239] on div "Upload" at bounding box center [29, 238] width 46 height 39
click at [21, 224] on icon at bounding box center [29, 232] width 16 height 16
type textarea "x"
type input "1"
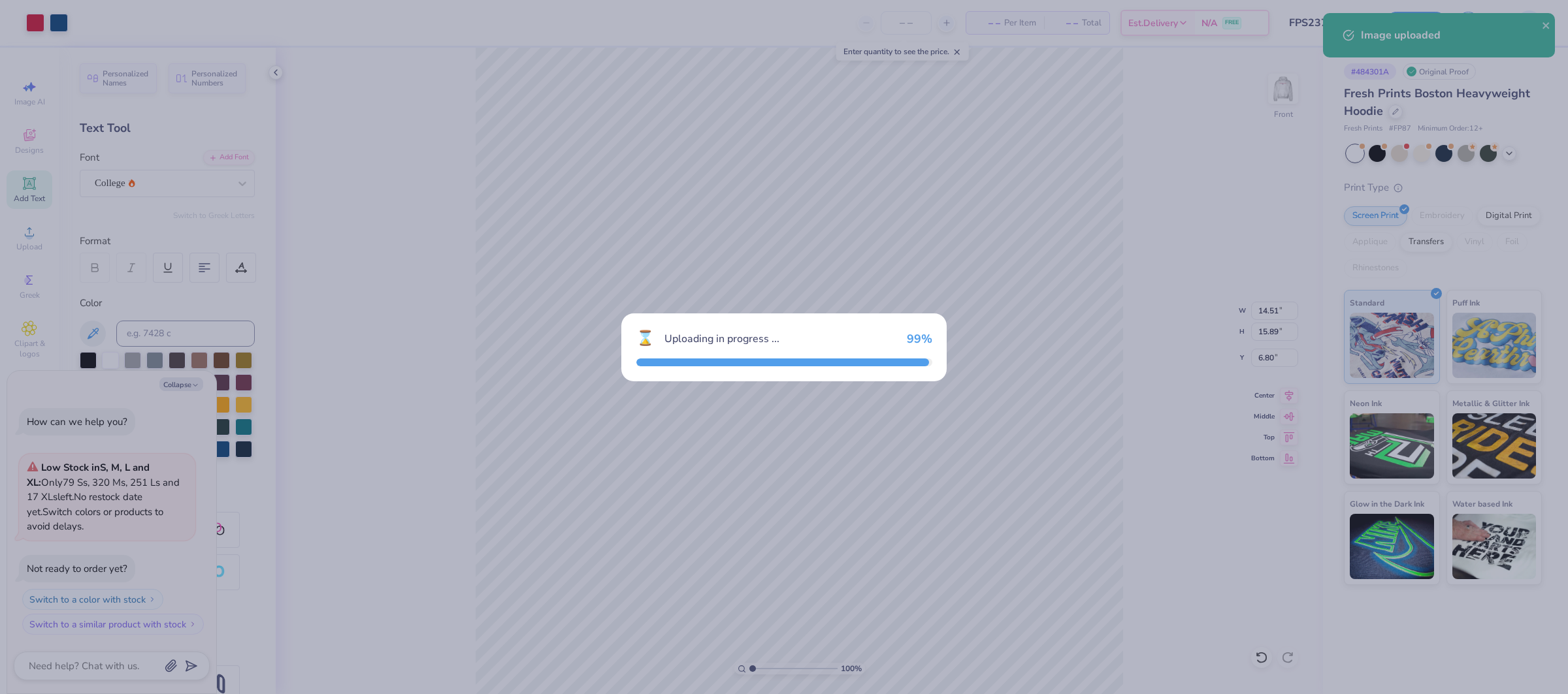
type textarea "x"
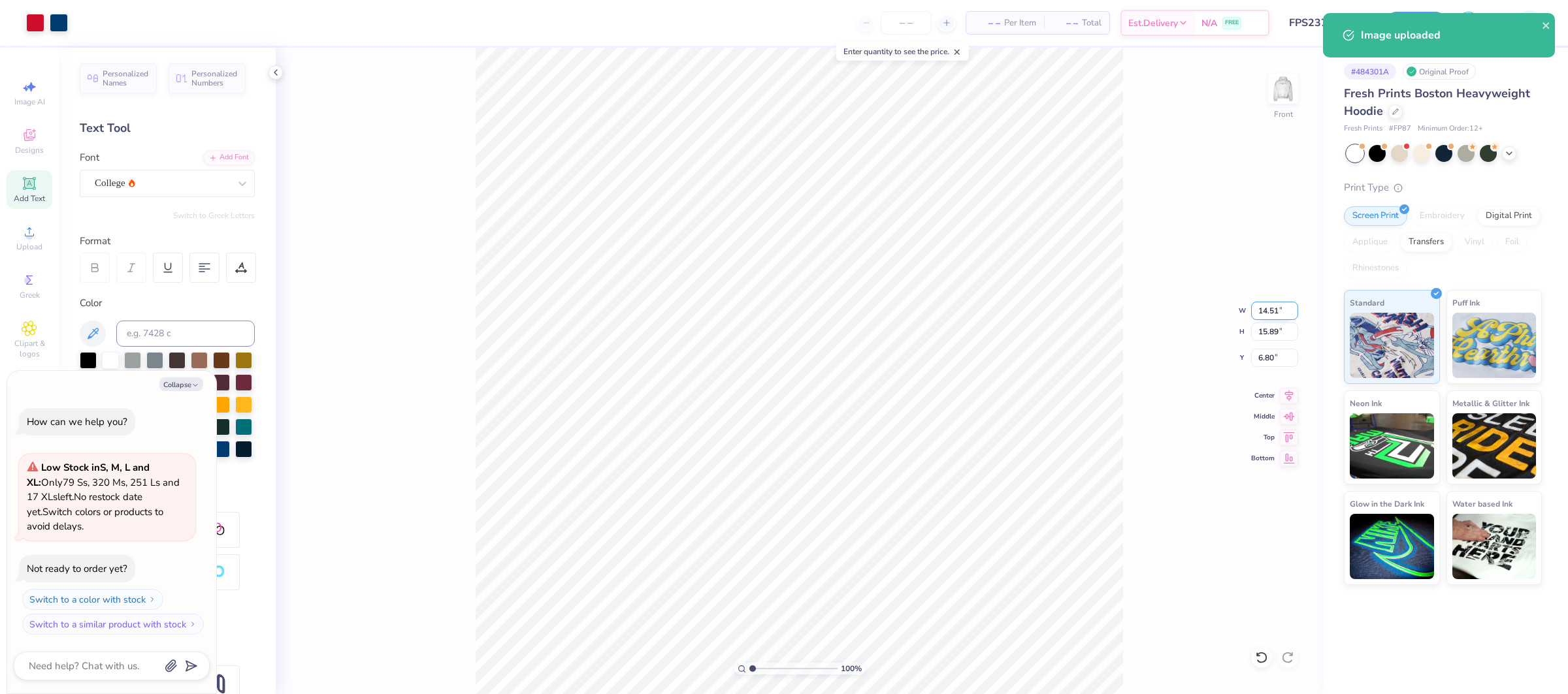
click at [1269, 311] on input "14.51" at bounding box center [1274, 310] width 47 height 19
type input "12.5"
type textarea "x"
type input "12.50"
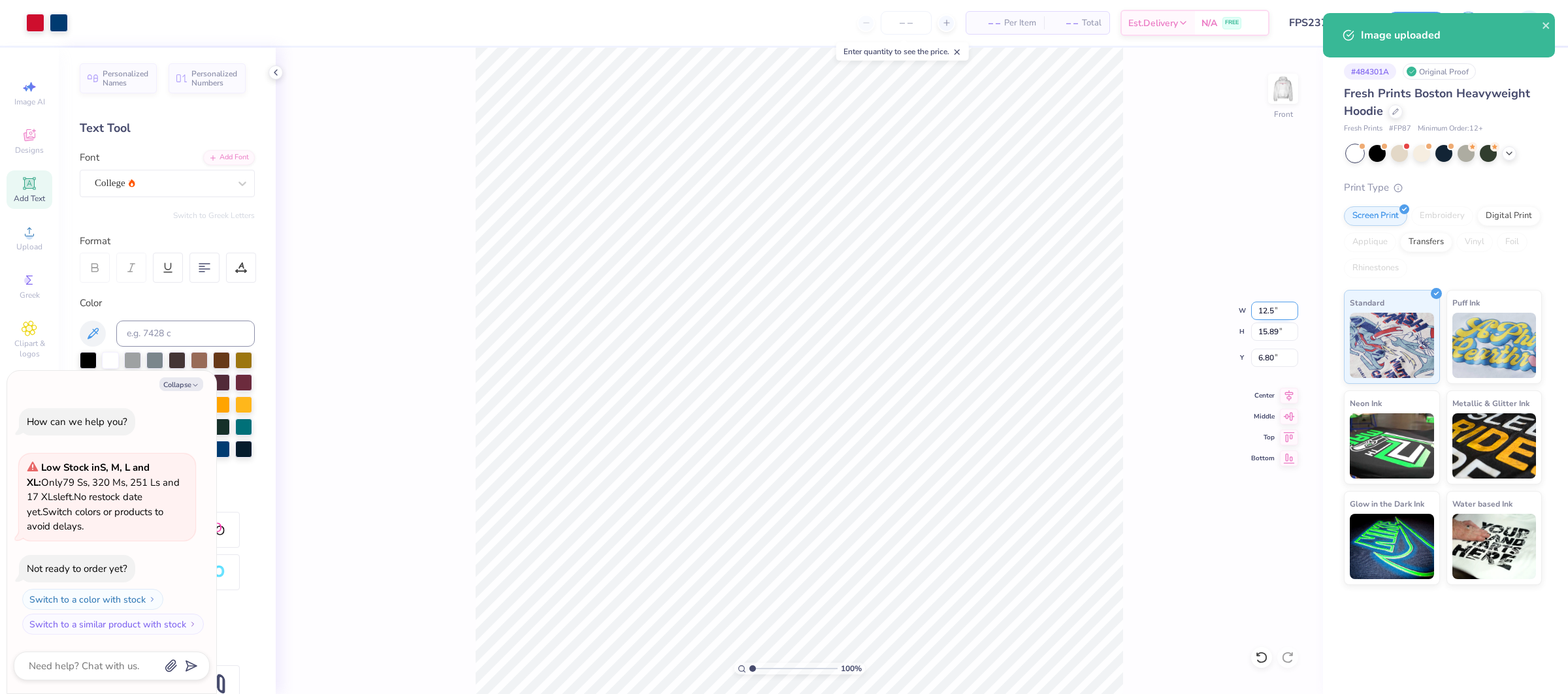
type input "13.69"
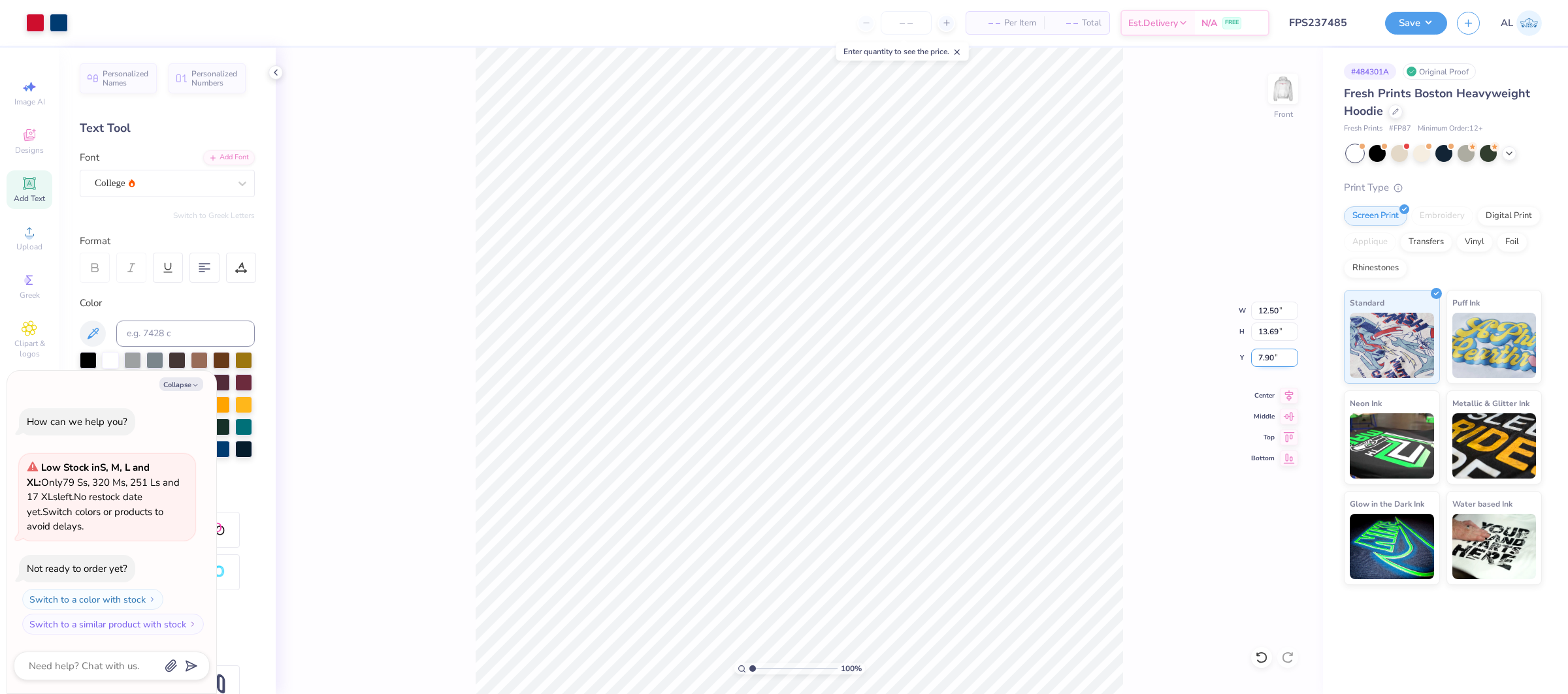
click at [1262, 353] on input "7.90" at bounding box center [1274, 358] width 47 height 19
type input "6"
type textarea "x"
type input "6.00"
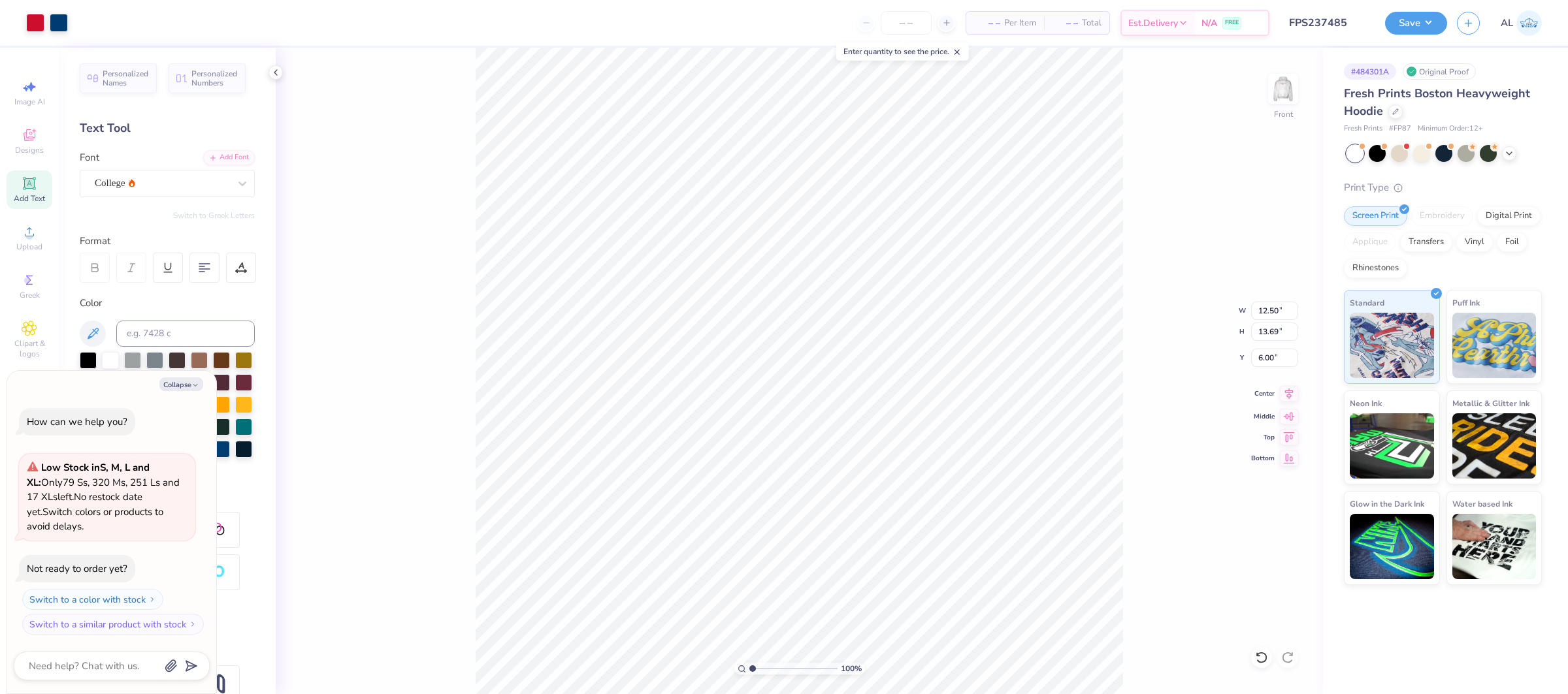
click at [1284, 399] on icon at bounding box center [1288, 394] width 19 height 16
type textarea "x"
type input "1.86"
click at [759, 666] on input "range" at bounding box center [793, 669] width 88 height 12
type textarea "x"
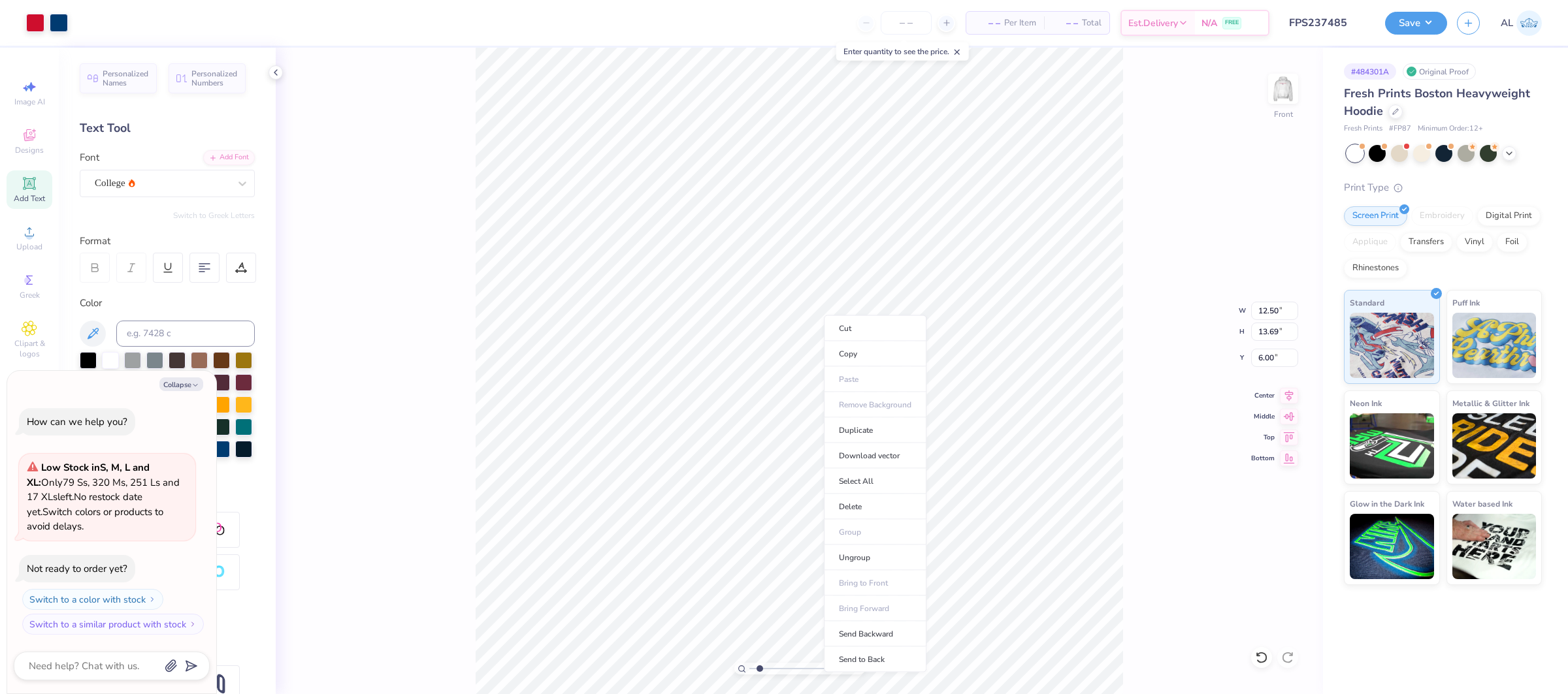
type input "1"
click at [865, 662] on li "Send to Back" at bounding box center [875, 660] width 102 height 25
type textarea "x"
drag, startPoint x: 789, startPoint y: 669, endPoint x: 761, endPoint y: 672, distance: 28.2
type input "1.97"
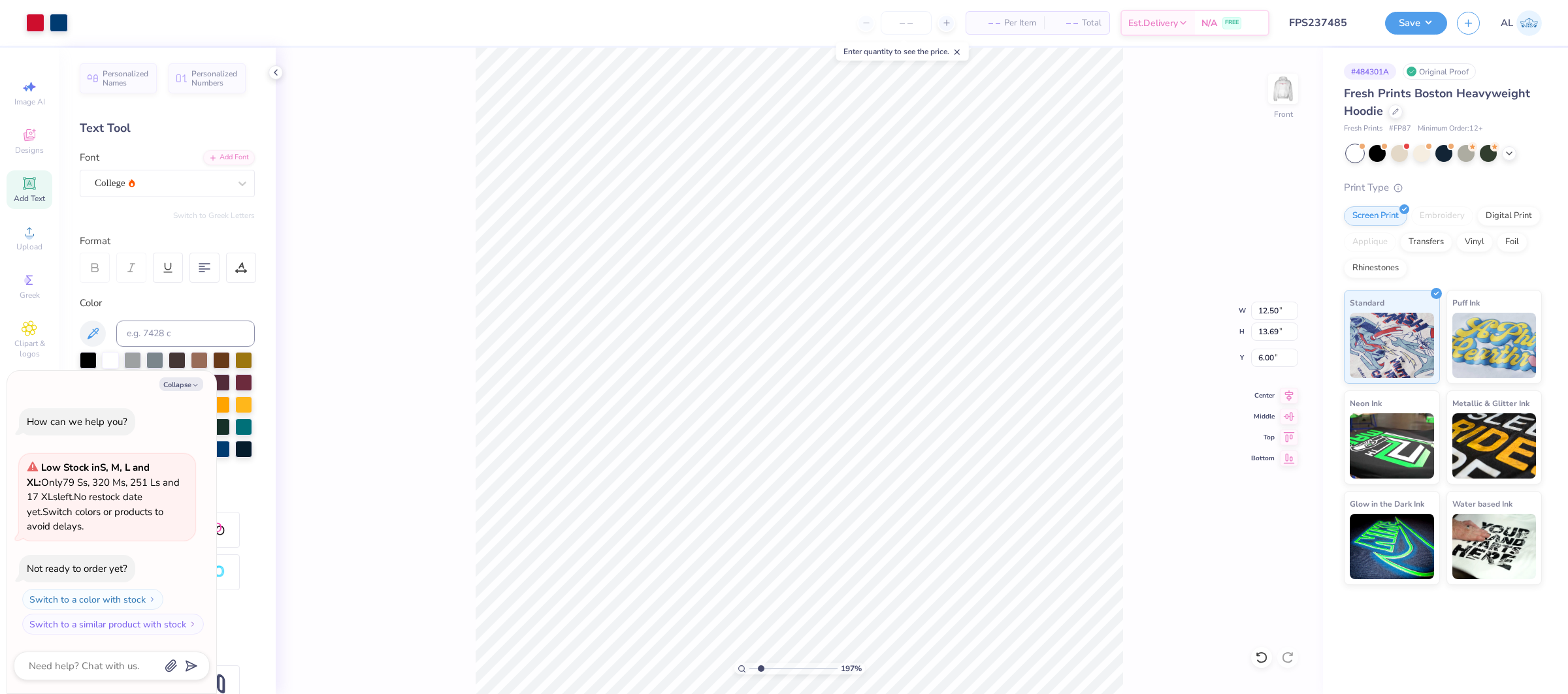
click at [761, 672] on input "range" at bounding box center [793, 669] width 88 height 12
type textarea "x"
type input "6.17"
click at [1269, 309] on input "7.11" at bounding box center [1274, 310] width 47 height 19
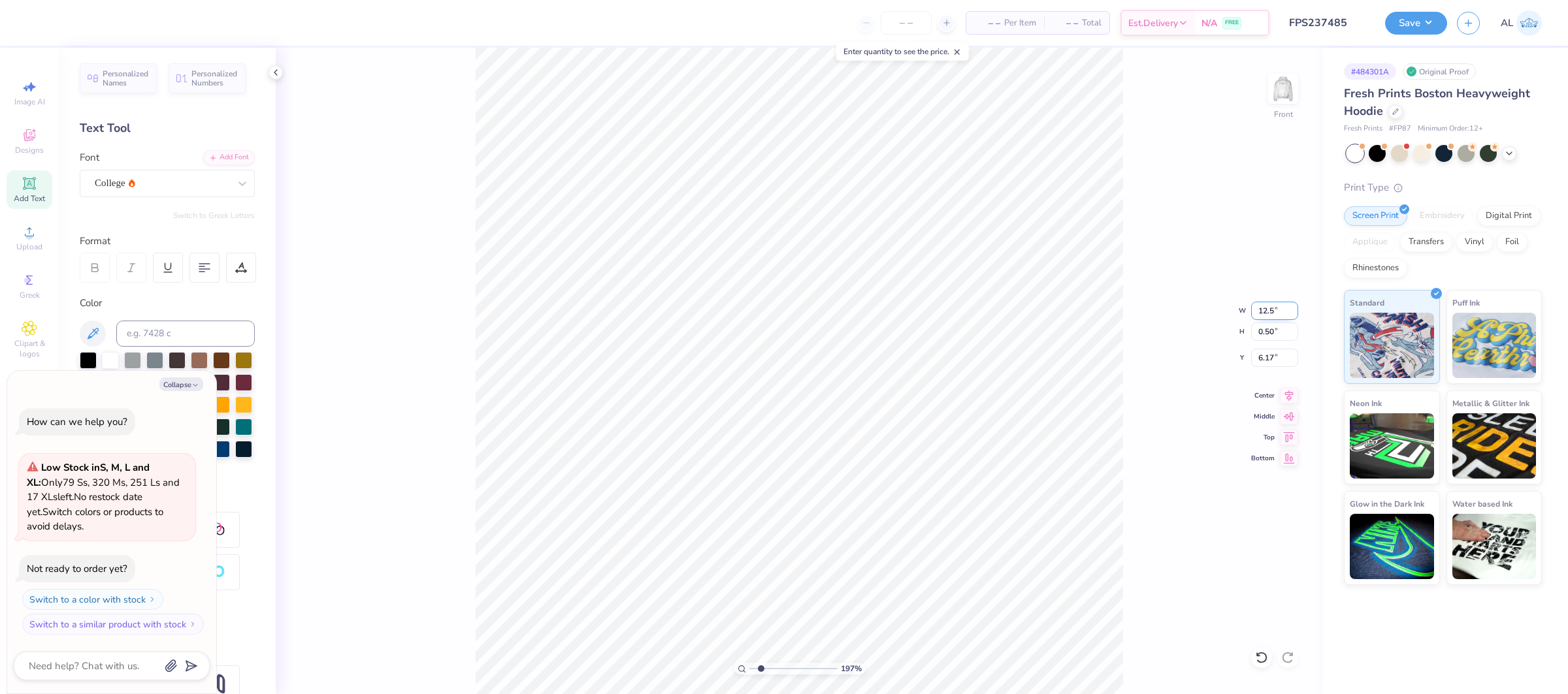
type input "12.5"
type textarea "x"
type input "12.50"
type input "0.88"
type input "5.98"
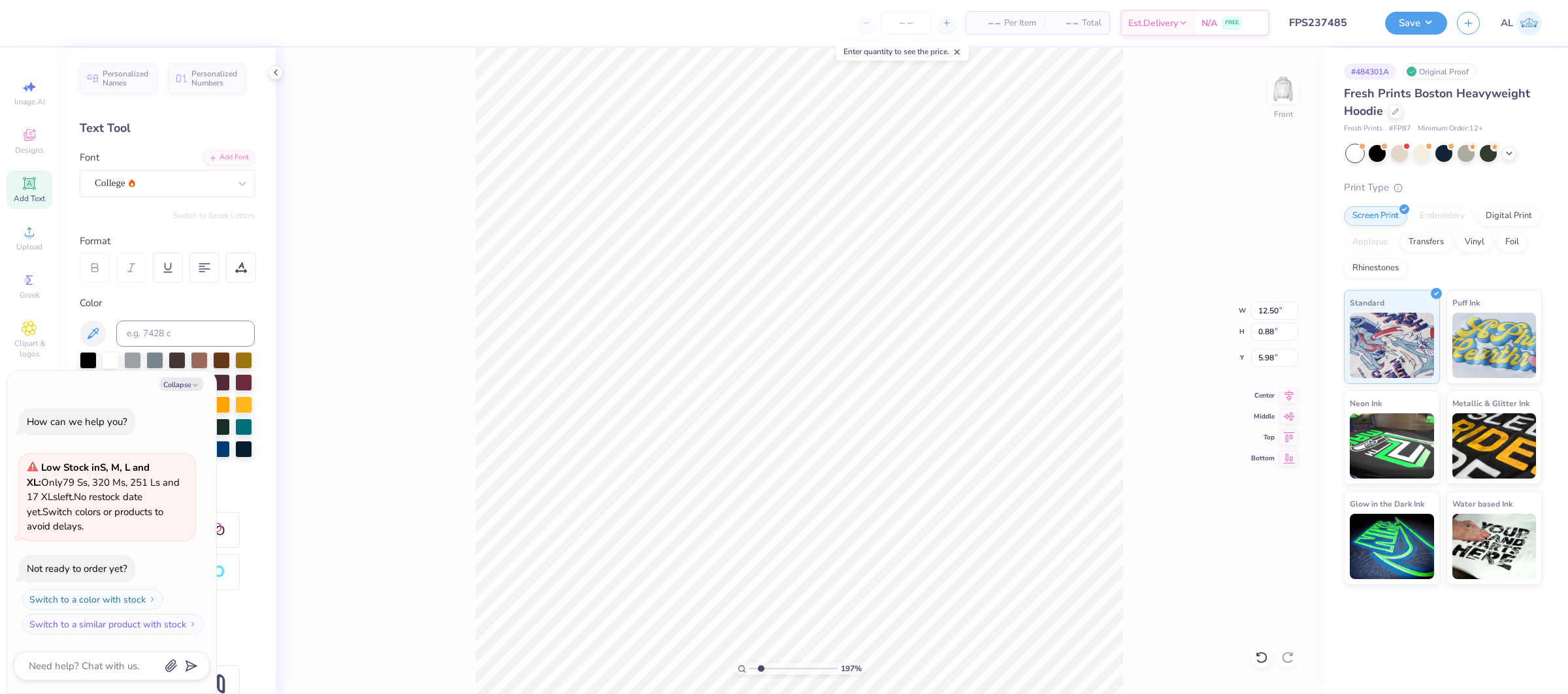
type textarea "x"
type input "6.00"
type input "10"
click at [834, 658] on div "983 %" at bounding box center [800, 371] width 647 height 647
type textarea "x"
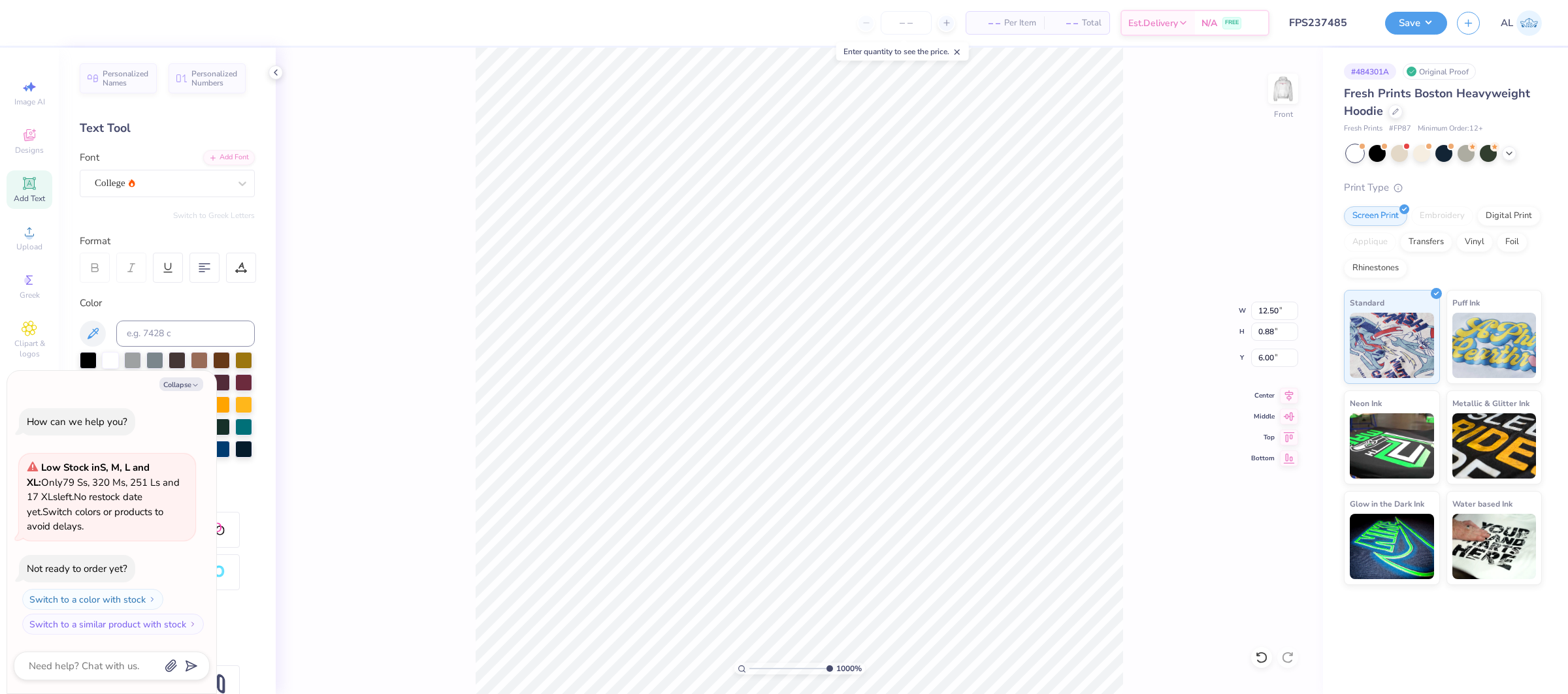
type input "6.14"
type textarea "x"
type input "6.00"
drag, startPoint x: 765, startPoint y: 674, endPoint x: 732, endPoint y: 672, distance: 33.1
type input "1"
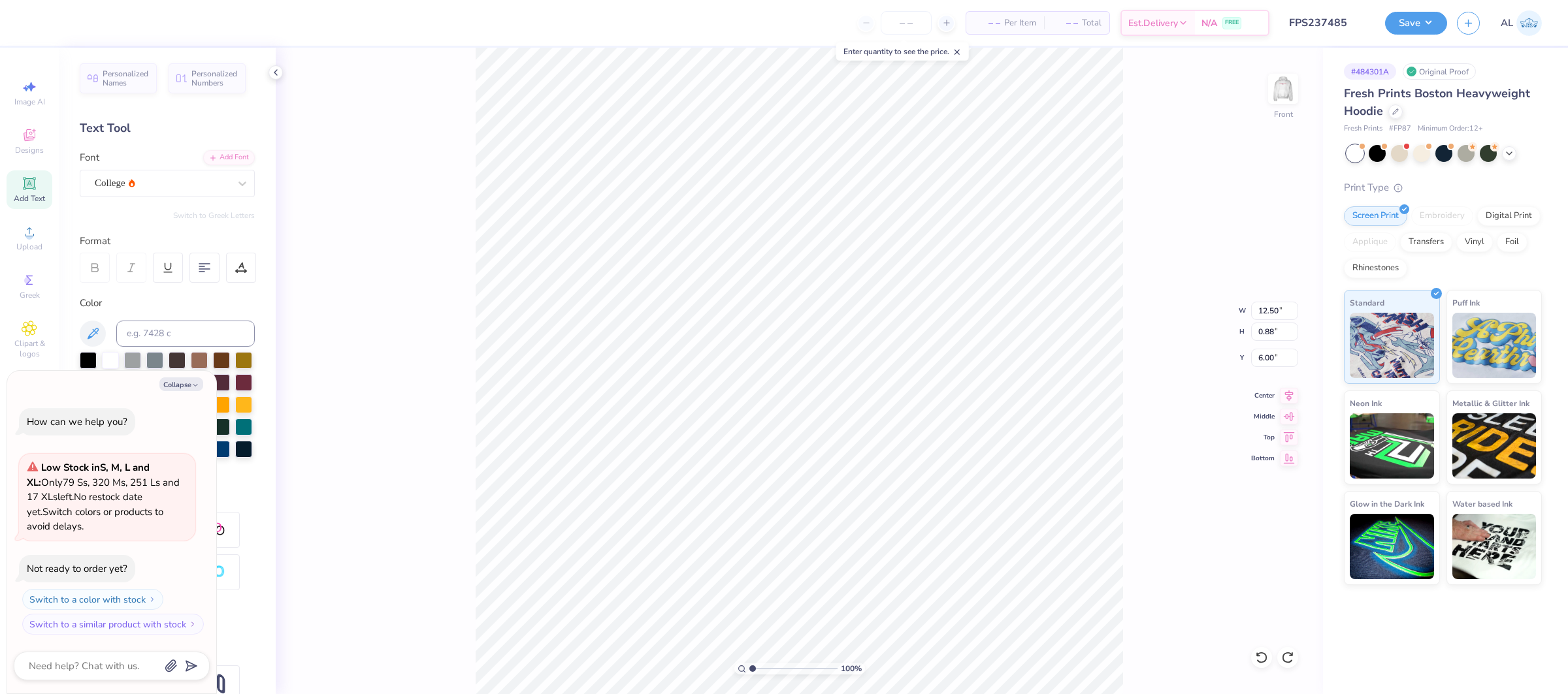
click at [749, 672] on input "range" at bounding box center [793, 669] width 88 height 12
click at [143, 179] on div "College" at bounding box center [162, 182] width 137 height 20
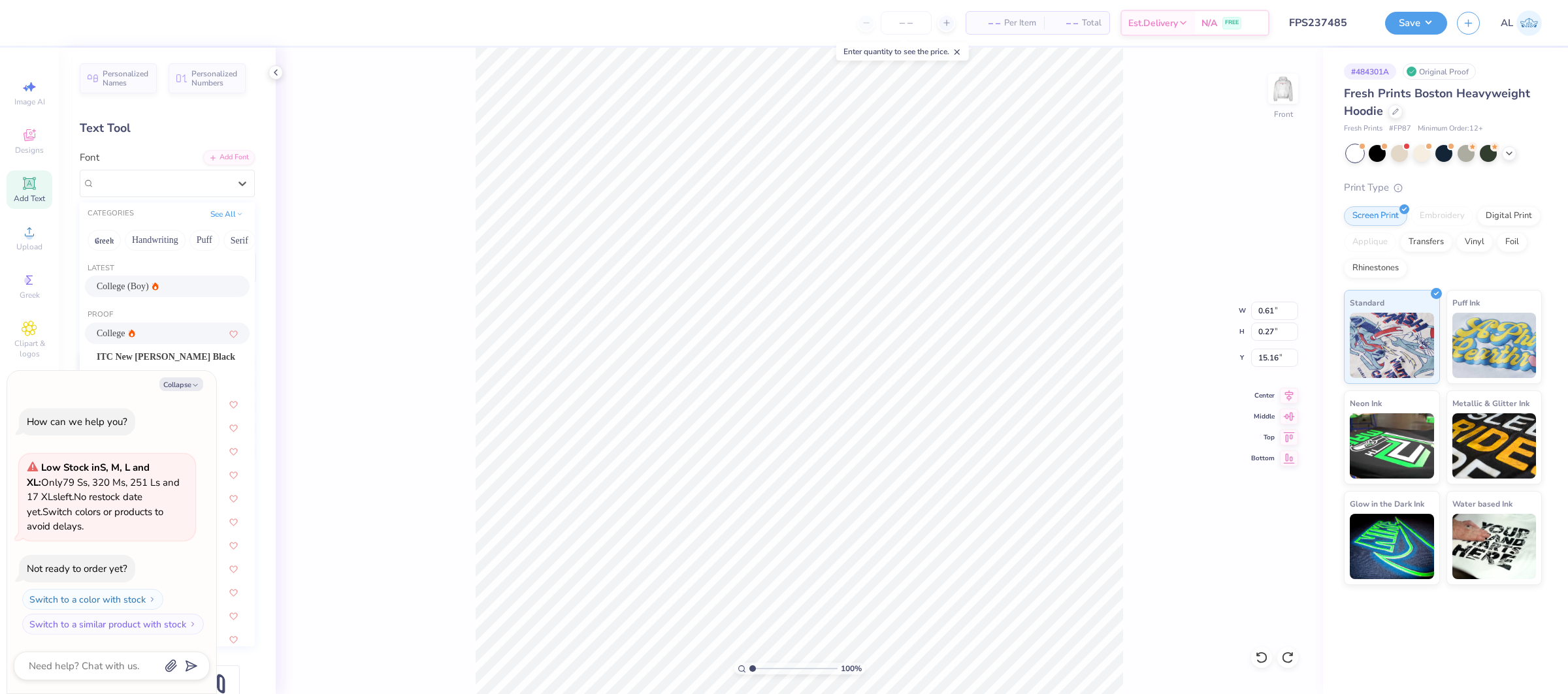
click at [178, 293] on div "College (Boy)" at bounding box center [167, 287] width 165 height 21
type textarea "x"
type input "0.36"
type input "15.11"
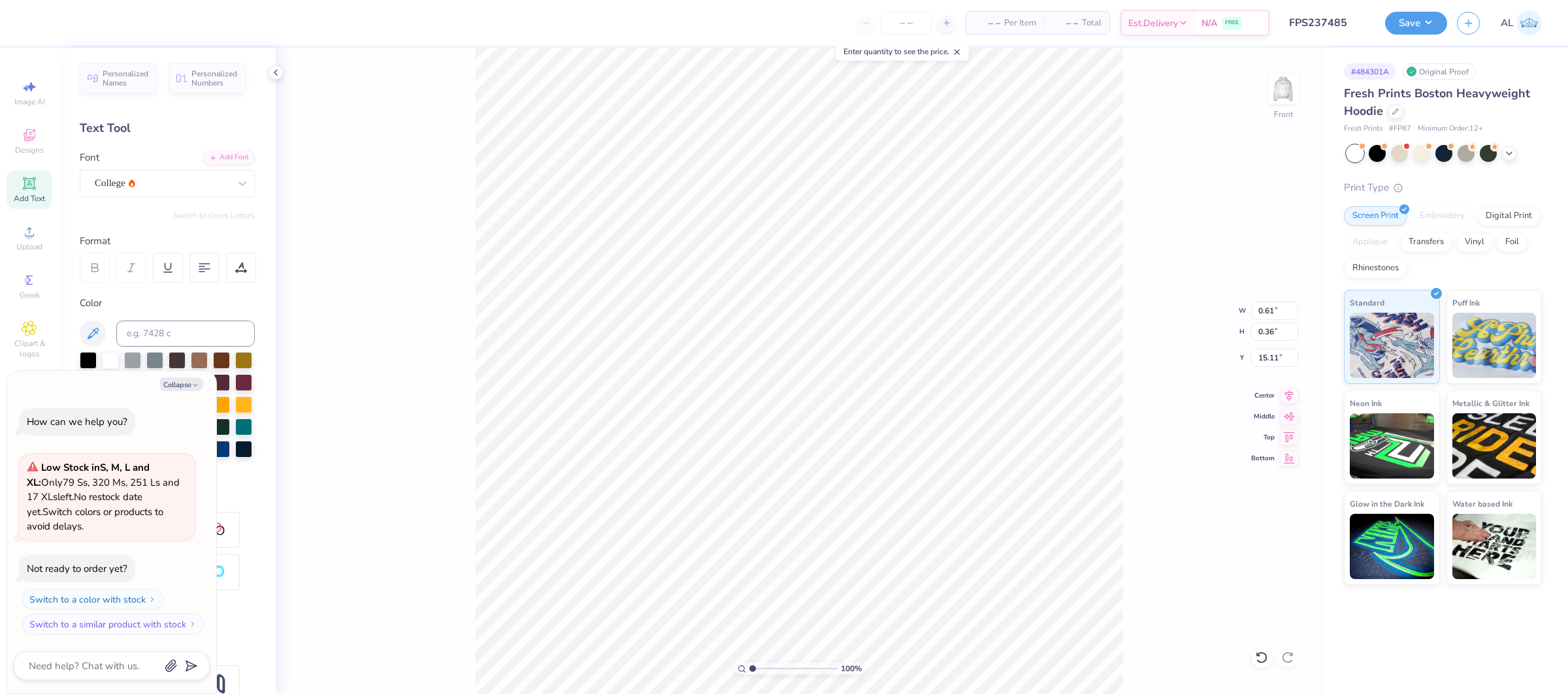
type textarea "x"
type input "0.81"
type input "0.63"
type input "15.48"
click at [181, 191] on div at bounding box center [162, 183] width 135 height 18
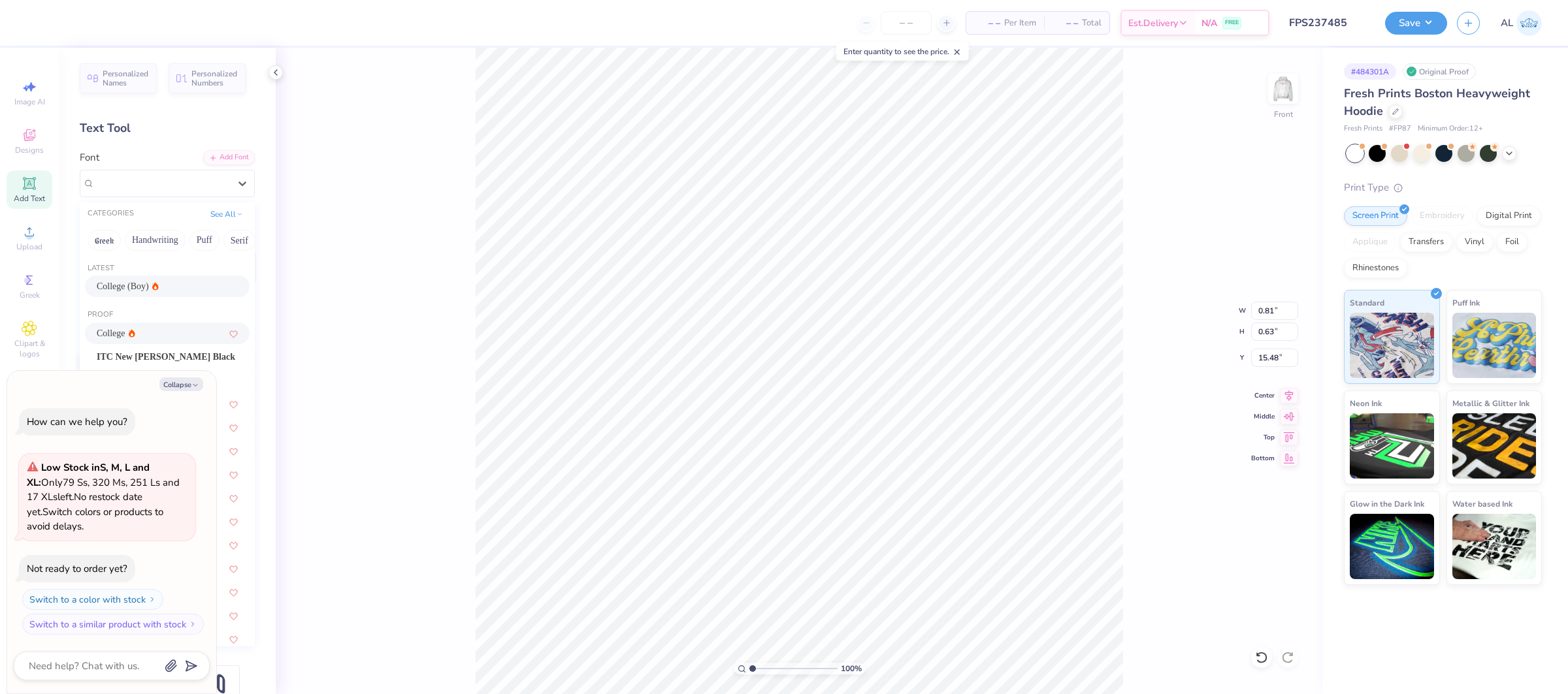
click at [176, 287] on div "College (Boy)" at bounding box center [167, 287] width 141 height 14
type textarea "x"
type input "0.78"
type input "0.86"
type input "15.36"
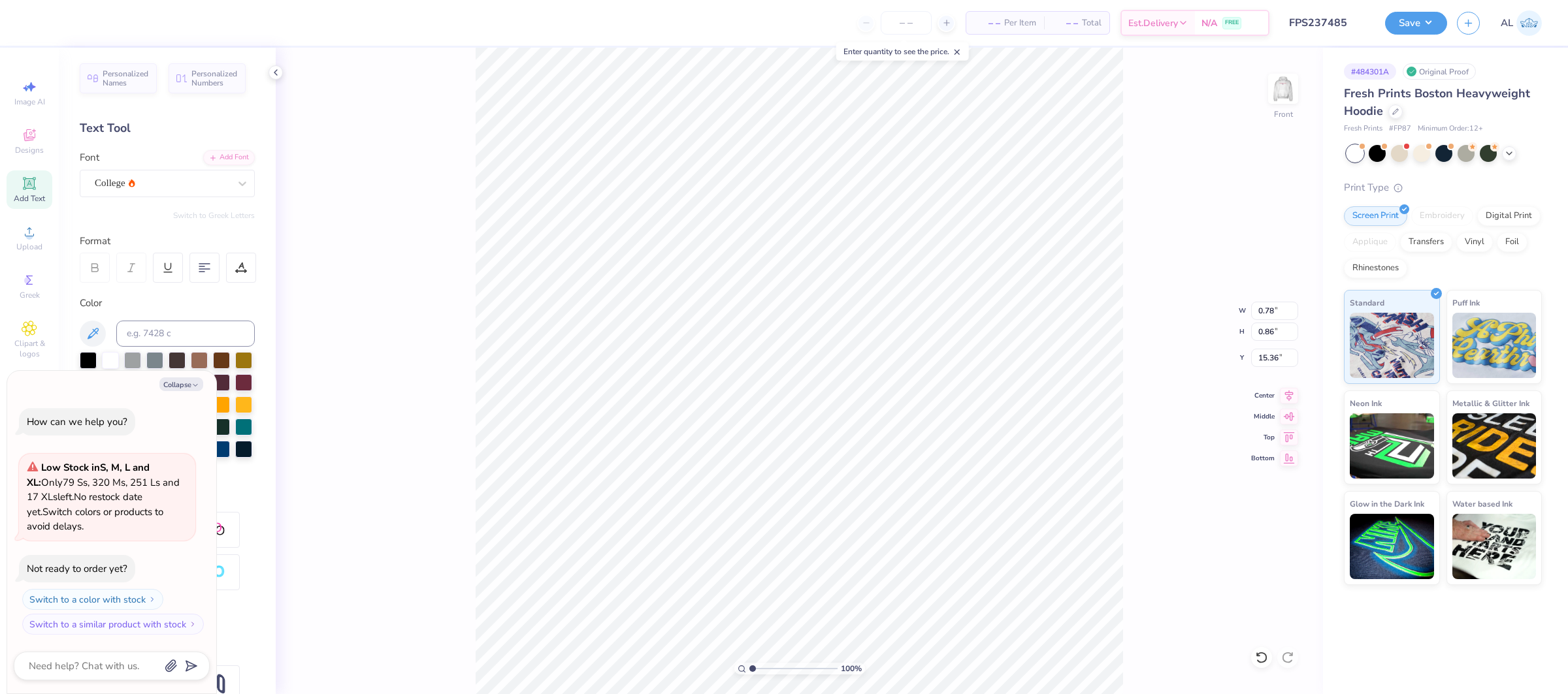
type textarea "x"
type input "15.48"
type textarea "x"
type input "15.83"
type textarea "x"
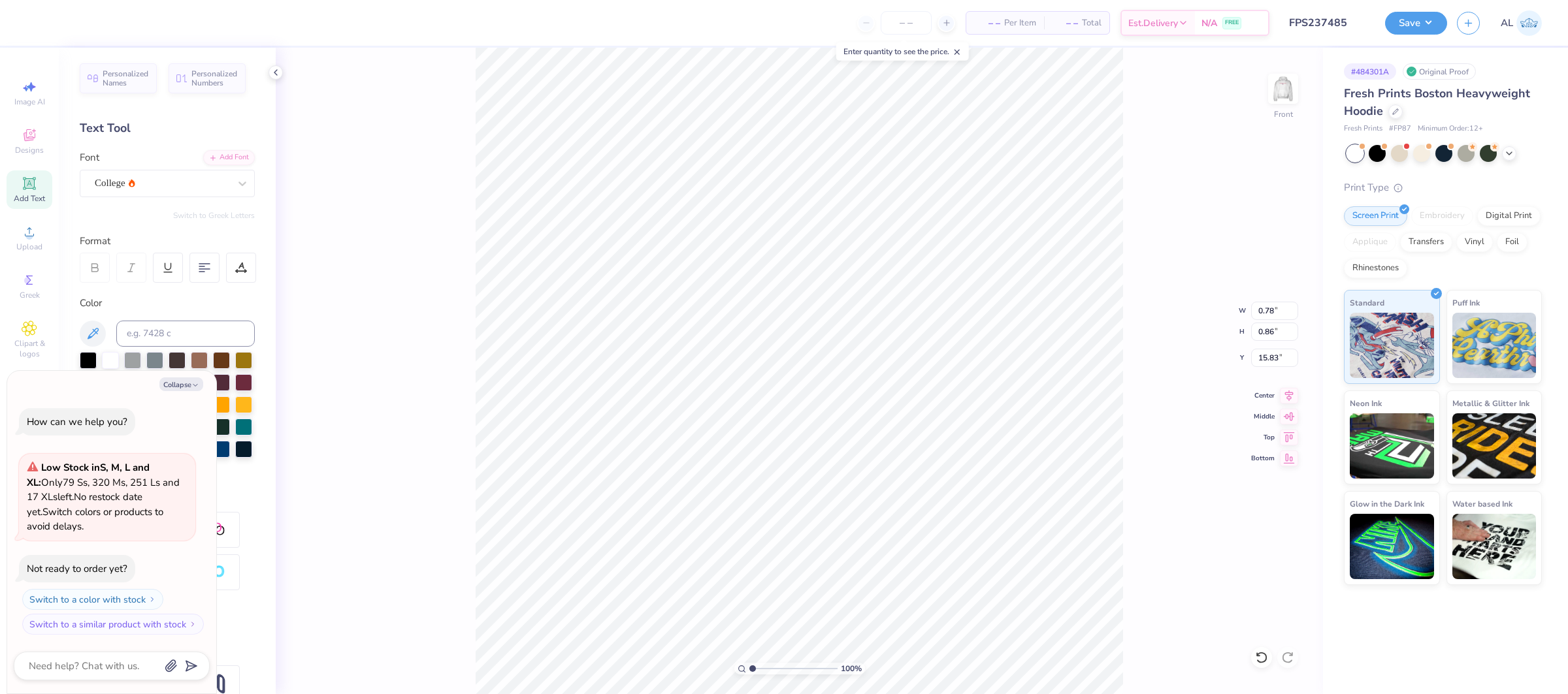
type input "1.57"
type input "15.11"
type textarea "x"
type input "8.52"
drag, startPoint x: 752, startPoint y: 668, endPoint x: 826, endPoint y: 671, distance: 74.1
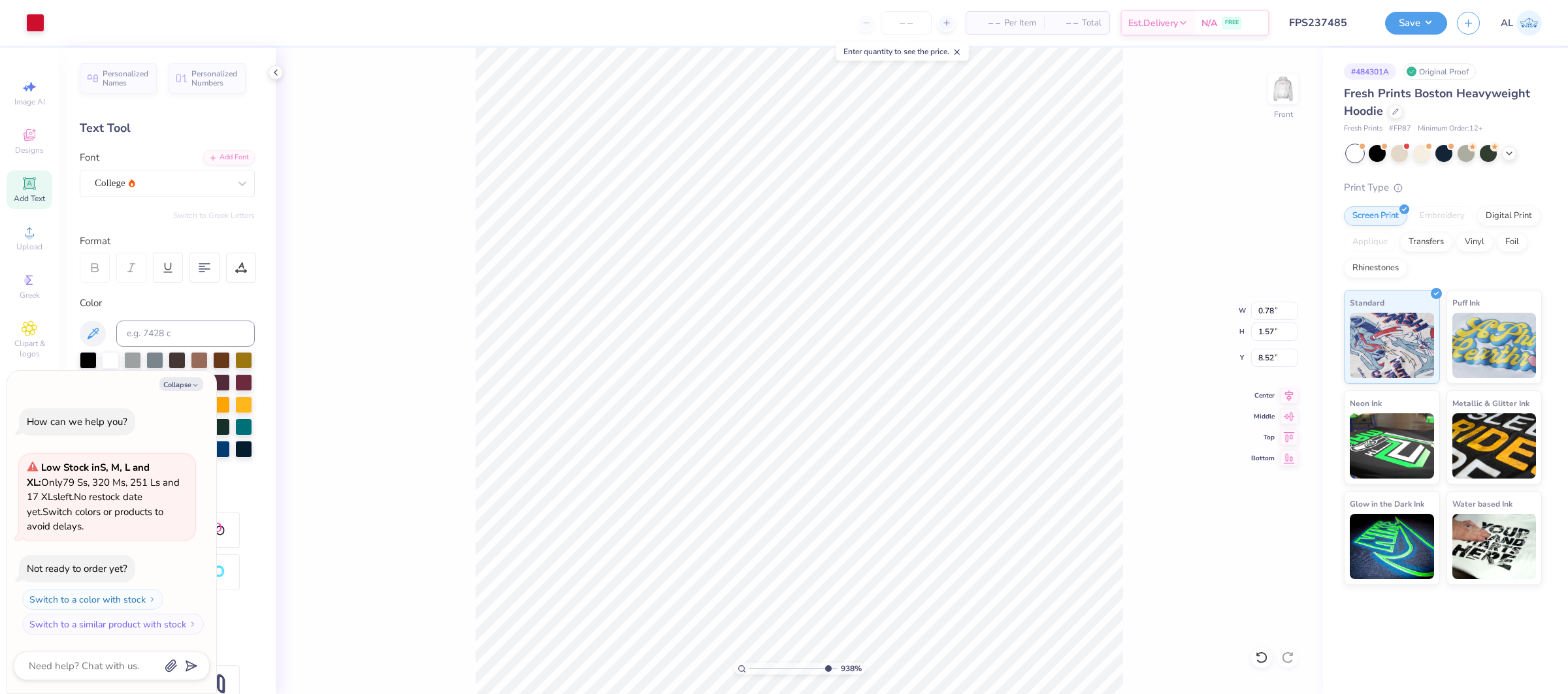
type input "9.38"
click at [826, 671] on input "range" at bounding box center [793, 669] width 88 height 12
type textarea "x"
type input "1.28"
type input "2.58"
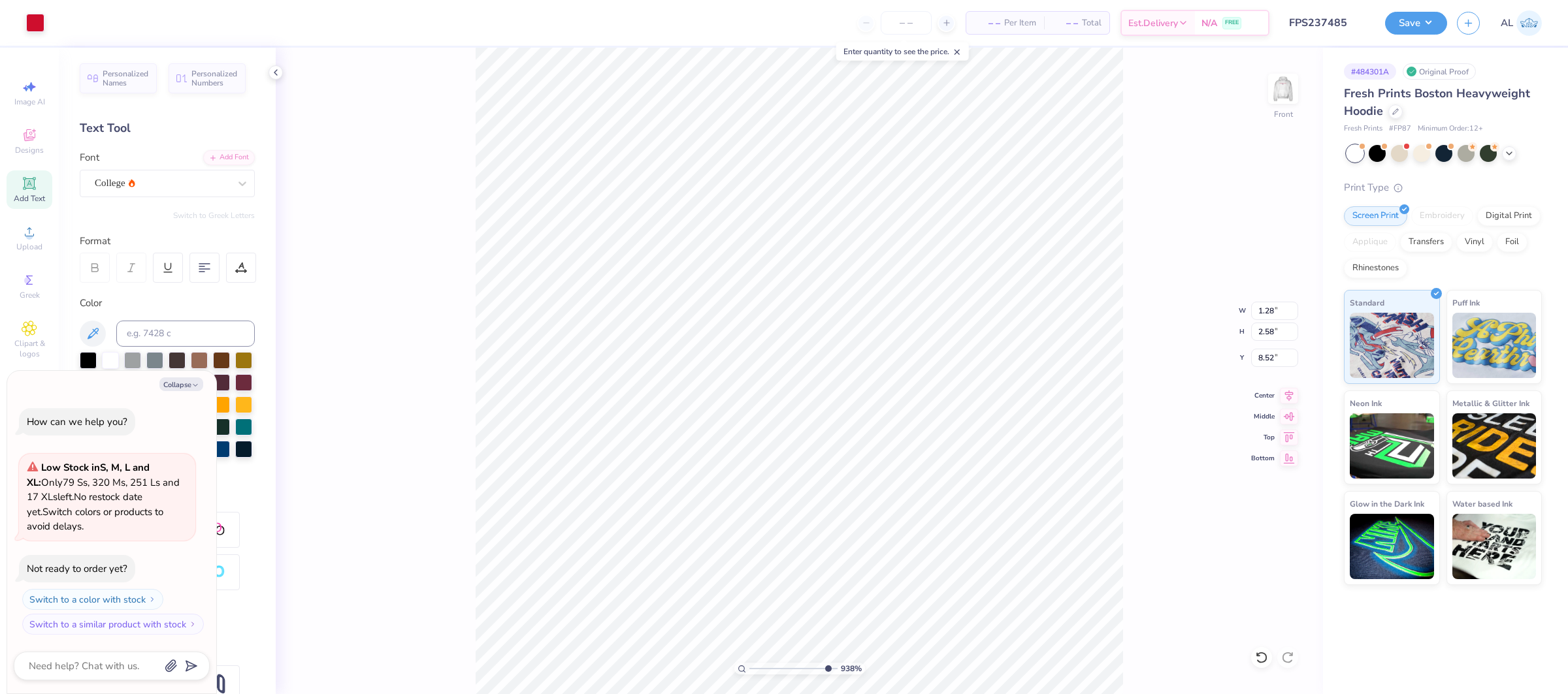
type textarea "x"
type input "8.45"
type textarea "x"
type input "1.35"
type input "2.74"
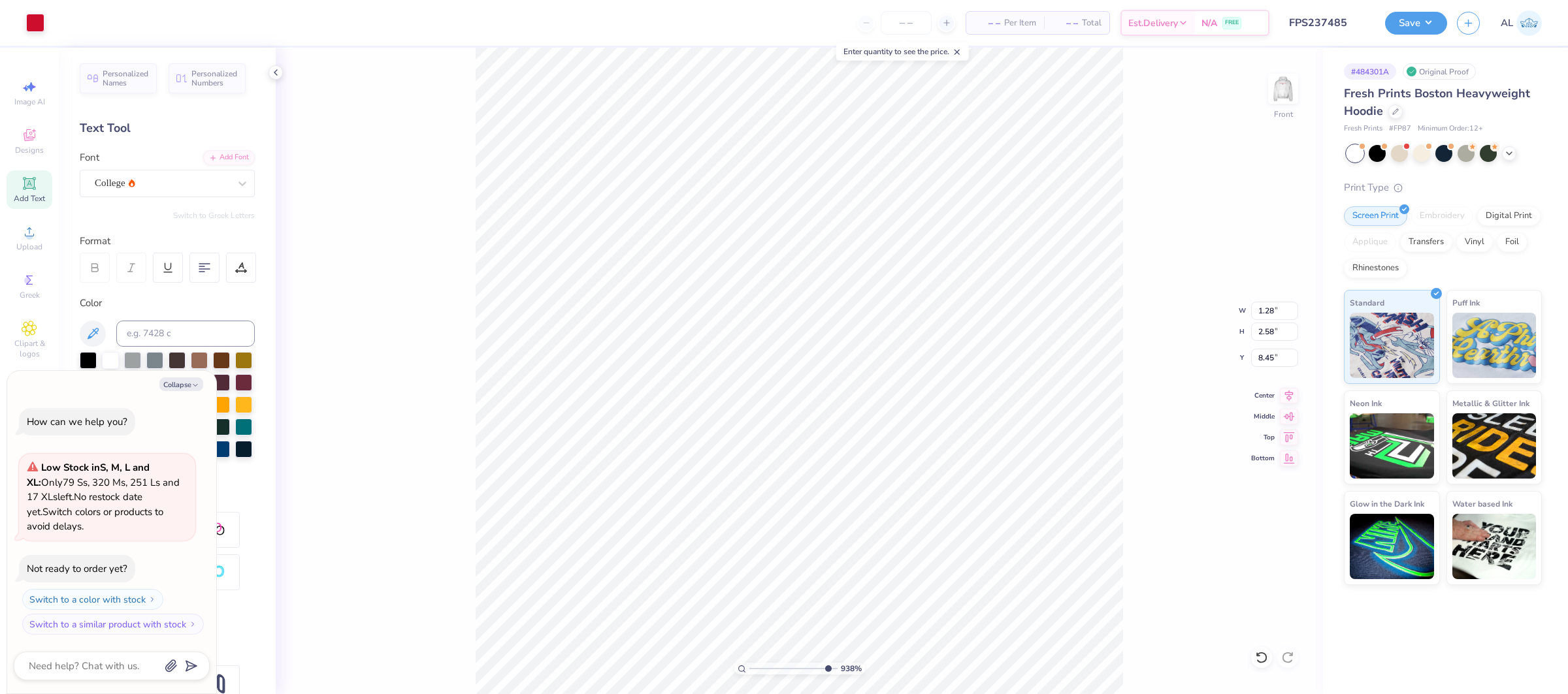
type input "8.29"
type textarea "x"
type input "8.40"
type textarea "x"
type input "1.36"
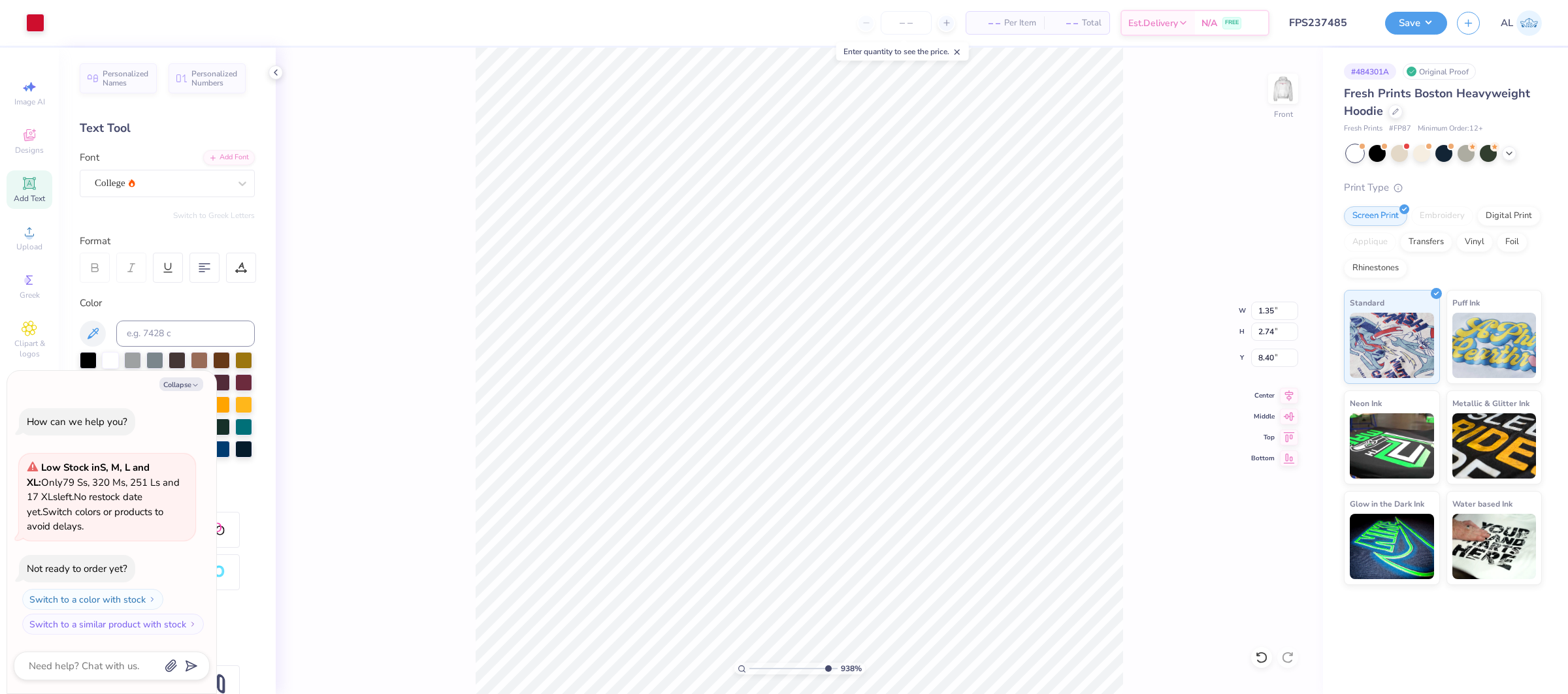
type input "2.75"
type textarea "x"
type input "1.49"
type input "10.28"
type textarea "x"
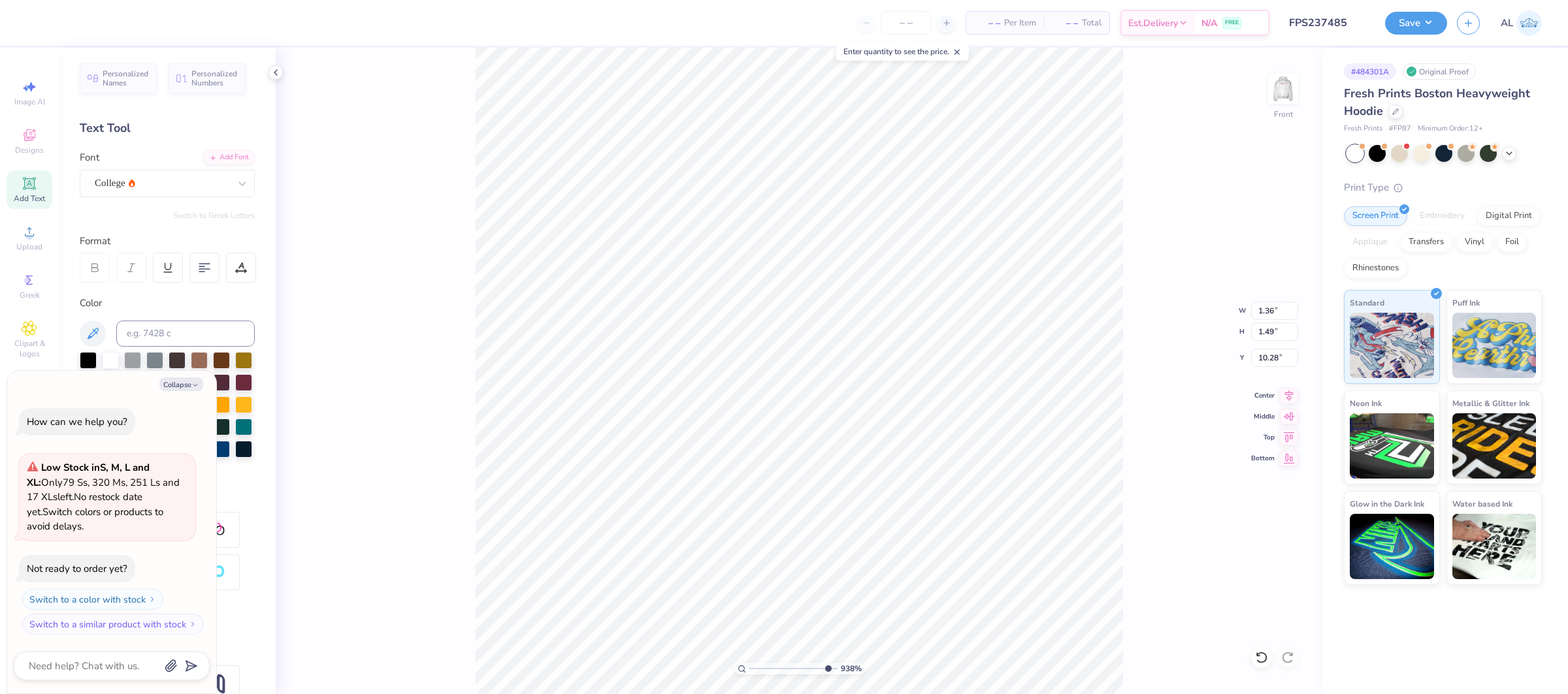
type input "9.27"
type input "1"
click at [749, 669] on input "range" at bounding box center [793, 669] width 88 height 12
type textarea "x"
type input "9.55"
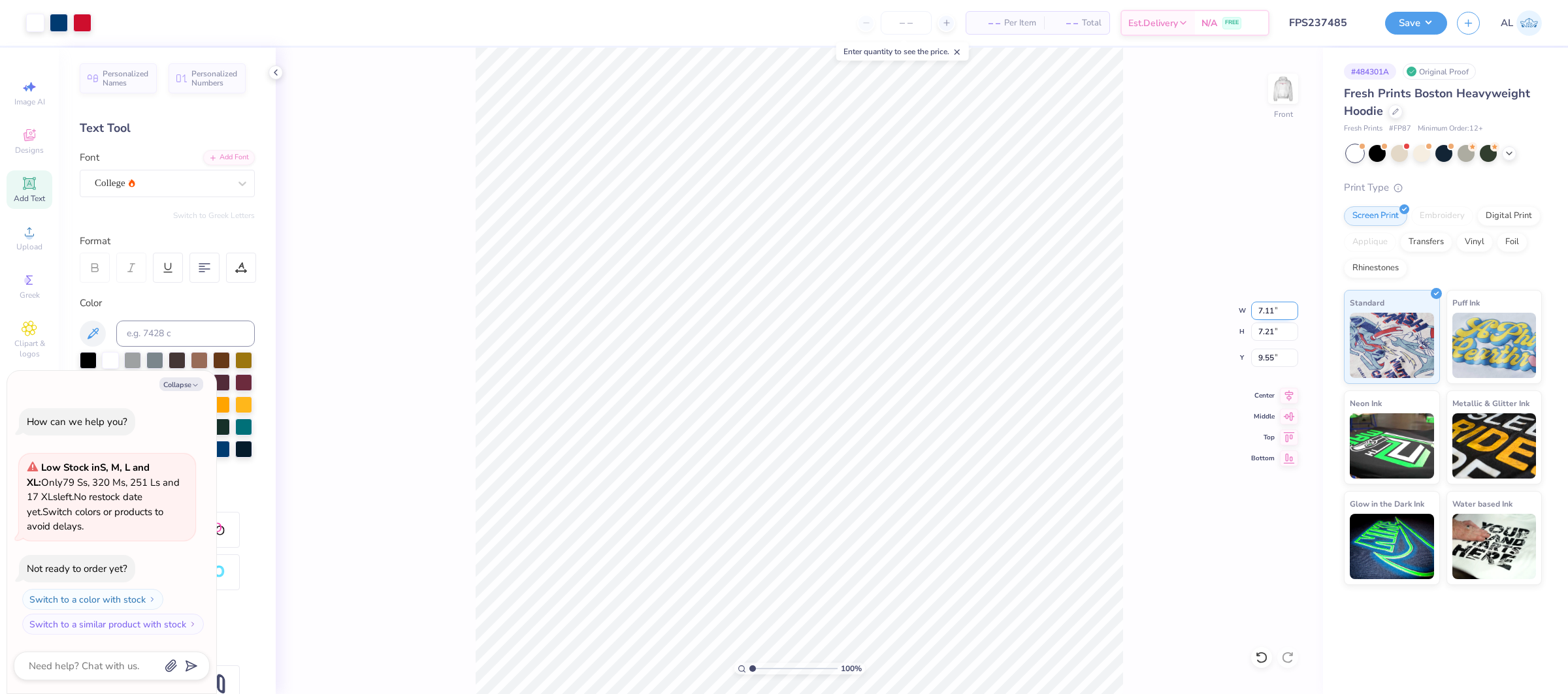
click at [1263, 302] on input "7.11" at bounding box center [1274, 310] width 47 height 19
type input "12.5"
type textarea "x"
type input "12.50"
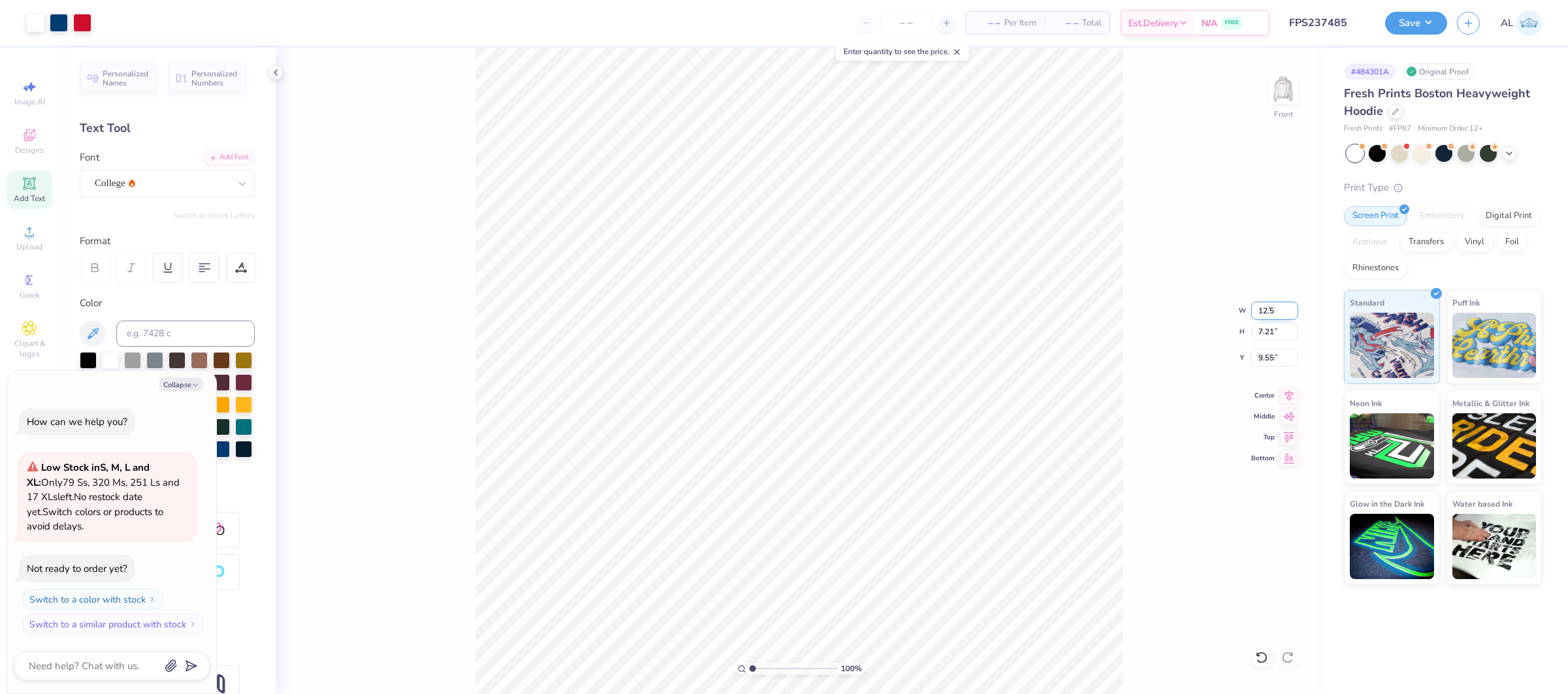
type input "12.68"
type input "6.81"
type textarea "x"
type input "6.44"
type input "6.75"
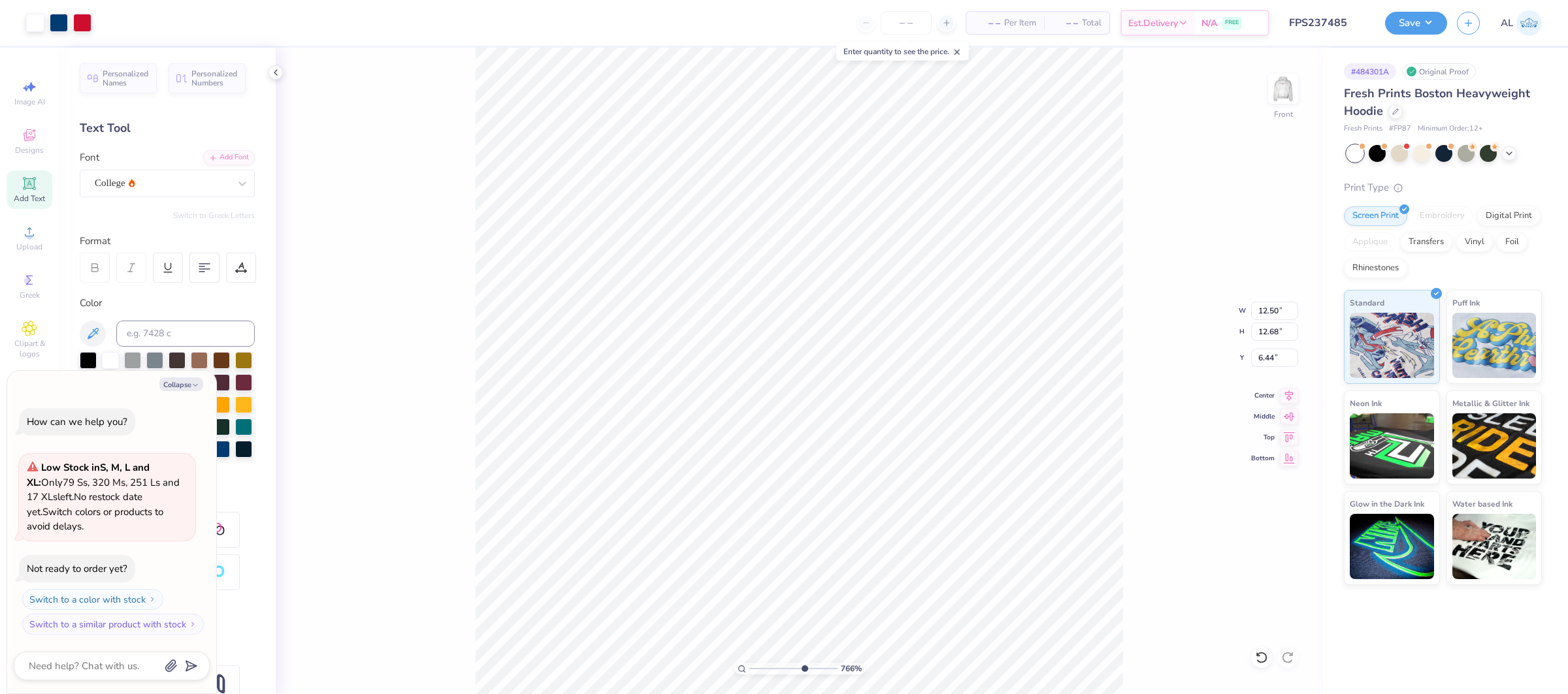
drag, startPoint x: 815, startPoint y: 668, endPoint x: 803, endPoint y: 666, distance: 12.2
click at [803, 666] on input "range" at bounding box center [793, 669] width 88 height 12
type textarea "x"
type input "6.08"
type input "1"
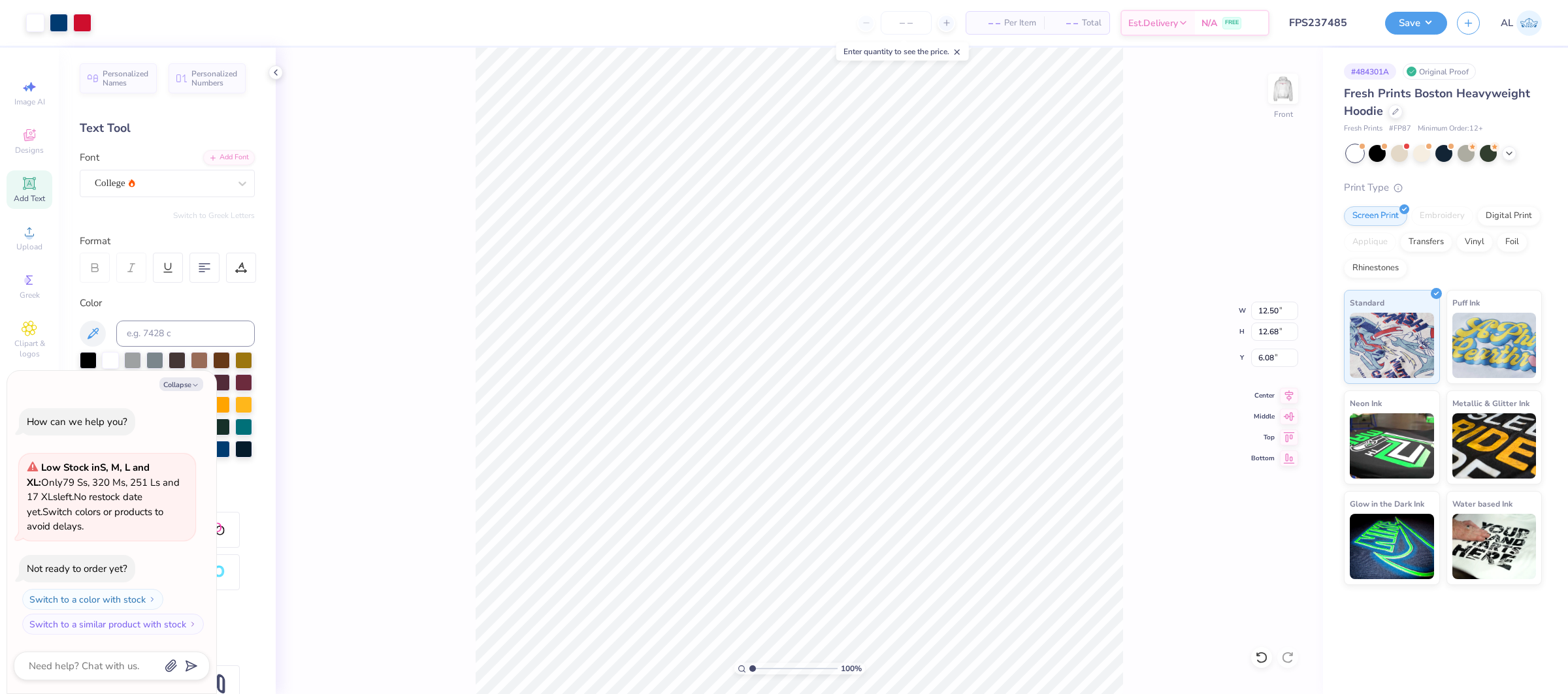
click at [707, 666] on div "100 %" at bounding box center [800, 371] width 647 height 647
drag, startPoint x: 801, startPoint y: 669, endPoint x: 707, endPoint y: 666, distance: 94.0
click at [840, 609] on li "Bring to Front" at bounding box center [840, 600] width 102 height 25
click at [1286, 91] on img at bounding box center [1283, 89] width 53 height 53
click at [115, 173] on div "College" at bounding box center [162, 182] width 137 height 20
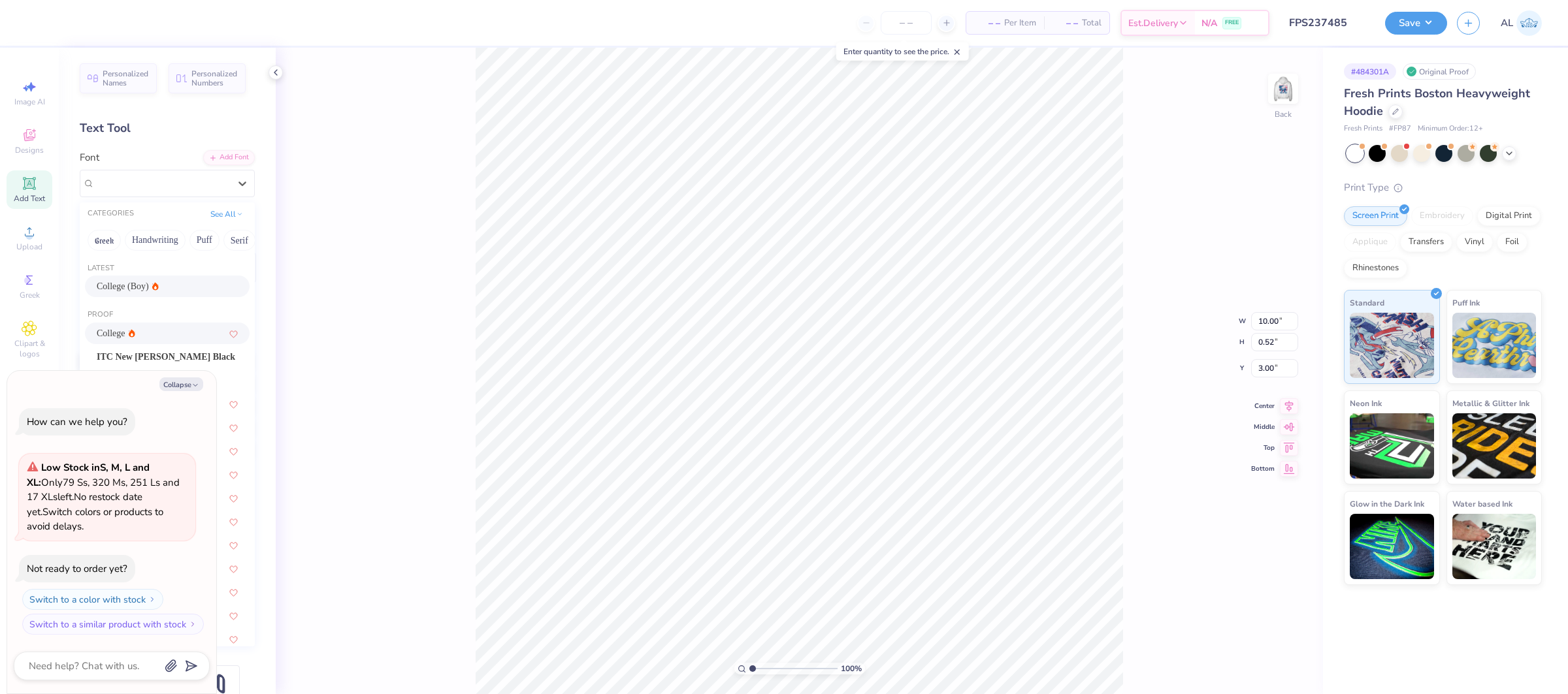
click at [163, 286] on div "College (Boy)" at bounding box center [167, 287] width 141 height 14
type textarea "x"
type input "9.11"
type input "0.64"
type input "2.95"
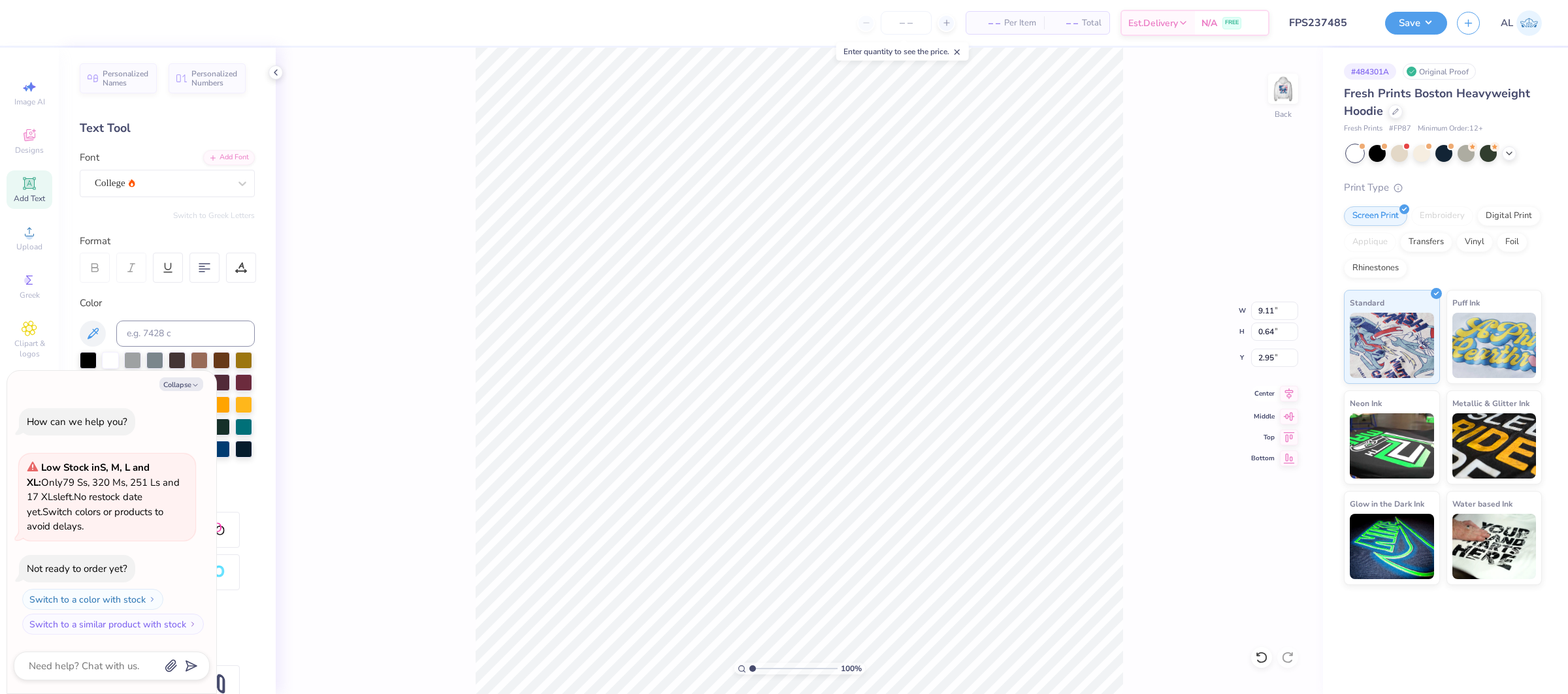
click at [1286, 398] on icon at bounding box center [1288, 394] width 19 height 16
click at [1281, 392] on icon at bounding box center [1288, 394] width 19 height 16
type textarea "x"
type input "2.84"
click at [768, 671] on input "range" at bounding box center [793, 669] width 88 height 12
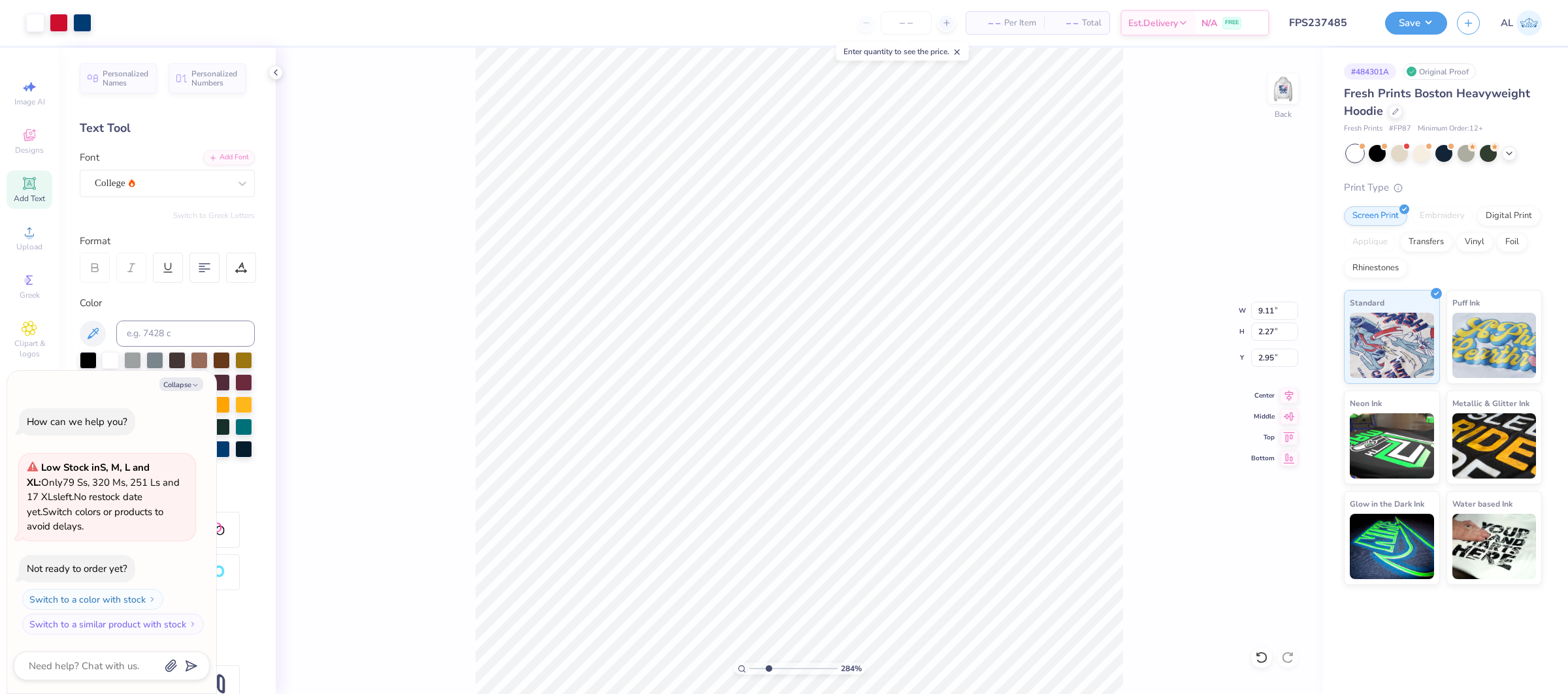
type textarea "x"
click at [1262, 358] on input "2.95" at bounding box center [1274, 358] width 47 height 19
type input "3"
type textarea "x"
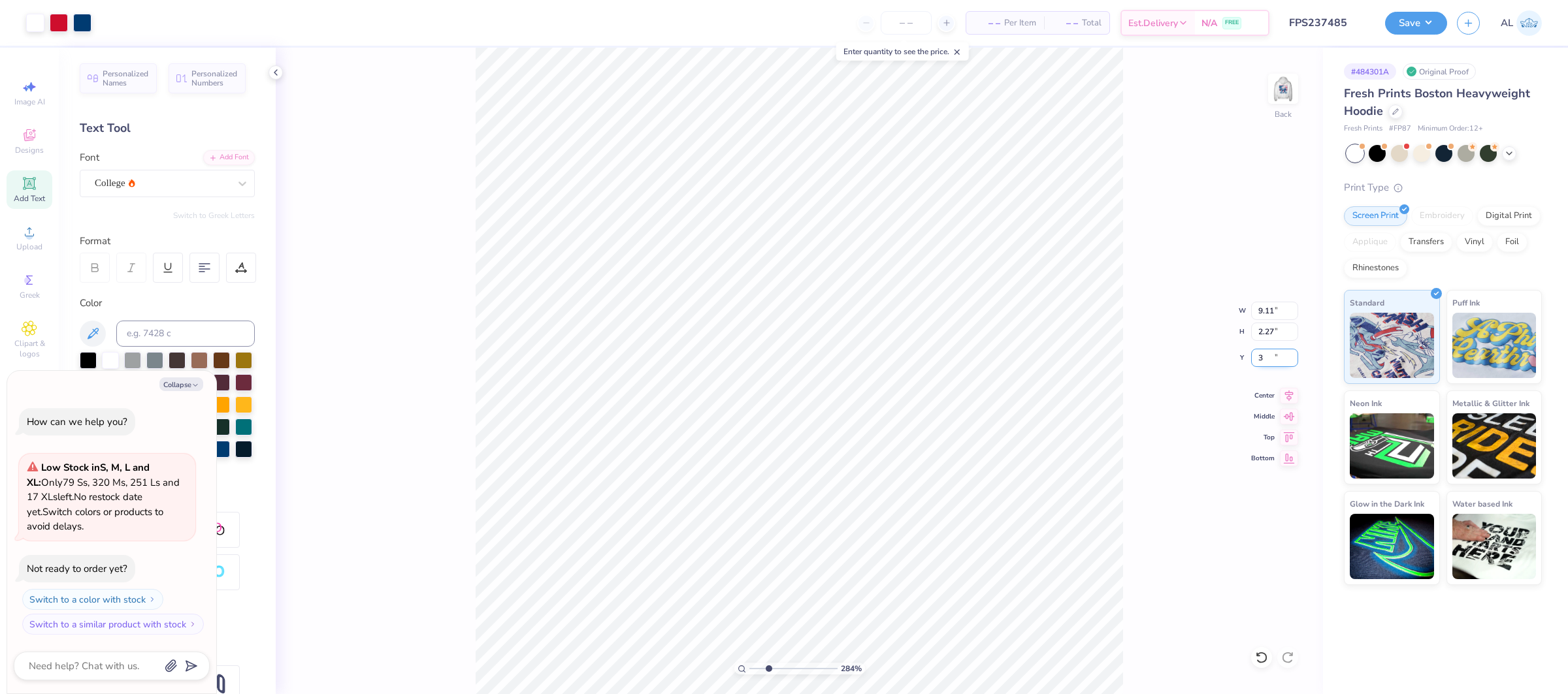
type input "3.00"
click at [1284, 392] on icon at bounding box center [1288, 393] width 9 height 11
type textarea "x"
drag, startPoint x: 728, startPoint y: 661, endPoint x: 721, endPoint y: 659, distance: 7.3
type input "1"
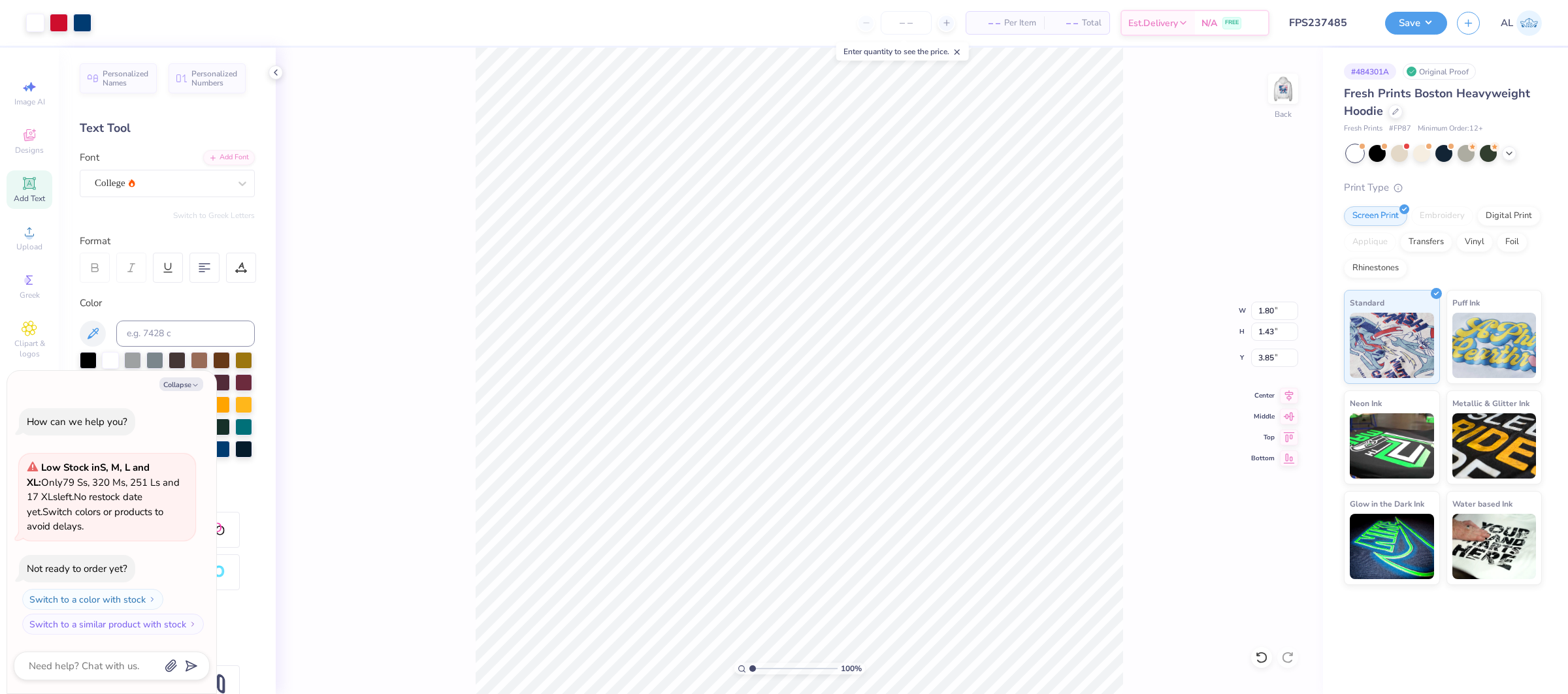
click at [749, 663] on input "range" at bounding box center [793, 669] width 88 height 12
type textarea "x"
click at [1265, 309] on input "9.11" at bounding box center [1274, 310] width 47 height 19
type input "9"
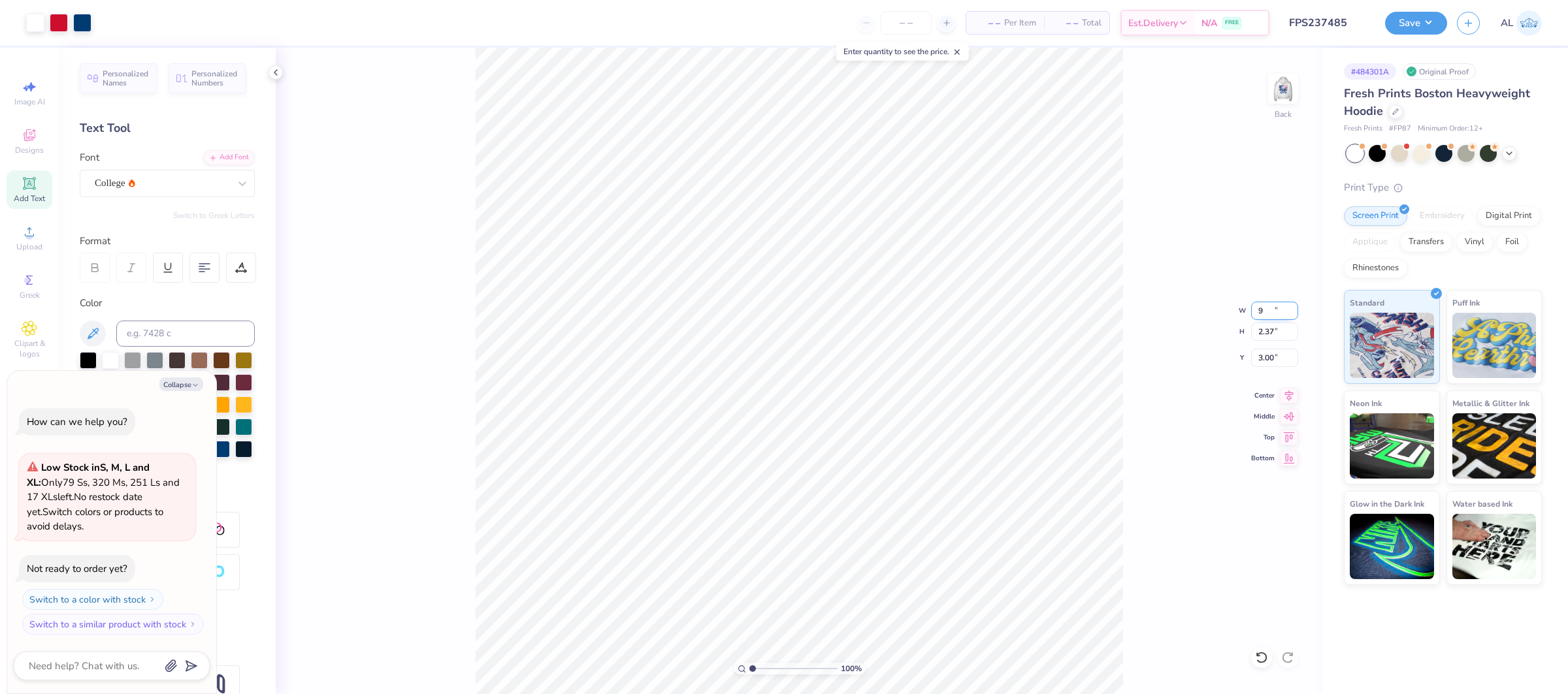
type textarea "x"
type input "9.00"
type input "2.34"
click at [1264, 359] on input "3.01" at bounding box center [1274, 358] width 47 height 19
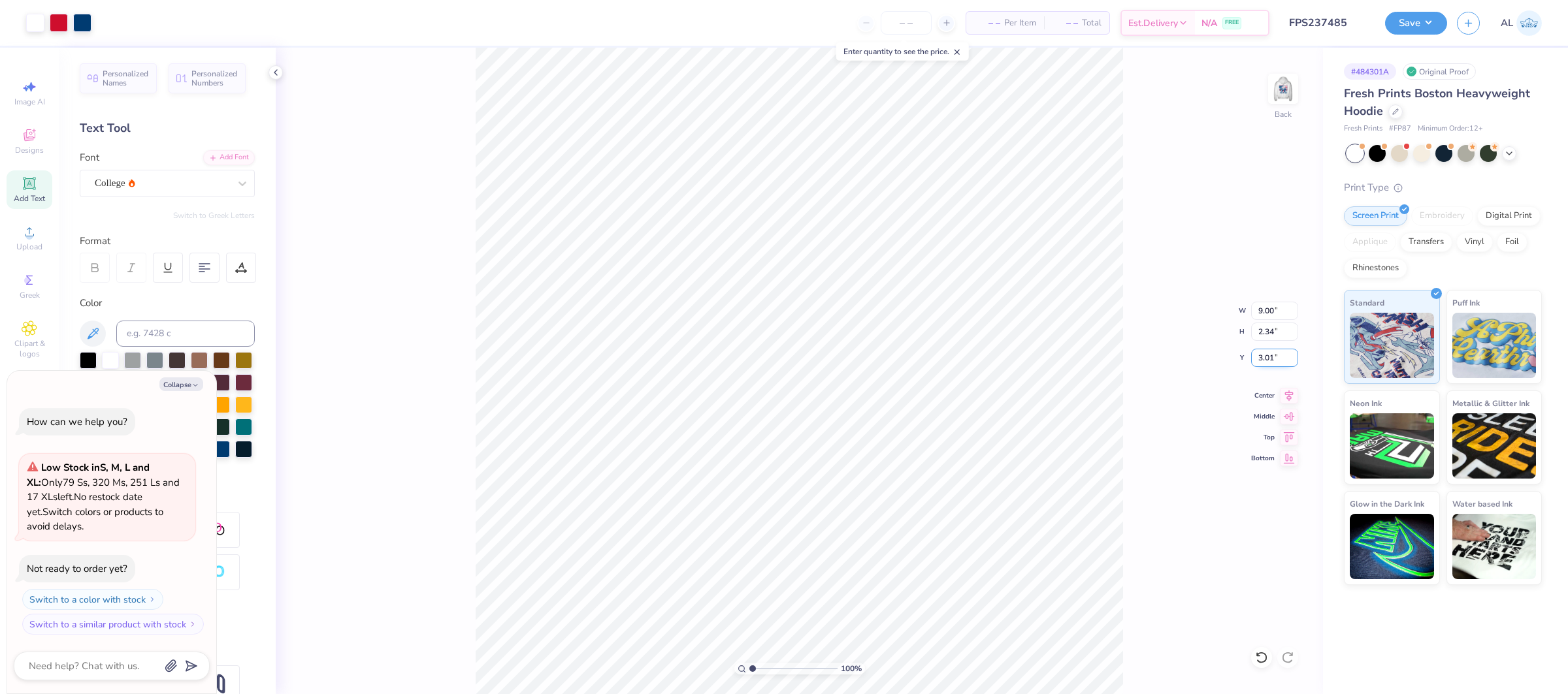
type input "2"
type input "3"
type textarea "x"
type input "3.00"
click at [1278, 93] on img at bounding box center [1283, 89] width 53 height 53
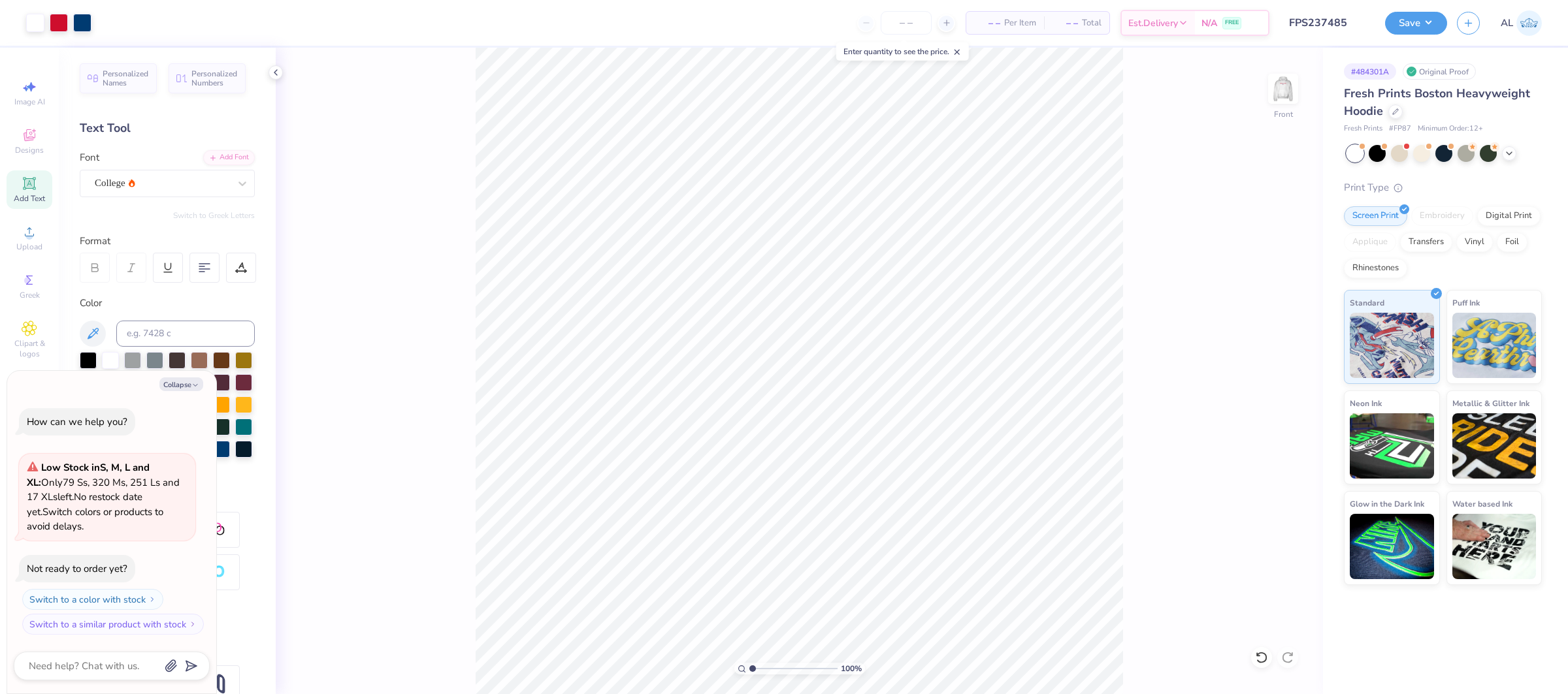
click at [1126, 590] on div "100 % Front" at bounding box center [800, 370] width 1047 height 646
click at [1262, 331] on input "12.75" at bounding box center [1274, 331] width 47 height 19
click at [1393, 19] on button "Save" at bounding box center [1416, 20] width 62 height 22
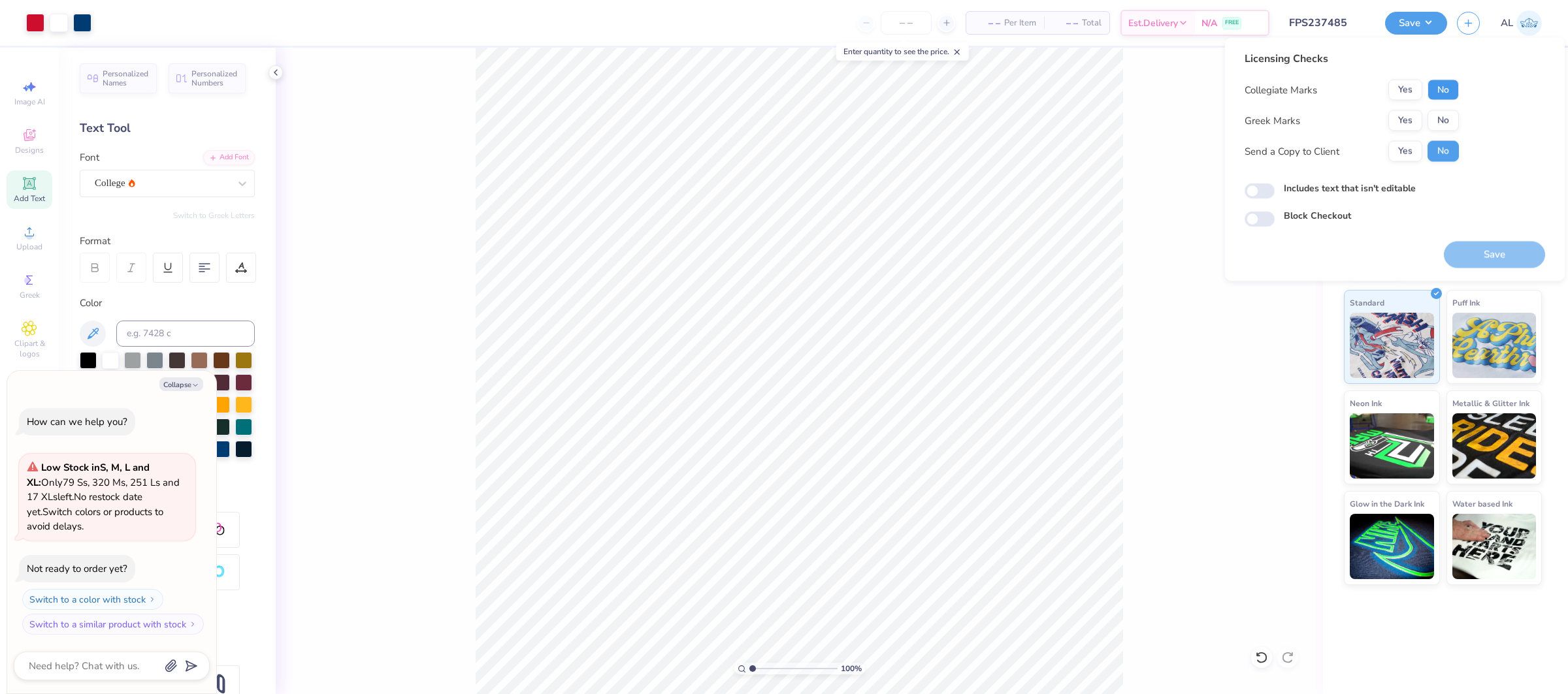
click at [1431, 86] on button "No" at bounding box center [1443, 90] width 31 height 20
click at [1447, 124] on button "No" at bounding box center [1443, 120] width 31 height 20
click at [1472, 256] on button "Save" at bounding box center [1494, 254] width 101 height 26
click at [27, 232] on icon at bounding box center [29, 232] width 16 height 16
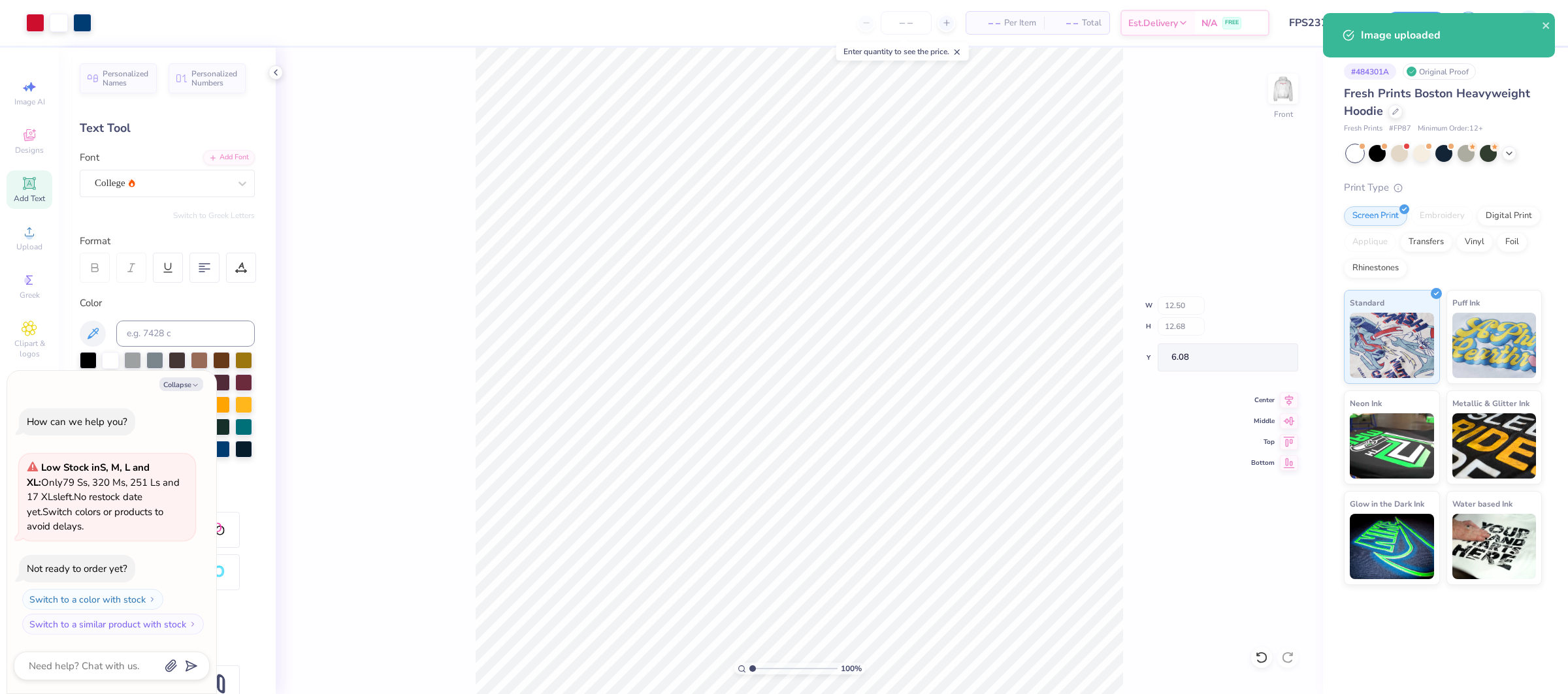
type textarea "x"
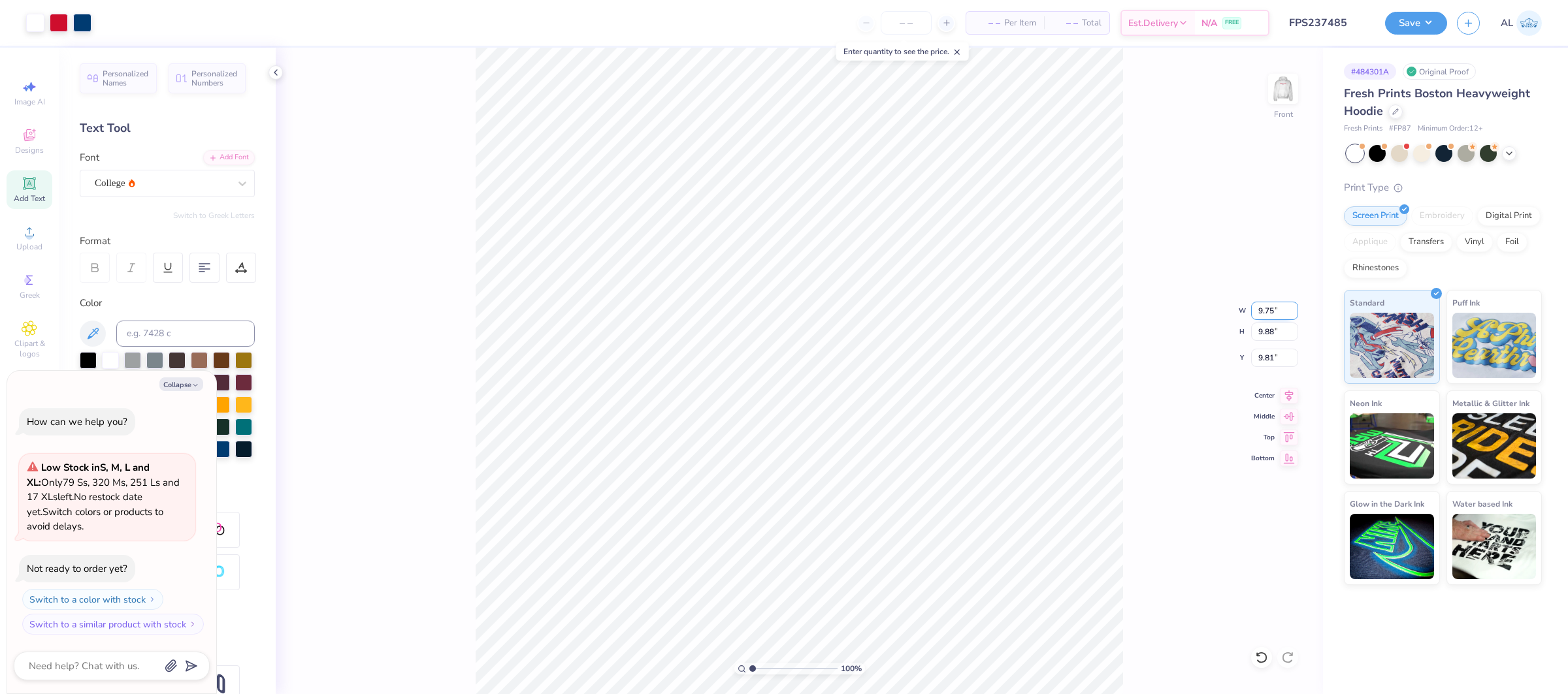
click at [1267, 306] on input "9.75" at bounding box center [1274, 310] width 47 height 19
type input "12.5"
type textarea "x"
type input "12.50"
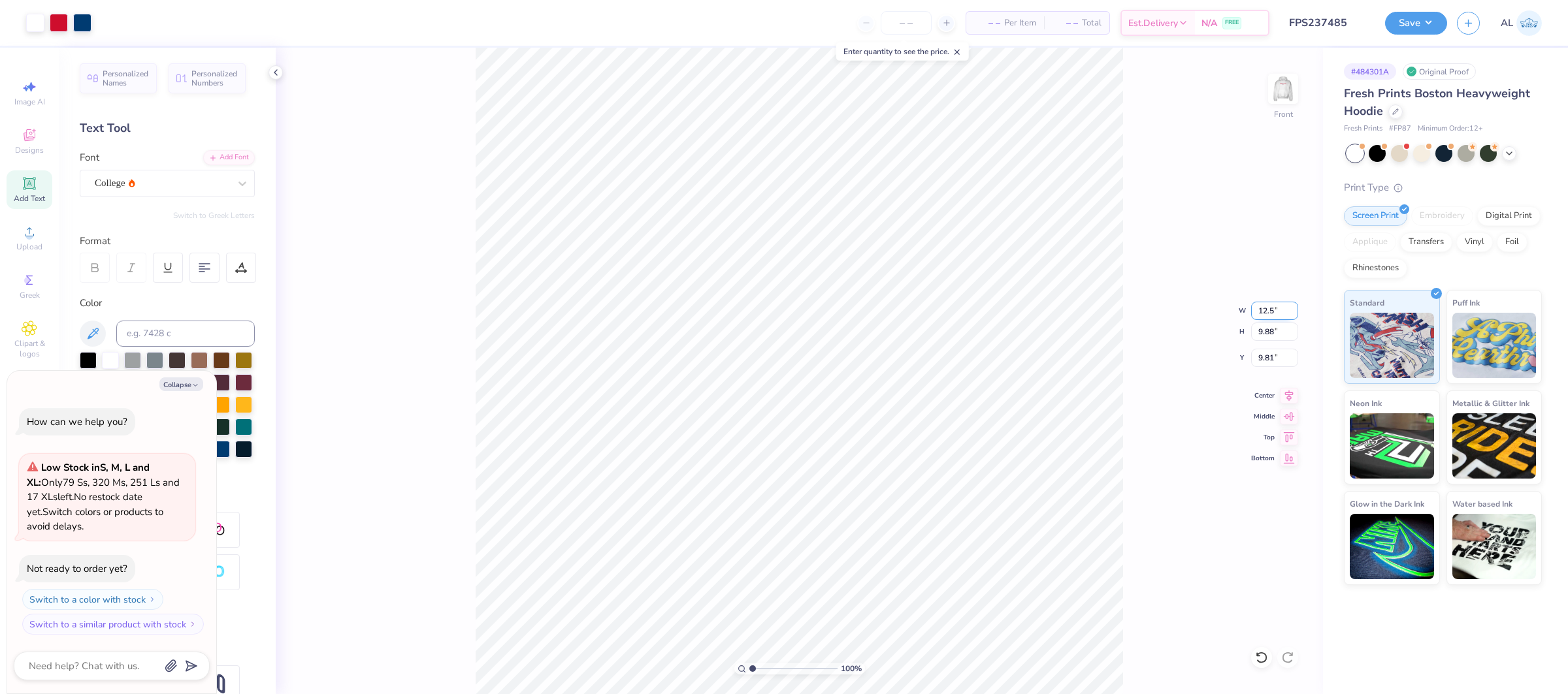
type input "12.68"
type input "8.41"
type textarea "x"
drag, startPoint x: 1284, startPoint y: 392, endPoint x: 1248, endPoint y: 406, distance: 38.6
click at [1284, 391] on icon at bounding box center [1288, 395] width 9 height 11
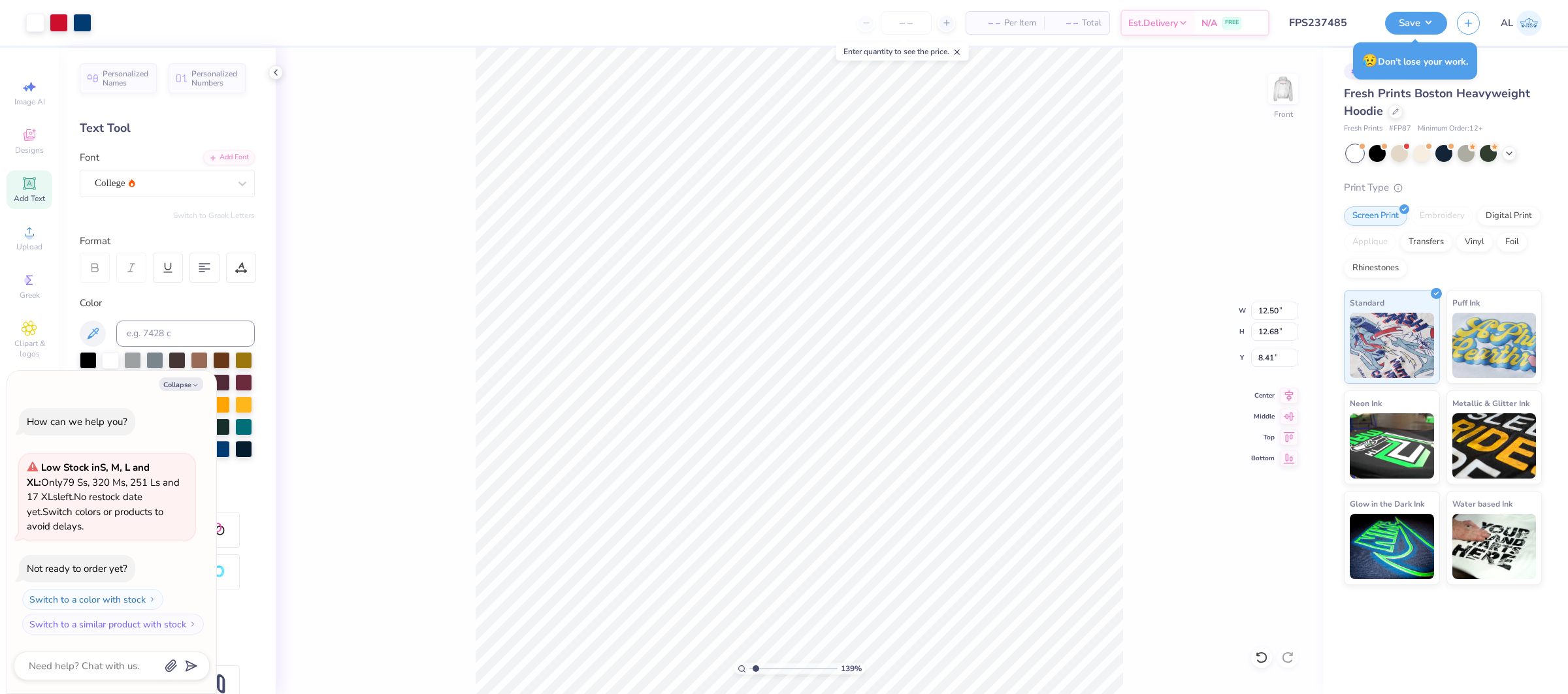
drag, startPoint x: 755, startPoint y: 669, endPoint x: 761, endPoint y: 664, distance: 7.8
type input "1.54"
click at [757, 670] on input "range" at bounding box center [793, 669] width 88 height 12
type textarea "x"
type input "7.36"
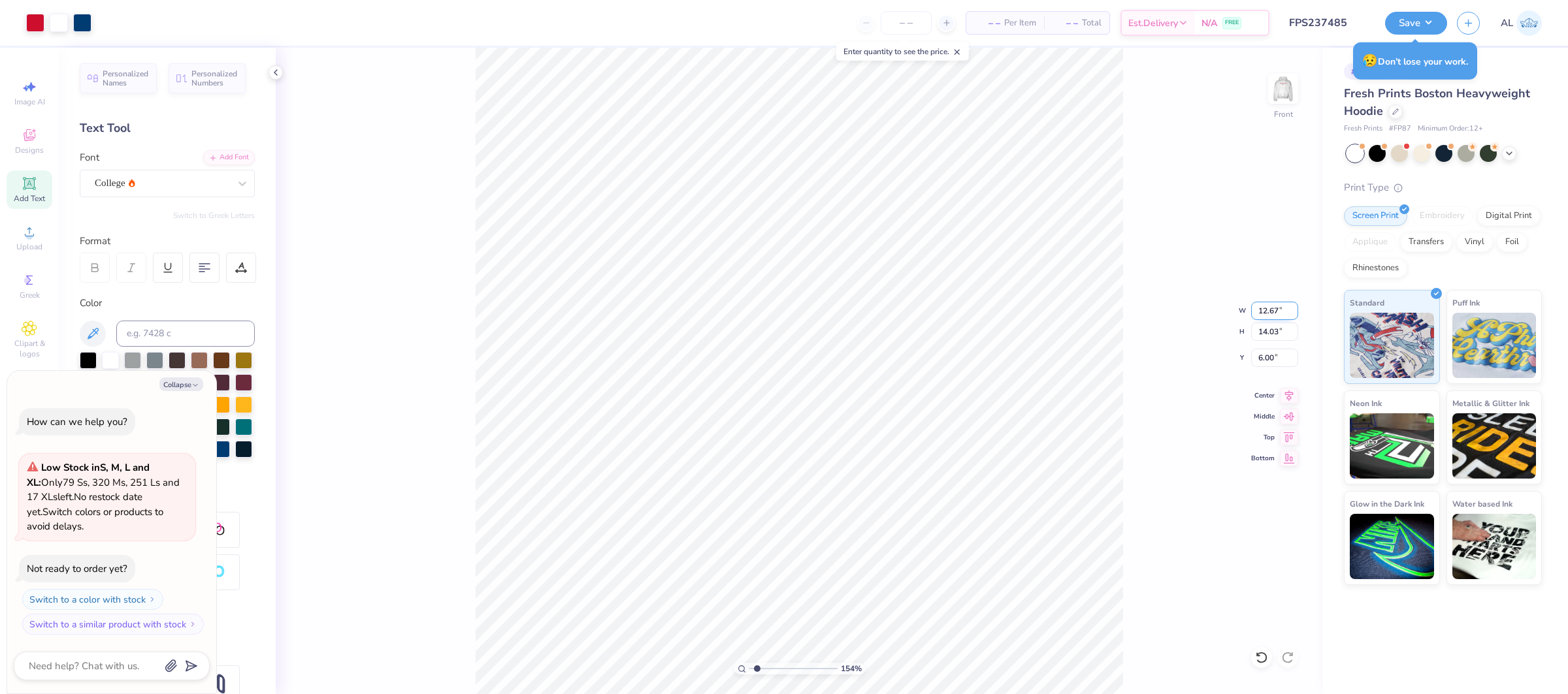
type textarea "x"
click at [1267, 303] on input "12.67" at bounding box center [1274, 310] width 47 height 19
type input "12.5"
type textarea "x"
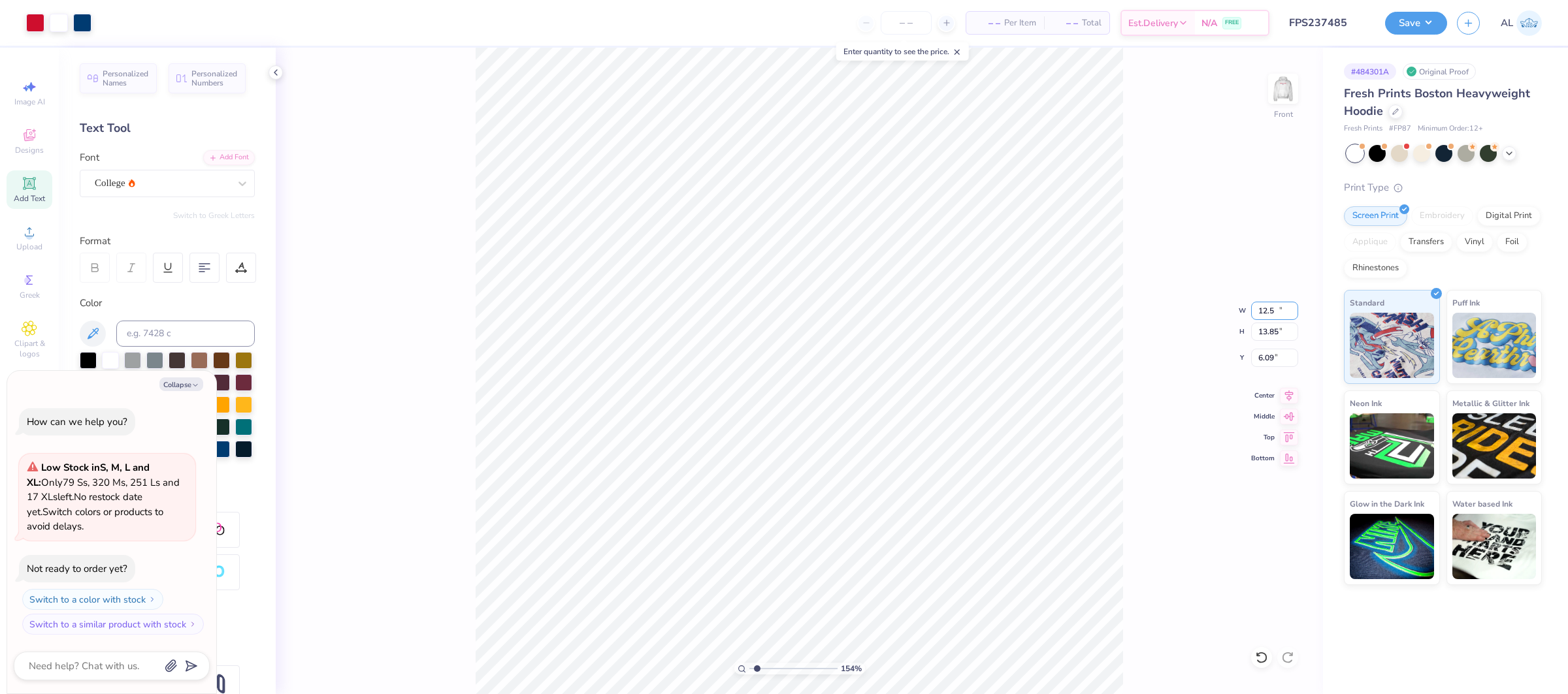
type input "12.50"
type input "13.85"
type input "6.09"
type textarea "x"
type input "8.02"
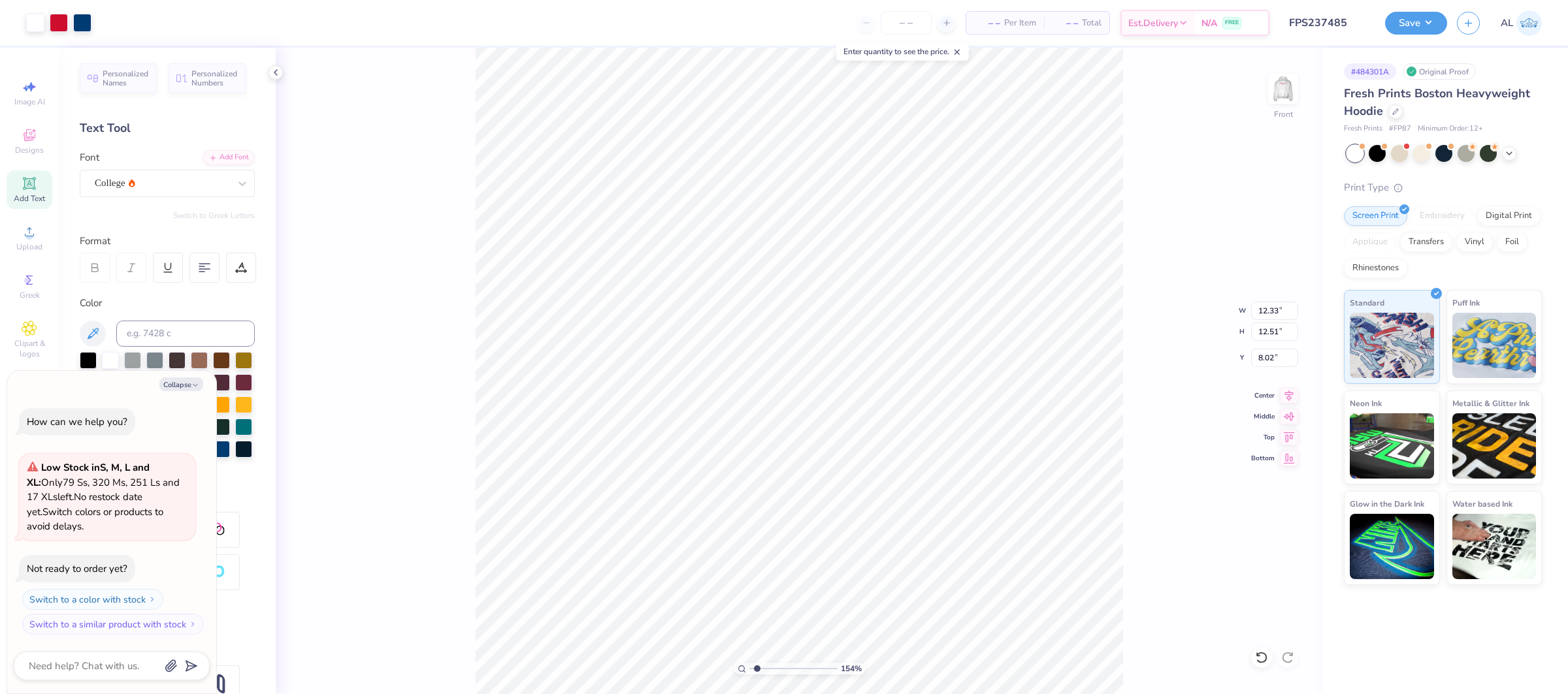
type textarea "x"
type input "7.43"
type input "7.53"
type input "12.99"
click at [1130, 422] on div "154 % Front W 7.43 7.43 " H 7.53 7.53 " Y 12.99 12.99 " Center Middle Top Bottom" at bounding box center [800, 370] width 1047 height 646
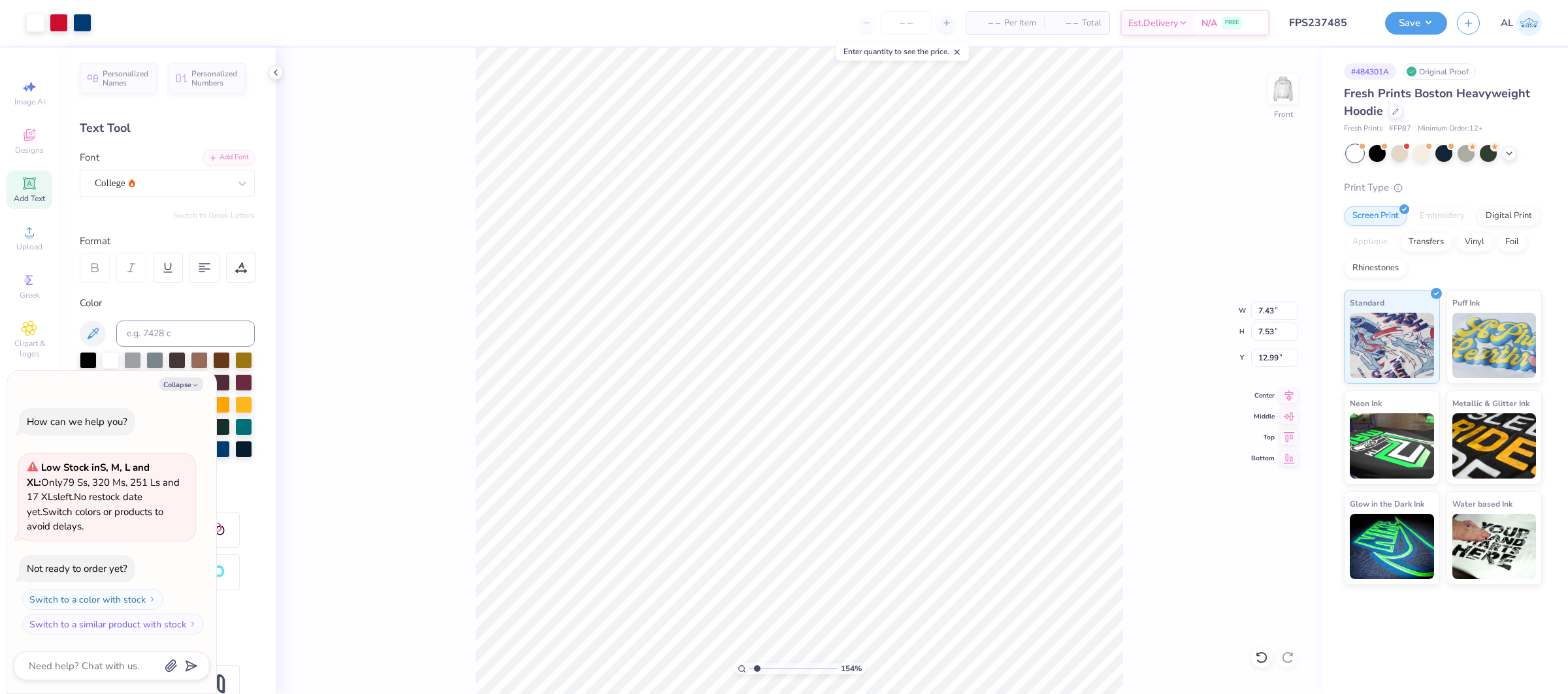
type textarea "x"
type input "13.23"
type textarea "x"
click at [1276, 310] on input "12.33" at bounding box center [1274, 310] width 47 height 19
type input "12.5"
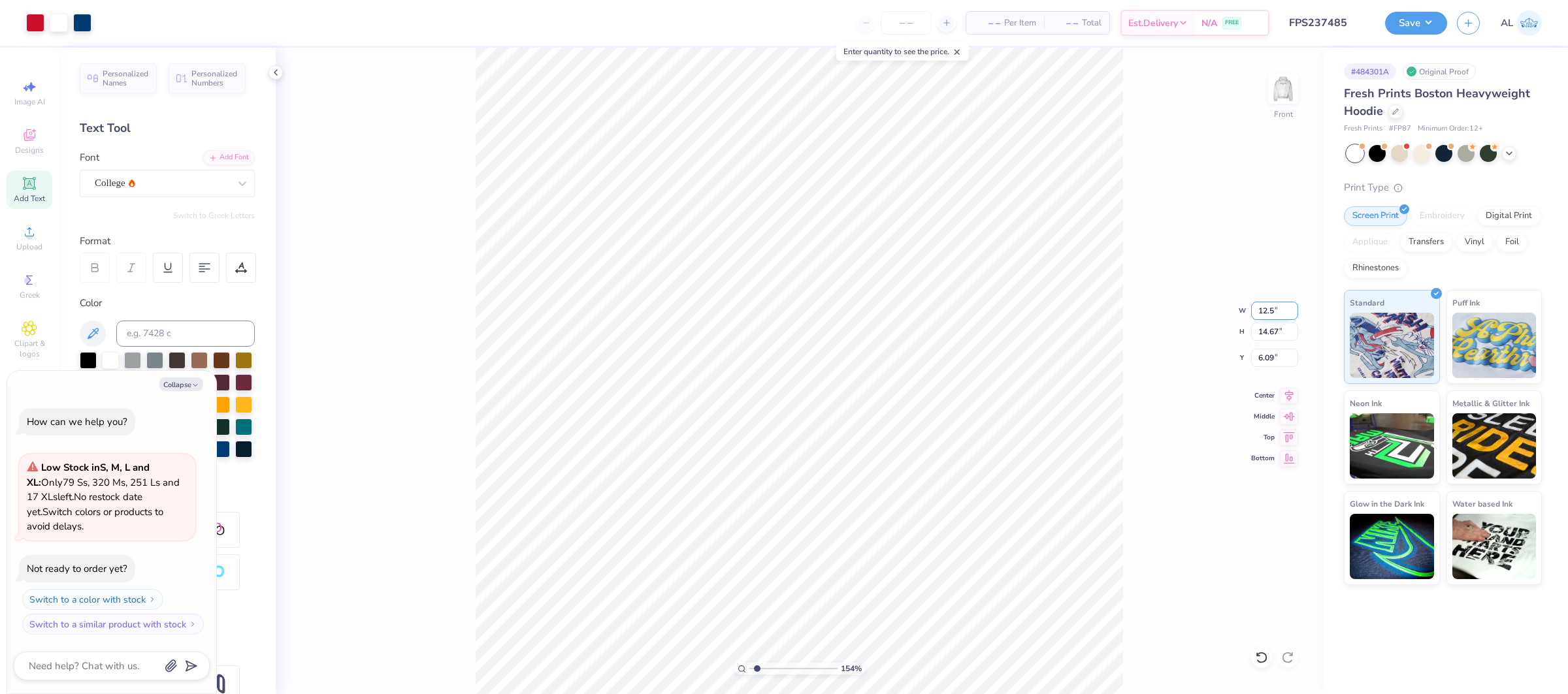
type textarea "x"
type input "12.50"
type input "14.87"
click at [1264, 359] on input "5.99" at bounding box center [1274, 358] width 47 height 19
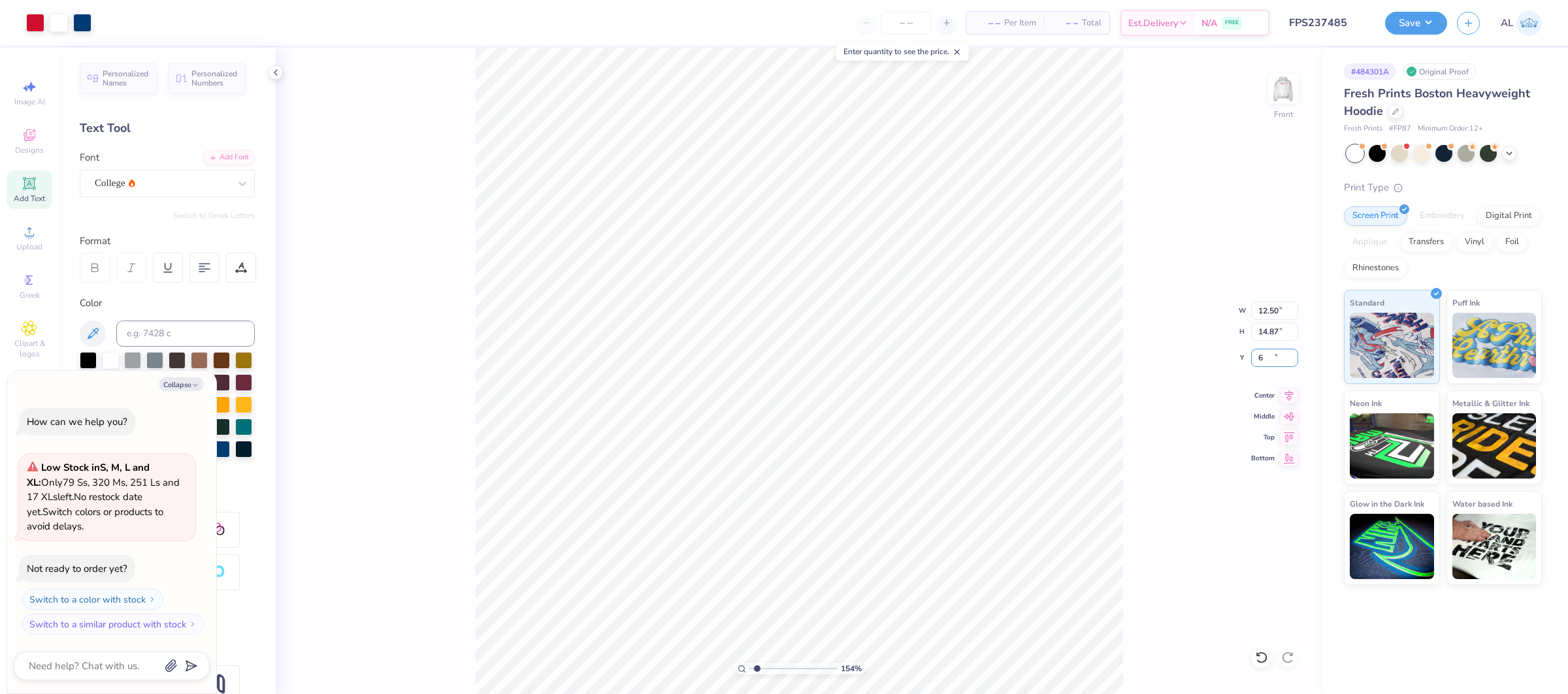
type input "6"
type textarea "x"
type input "6.00"
click at [1292, 393] on icon at bounding box center [1288, 393] width 9 height 11
click at [1124, 387] on div "154 % Front W 12.50 12.50 " H 14.87 14.87 " Y 6.00 6.00 " Center Middle Top Bot…" at bounding box center [800, 370] width 1047 height 646
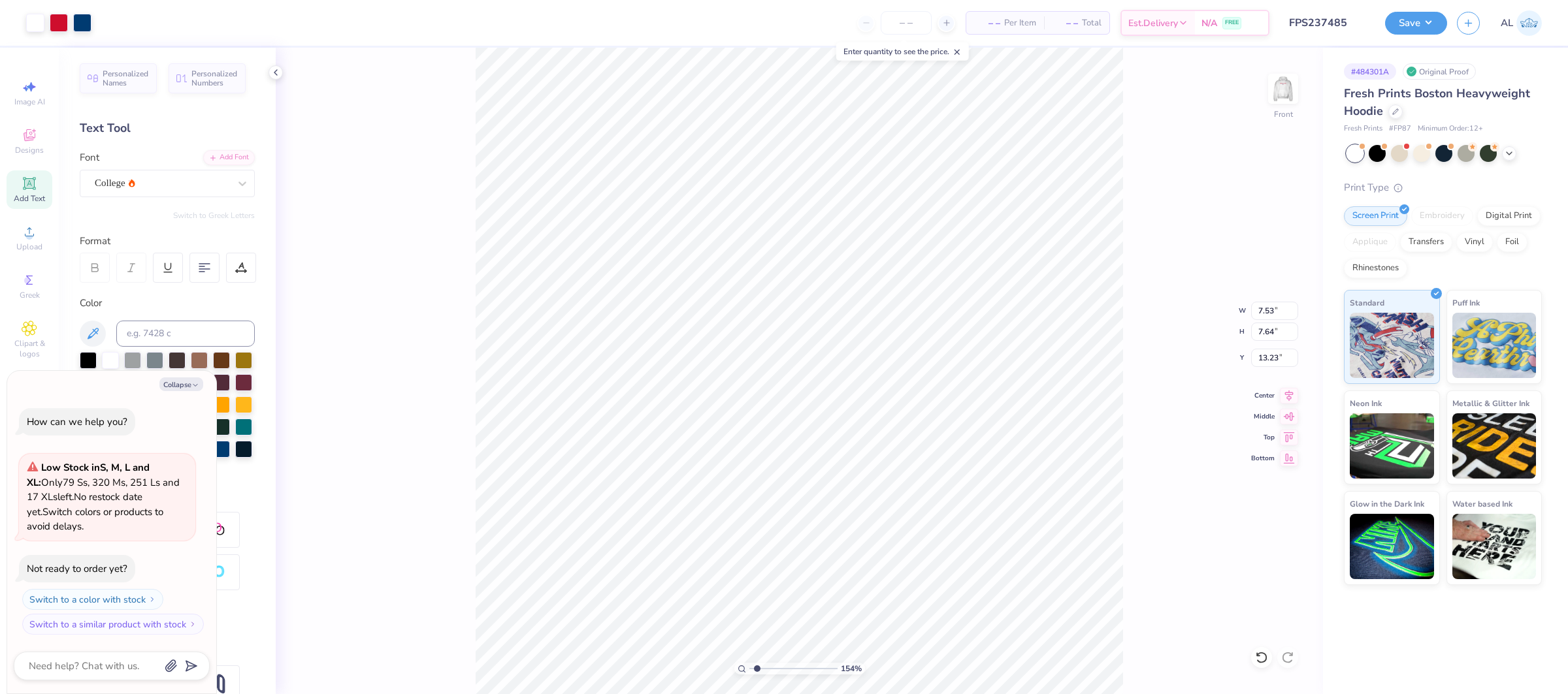
type textarea "x"
type input "9.27"
click at [1247, 307] on div "154 % Front W 7.53 7.53 " H 7.64 7.64 " Y 9.27 9.27 " Center Middle Top Bottom" at bounding box center [800, 370] width 1047 height 646
type textarea "x"
click at [1263, 307] on input "7.53" at bounding box center [1274, 310] width 47 height 19
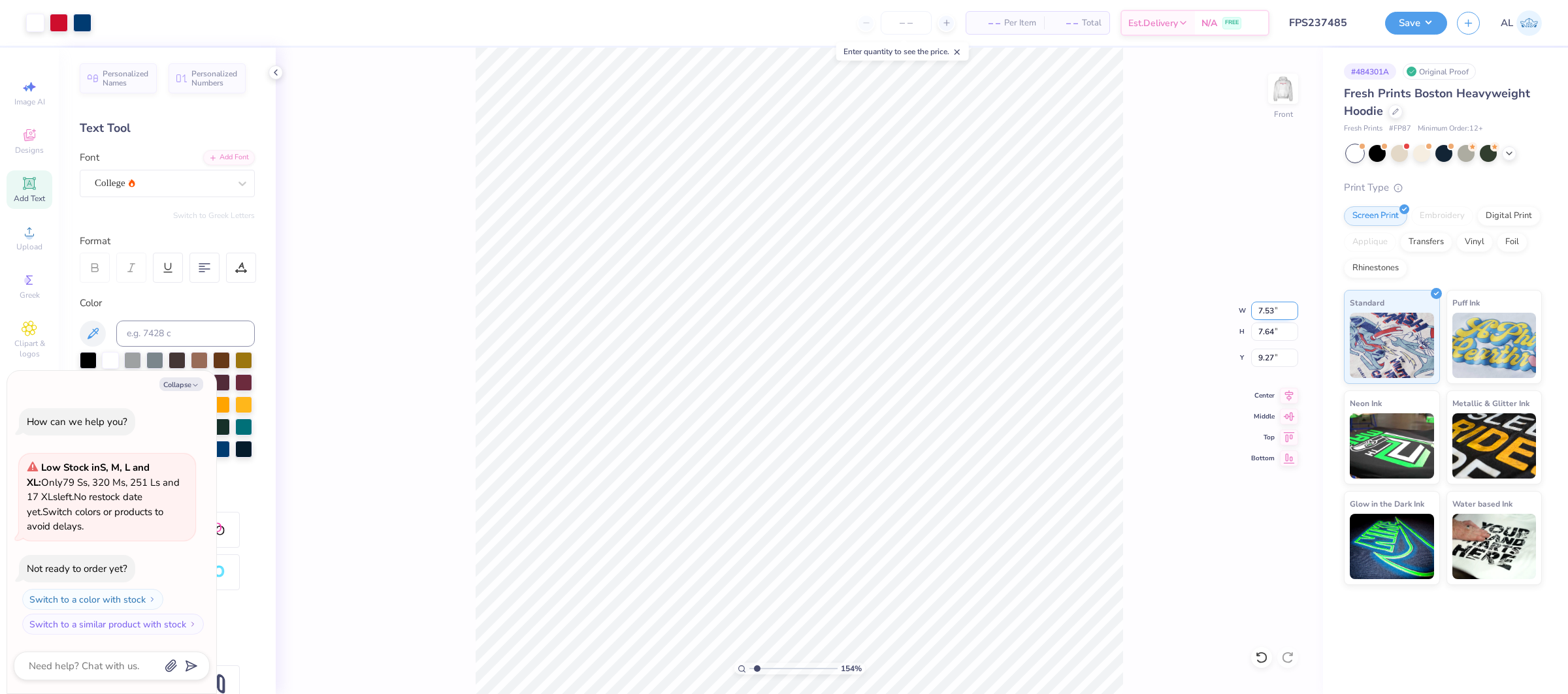
click at [1263, 307] on input "7.53" at bounding box center [1274, 310] width 47 height 19
type input "12.5"
type textarea "x"
type input "12.50"
type input "12.68"
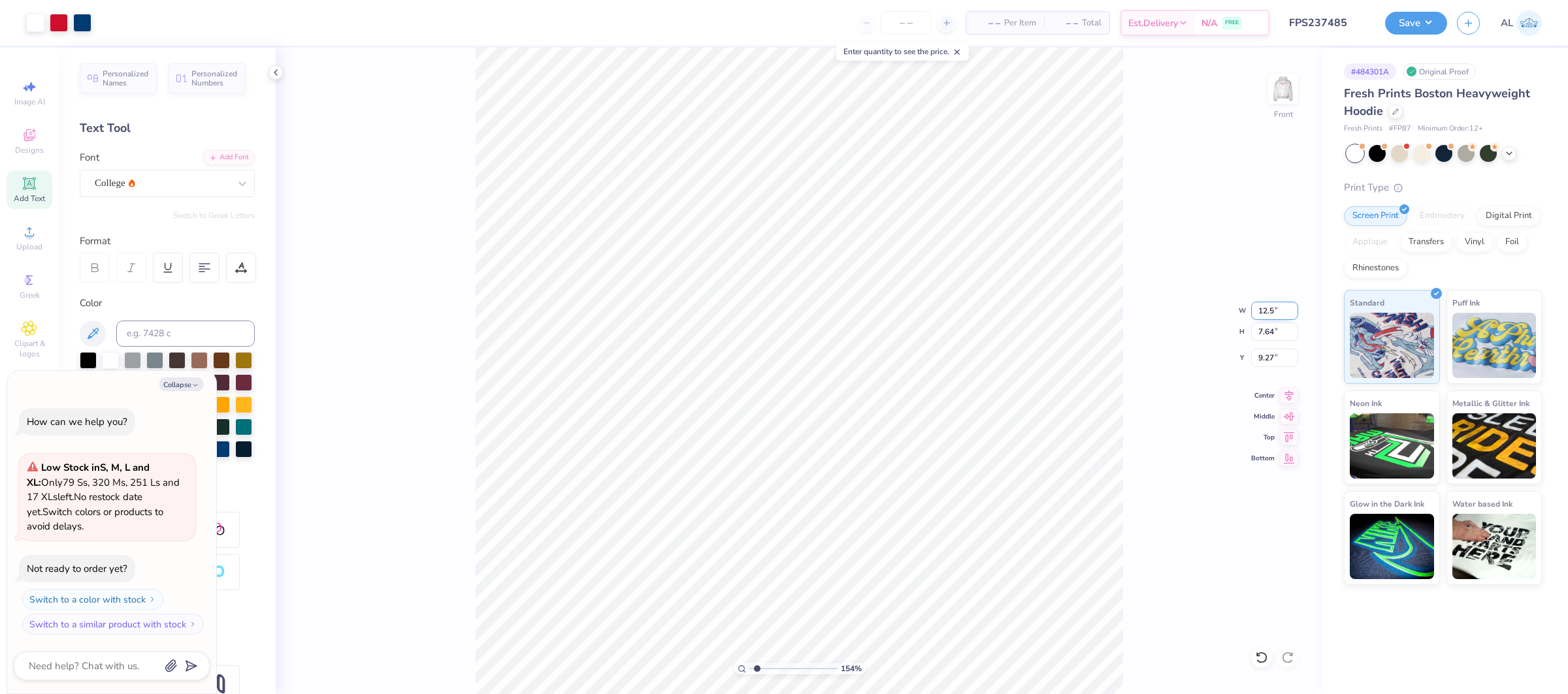
type input "6.75"
type textarea "x"
type input "6.08"
type textarea "x"
type input "1"
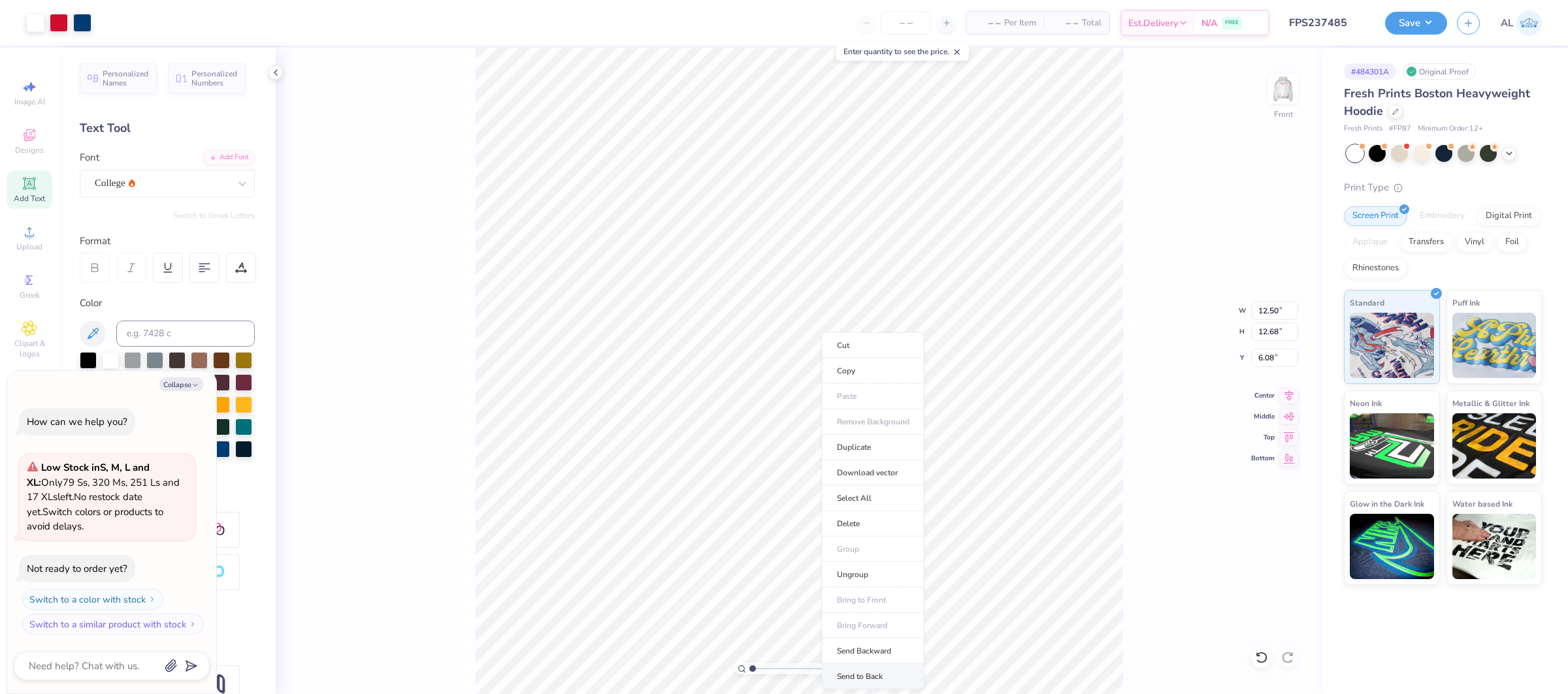
click at [861, 674] on li "Send to Back" at bounding box center [873, 676] width 102 height 25
type textarea "x"
type input "1"
drag, startPoint x: 771, startPoint y: 668, endPoint x: 735, endPoint y: 666, distance: 36.1
click at [749, 666] on input "range" at bounding box center [793, 669] width 88 height 12
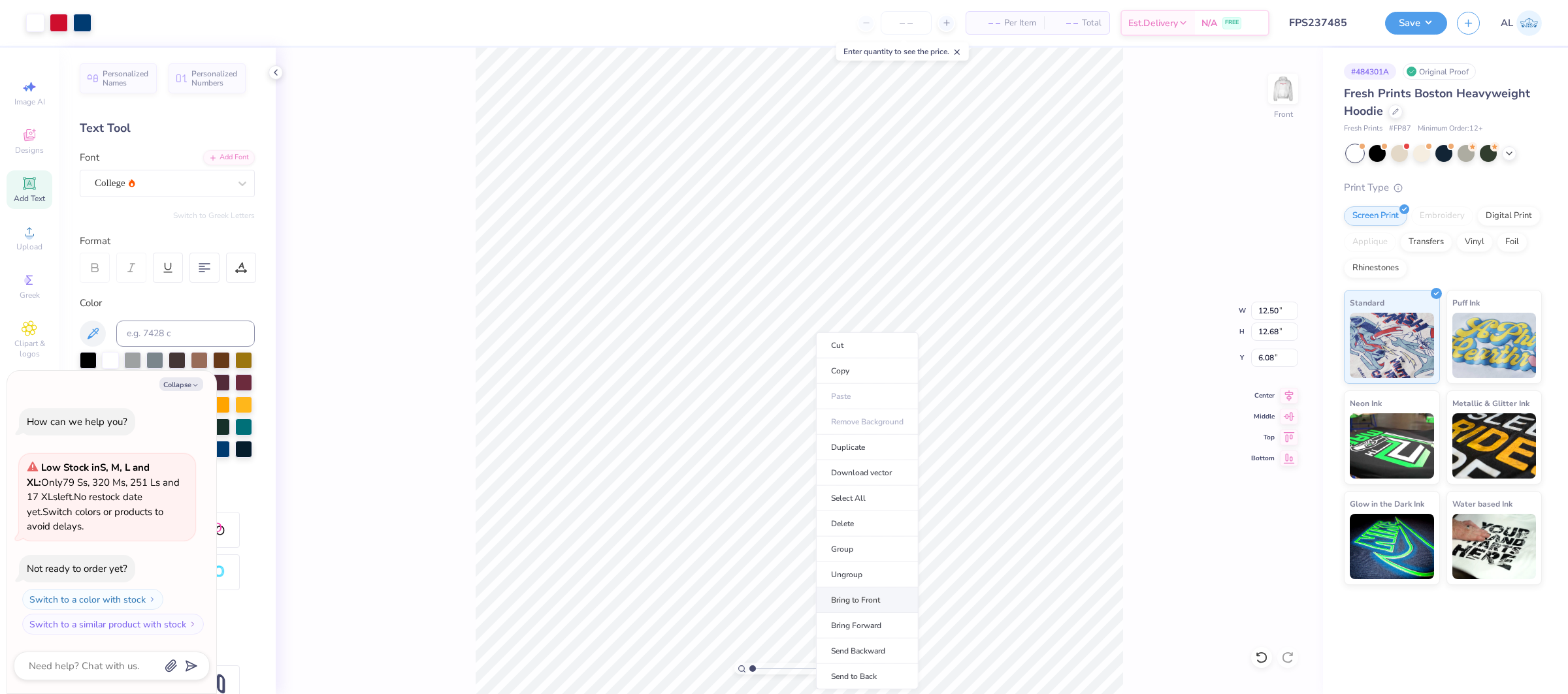
click at [880, 604] on li "Bring to Front" at bounding box center [867, 600] width 102 height 25
click at [1287, 399] on icon at bounding box center [1288, 394] width 19 height 16
click at [1422, 19] on button "Save" at bounding box center [1416, 20] width 62 height 22
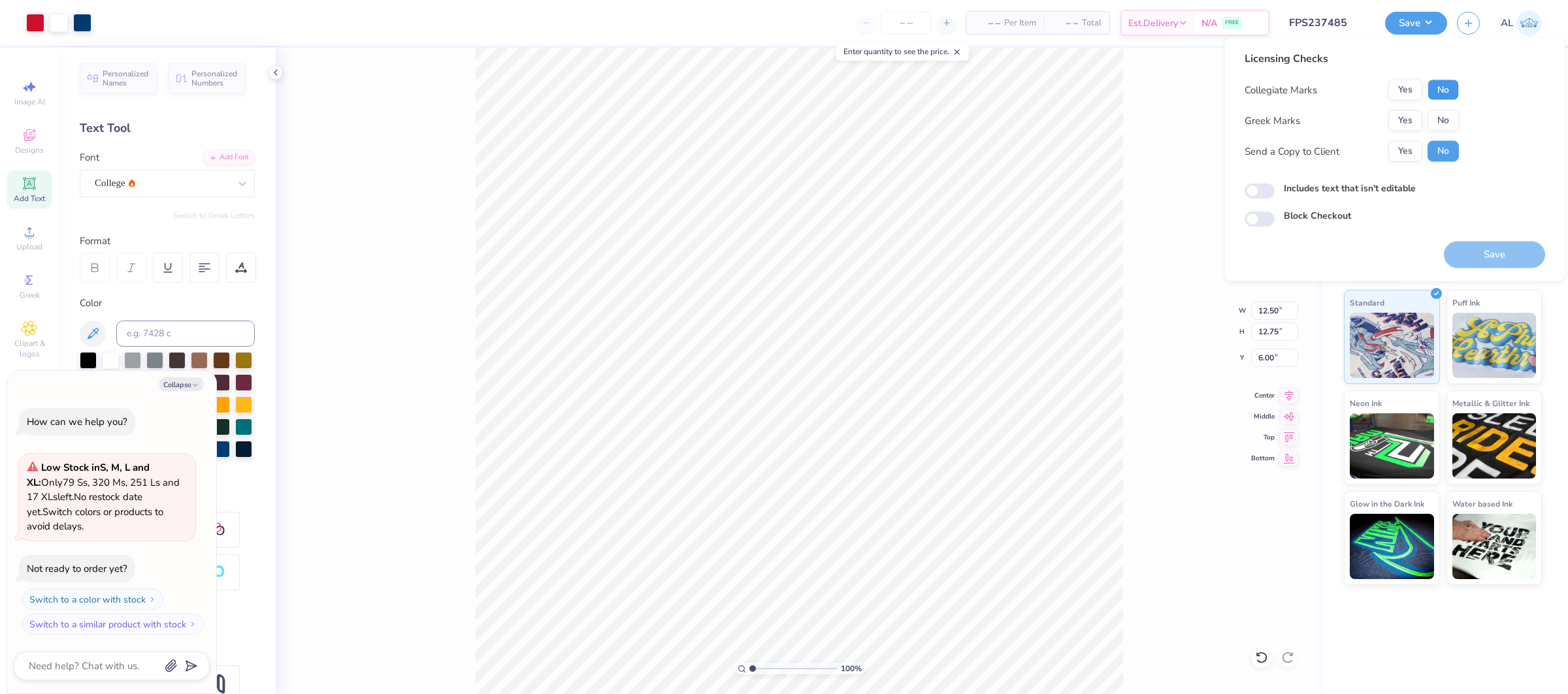
click at [1441, 80] on button "No" at bounding box center [1443, 90] width 31 height 20
click at [1437, 112] on button "No" at bounding box center [1443, 120] width 31 height 20
click at [1472, 257] on button "Save" at bounding box center [1494, 254] width 101 height 26
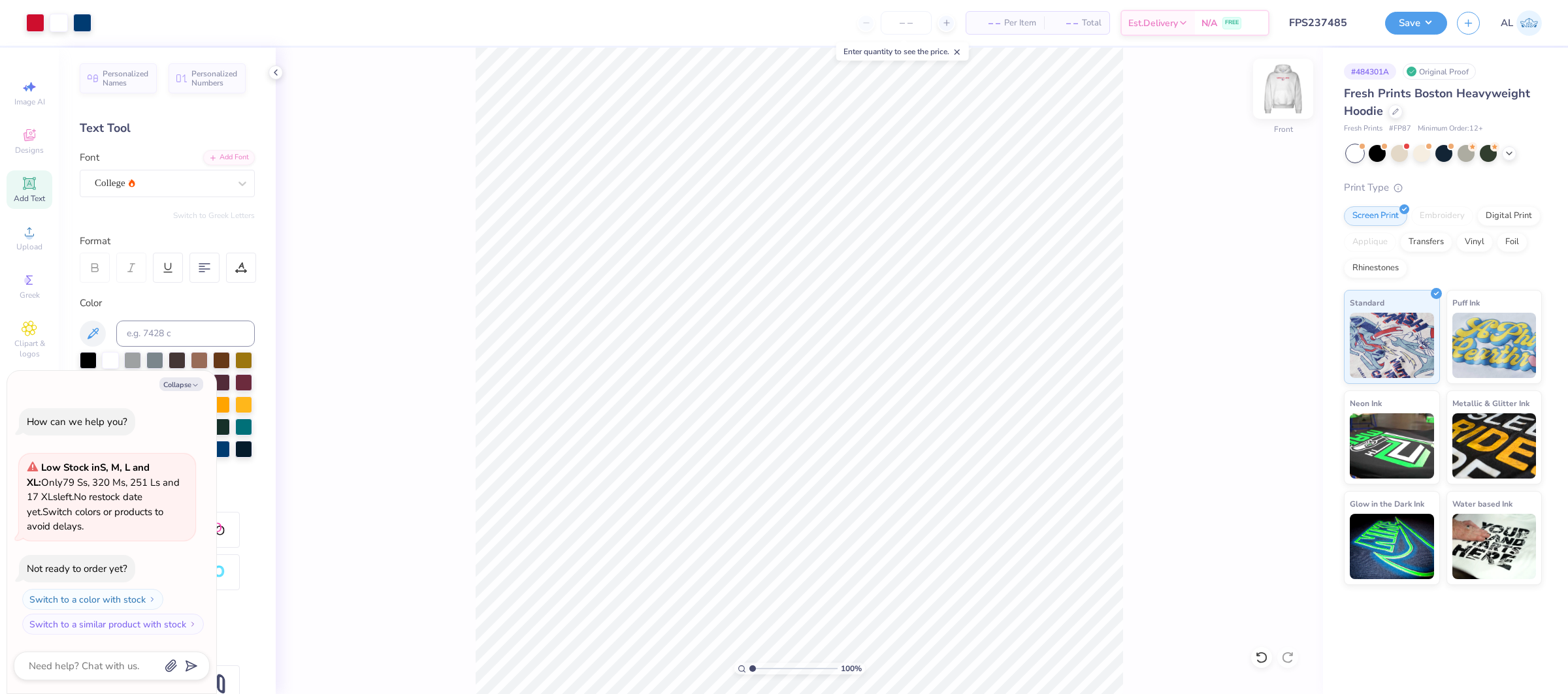
click at [1291, 88] on img at bounding box center [1283, 89] width 53 height 53
type textarea "x"
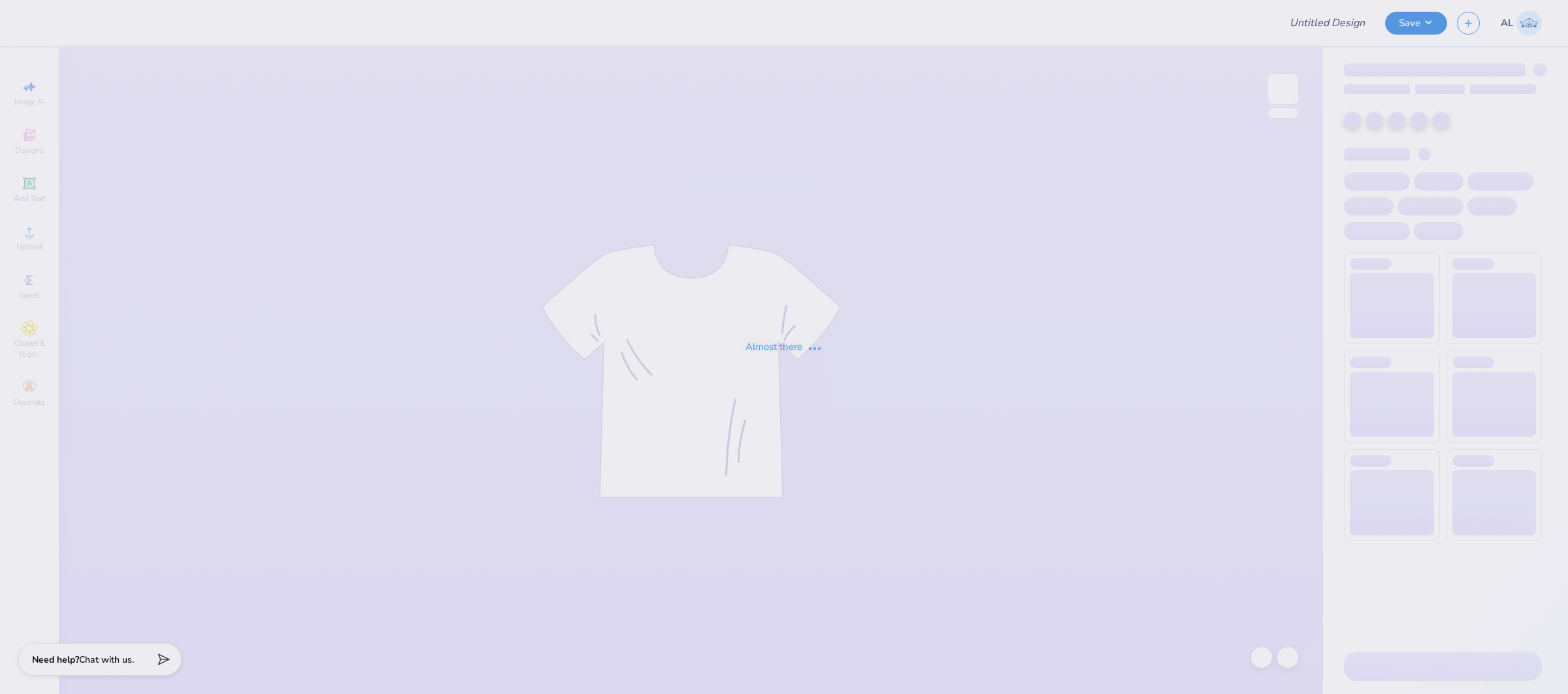
type input "FPS237607"
